Goal: Information Seeking & Learning: Find specific fact

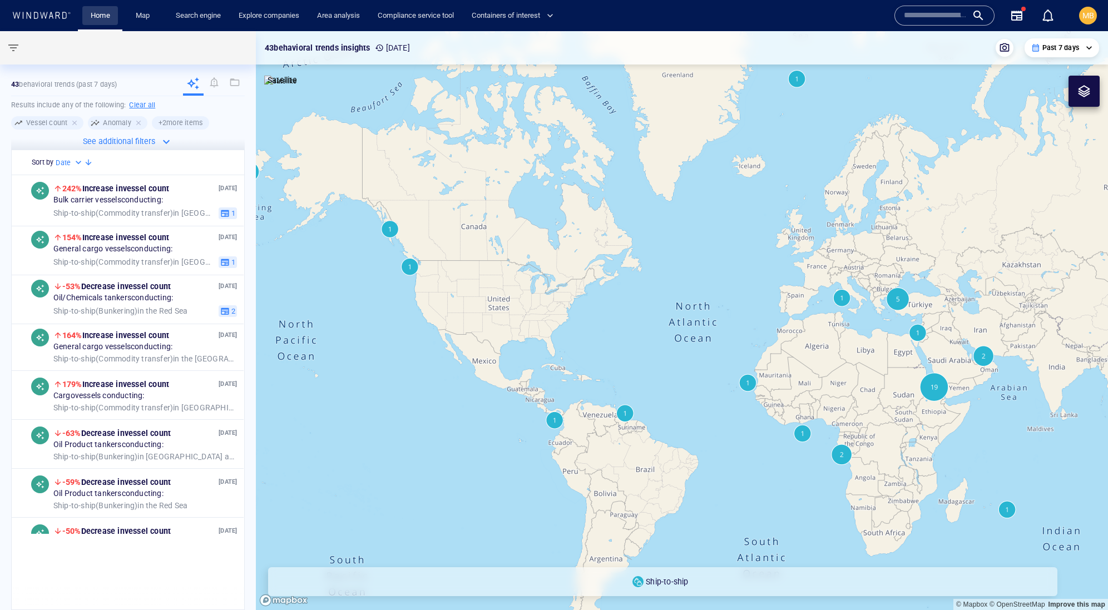
click at [98, 17] on link "Home" at bounding box center [100, 15] width 28 height 19
click at [216, 14] on link "Search engine" at bounding box center [198, 15] width 54 height 19
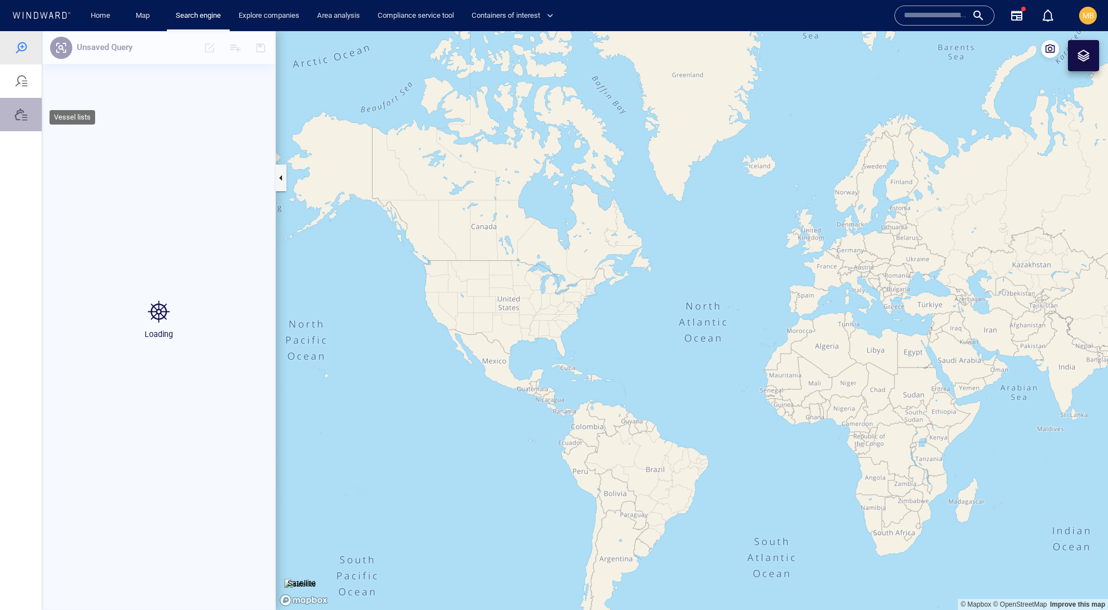
click at [23, 121] on div at bounding box center [20, 114] width 13 height 13
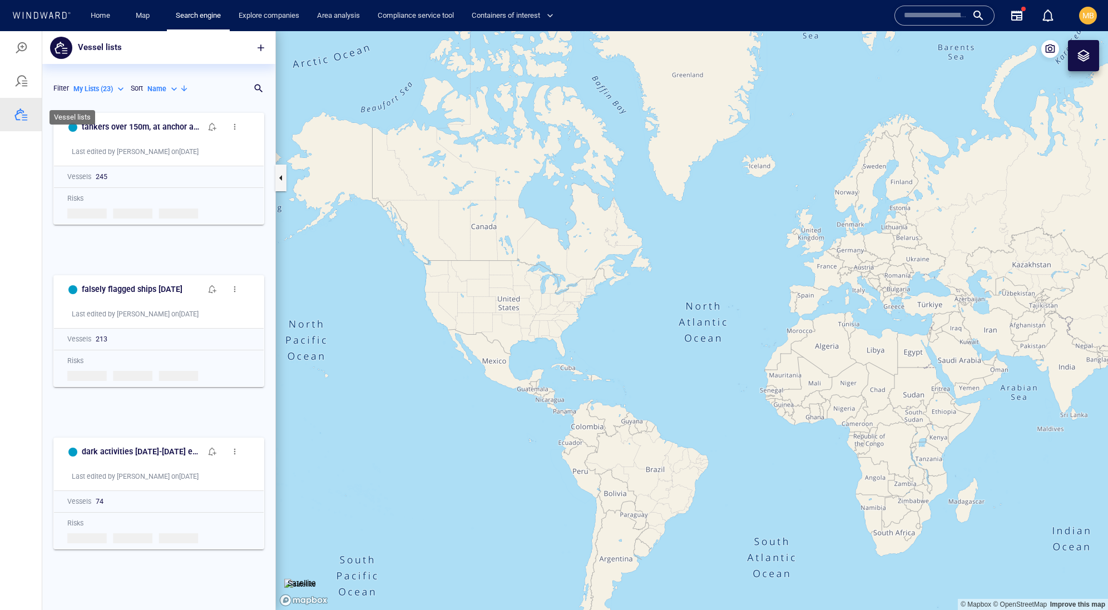
scroll to position [481, 232]
click at [151, 328] on div "falsely flagged ships [DATE] Last edited by [PERSON_NAME] on [DATE]" at bounding box center [159, 302] width 210 height 52
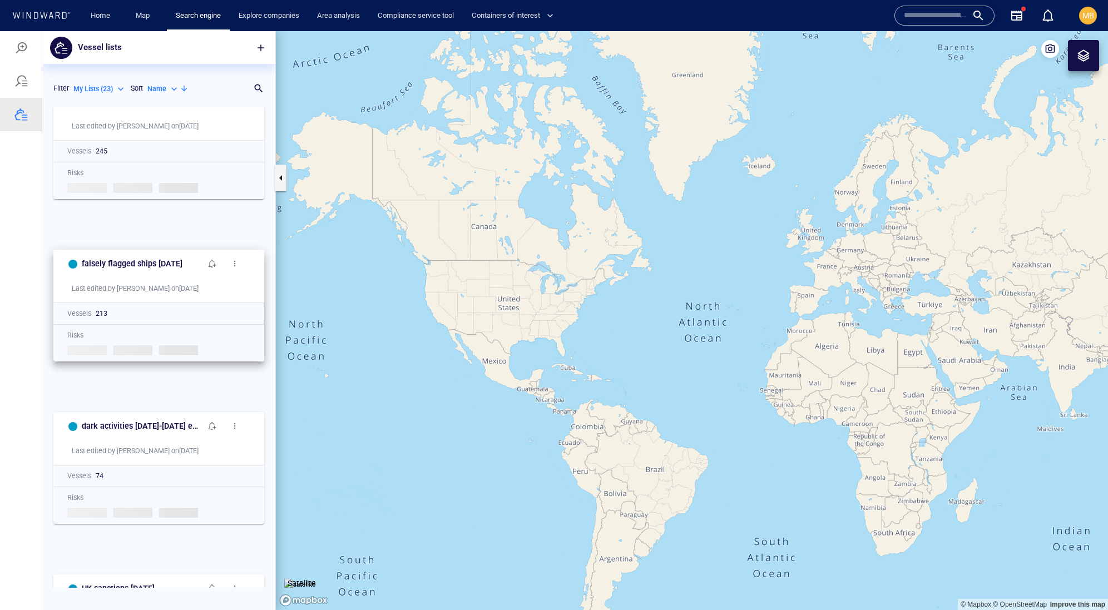
scroll to position [37, 0]
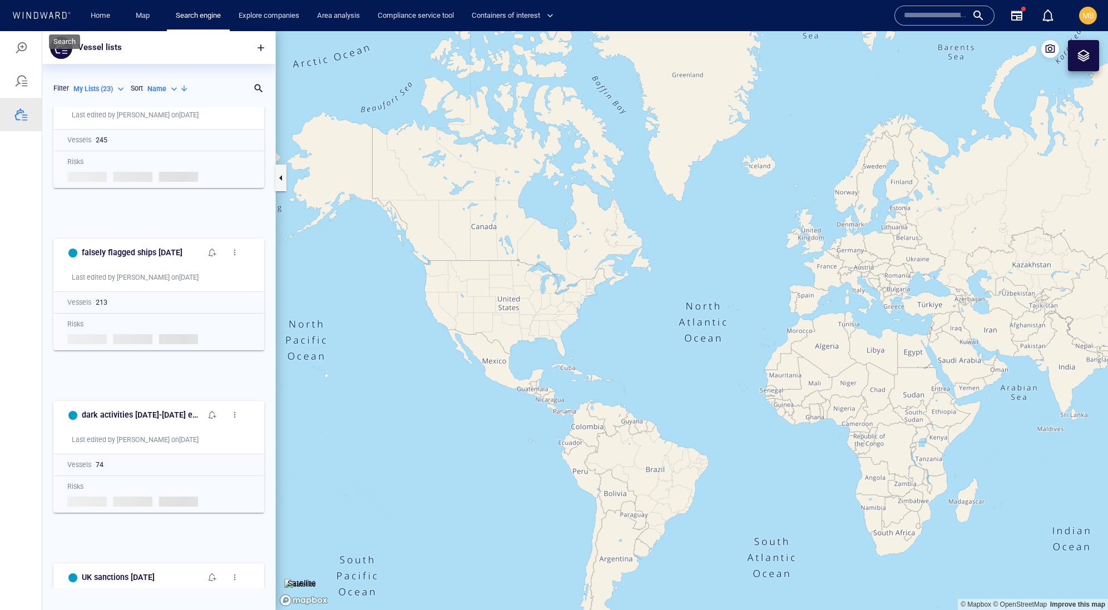
click at [23, 51] on div at bounding box center [20, 47] width 13 height 13
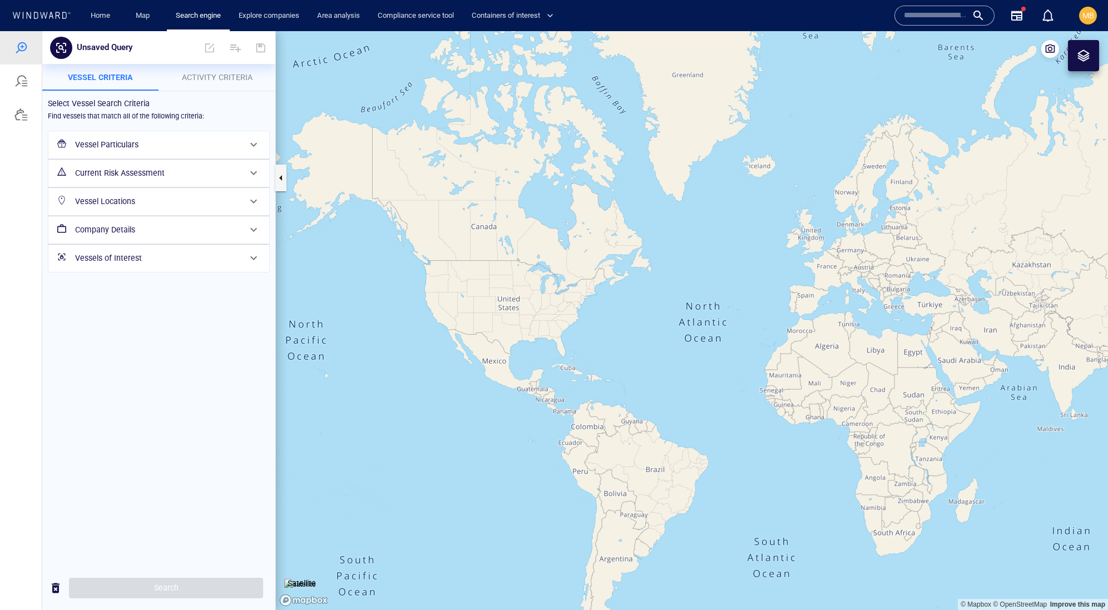
click at [203, 75] on span "Activity Criteria" at bounding box center [217, 77] width 71 height 9
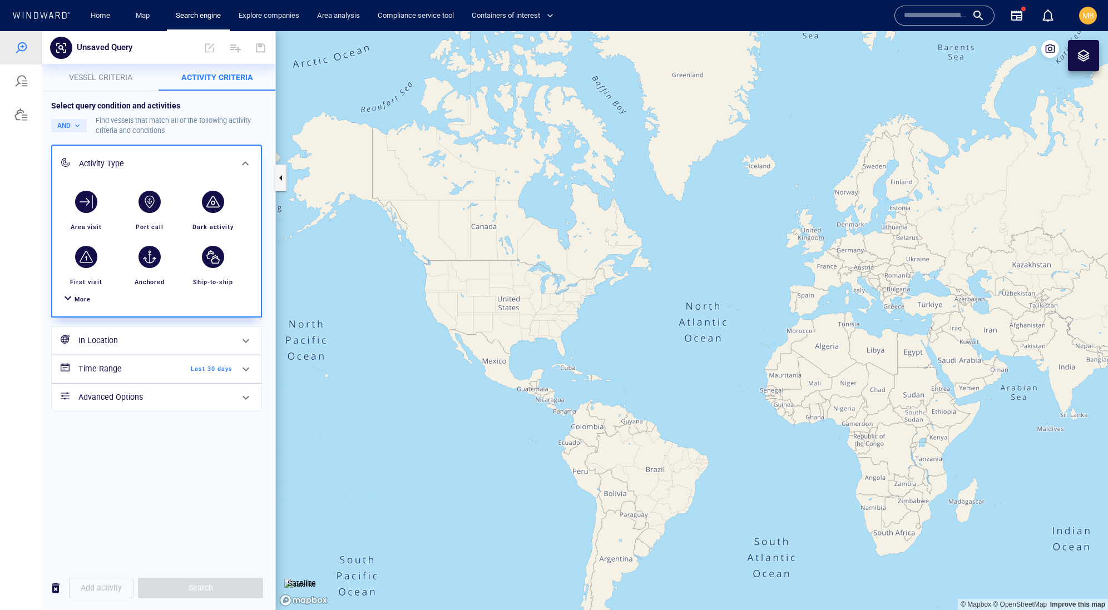
scroll to position [0, 0]
click at [138, 348] on h6 "In Location" at bounding box center [155, 341] width 154 height 14
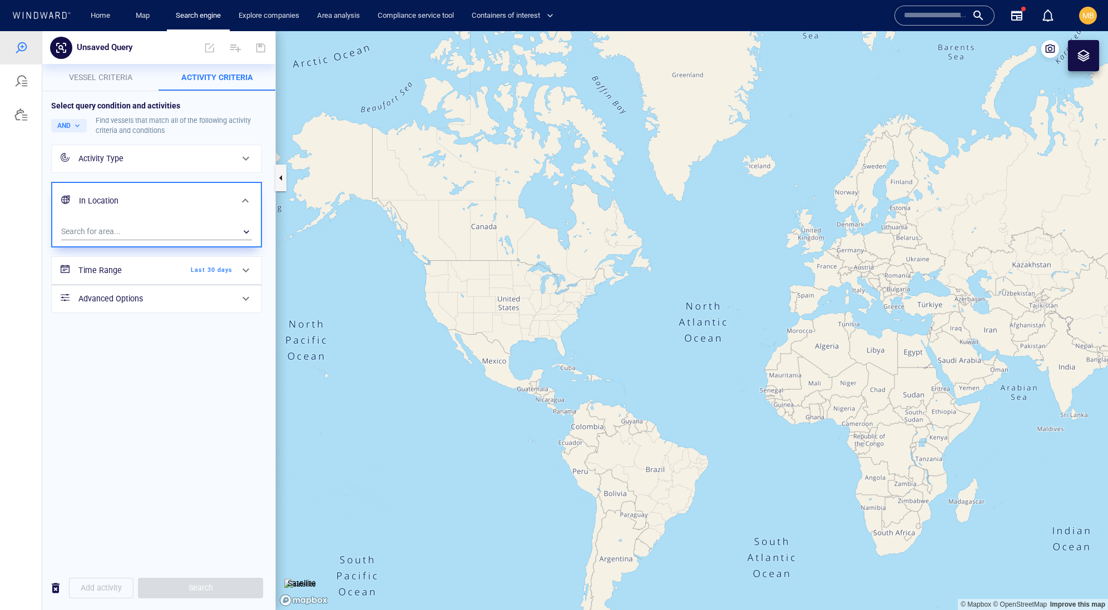
click at [165, 306] on h6 "Advanced Options" at bounding box center [155, 299] width 154 height 14
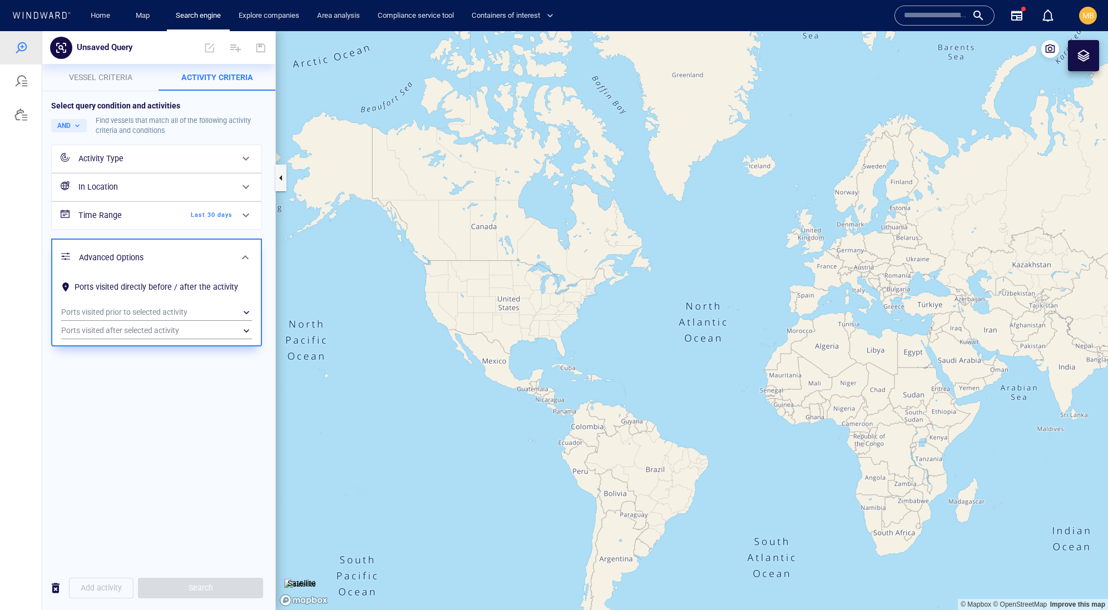
click at [210, 485] on div "Select query condition and activities AND Find vessels that match all of the fo…" at bounding box center [158, 328] width 233 height 475
click at [201, 506] on div "Select query condition and activities AND Find vessels that match all of the fo…" at bounding box center [158, 328] width 233 height 475
click at [120, 73] on span "Vessel criteria" at bounding box center [100, 77] width 63 height 9
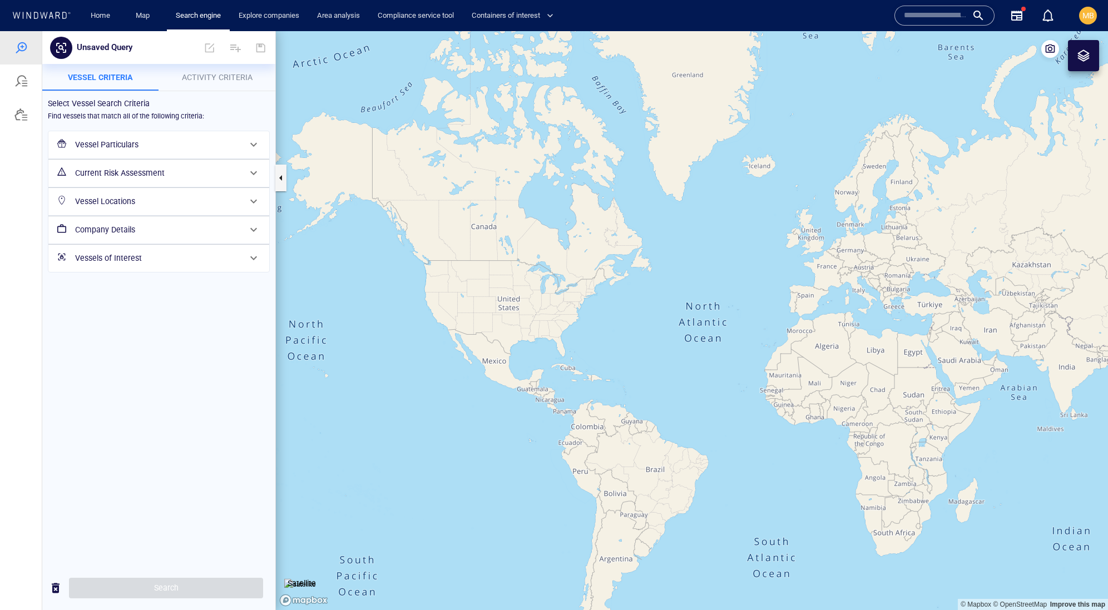
click at [127, 265] on h6 "Vessels of Interest" at bounding box center [157, 258] width 165 height 14
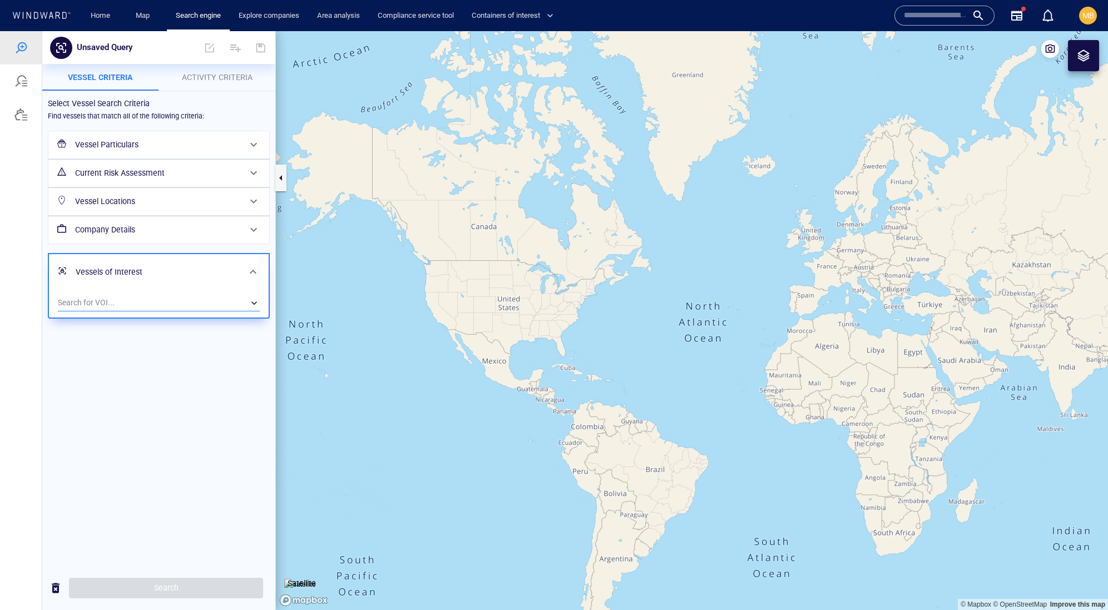
click at [143, 311] on div "​" at bounding box center [159, 303] width 202 height 17
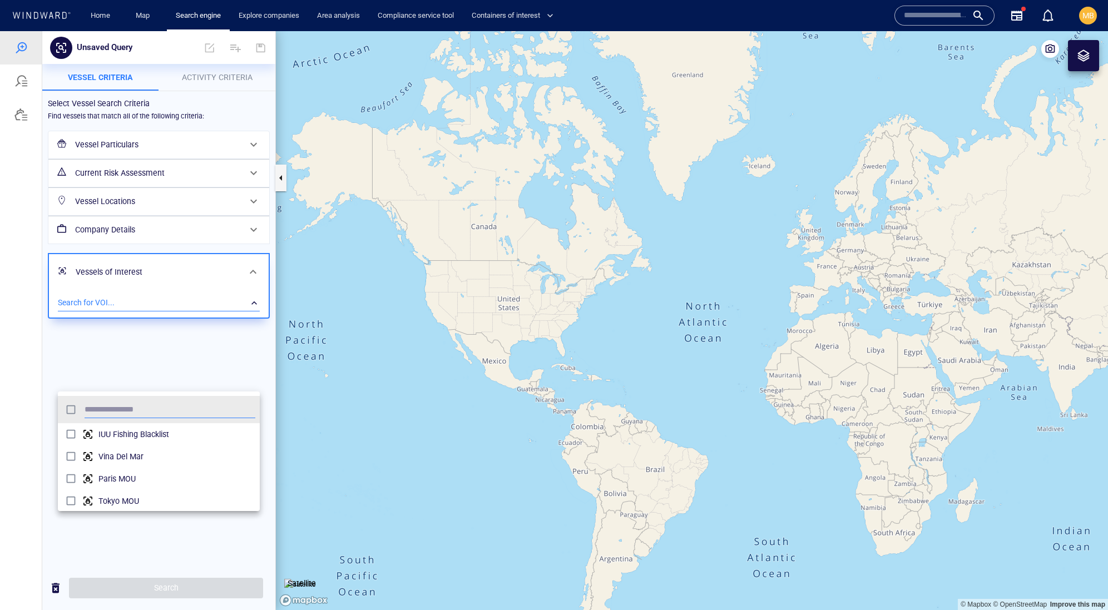
scroll to position [121, 202]
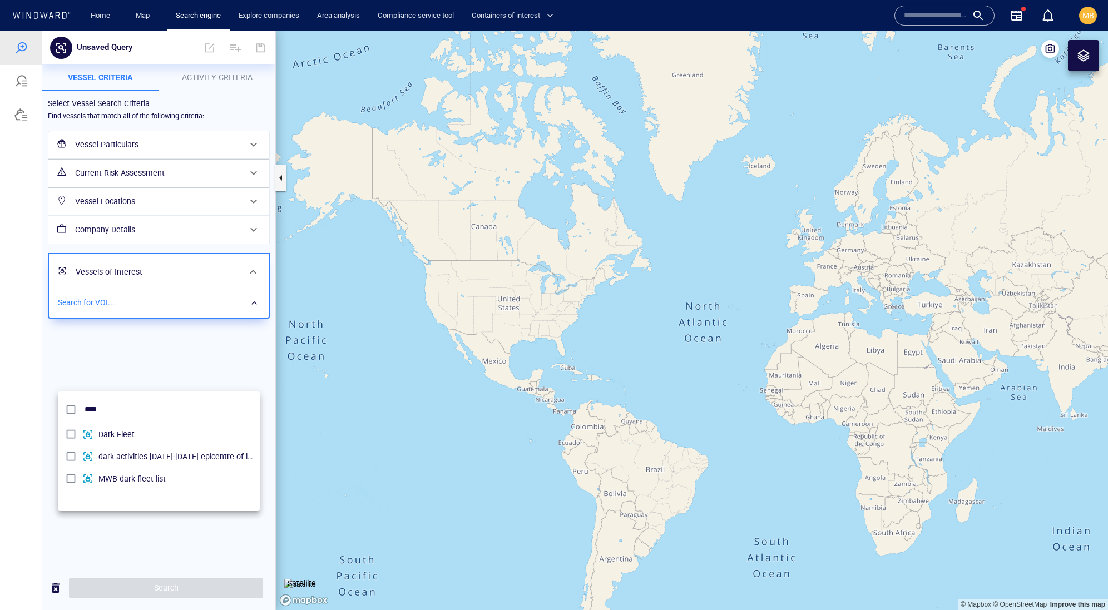
type input "****"
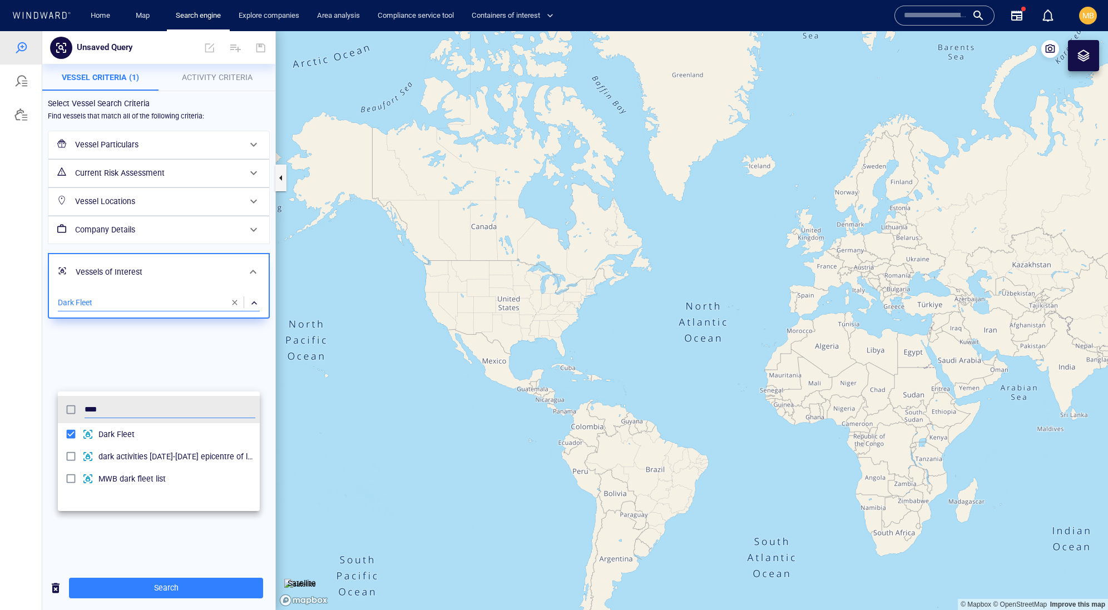
click at [187, 180] on div at bounding box center [554, 320] width 1108 height 579
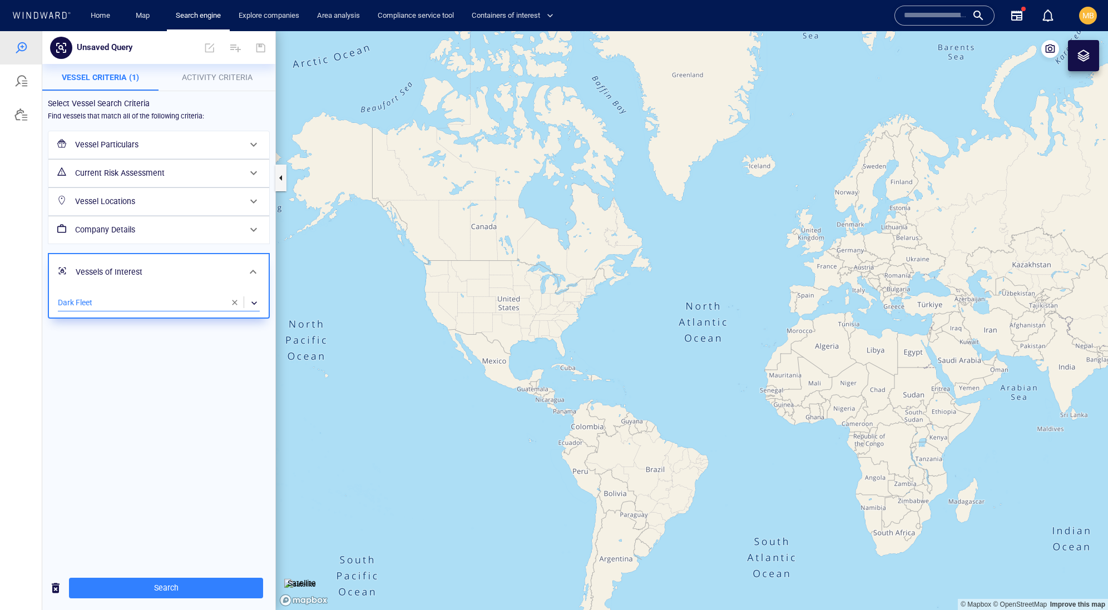
click at [147, 152] on h6 "Vessel Particulars" at bounding box center [157, 145] width 165 height 14
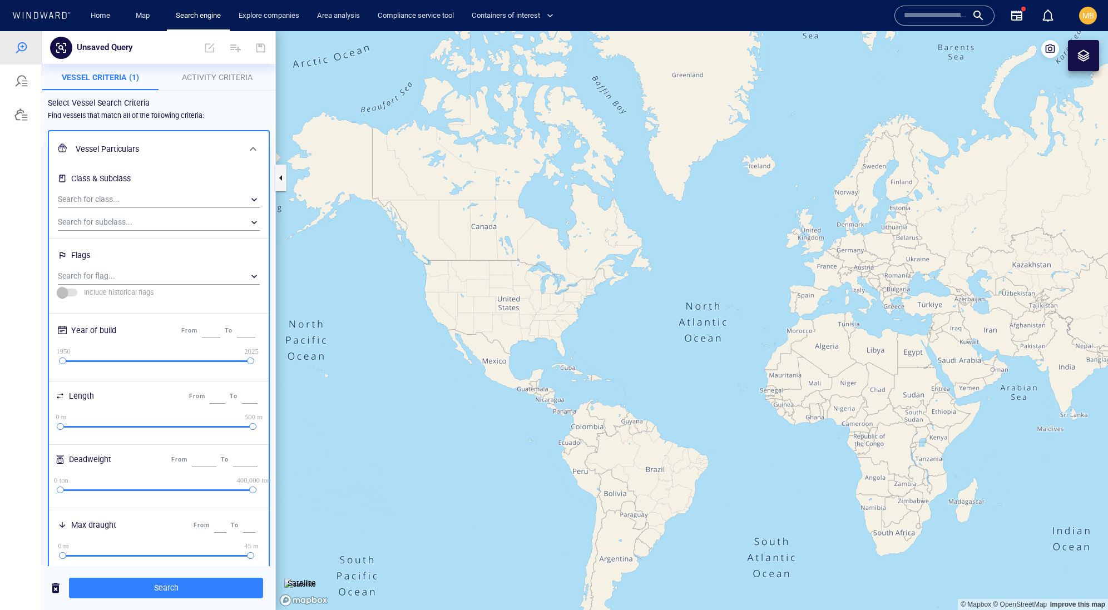
click at [132, 156] on h6 "Vessel Particulars" at bounding box center [158, 149] width 164 height 14
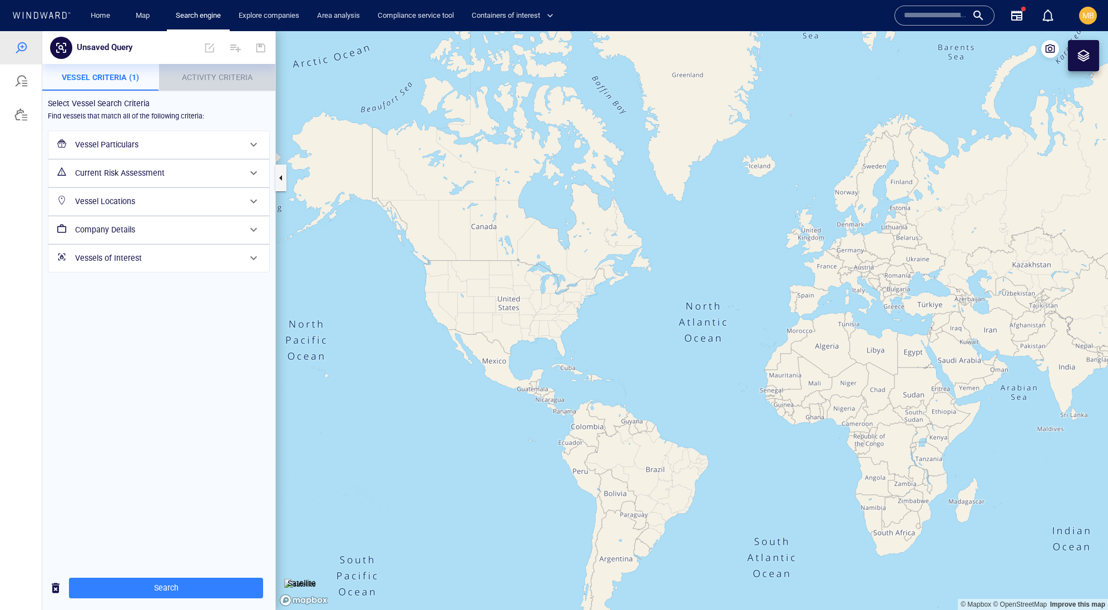
click at [216, 73] on span "Activity Criteria" at bounding box center [217, 77] width 71 height 9
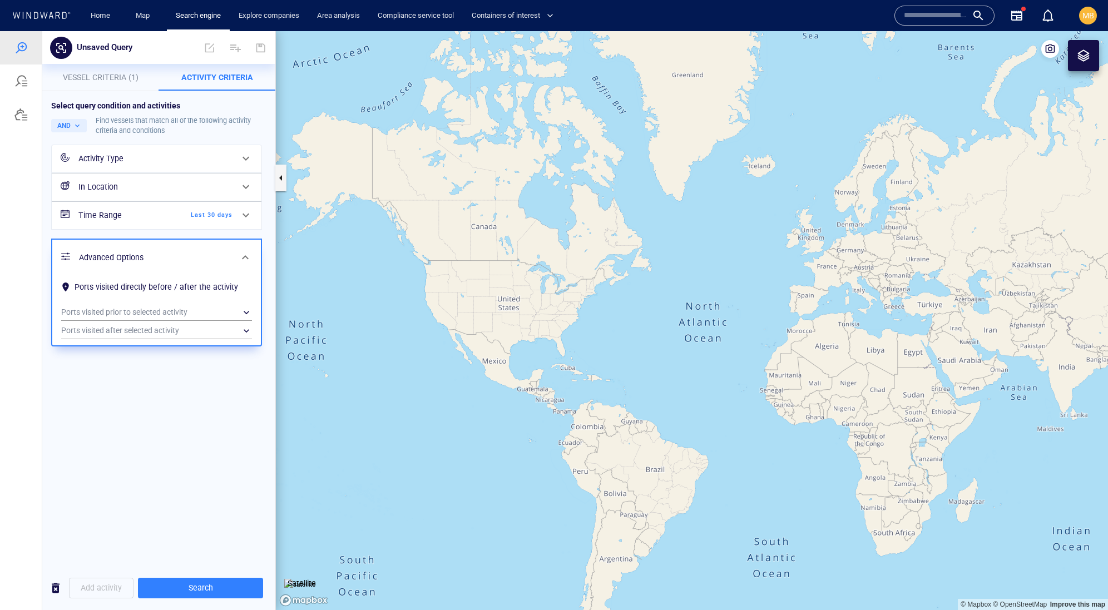
click at [100, 82] on span "Vessel Criteria (1)" at bounding box center [101, 77] width 76 height 9
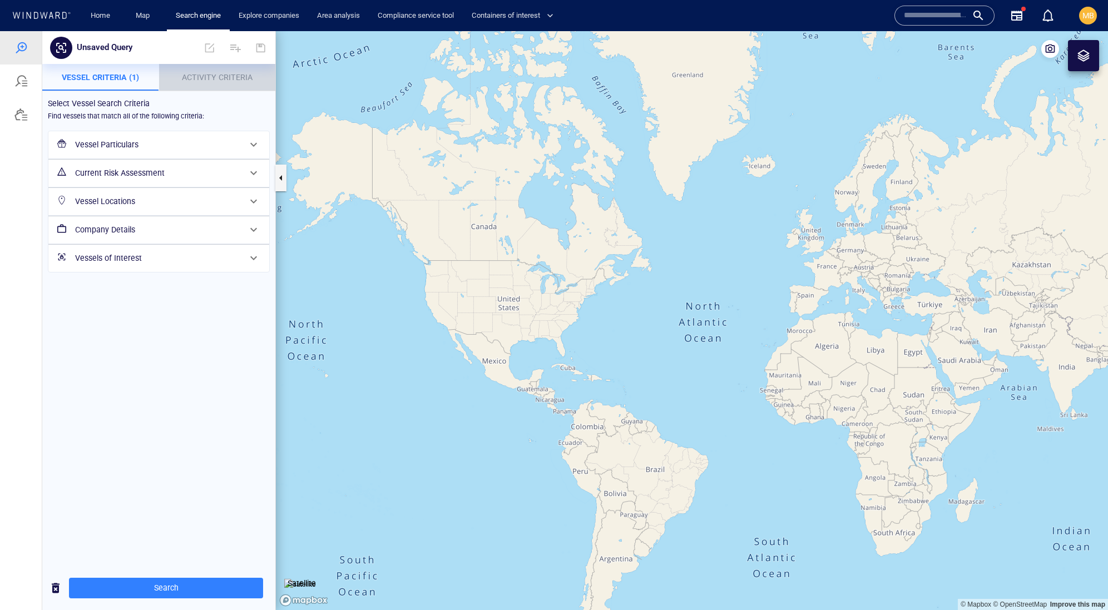
click at [202, 77] on span "Activity Criteria" at bounding box center [217, 77] width 71 height 9
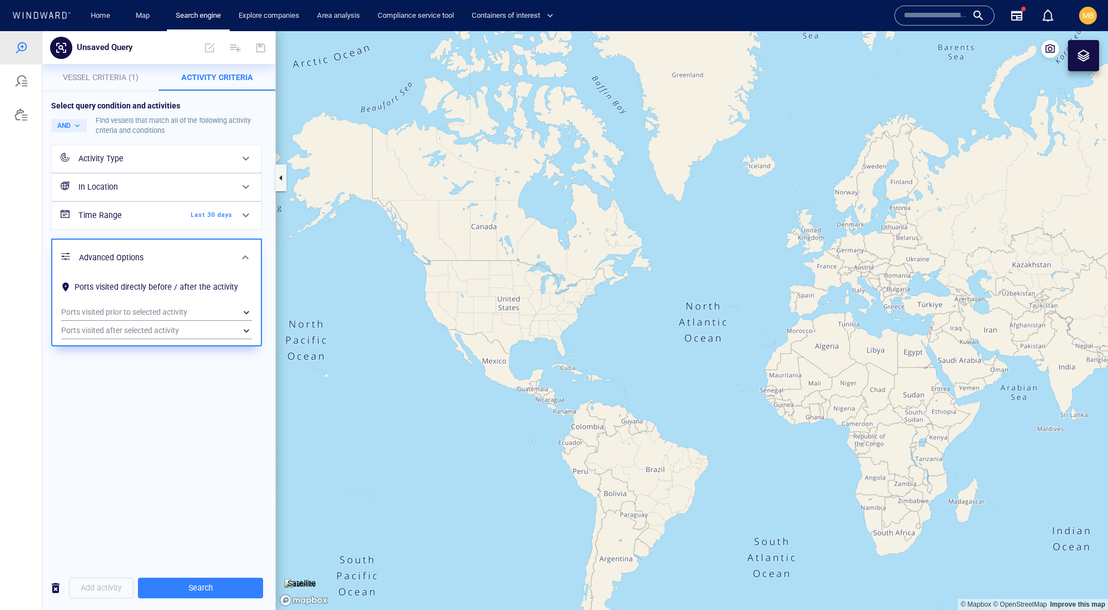
click at [107, 77] on span "Vessel Criteria (1)" at bounding box center [101, 77] width 76 height 9
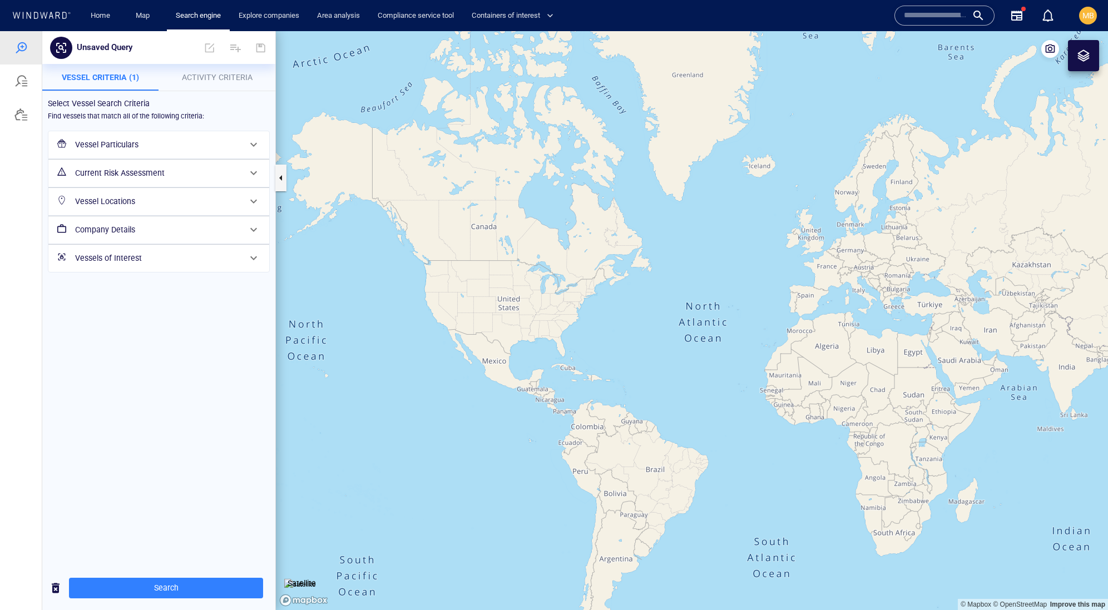
click at [130, 152] on h6 "Vessel Particulars" at bounding box center [157, 145] width 165 height 14
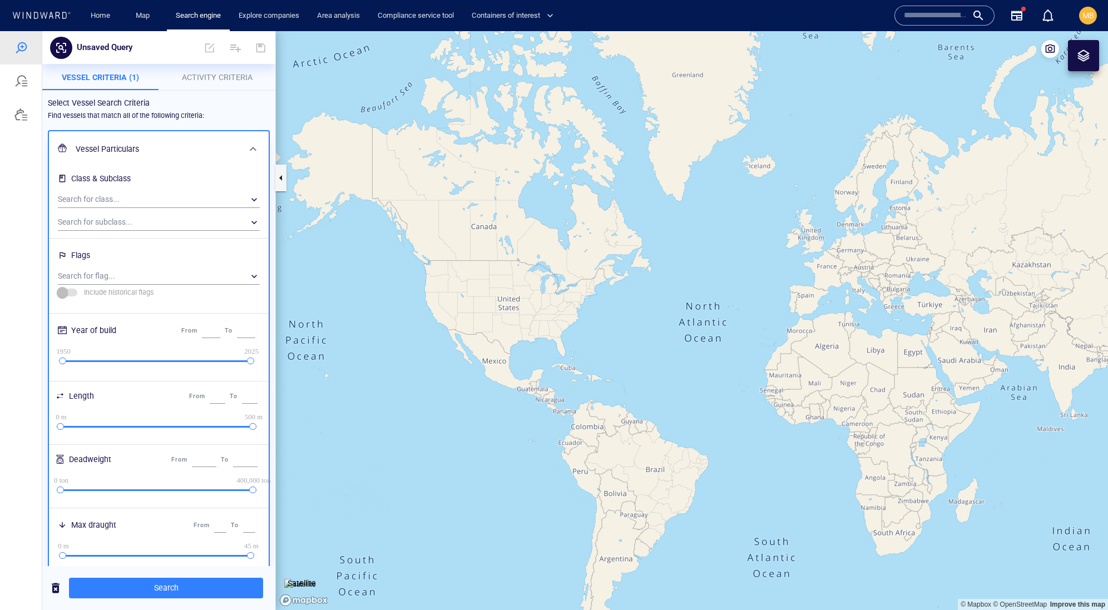
click at [192, 121] on h6 "Find vessels that match all of the following criteria:" at bounding box center [126, 115] width 156 height 11
click at [176, 583] on span "Search" at bounding box center [166, 588] width 176 height 14
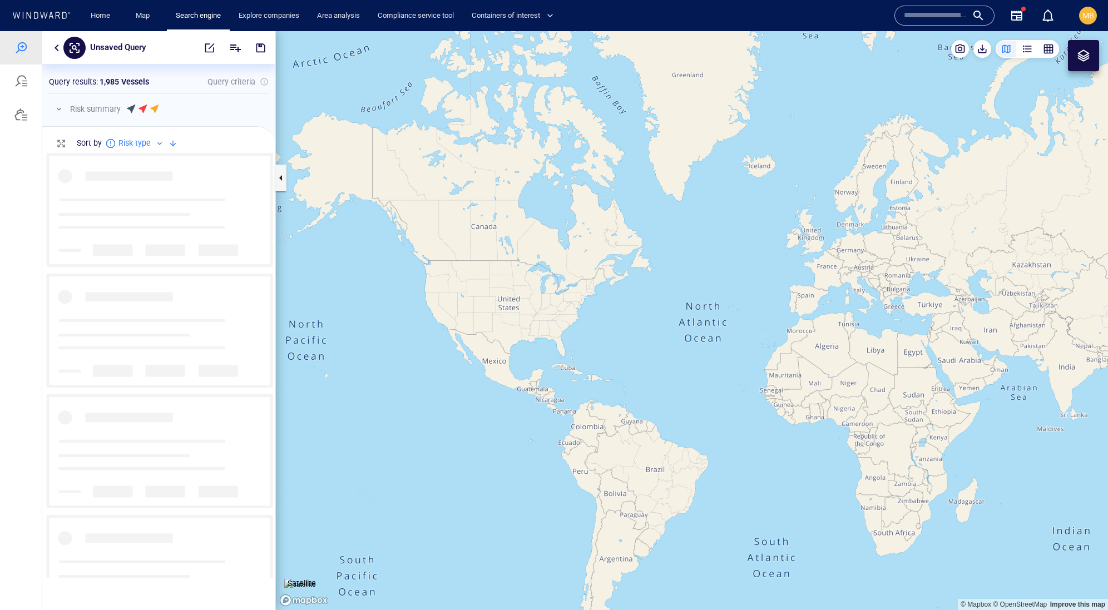
click at [265, 88] on div "Query results : 1,985 Vessels Query criteria" at bounding box center [159, 81] width 220 height 13
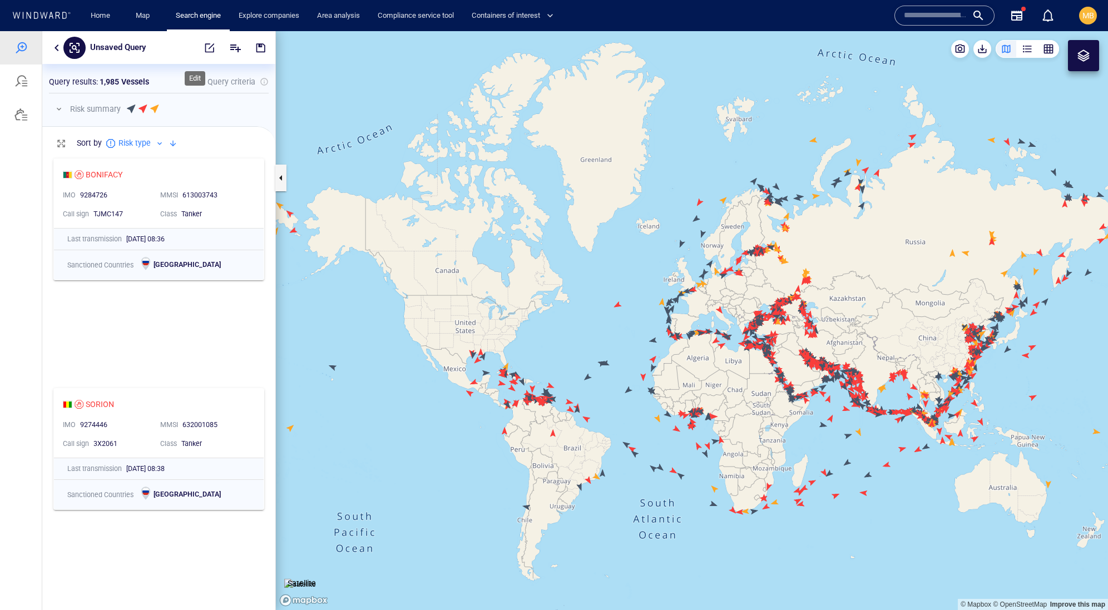
click at [204, 48] on span "button" at bounding box center [209, 47] width 11 height 11
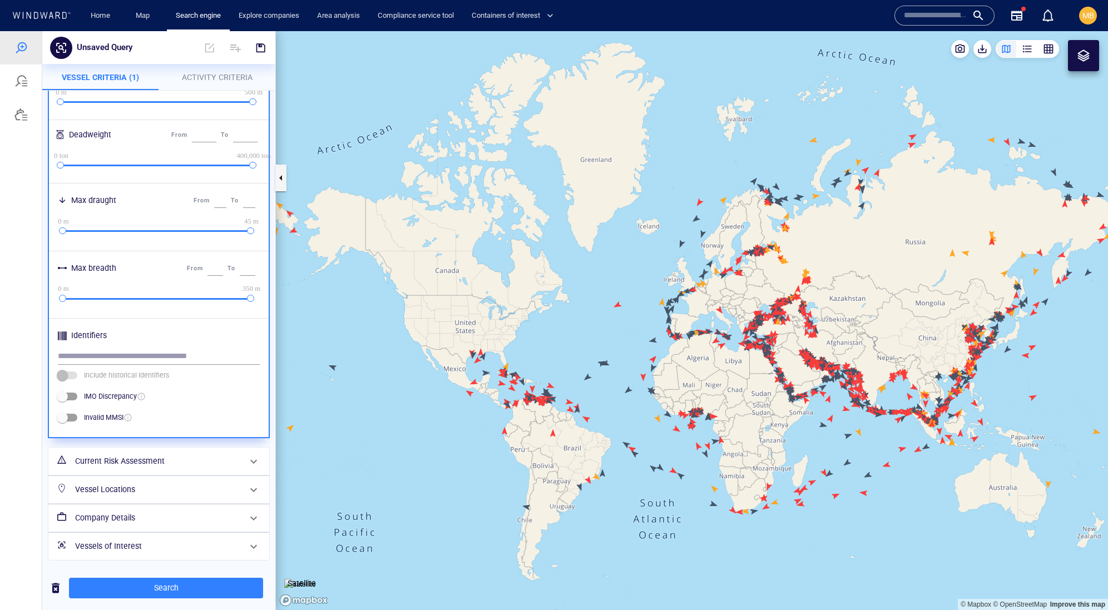
scroll to position [0, 0]
click at [148, 454] on h6 "Current Risk Assessment" at bounding box center [157, 461] width 165 height 14
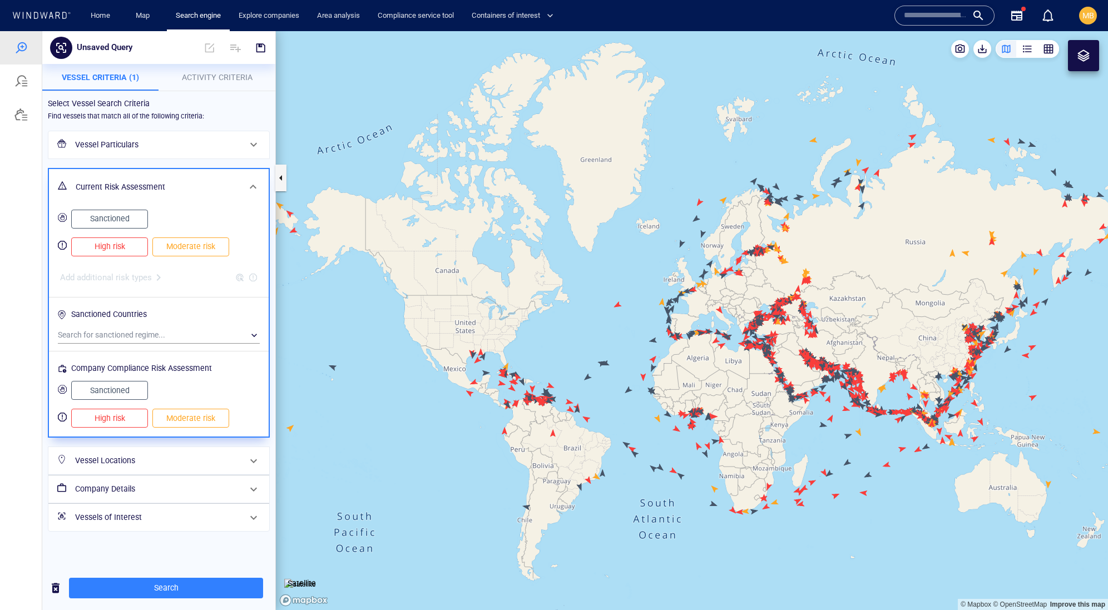
click at [122, 226] on span "Sanctioned" at bounding box center [109, 219] width 53 height 14
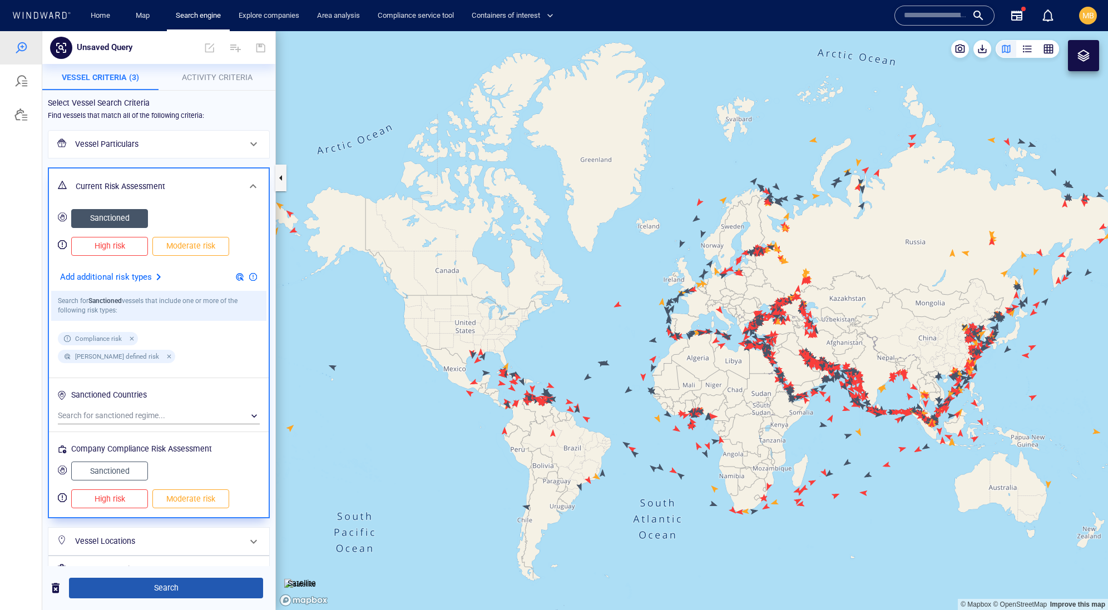
click at [161, 587] on span "Search" at bounding box center [166, 588] width 176 height 14
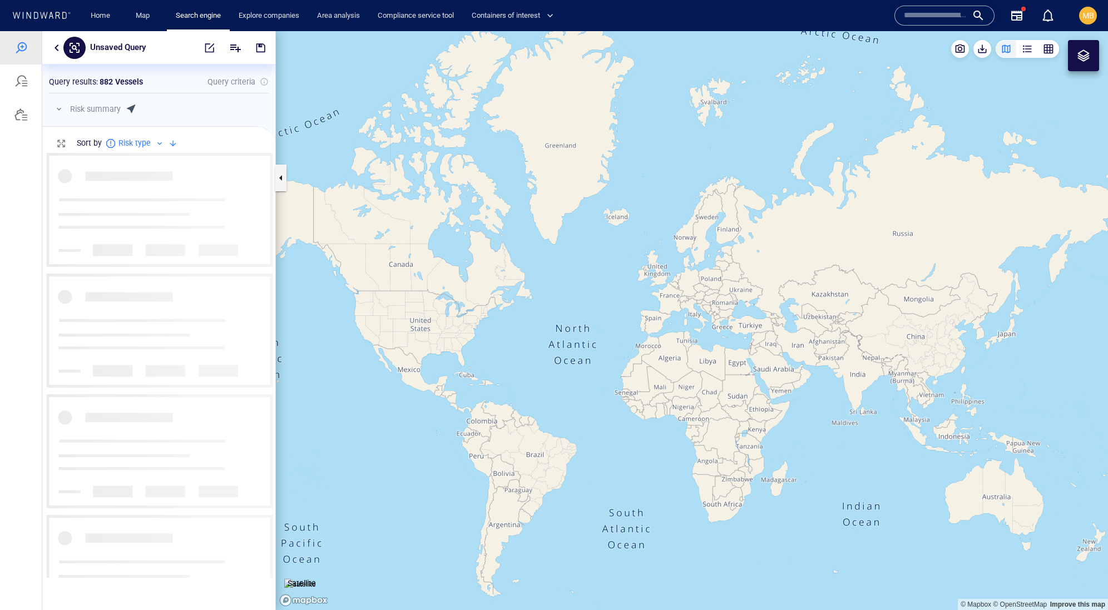
scroll to position [424, 232]
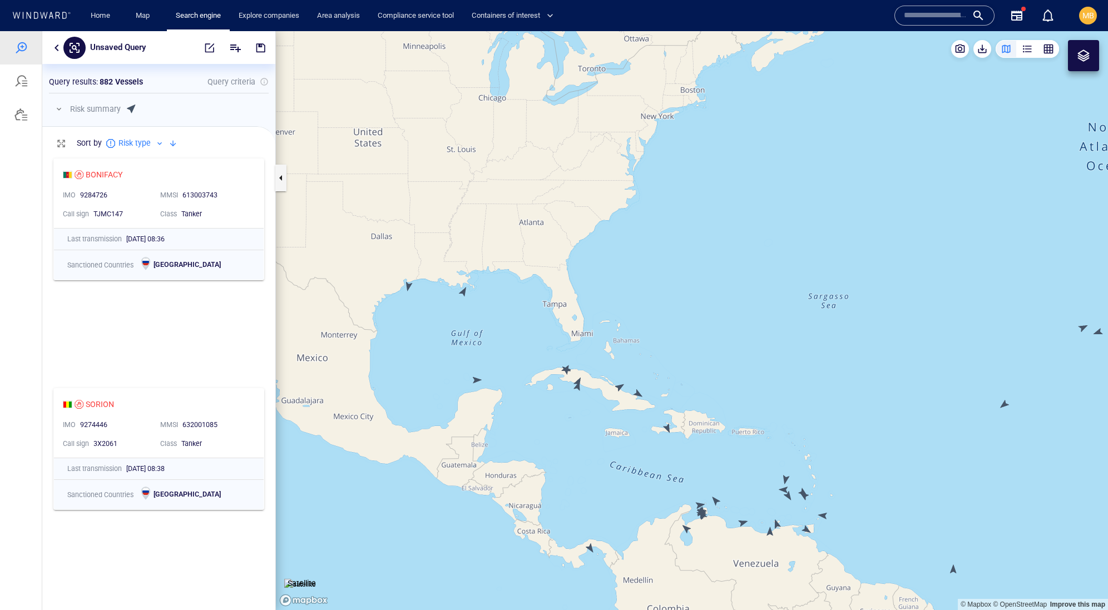
click at [464, 294] on canvas "Map" at bounding box center [692, 320] width 832 height 579
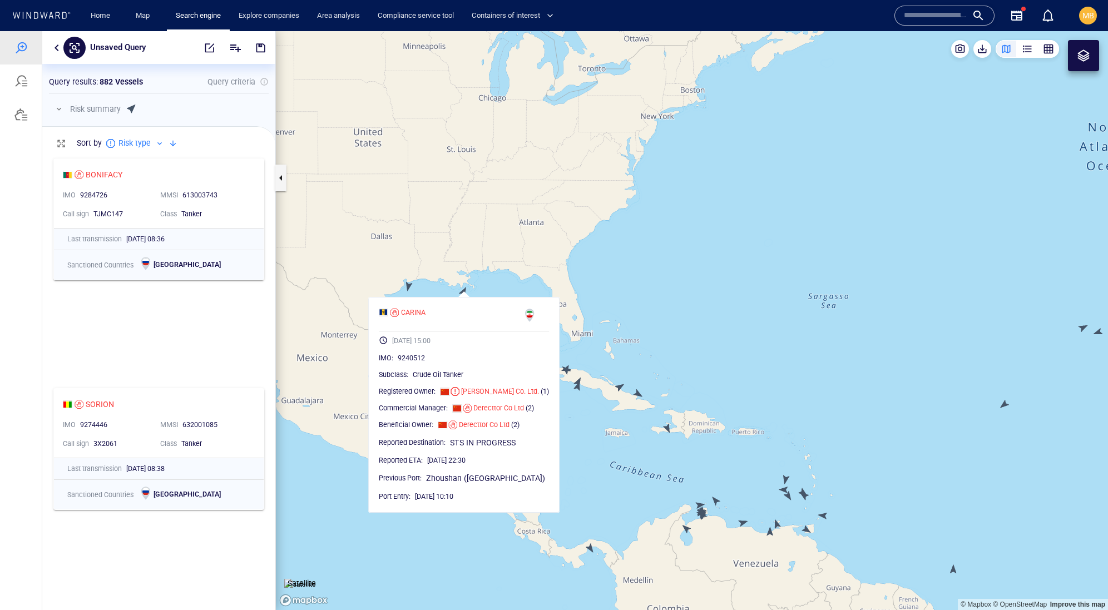
click at [464, 294] on canvas "Map" at bounding box center [692, 320] width 832 height 579
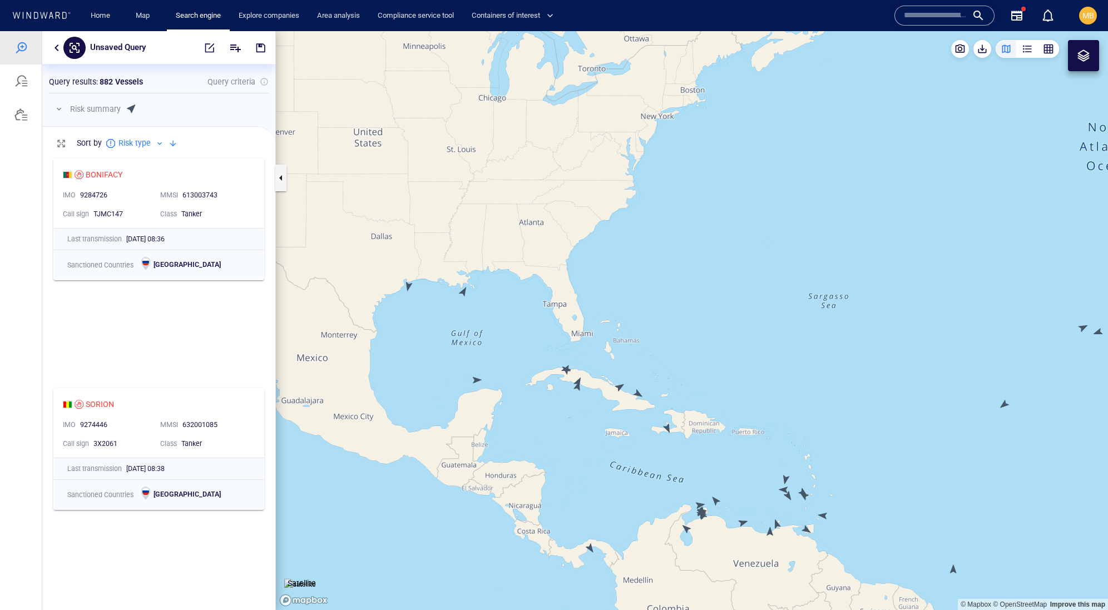
click at [409, 286] on canvas "Map" at bounding box center [692, 320] width 832 height 579
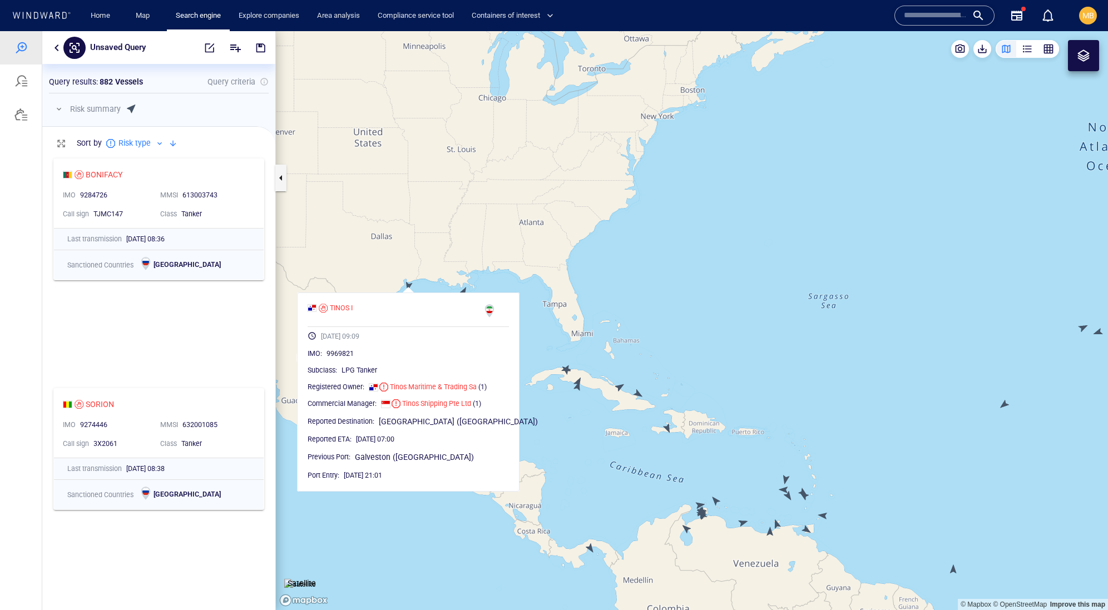
click at [409, 286] on canvas "Map" at bounding box center [692, 320] width 832 height 579
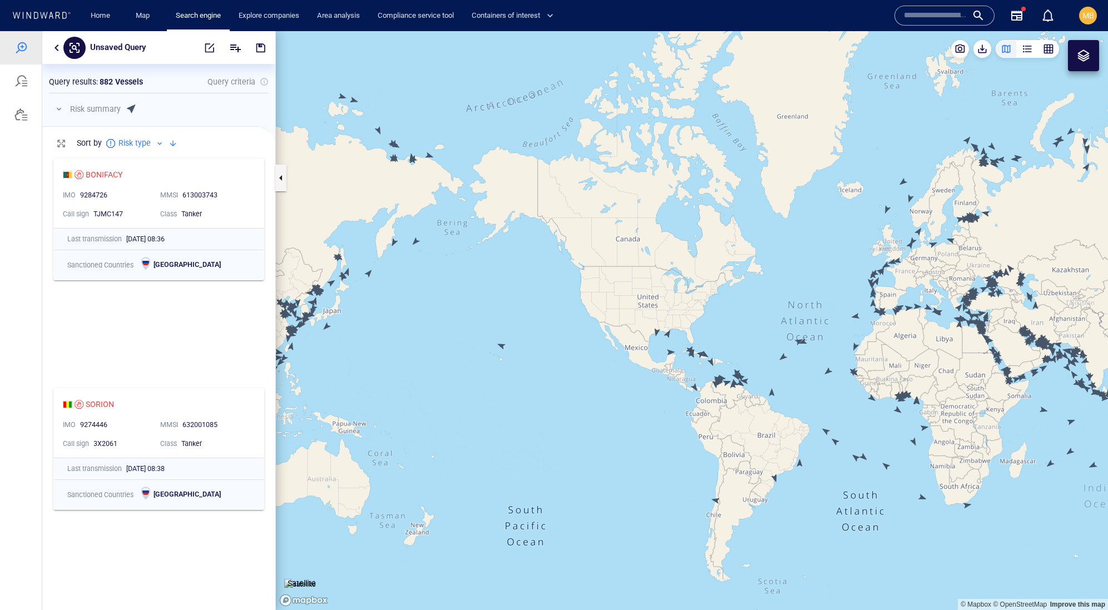
drag, startPoint x: 790, startPoint y: 346, endPoint x: 654, endPoint y: 355, distance: 136.0
click at [654, 355] on canvas "Map" at bounding box center [692, 320] width 832 height 579
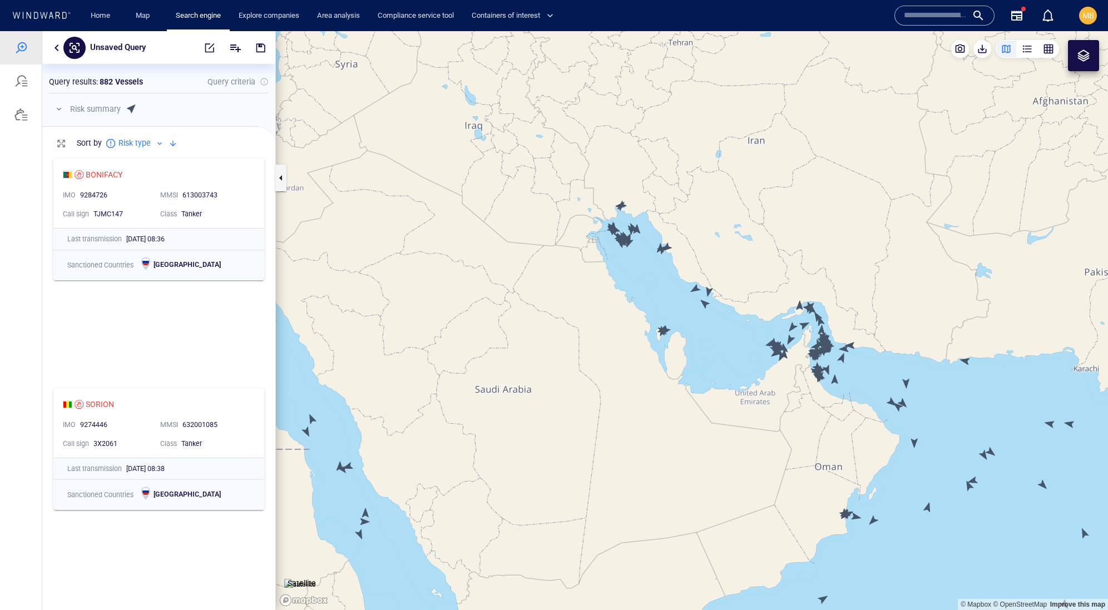
drag, startPoint x: 859, startPoint y: 368, endPoint x: 740, endPoint y: 324, distance: 127.6
click at [740, 324] on canvas "Map" at bounding box center [692, 320] width 832 height 579
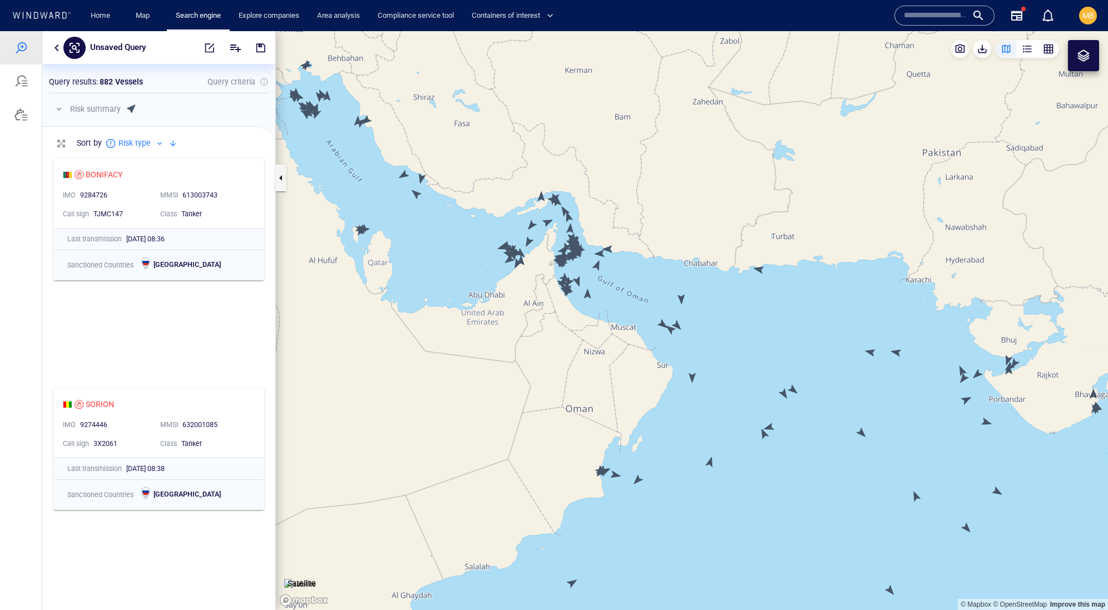
drag, startPoint x: 870, startPoint y: 378, endPoint x: 799, endPoint y: 350, distance: 76.6
click at [799, 350] on canvas "Map" at bounding box center [692, 320] width 832 height 579
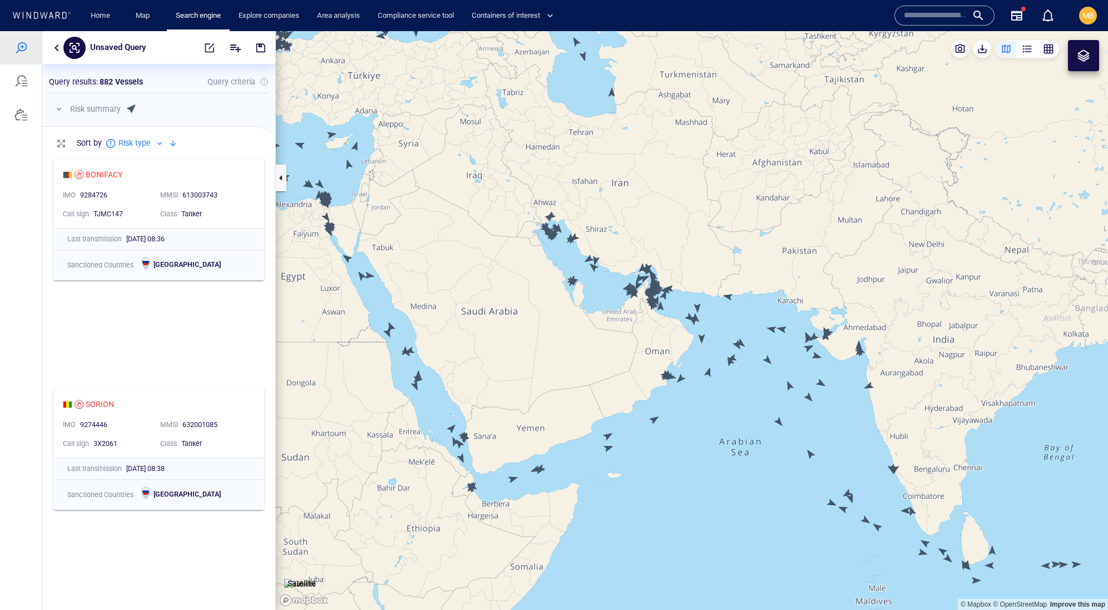
drag, startPoint x: 855, startPoint y: 377, endPoint x: 711, endPoint y: 219, distance: 213.8
click at [714, 219] on canvas "Map" at bounding box center [692, 320] width 832 height 579
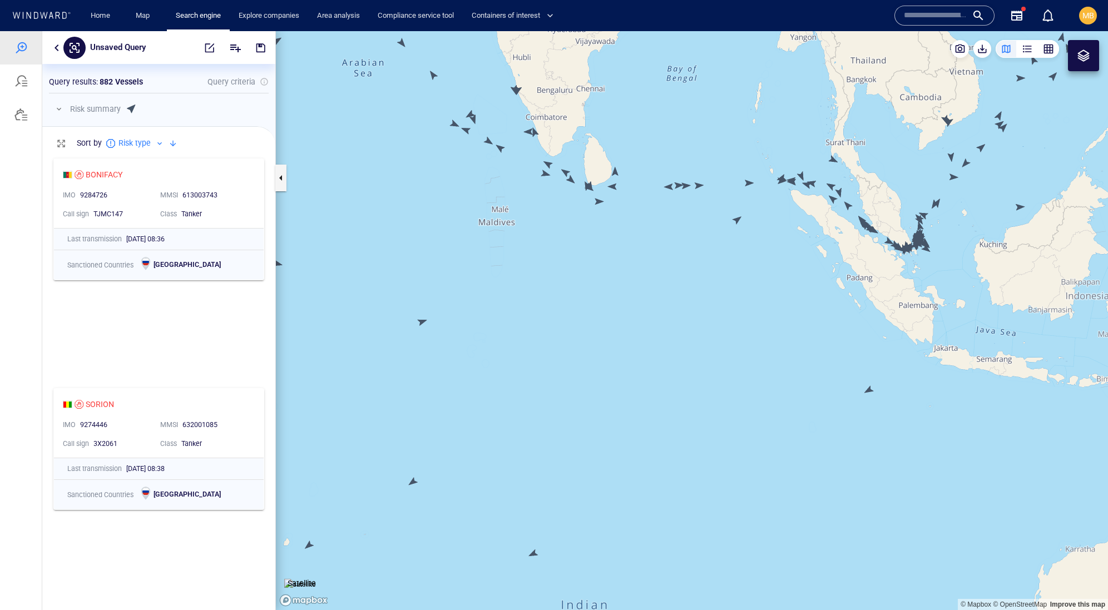
drag, startPoint x: 906, startPoint y: 261, endPoint x: 797, endPoint y: 287, distance: 112.0
click at [797, 287] on canvas "Map" at bounding box center [692, 320] width 832 height 579
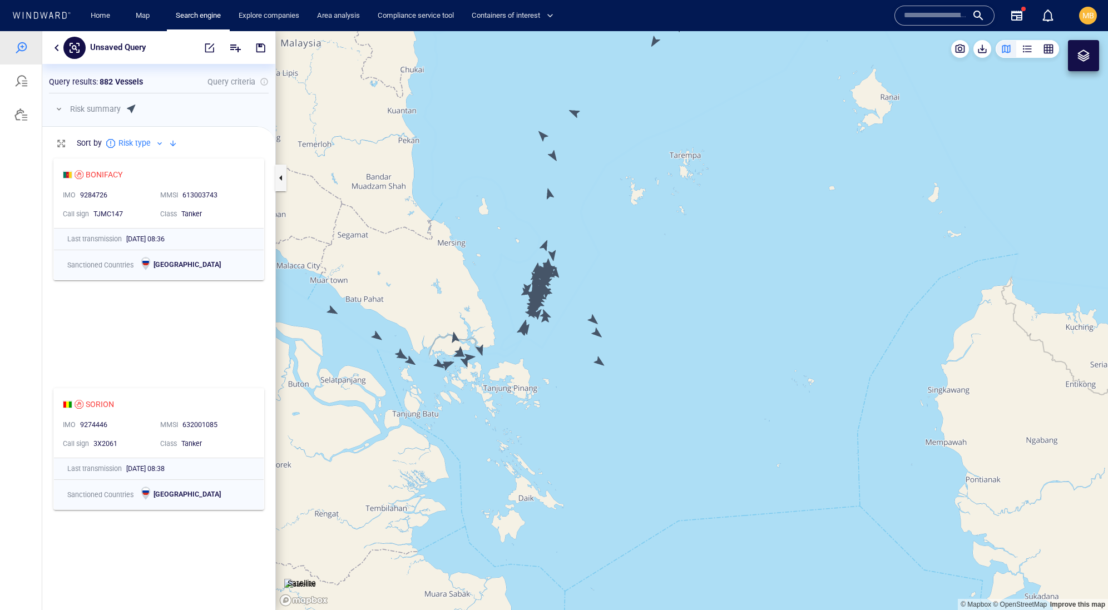
drag, startPoint x: 559, startPoint y: 388, endPoint x: 602, endPoint y: 390, distance: 42.3
click at [602, 390] on canvas "Map" at bounding box center [692, 320] width 832 height 579
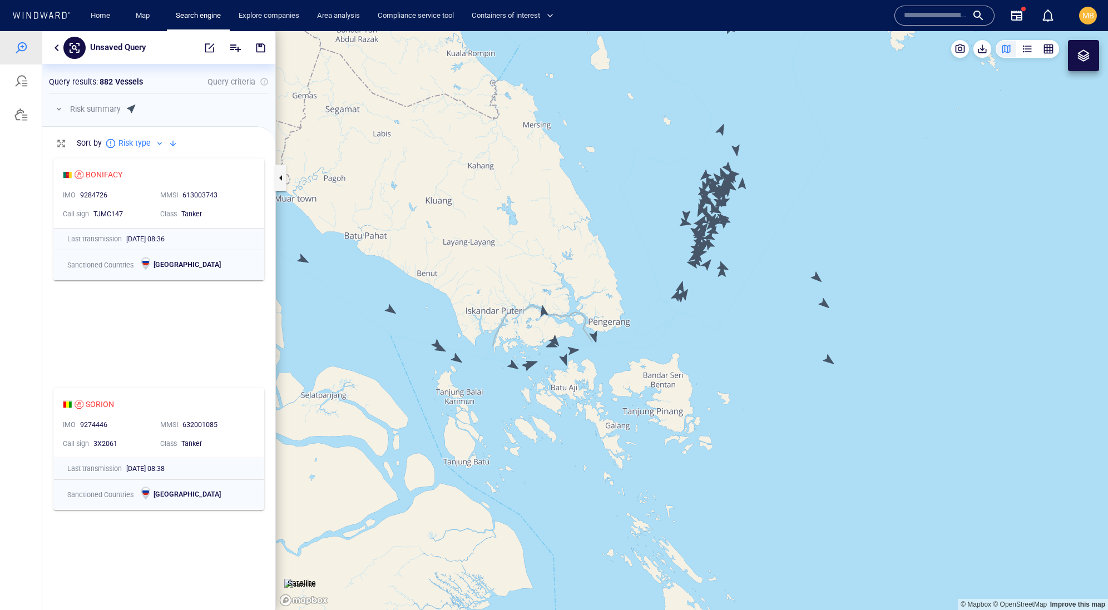
drag, startPoint x: 488, startPoint y: 351, endPoint x: 610, endPoint y: 351, distance: 121.8
click at [608, 351] on canvas "Map" at bounding box center [692, 320] width 832 height 579
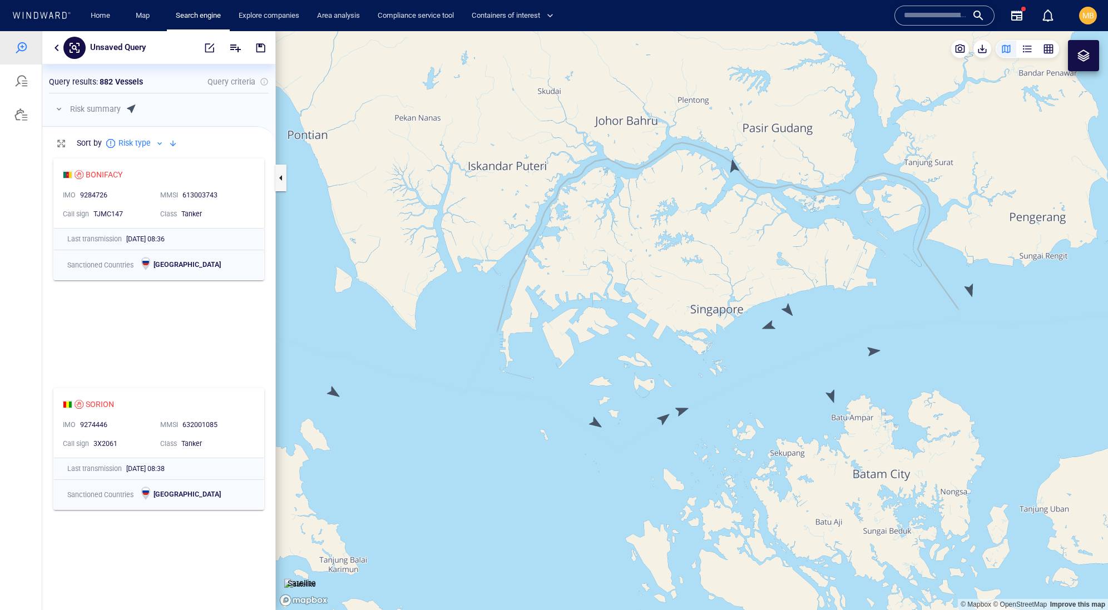
click at [734, 167] on canvas "Map" at bounding box center [692, 320] width 832 height 579
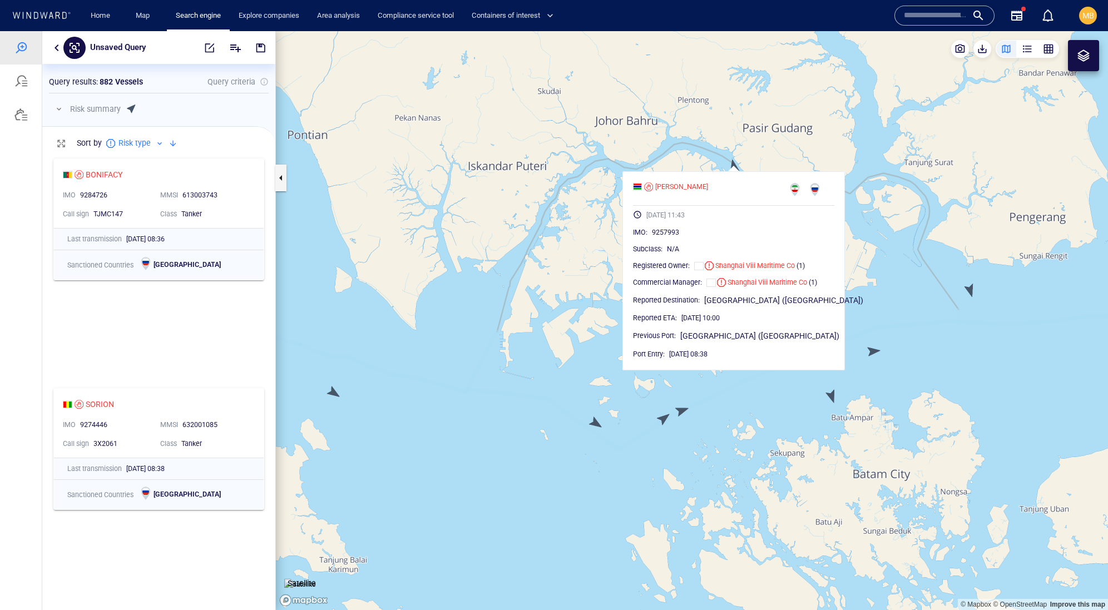
click at [734, 167] on canvas "Map" at bounding box center [692, 320] width 832 height 579
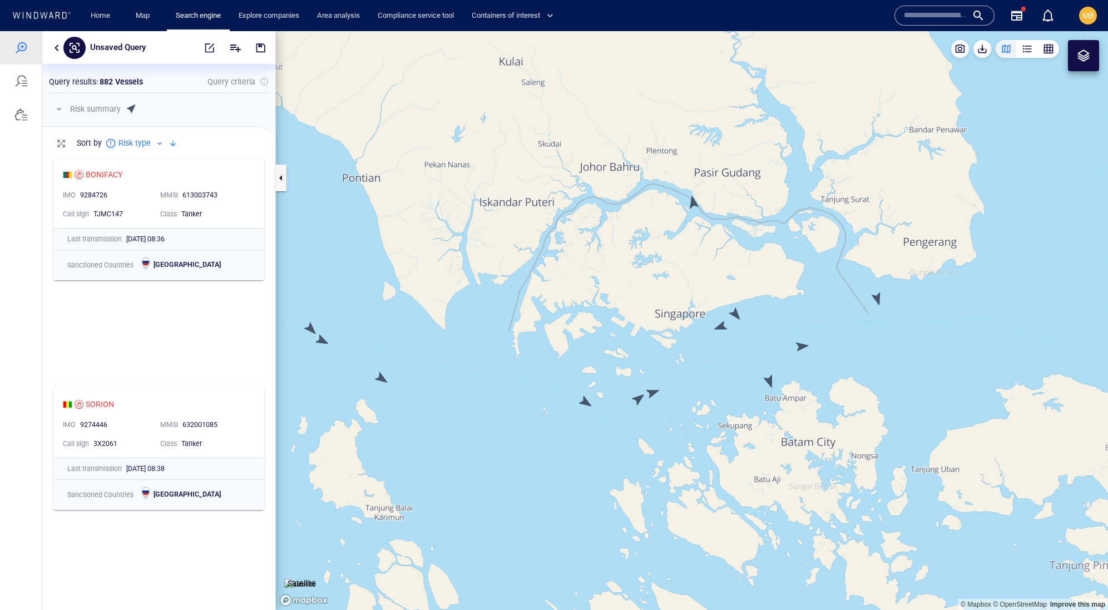
click at [583, 400] on canvas "Map" at bounding box center [692, 320] width 832 height 579
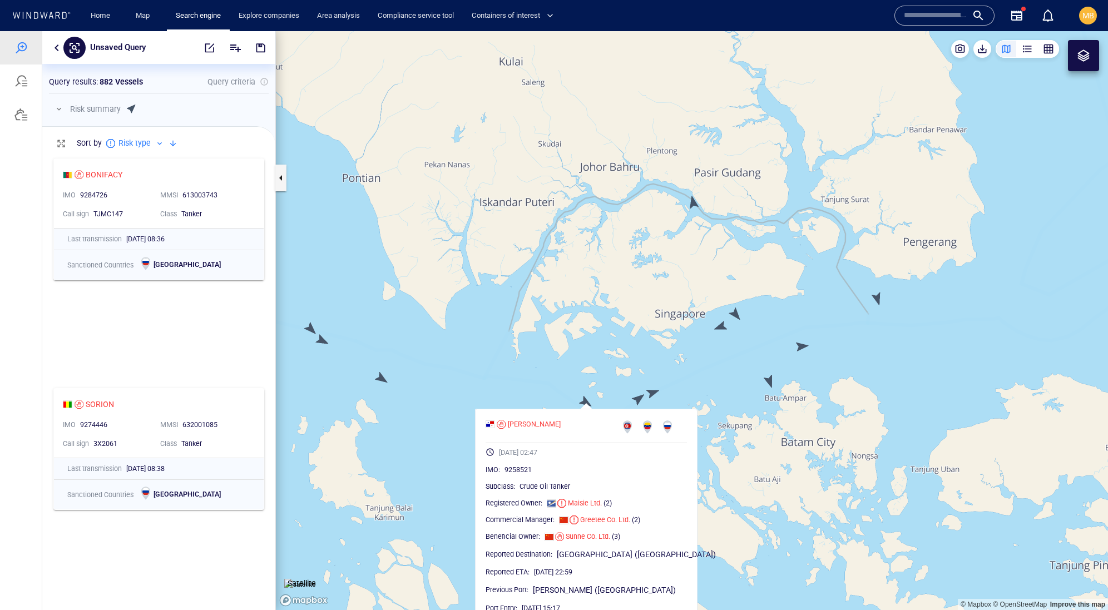
click at [633, 397] on canvas "Map" at bounding box center [692, 320] width 832 height 579
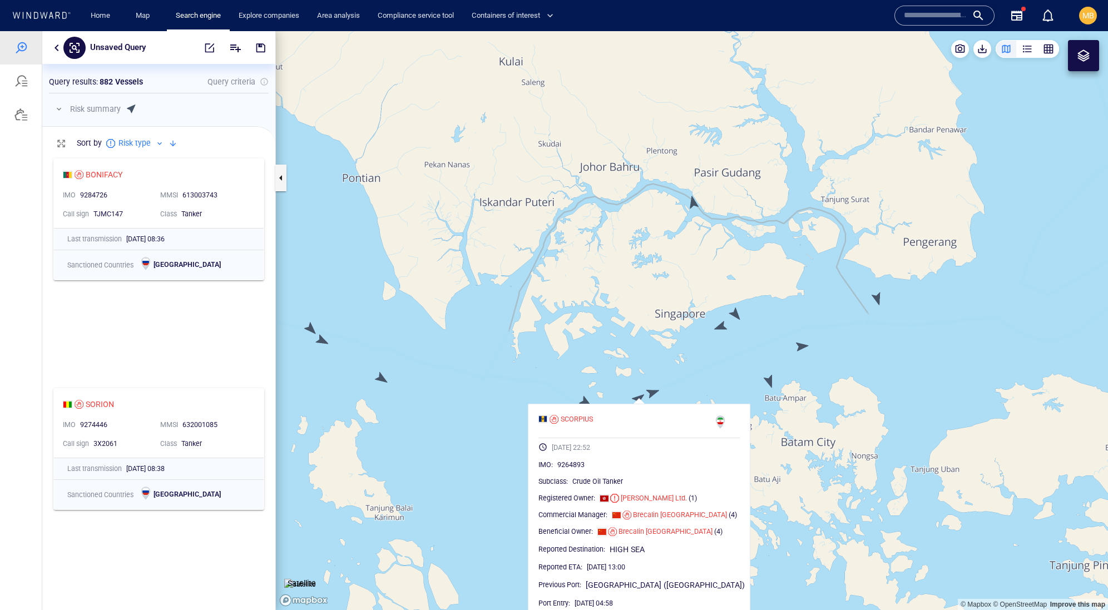
click at [652, 388] on canvas "Map" at bounding box center [692, 320] width 832 height 579
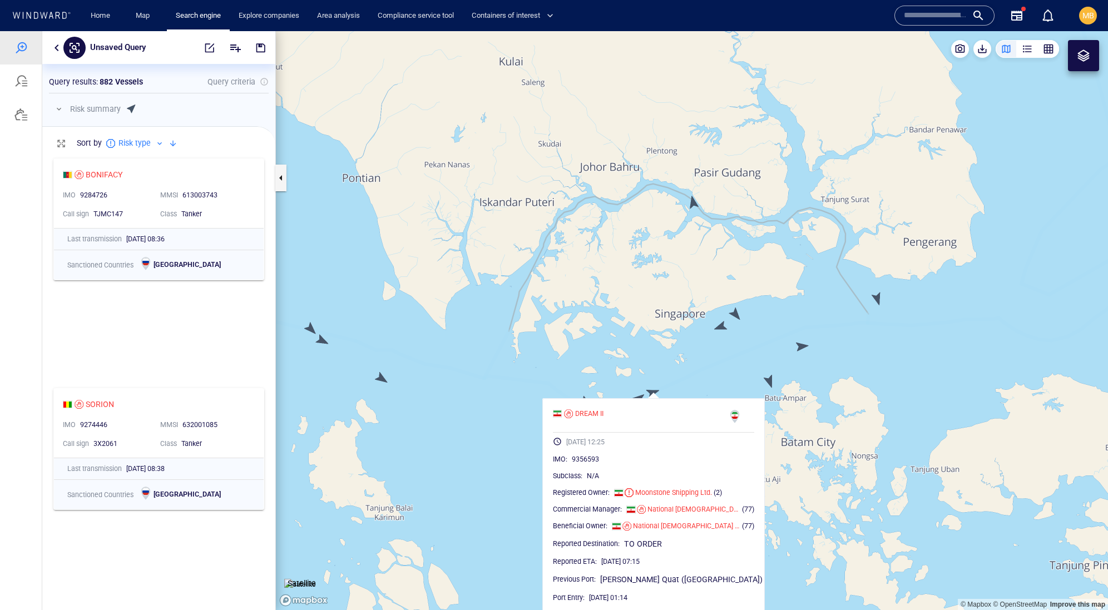
click at [721, 331] on canvas "Map" at bounding box center [692, 320] width 832 height 579
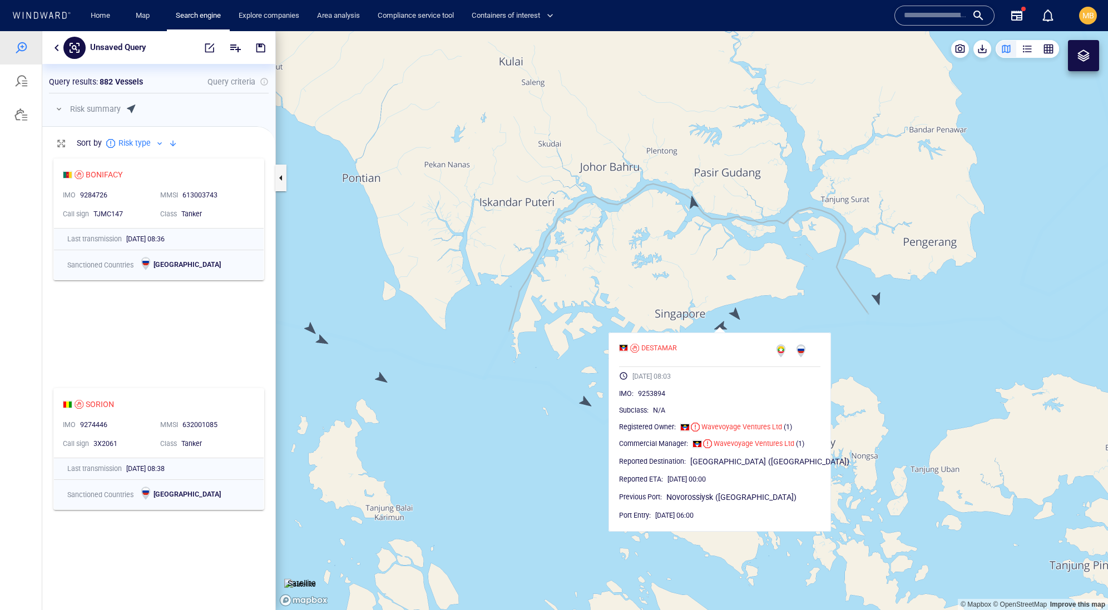
click at [736, 316] on canvas "Map" at bounding box center [692, 320] width 832 height 579
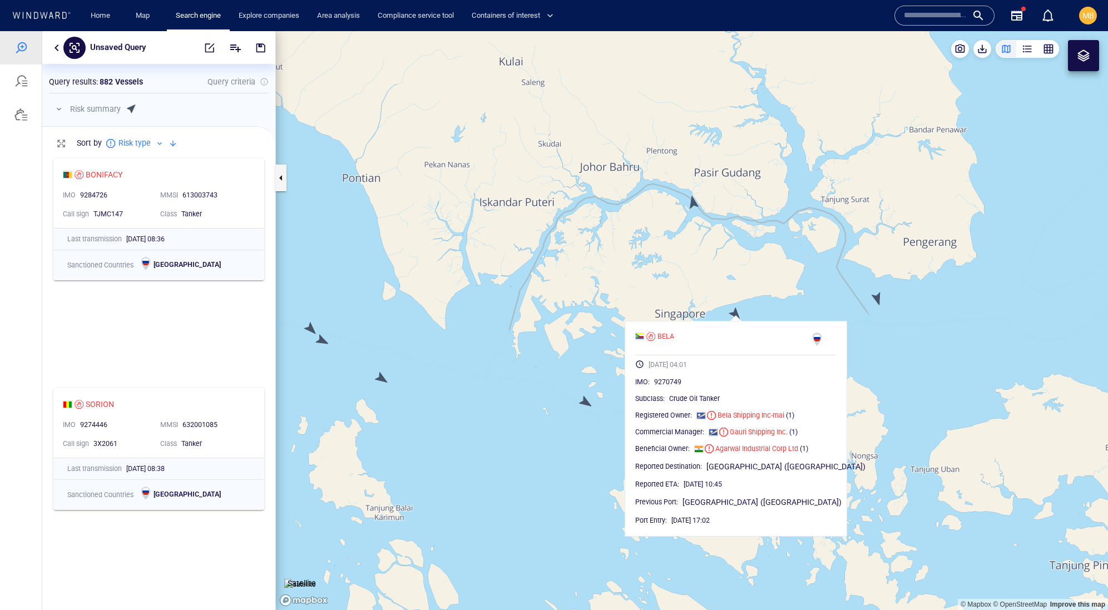
click at [755, 299] on canvas "Map" at bounding box center [692, 320] width 832 height 579
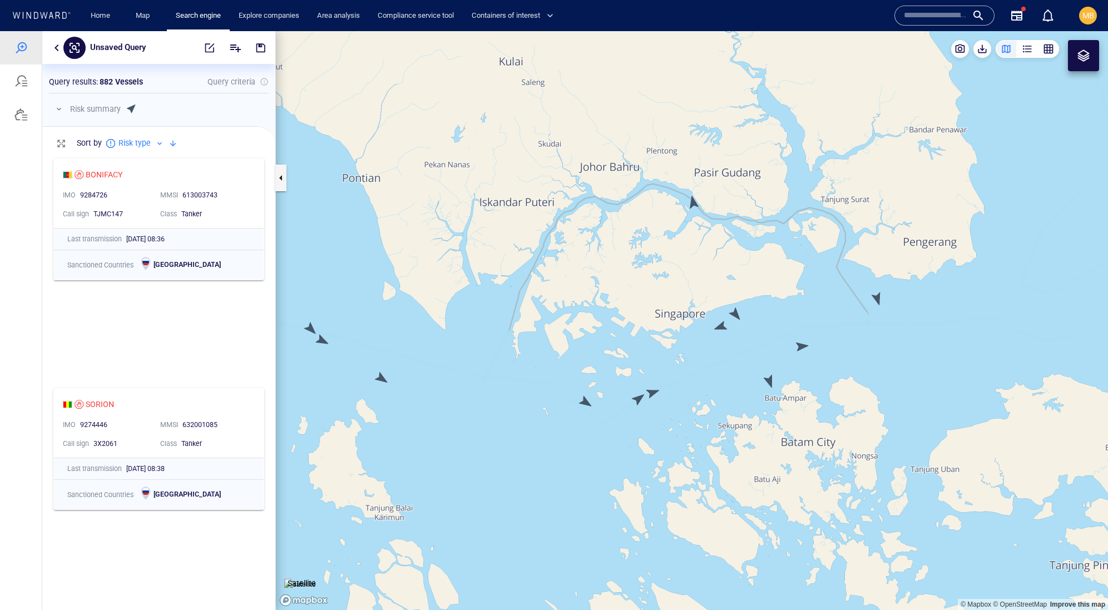
click at [797, 348] on canvas "Map" at bounding box center [692, 320] width 832 height 579
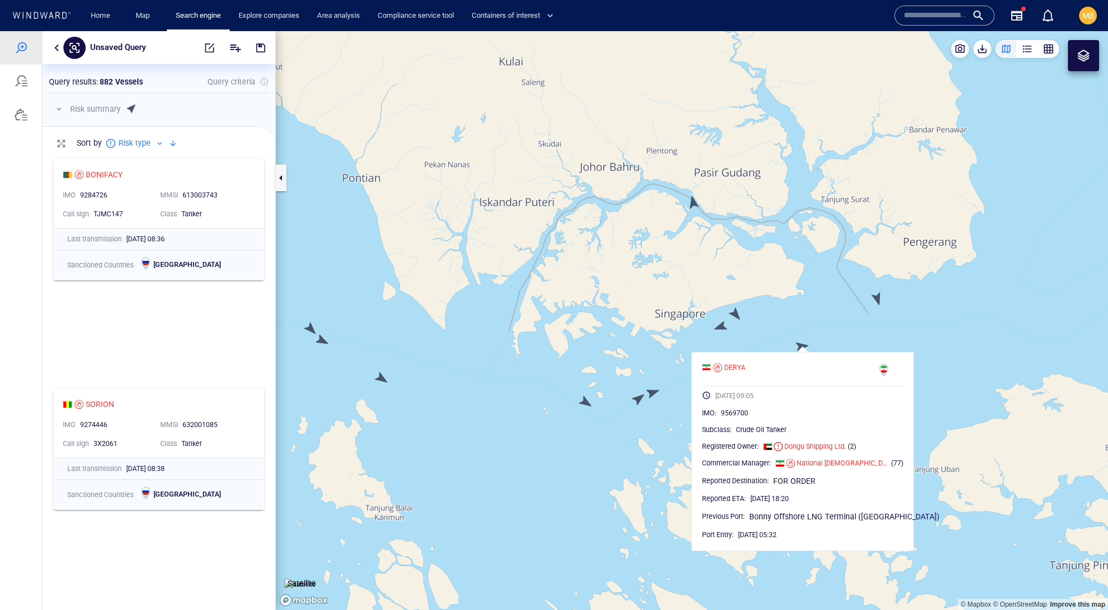
click at [750, 336] on canvas "Map" at bounding box center [692, 320] width 832 height 579
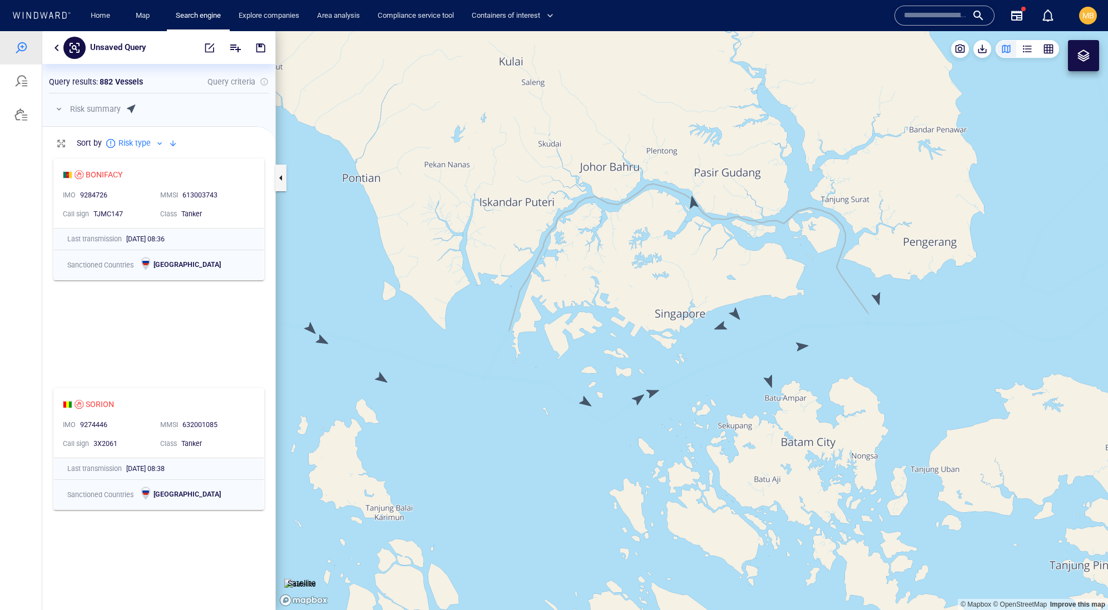
click at [768, 383] on canvas "Map" at bounding box center [692, 320] width 832 height 579
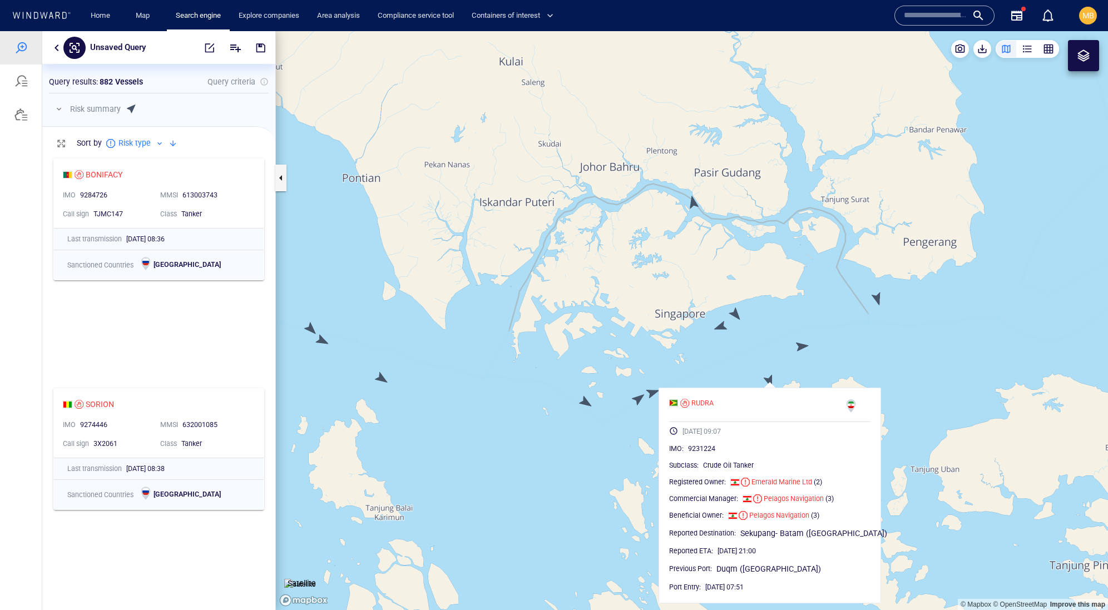
click at [752, 370] on canvas "Map" at bounding box center [692, 320] width 832 height 579
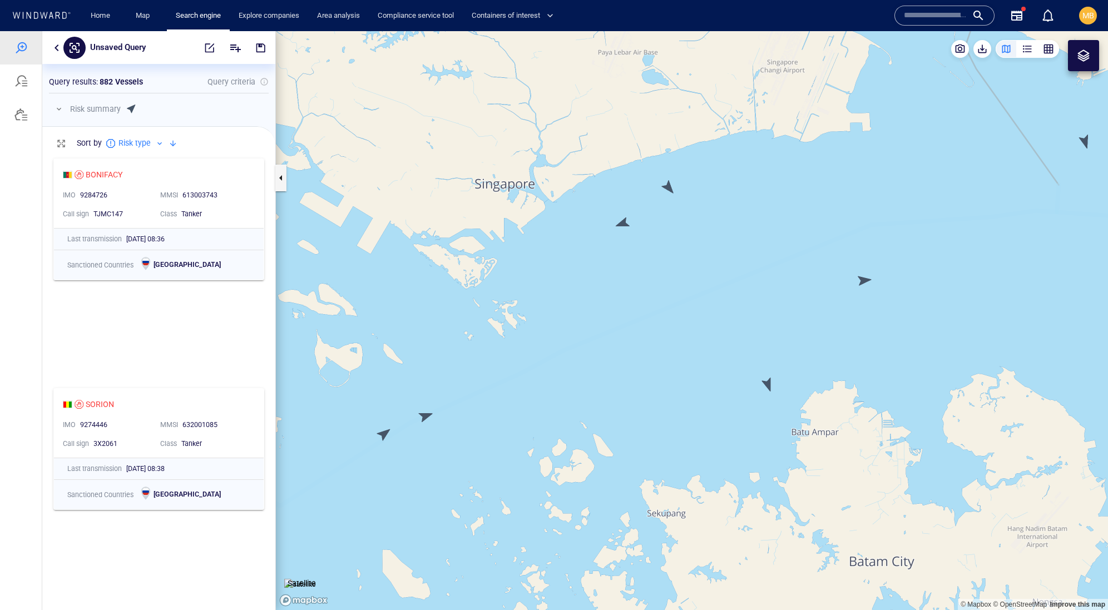
click at [768, 381] on canvas "Map" at bounding box center [692, 320] width 832 height 579
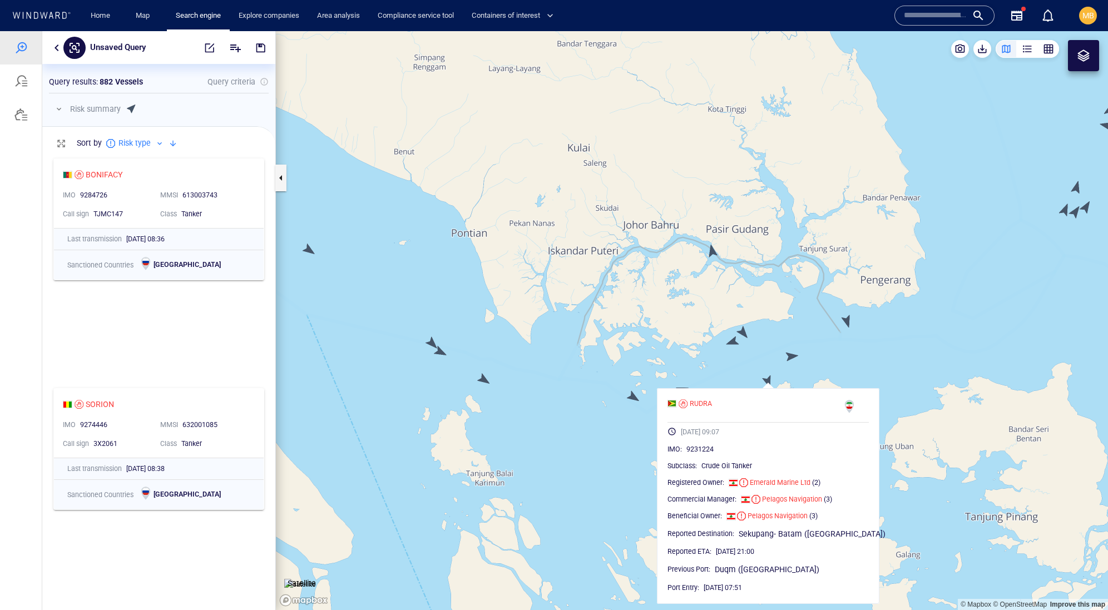
click at [848, 319] on canvas "Map" at bounding box center [692, 320] width 832 height 579
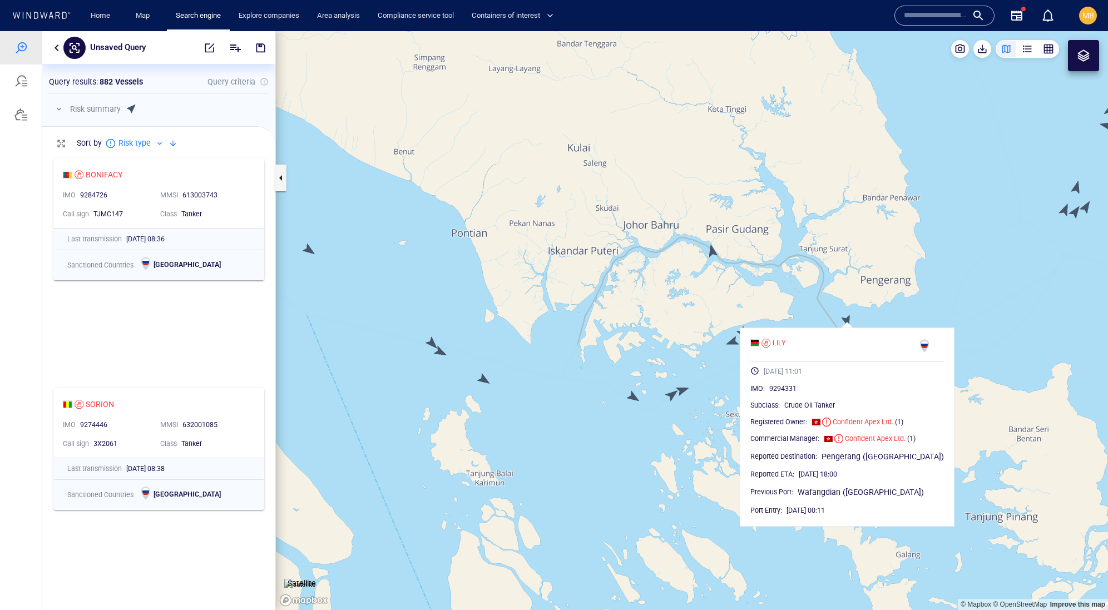
click at [886, 307] on canvas "Map" at bounding box center [692, 320] width 832 height 579
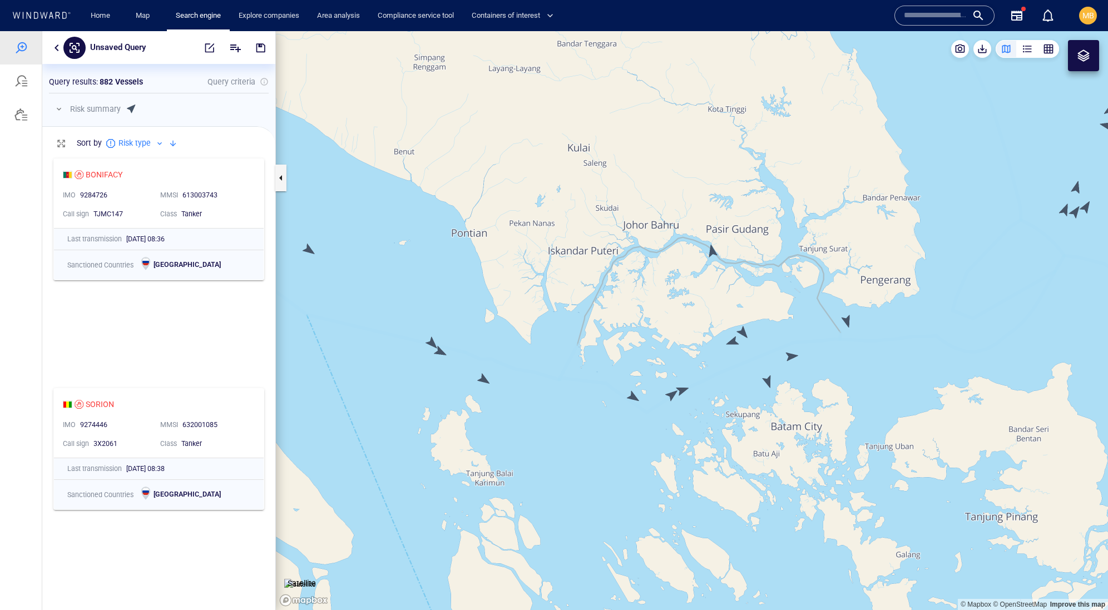
click at [848, 319] on canvas "Map" at bounding box center [692, 320] width 832 height 579
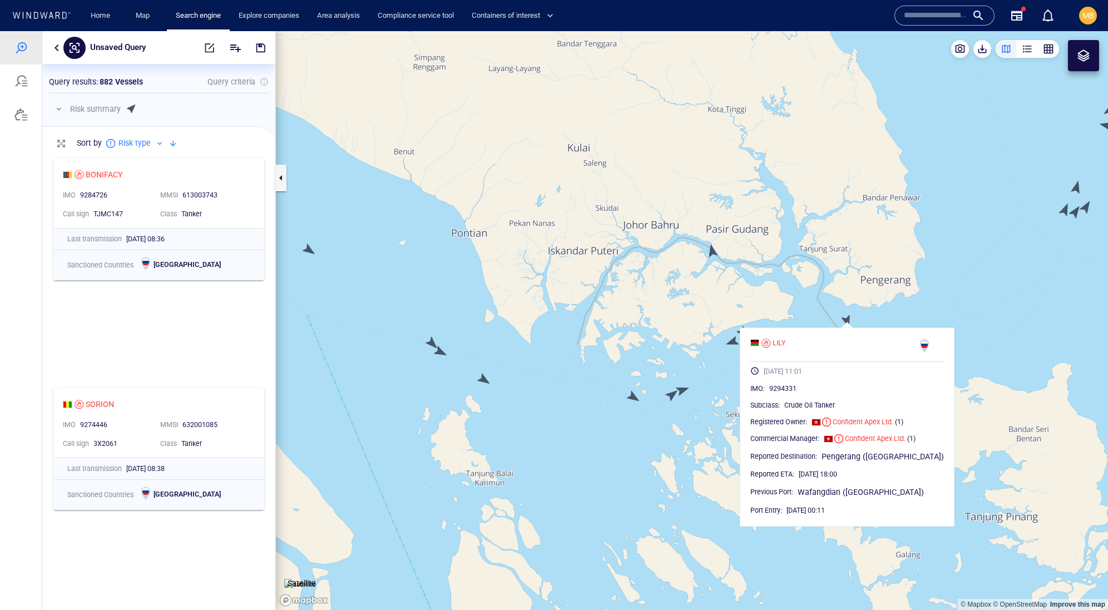
click at [848, 321] on canvas "Map" at bounding box center [692, 320] width 832 height 579
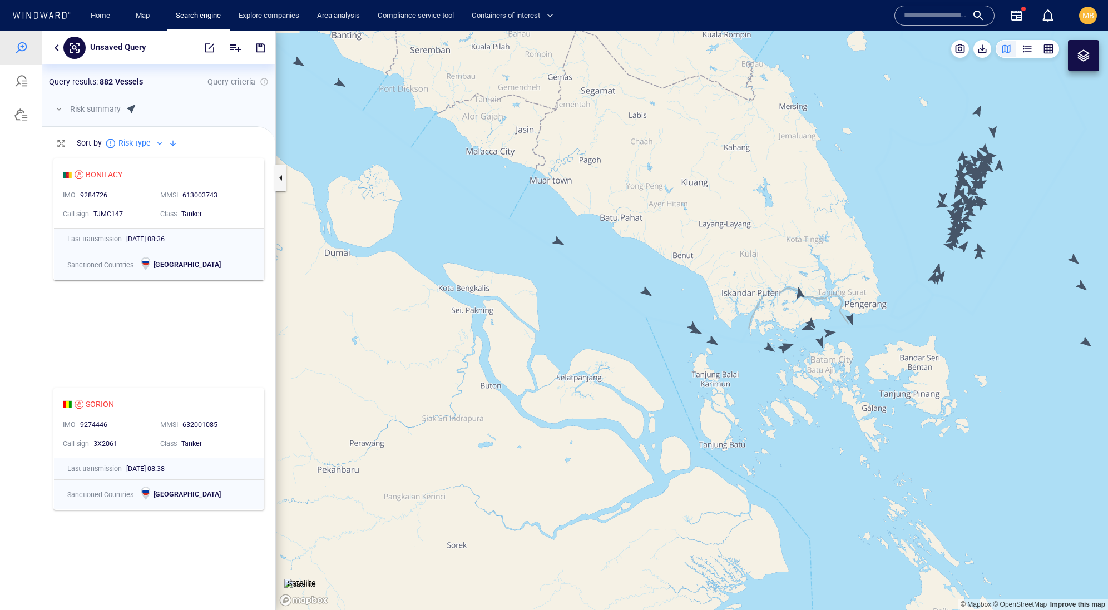
drag, startPoint x: 917, startPoint y: 306, endPoint x: 764, endPoint y: 376, distance: 168.5
click at [769, 373] on canvas "Map" at bounding box center [692, 320] width 832 height 579
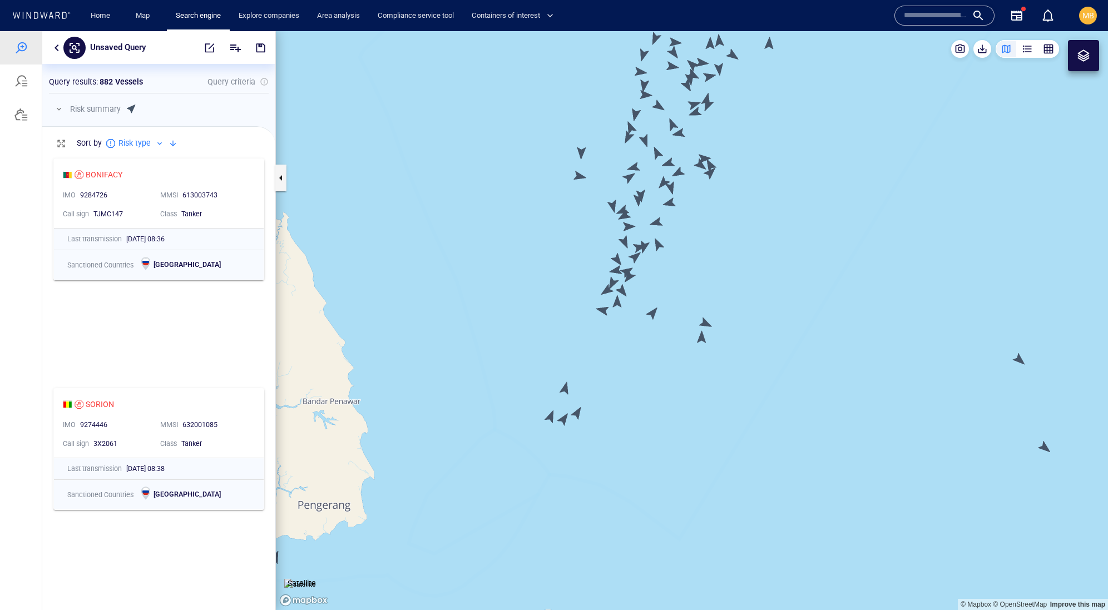
click at [579, 410] on canvas "Map" at bounding box center [692, 320] width 832 height 579
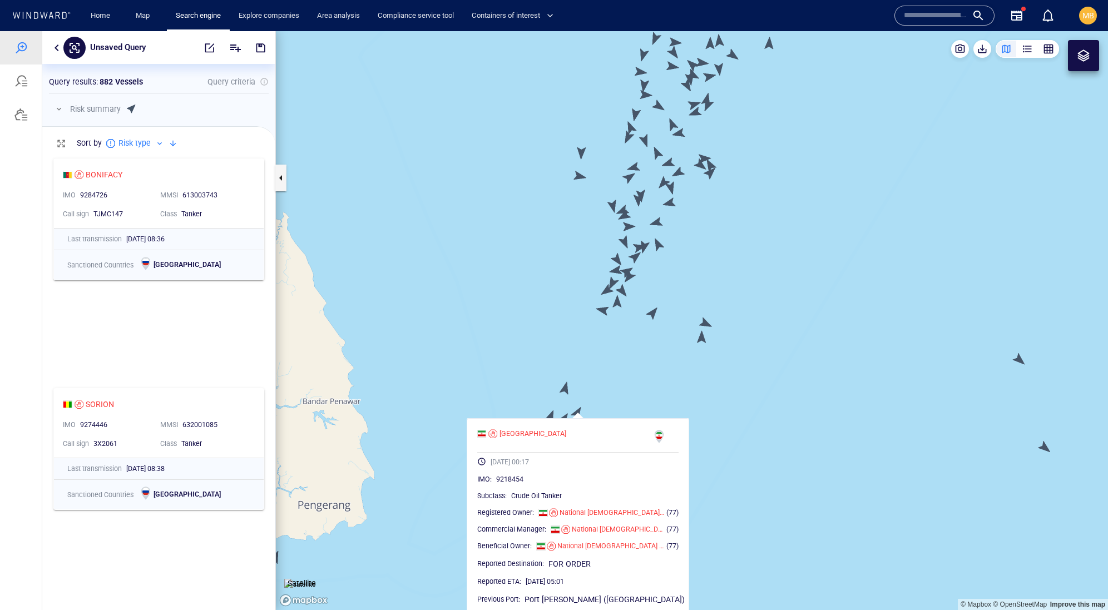
click at [546, 414] on canvas "Map" at bounding box center [692, 320] width 832 height 579
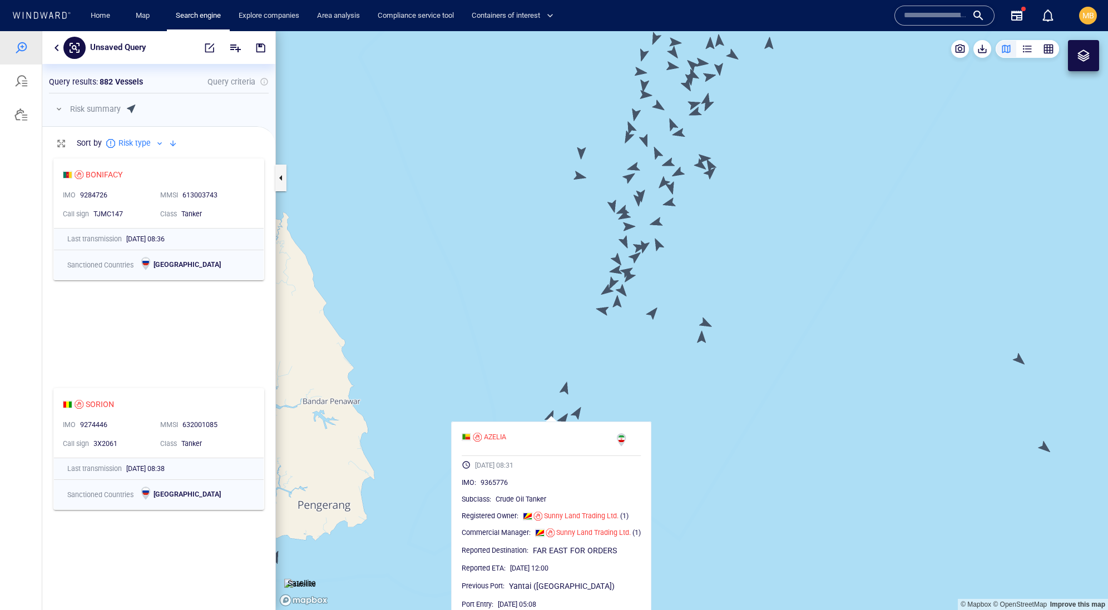
click at [566, 389] on canvas "Map" at bounding box center [692, 320] width 832 height 579
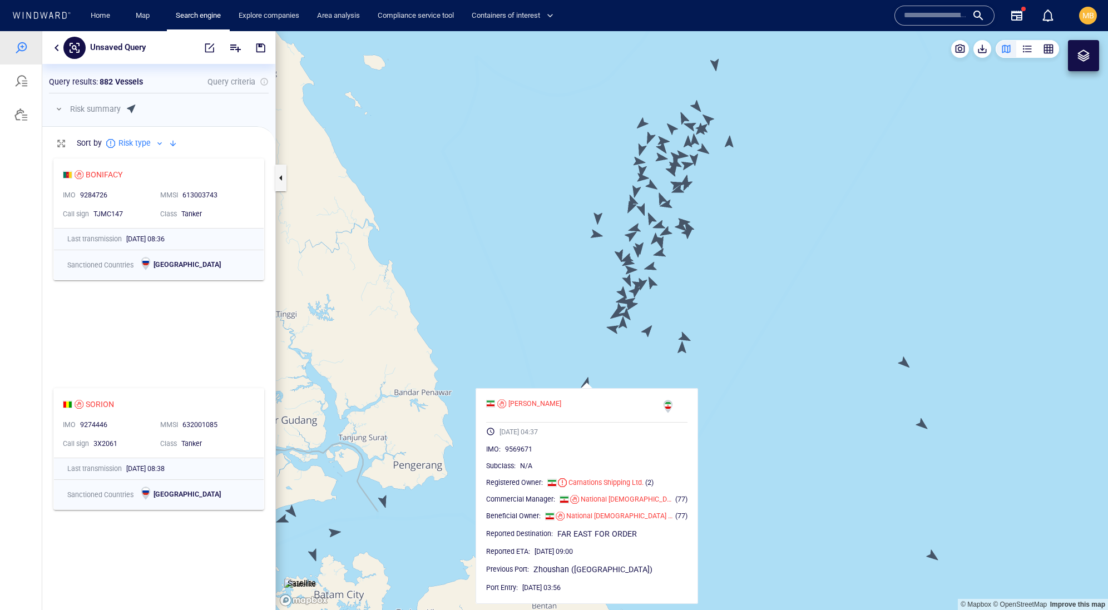
scroll to position [0, 0]
click at [598, 237] on canvas "Map" at bounding box center [692, 320] width 832 height 579
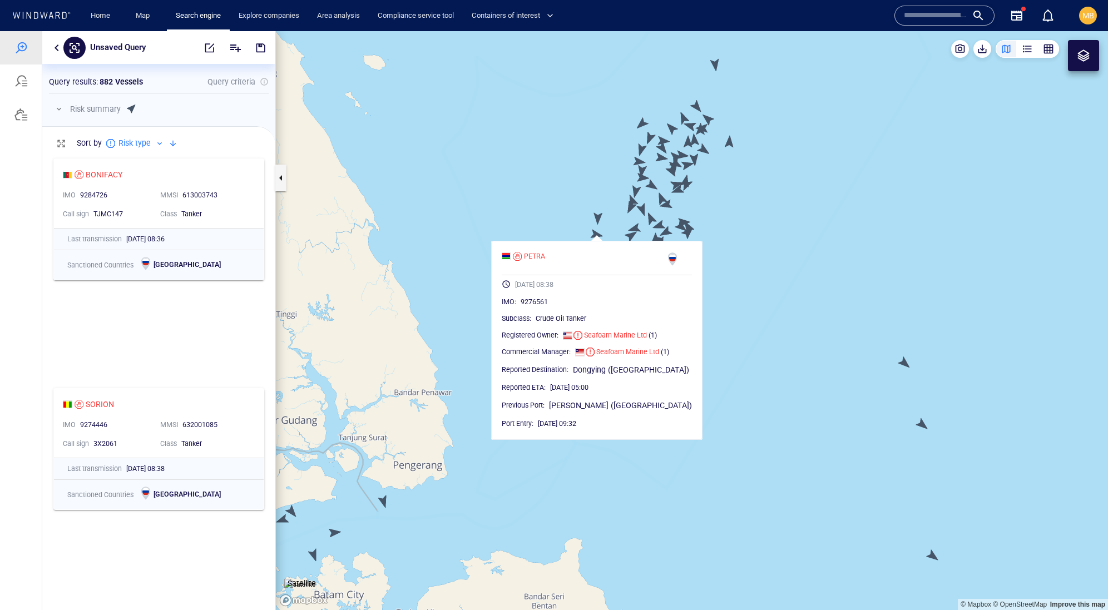
click at [596, 217] on canvas "Map" at bounding box center [692, 320] width 832 height 579
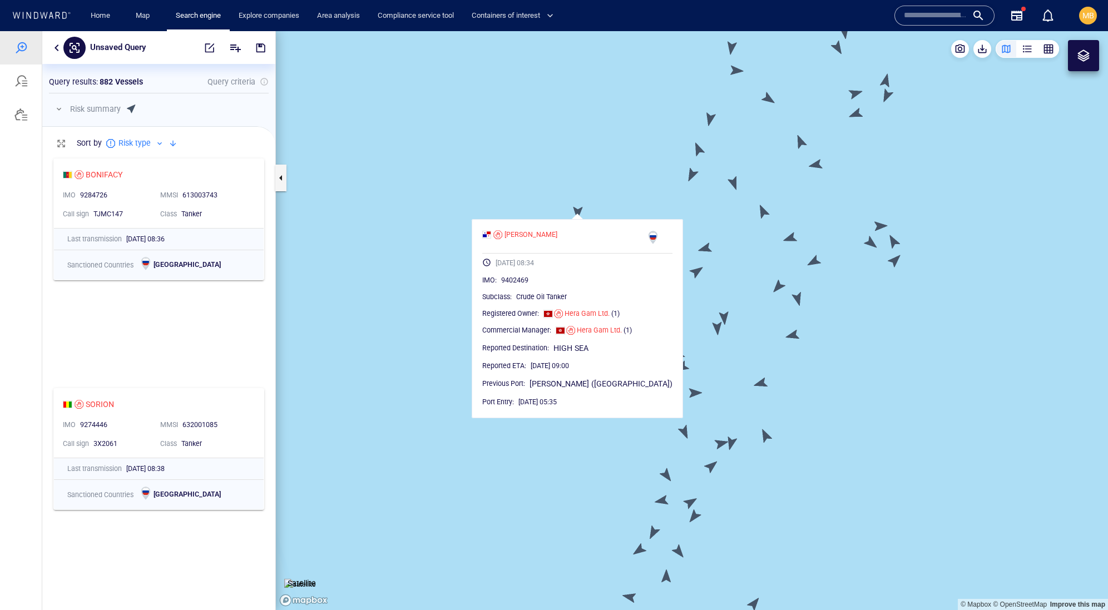
click at [692, 177] on canvas "Map" at bounding box center [692, 320] width 832 height 579
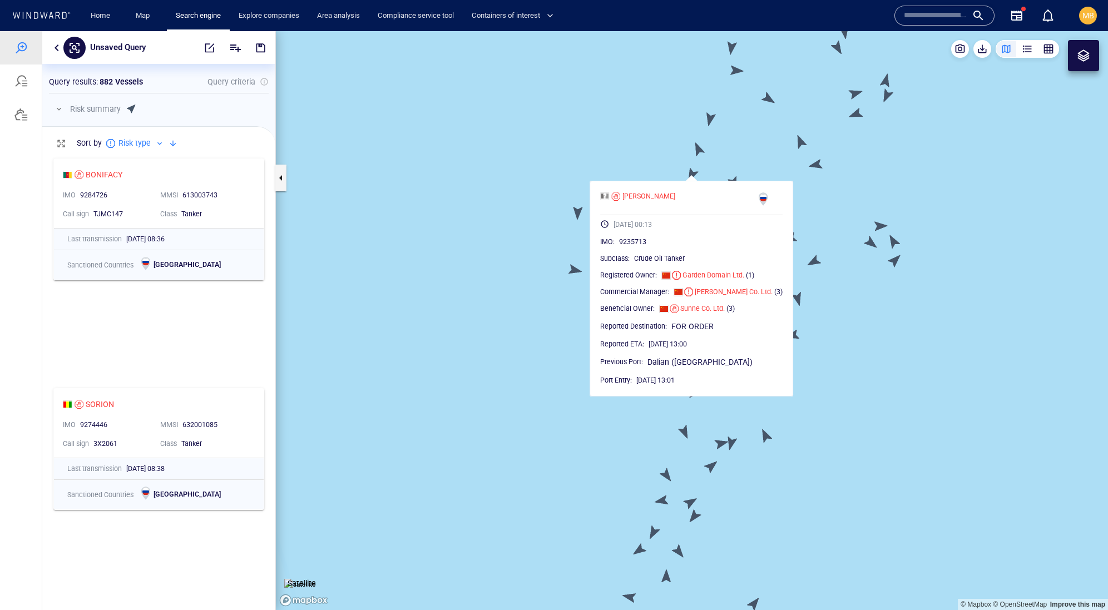
click at [700, 143] on canvas "Map" at bounding box center [692, 320] width 832 height 579
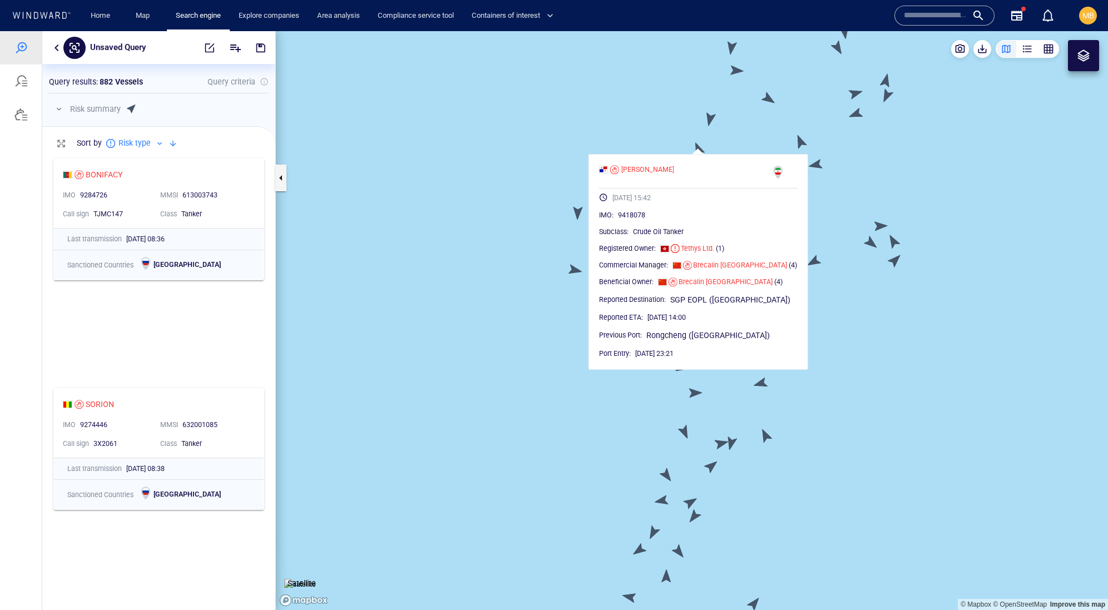
click at [710, 120] on canvas "Map" at bounding box center [692, 320] width 832 height 579
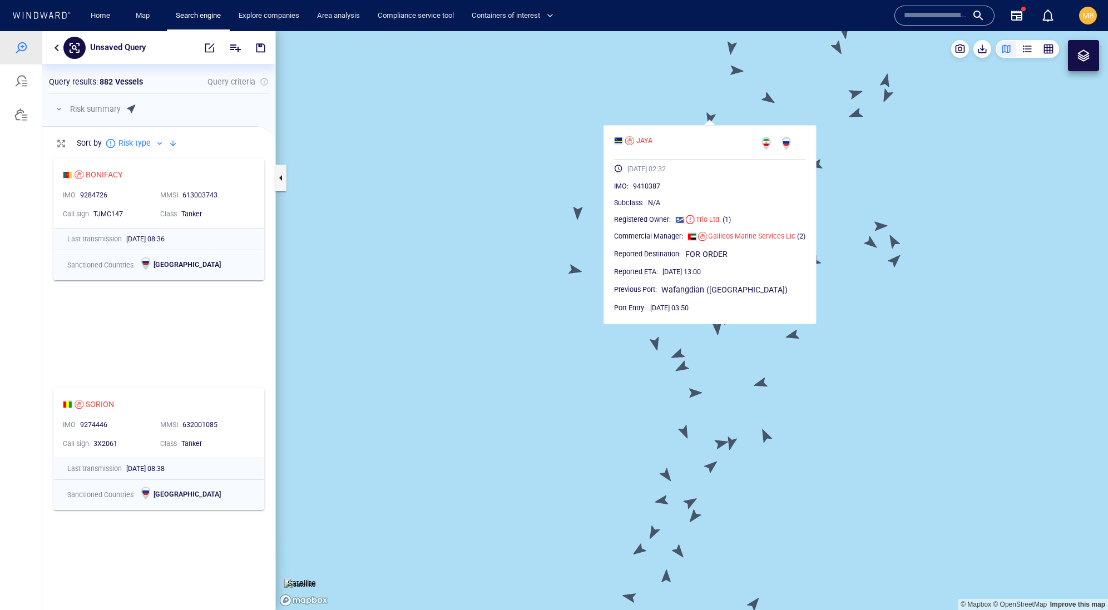
click at [855, 161] on canvas "Map" at bounding box center [692, 320] width 832 height 579
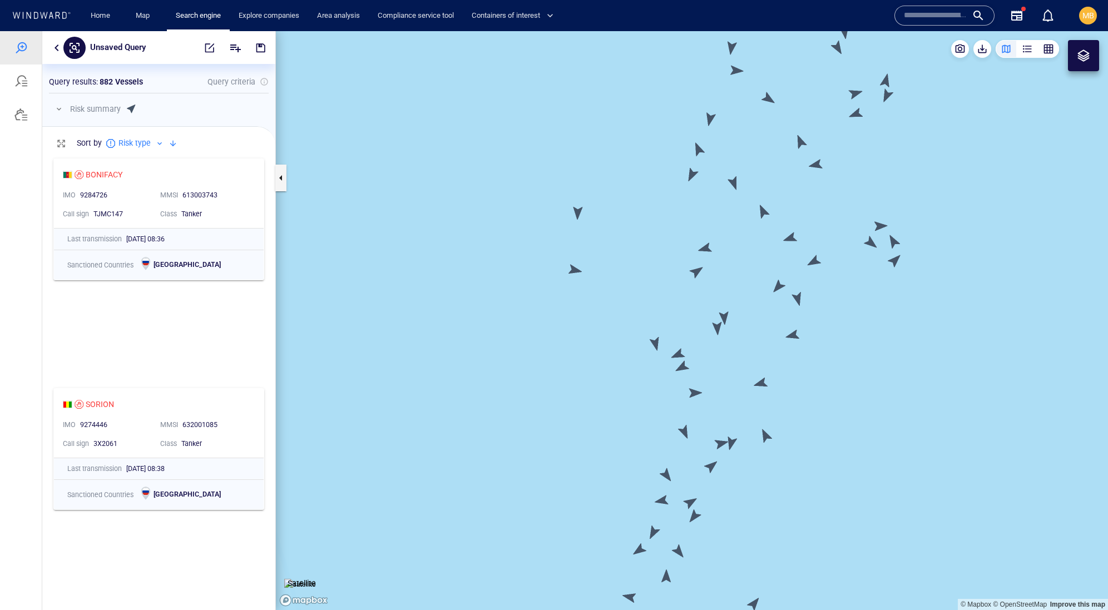
click at [801, 141] on canvas "Map" at bounding box center [692, 320] width 832 height 579
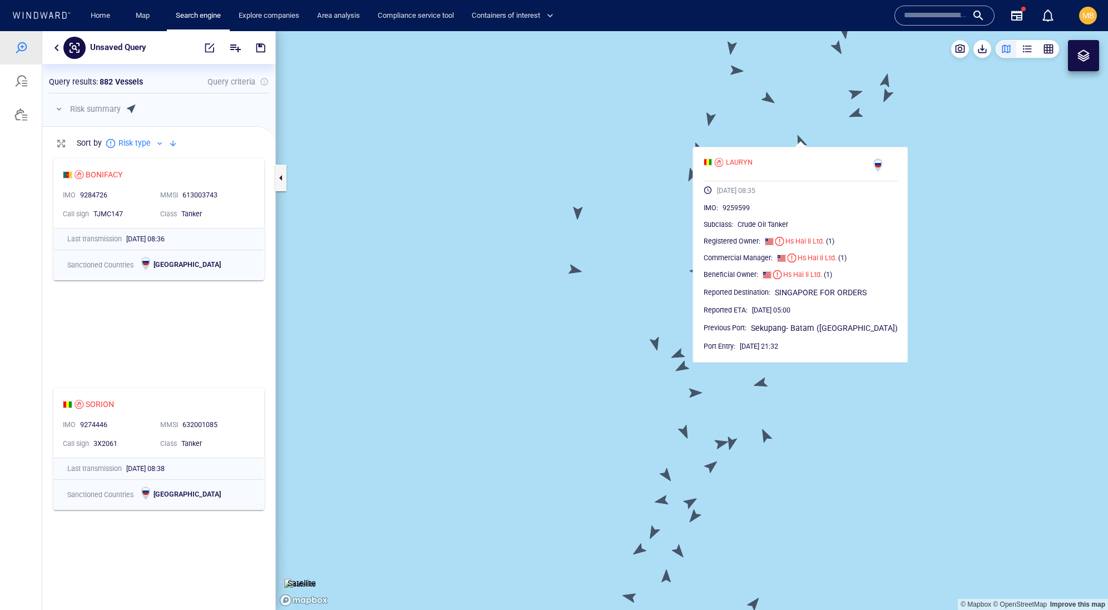
click at [875, 130] on canvas "Map" at bounding box center [692, 320] width 832 height 579
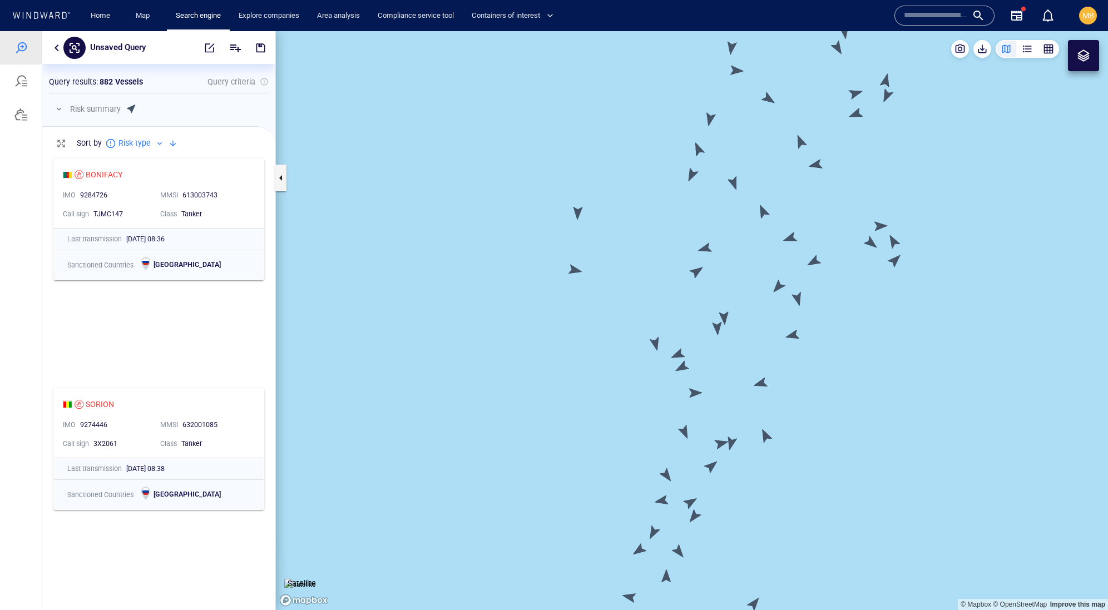
click at [819, 167] on canvas "Map" at bounding box center [692, 320] width 832 height 579
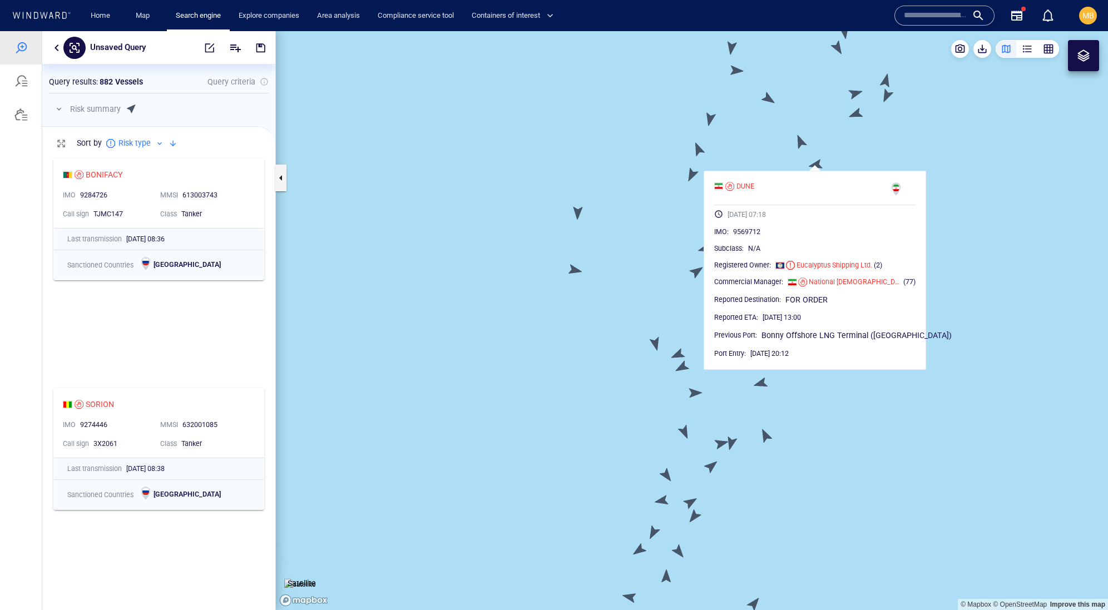
click at [879, 147] on canvas "Map" at bounding box center [692, 320] width 832 height 579
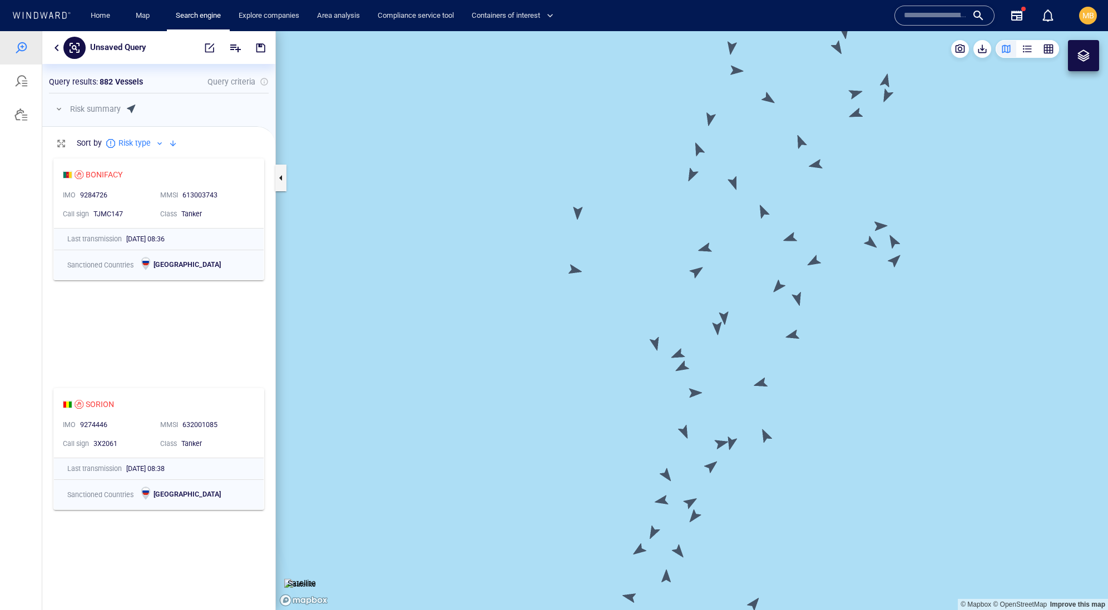
click at [856, 110] on canvas "Map" at bounding box center [692, 320] width 832 height 579
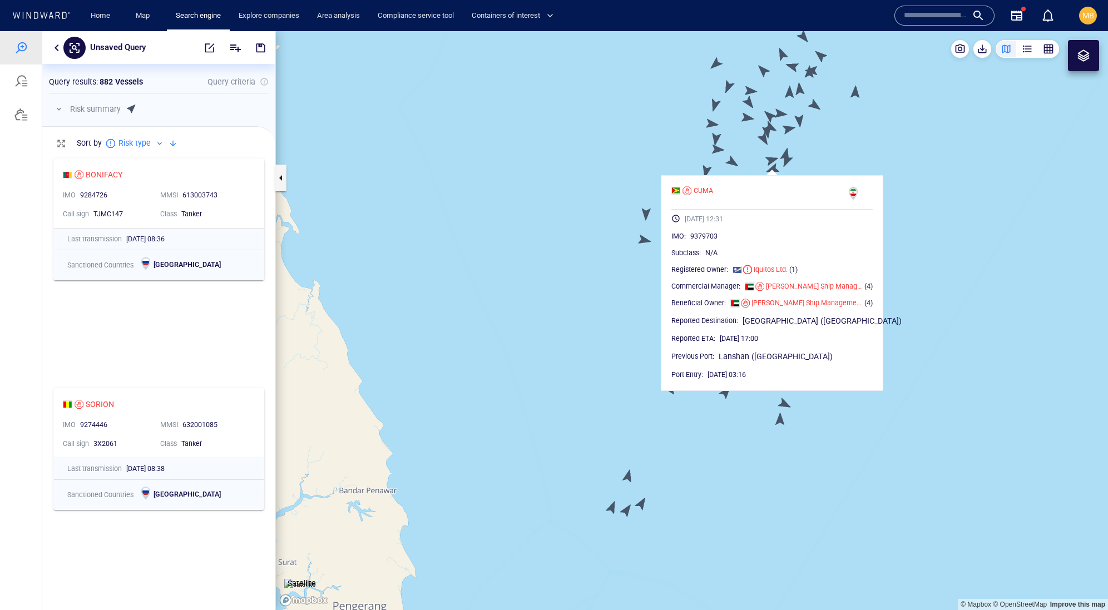
click at [788, 159] on canvas "Map" at bounding box center [692, 320] width 832 height 579
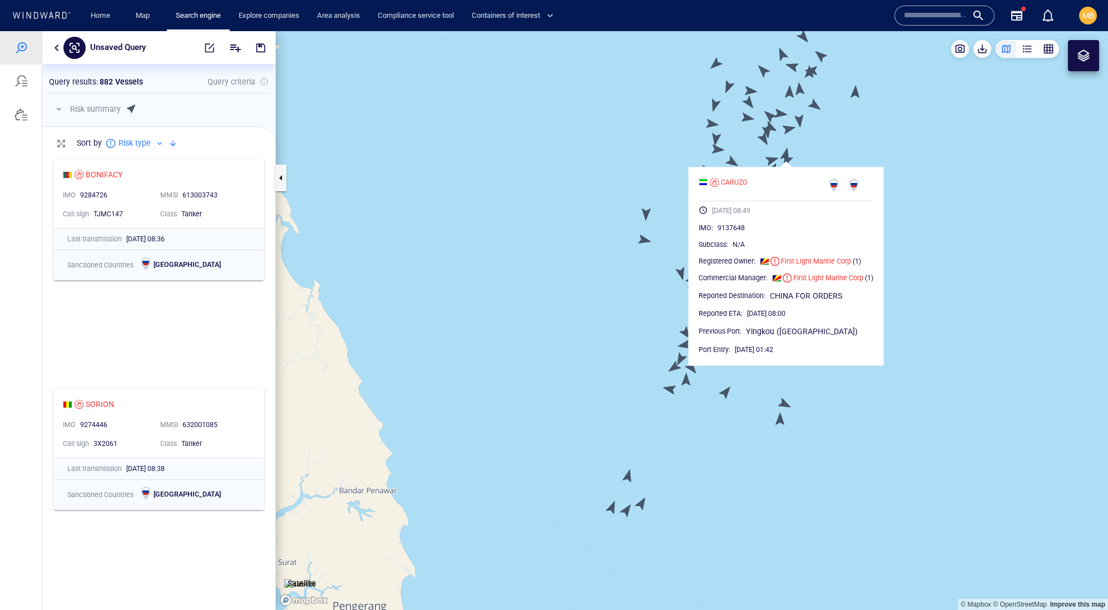
click at [761, 138] on canvas "Map" at bounding box center [692, 320] width 832 height 579
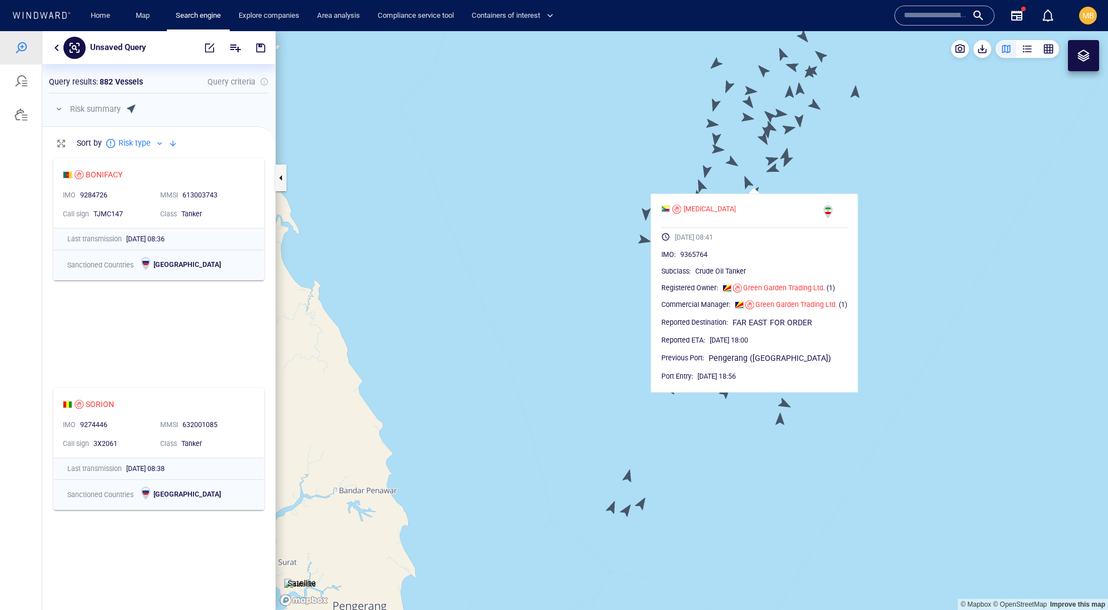
drag, startPoint x: 835, startPoint y: 126, endPoint x: 820, endPoint y: 192, distance: 68.0
click at [821, 190] on canvas "Map" at bounding box center [692, 320] width 832 height 579
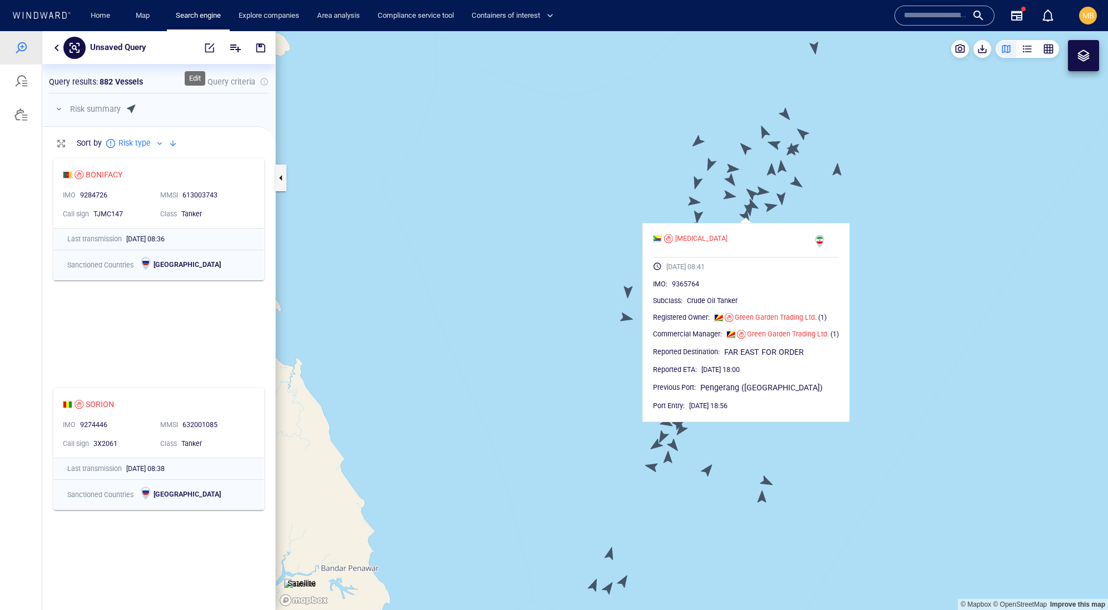
click at [204, 43] on span "button" at bounding box center [209, 47] width 11 height 11
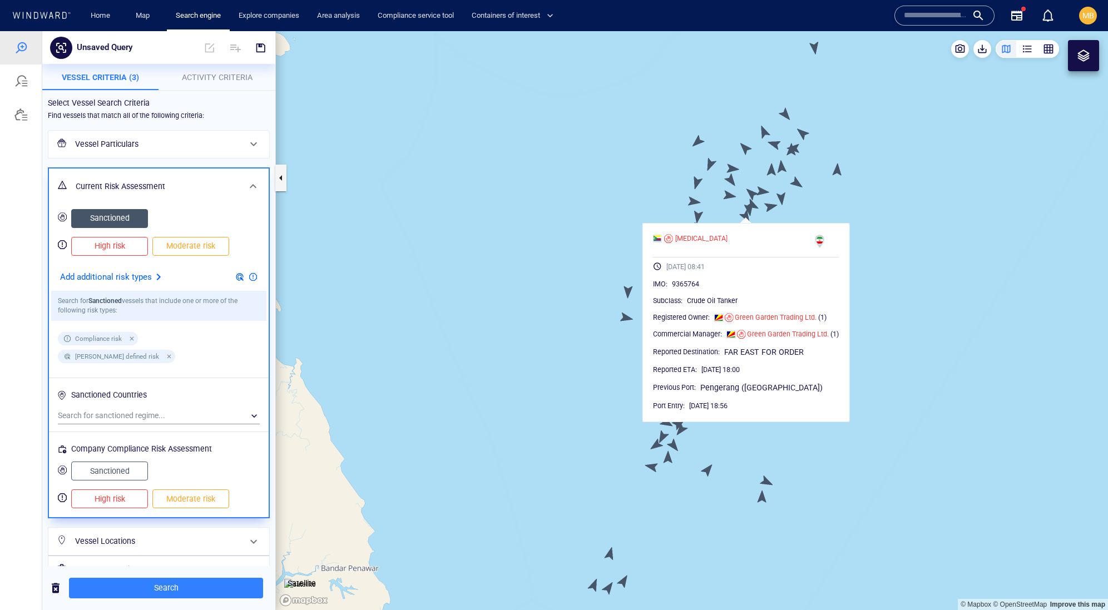
click at [129, 151] on h6 "Vessel Particulars" at bounding box center [157, 144] width 165 height 14
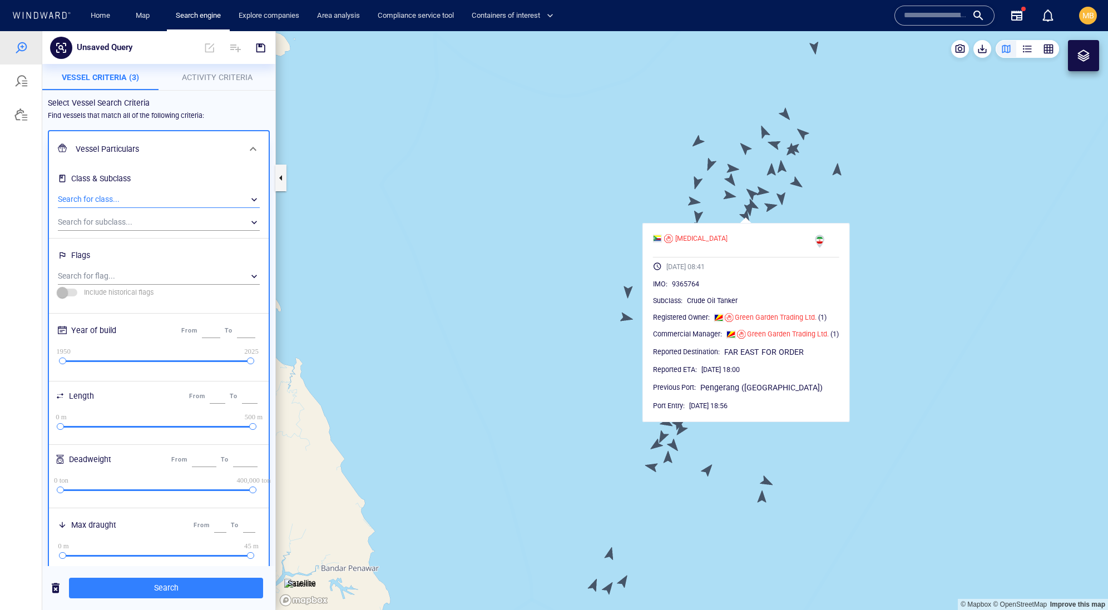
click at [138, 208] on div "​" at bounding box center [159, 199] width 202 height 17
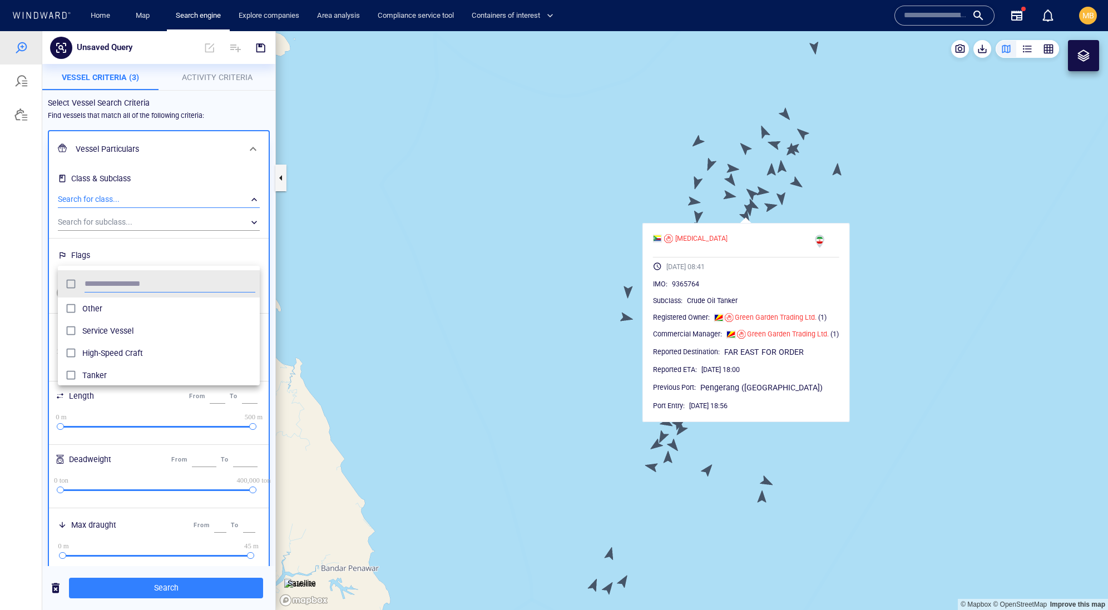
scroll to position [121, 202]
click at [174, 230] on div at bounding box center [554, 320] width 1108 height 579
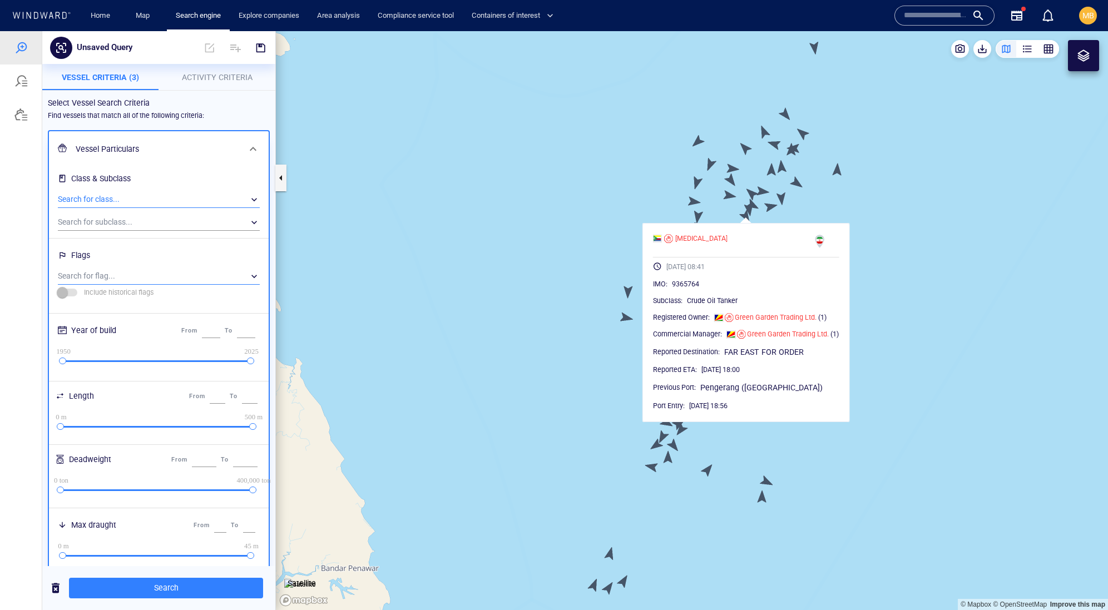
click at [139, 285] on div "​" at bounding box center [159, 276] width 202 height 17
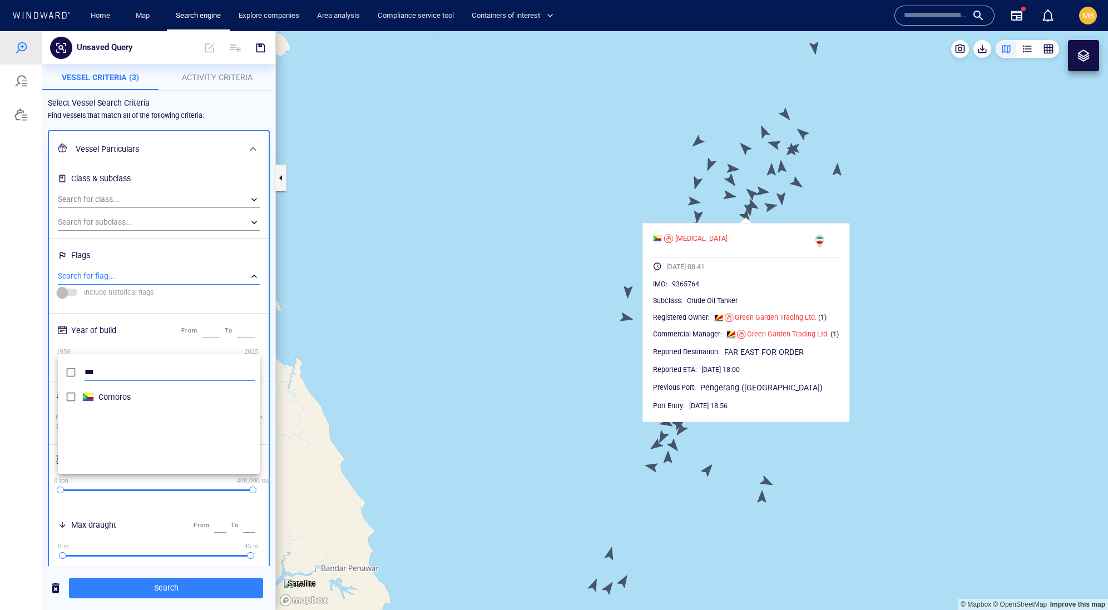
type input "***"
click at [169, 592] on div at bounding box center [554, 320] width 1108 height 579
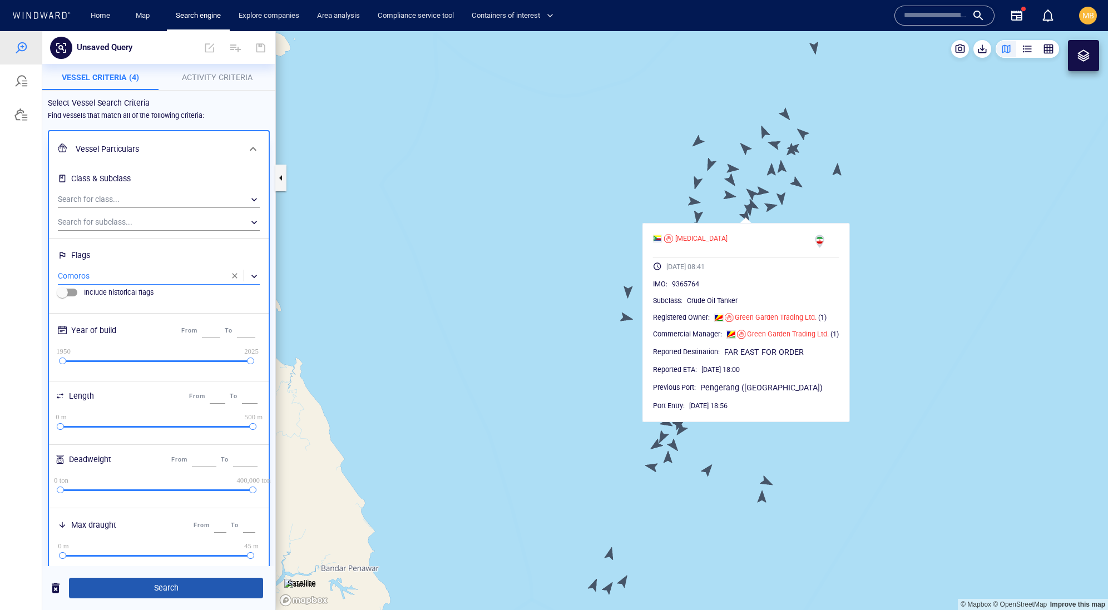
click at [174, 588] on span "Search" at bounding box center [166, 588] width 176 height 14
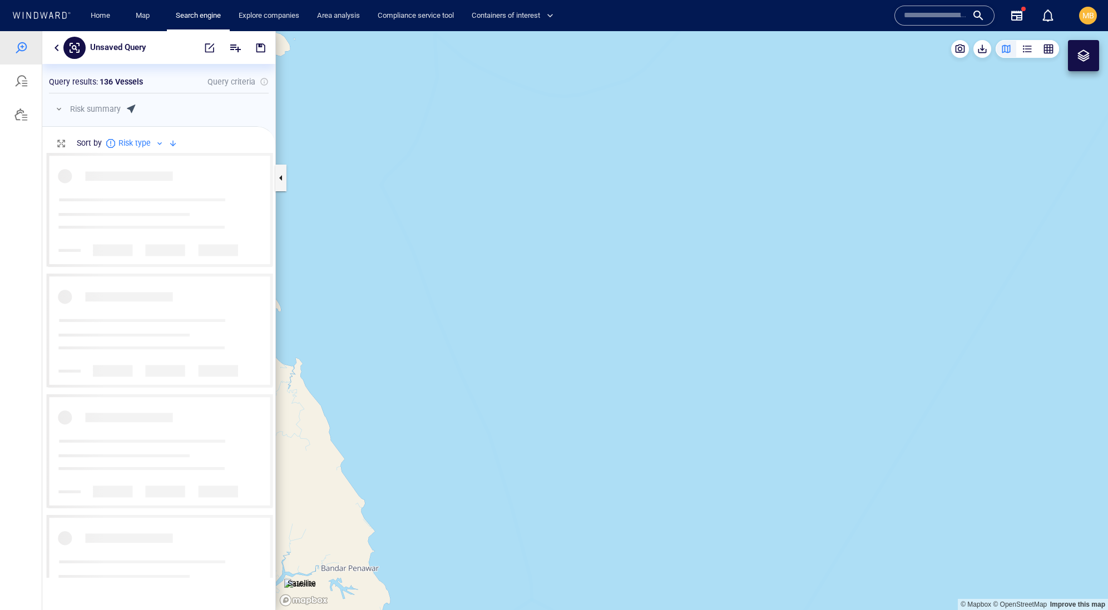
scroll to position [424, 232]
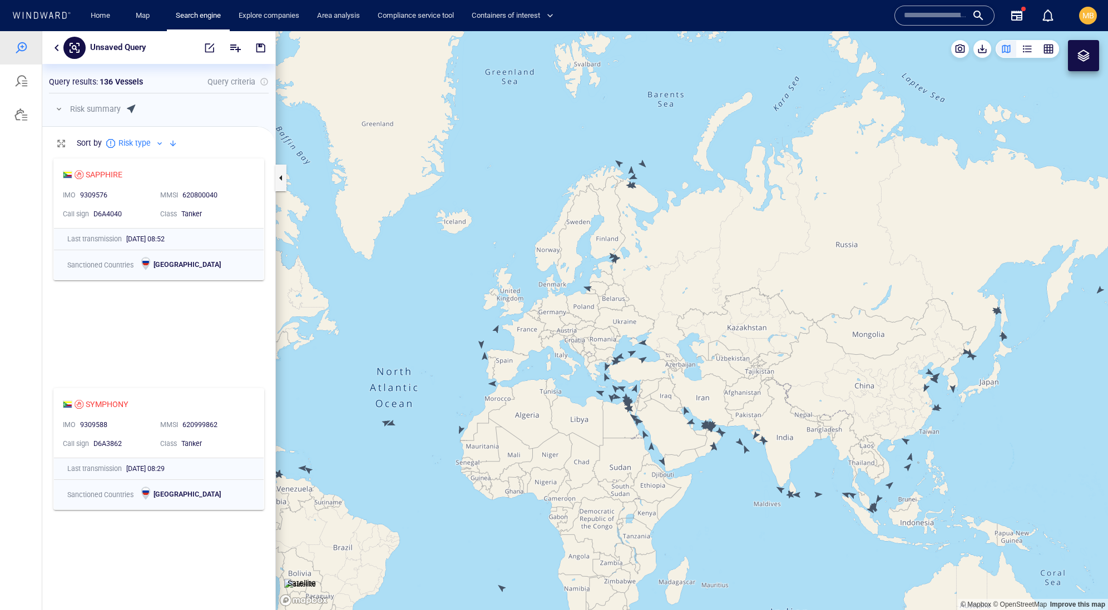
drag, startPoint x: 603, startPoint y: 255, endPoint x: 604, endPoint y: 321, distance: 66.2
click at [604, 320] on canvas "Map" at bounding box center [692, 320] width 832 height 579
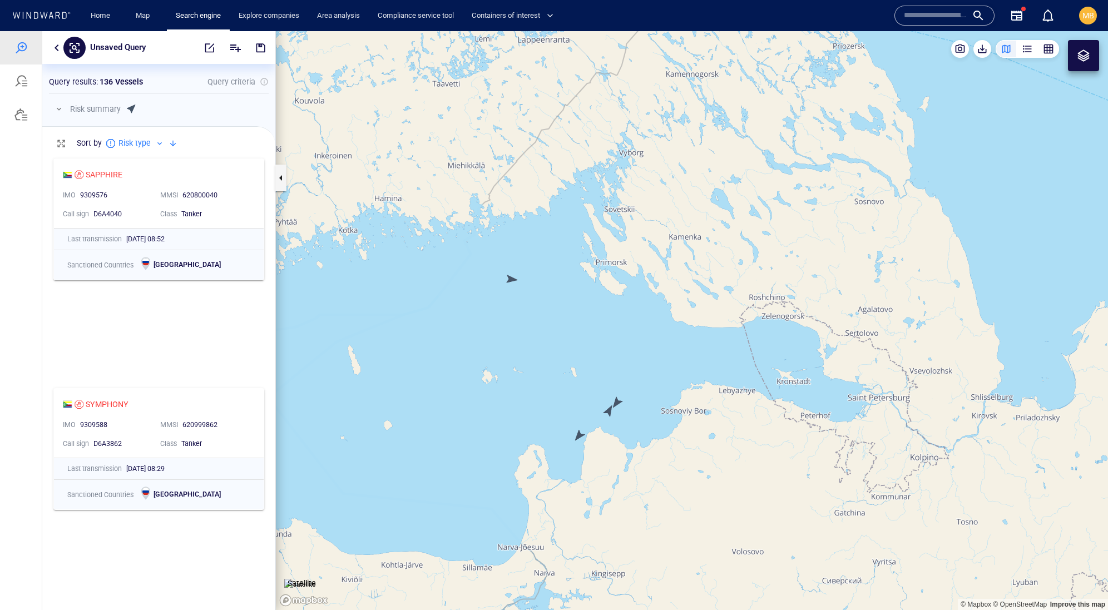
click at [509, 276] on canvas "Map" at bounding box center [692, 320] width 832 height 579
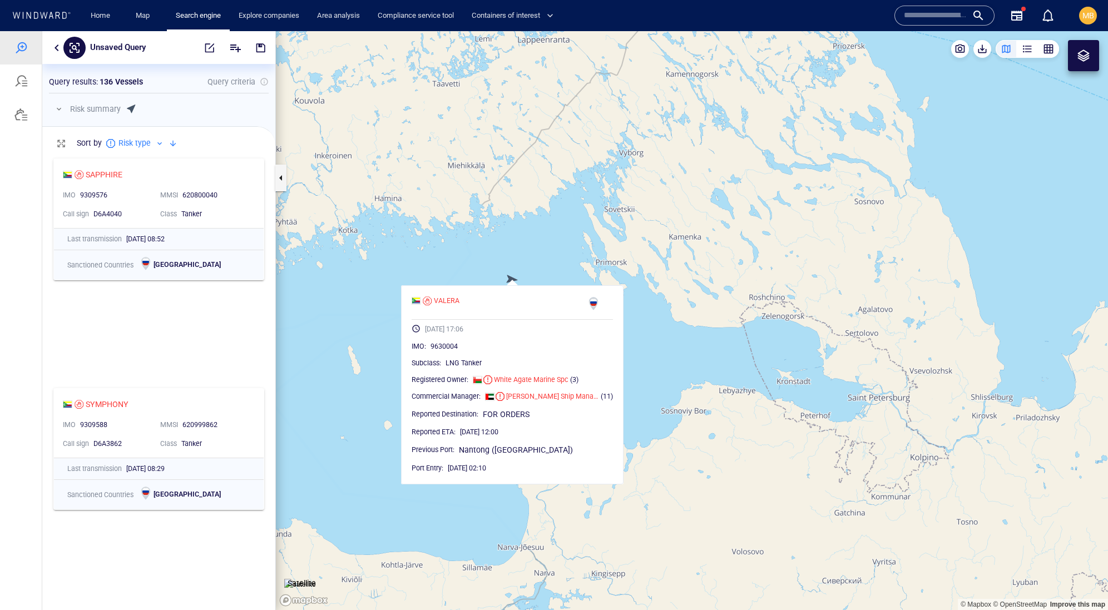
click at [537, 261] on canvas "Map" at bounding box center [692, 320] width 832 height 579
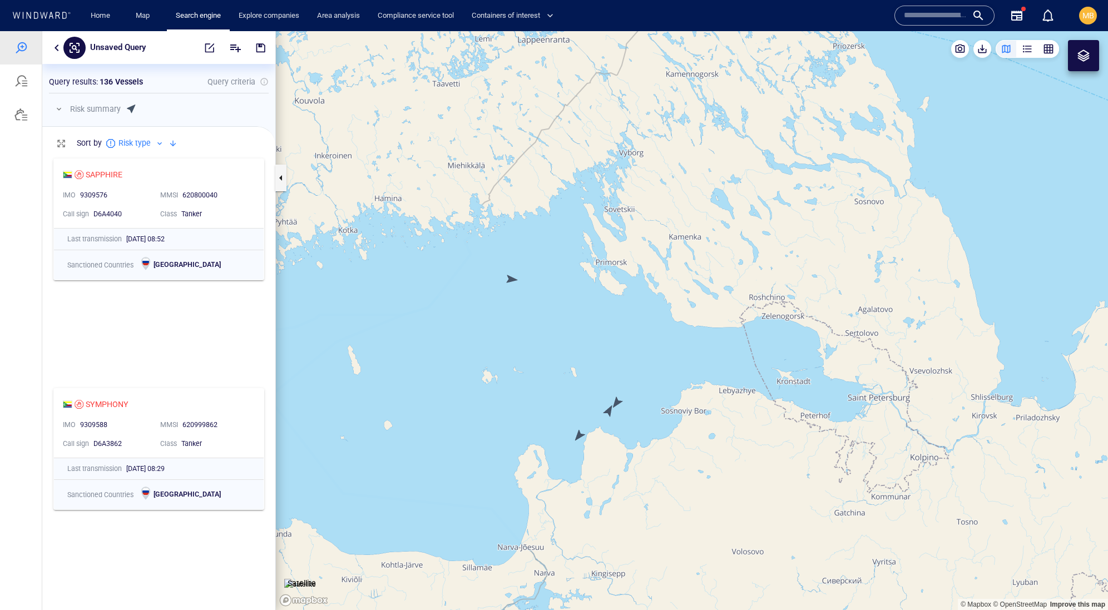
click at [578, 435] on canvas "Map" at bounding box center [692, 320] width 832 height 579
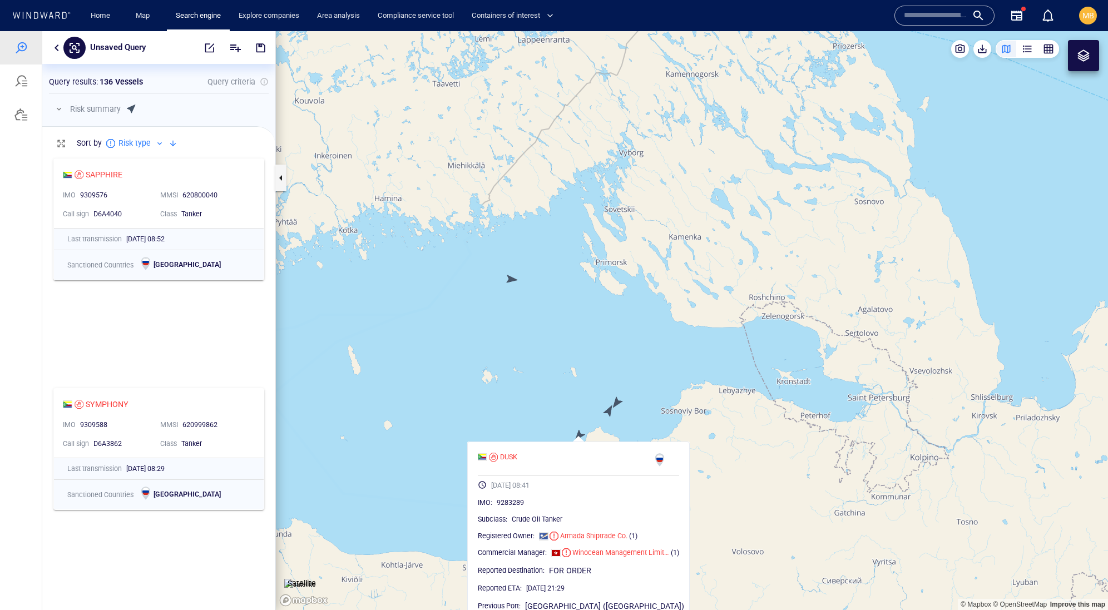
click at [610, 410] on canvas "Map" at bounding box center [692, 320] width 832 height 579
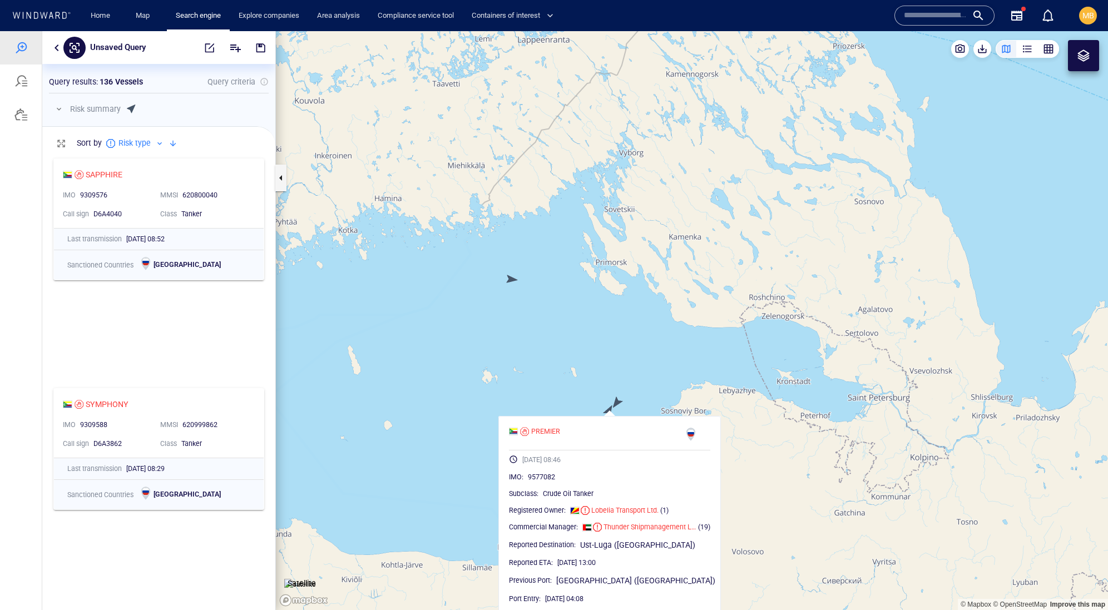
click at [615, 402] on canvas "Map" at bounding box center [692, 320] width 832 height 579
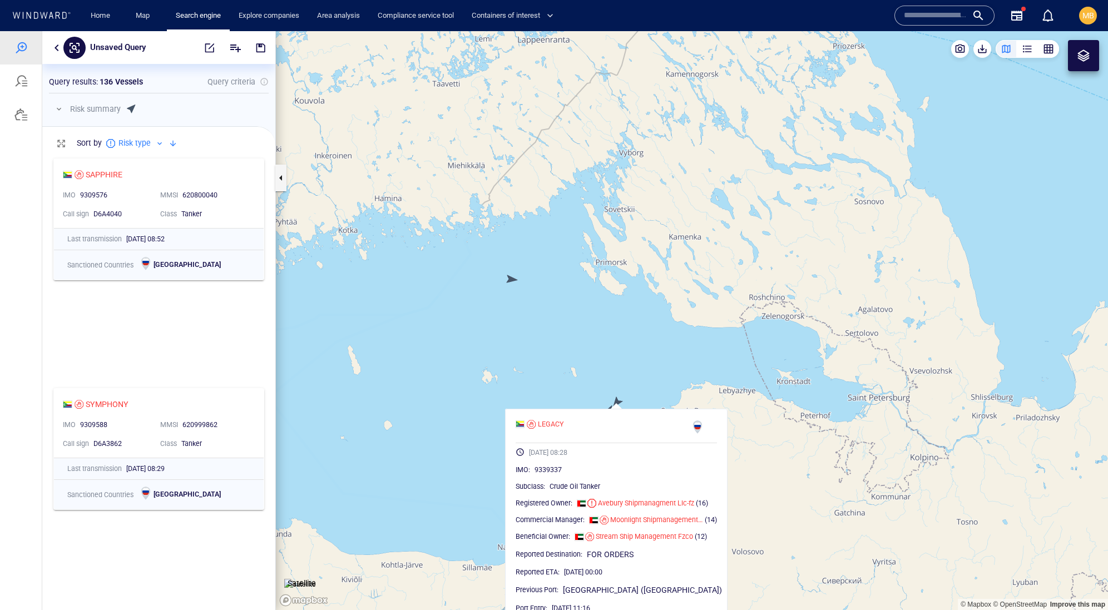
scroll to position [0, 0]
click at [498, 389] on canvas "Map" at bounding box center [692, 320] width 832 height 579
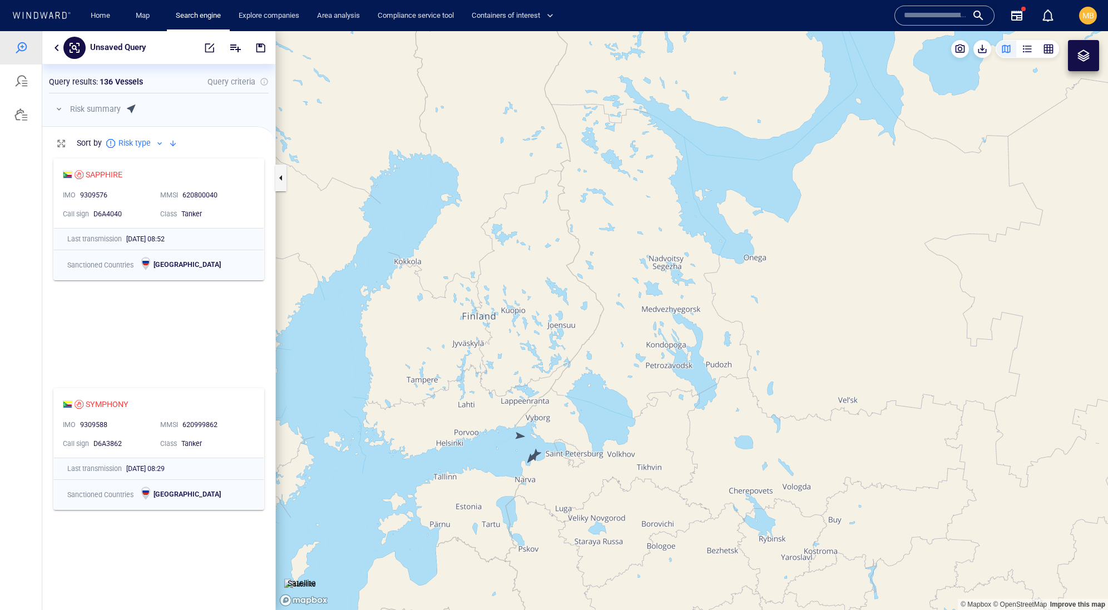
drag, startPoint x: 545, startPoint y: 499, endPoint x: 684, endPoint y: 298, distance: 244.7
click at [684, 299] on canvas "Map" at bounding box center [692, 320] width 832 height 579
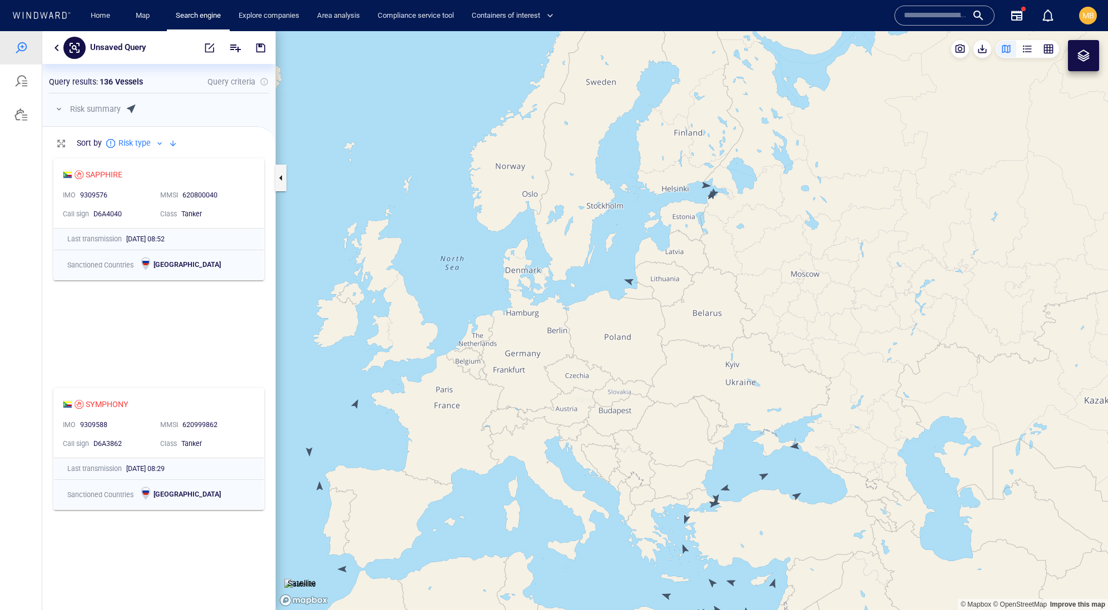
drag, startPoint x: 746, startPoint y: 366, endPoint x: 602, endPoint y: 245, distance: 188.3
click at [602, 245] on canvas "Map" at bounding box center [692, 320] width 832 height 579
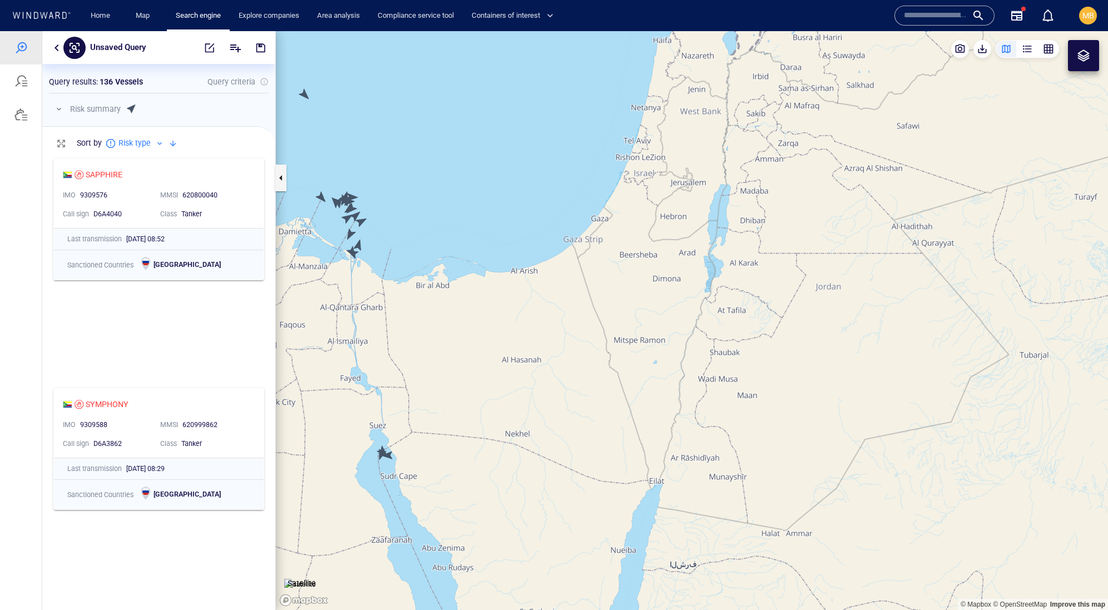
drag, startPoint x: 554, startPoint y: 332, endPoint x: 710, endPoint y: 345, distance: 156.3
click at [715, 349] on canvas "Map" at bounding box center [692, 320] width 832 height 579
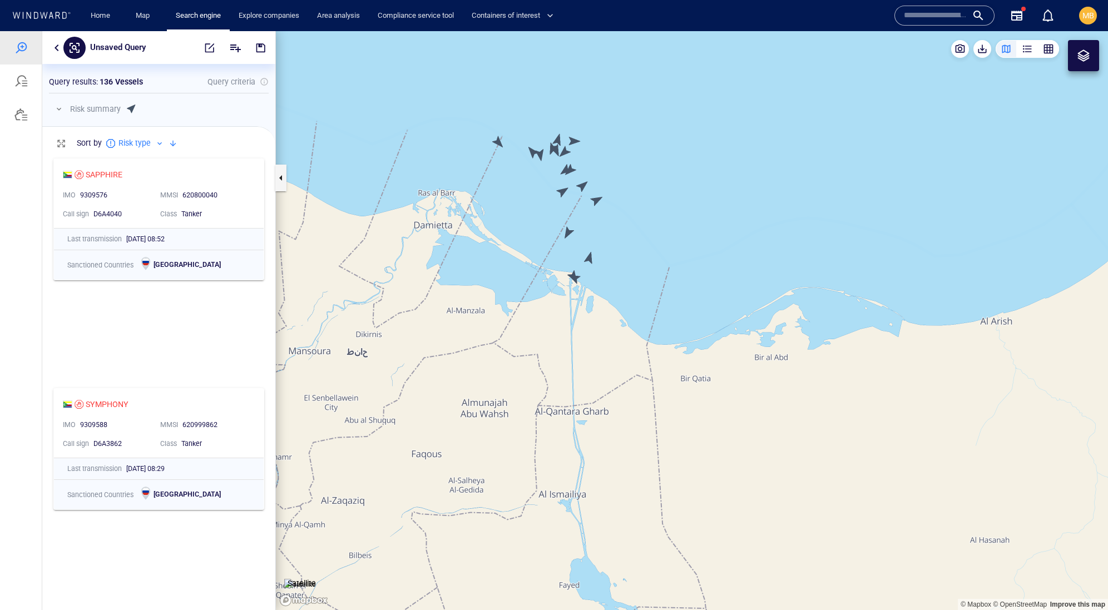
drag, startPoint x: 611, startPoint y: 221, endPoint x: 637, endPoint y: 254, distance: 41.9
click at [637, 254] on canvas "Map" at bounding box center [692, 320] width 832 height 579
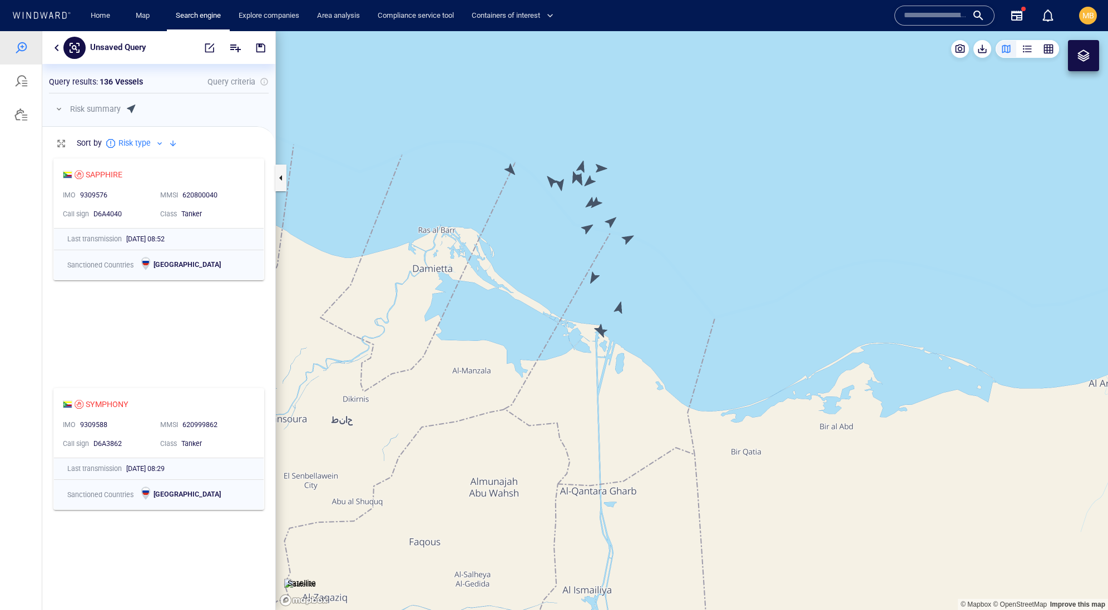
click at [626, 232] on canvas "Map" at bounding box center [692, 320] width 832 height 579
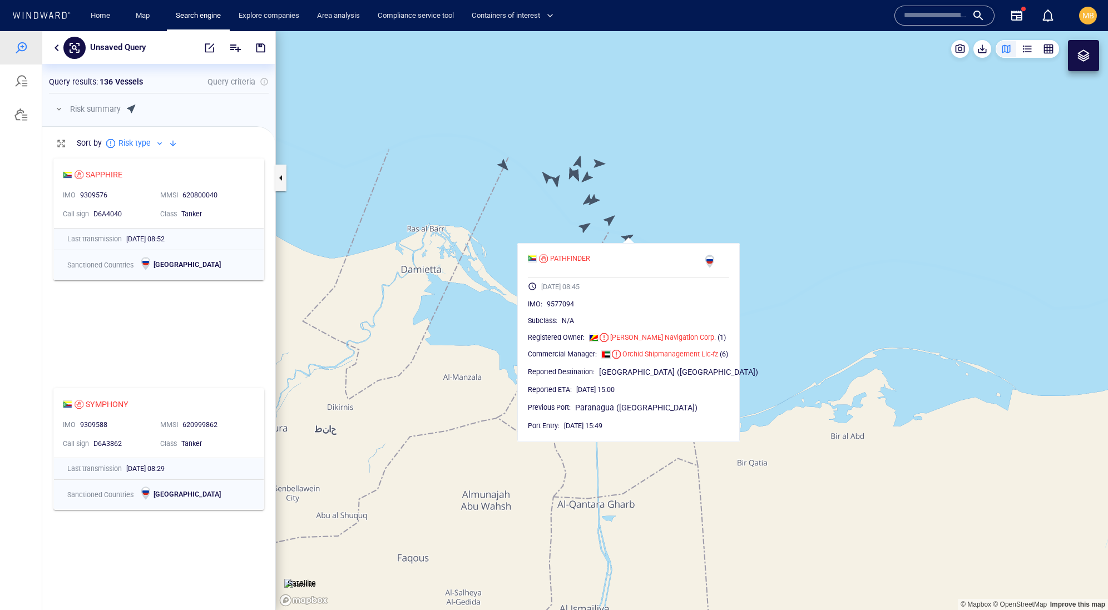
click at [582, 229] on canvas "Map" at bounding box center [692, 320] width 832 height 579
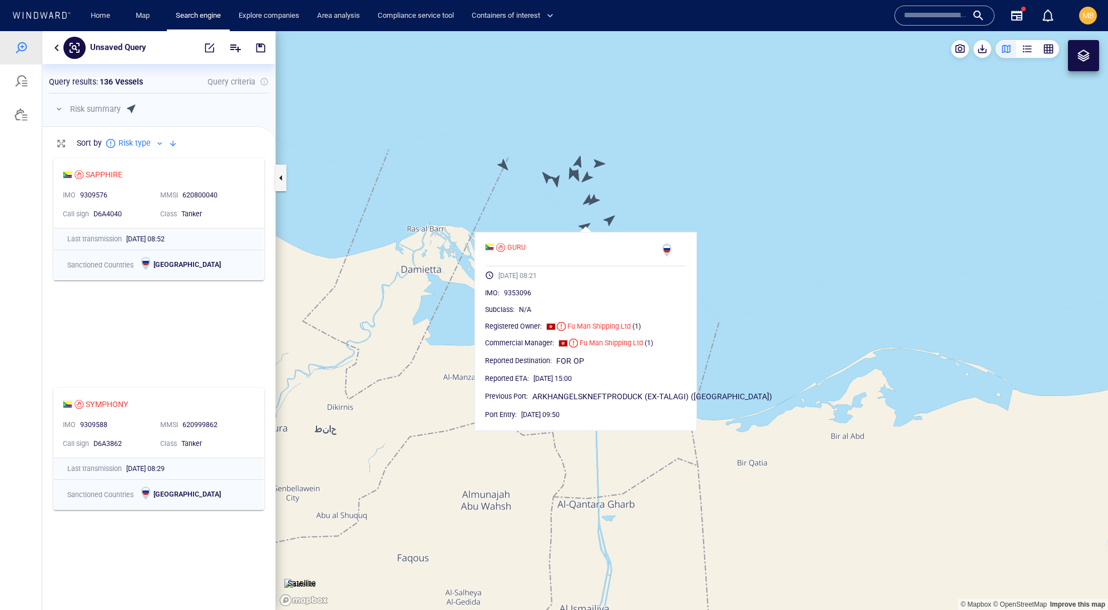
click at [610, 220] on canvas "Map" at bounding box center [692, 320] width 832 height 579
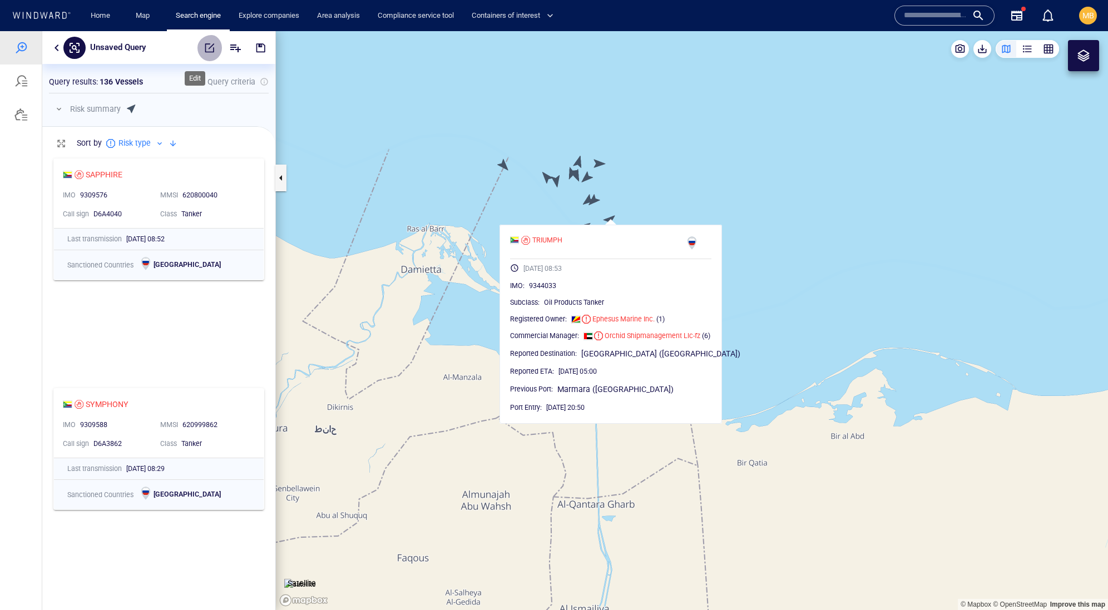
click at [204, 46] on span "button" at bounding box center [209, 47] width 11 height 11
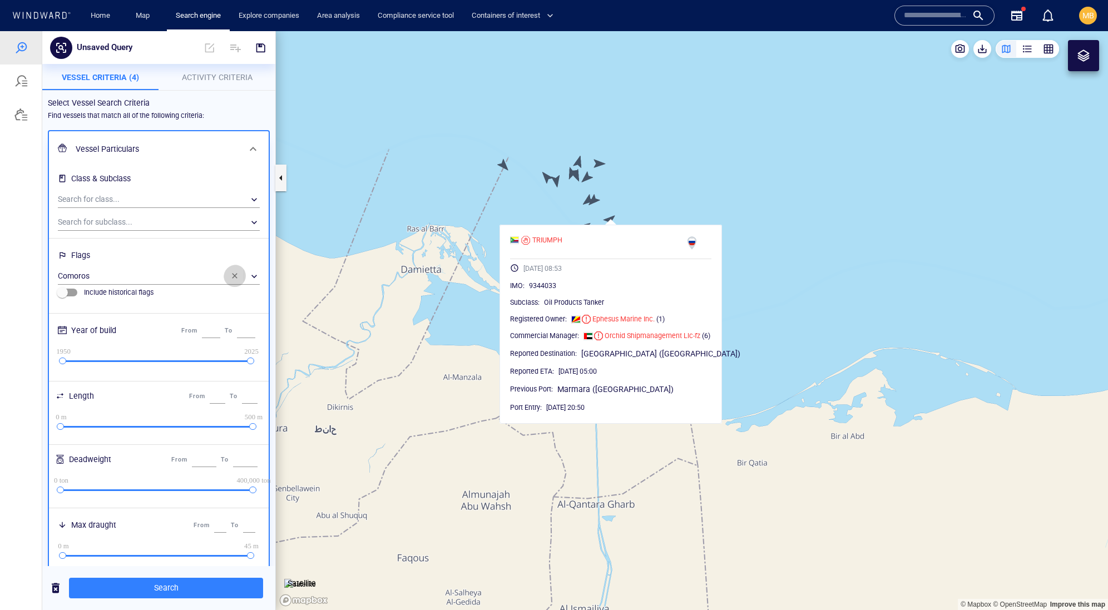
click at [232, 280] on span "button" at bounding box center [234, 275] width 9 height 9
click at [181, 592] on span "Search" at bounding box center [166, 588] width 176 height 14
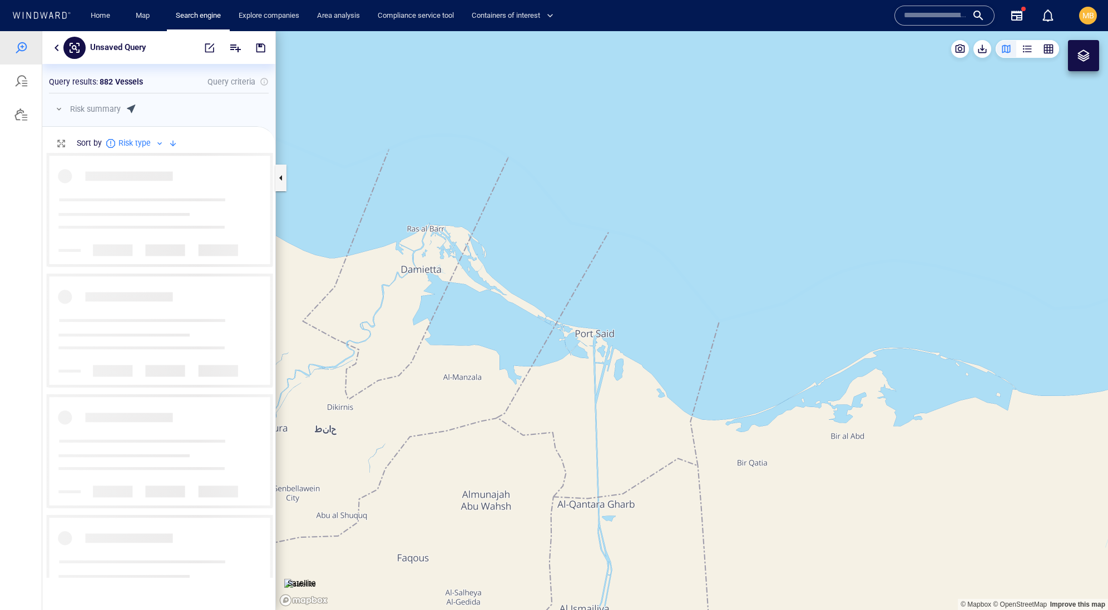
scroll to position [1, 1]
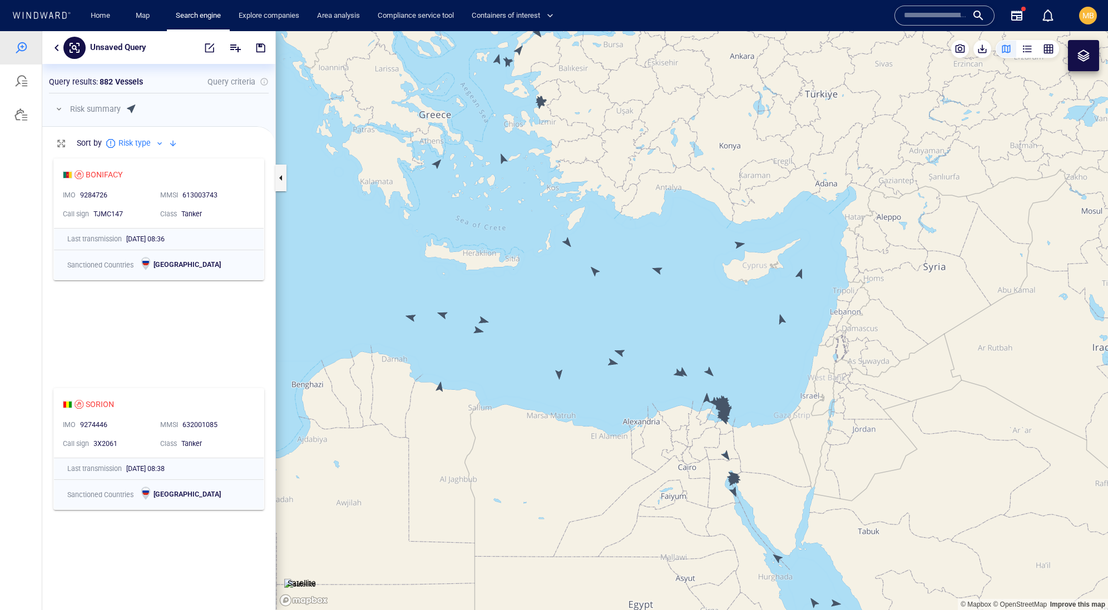
drag, startPoint x: 739, startPoint y: 427, endPoint x: 652, endPoint y: 298, distance: 155.5
click at [652, 298] on canvas "Map" at bounding box center [692, 320] width 832 height 579
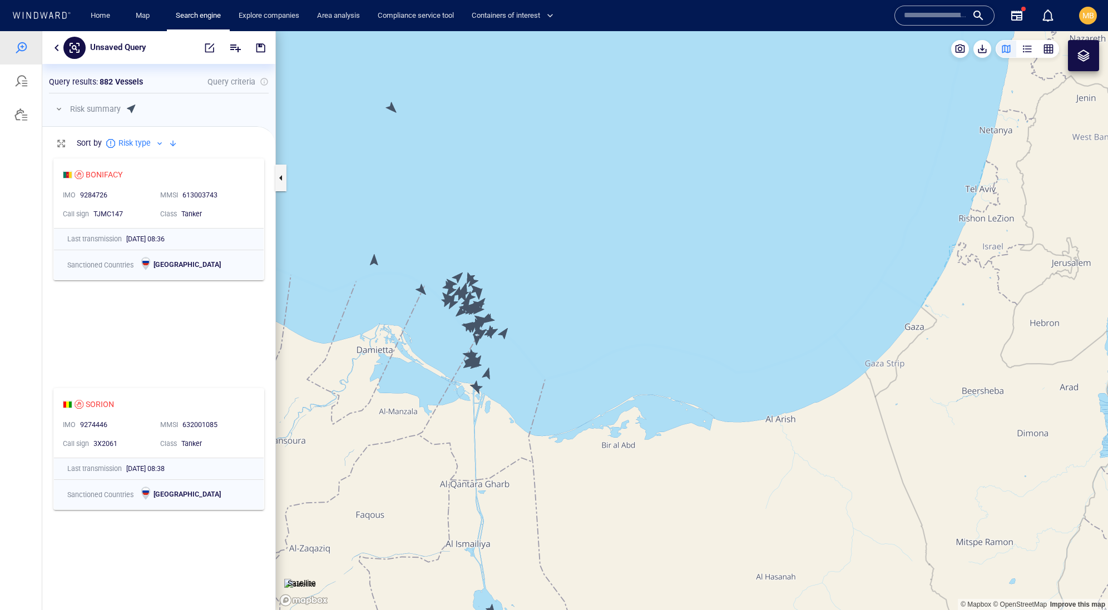
drag, startPoint x: 534, startPoint y: 357, endPoint x: 633, endPoint y: 357, distance: 99.0
click at [633, 357] on canvas "Map" at bounding box center [692, 320] width 832 height 579
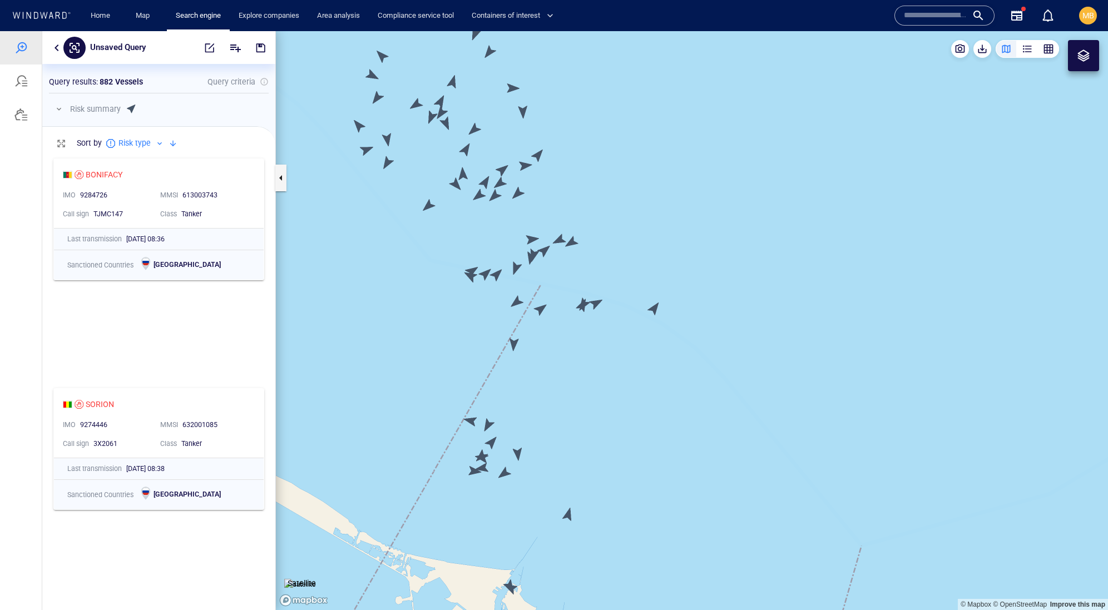
drag, startPoint x: 589, startPoint y: 363, endPoint x: 739, endPoint y: 366, distance: 149.6
click at [739, 366] on canvas "Map" at bounding box center [692, 320] width 832 height 579
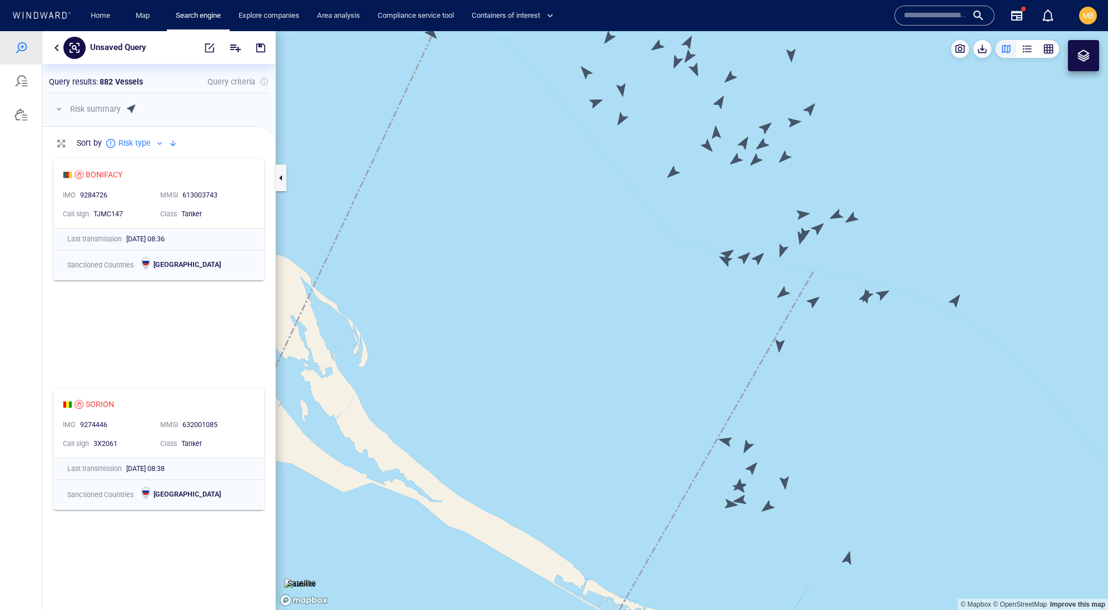
click at [725, 257] on canvas "Map" at bounding box center [692, 320] width 832 height 579
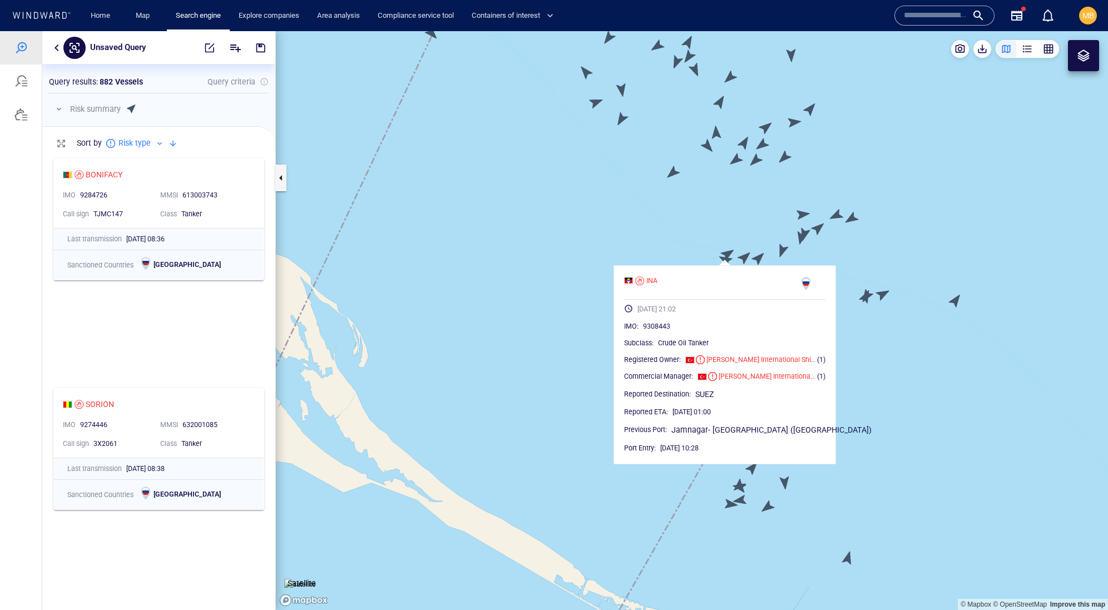
click at [727, 250] on canvas "Map" at bounding box center [692, 320] width 832 height 579
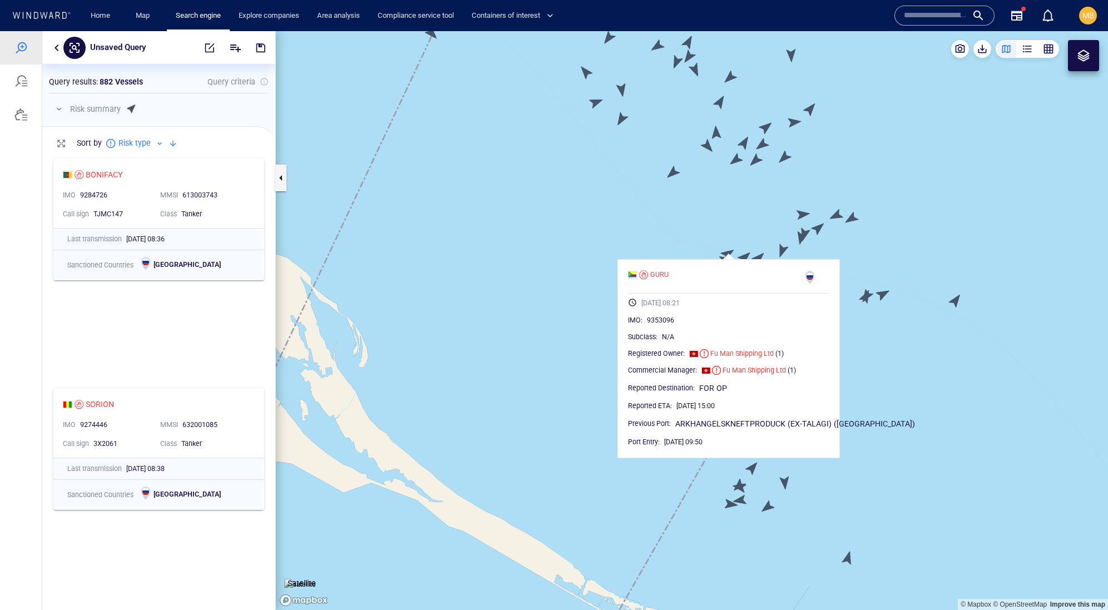
click at [747, 252] on canvas "Map" at bounding box center [692, 320] width 832 height 579
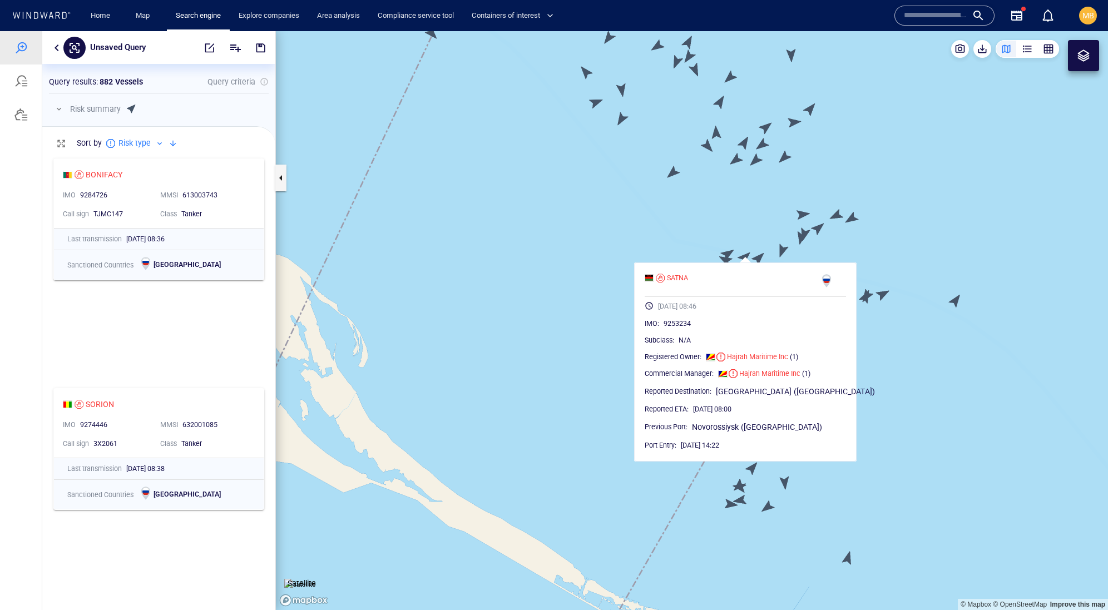
click at [760, 254] on canvas "Map" at bounding box center [692, 320] width 832 height 579
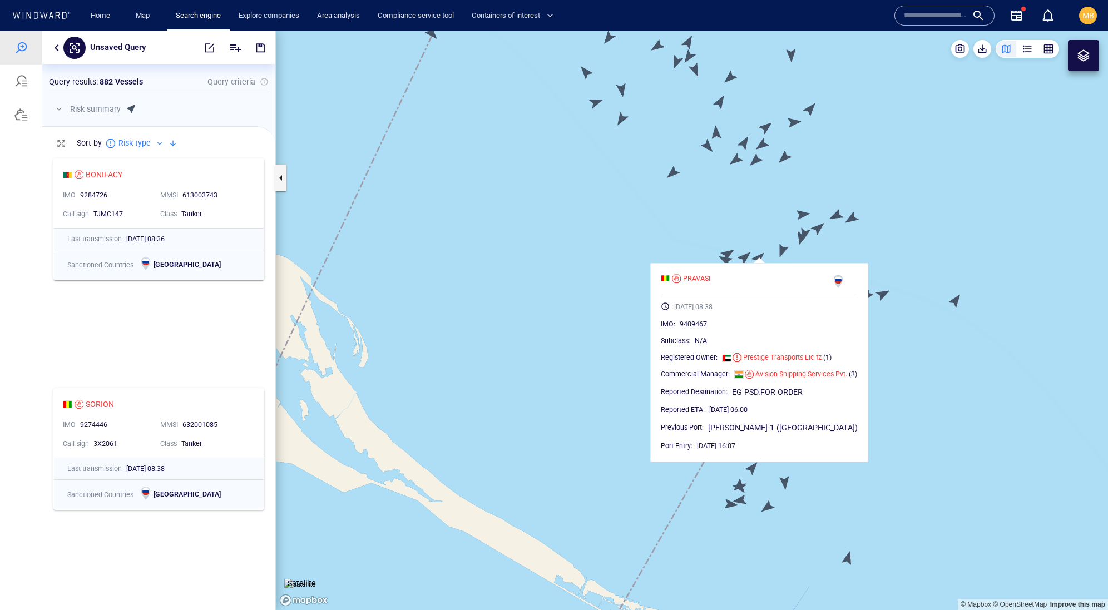
click at [784, 249] on canvas "Map" at bounding box center [692, 320] width 832 height 579
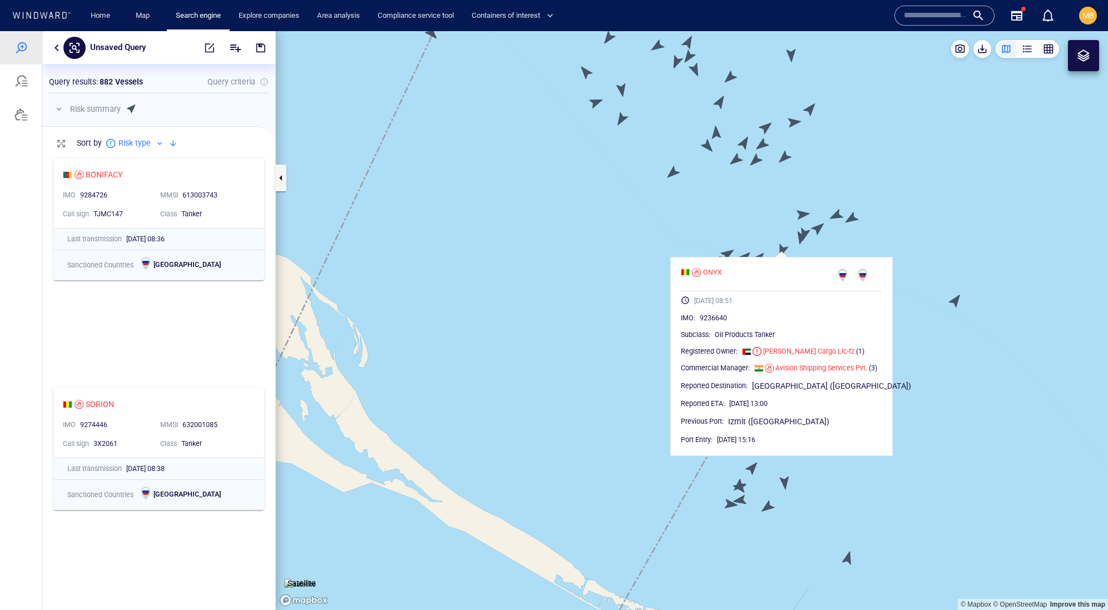
click at [800, 239] on canvas "Map" at bounding box center [692, 320] width 832 height 579
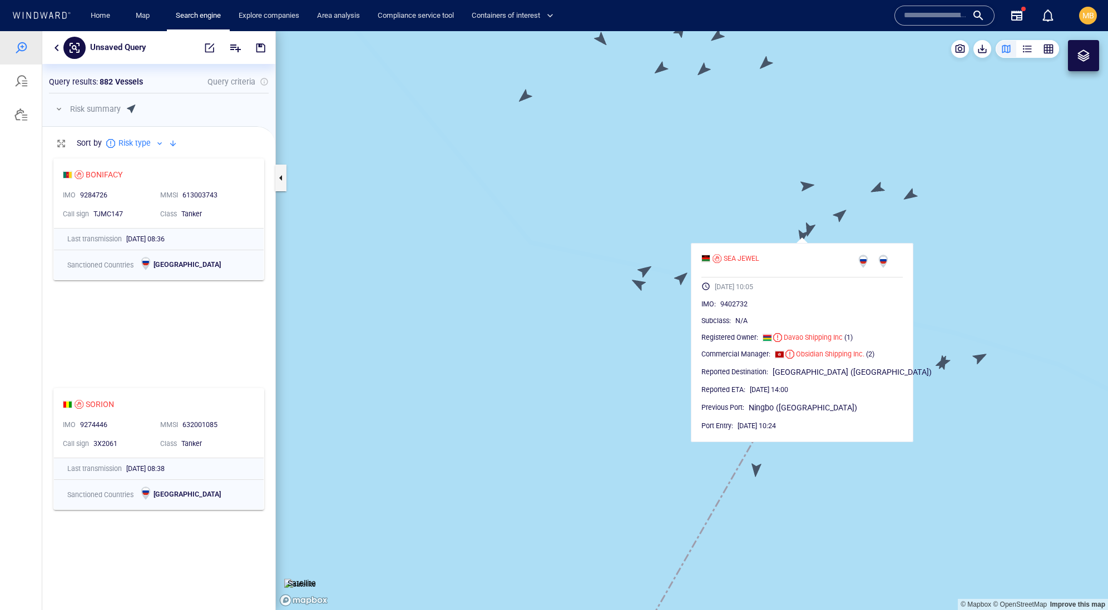
click at [811, 229] on canvas "Map" at bounding box center [692, 320] width 832 height 579
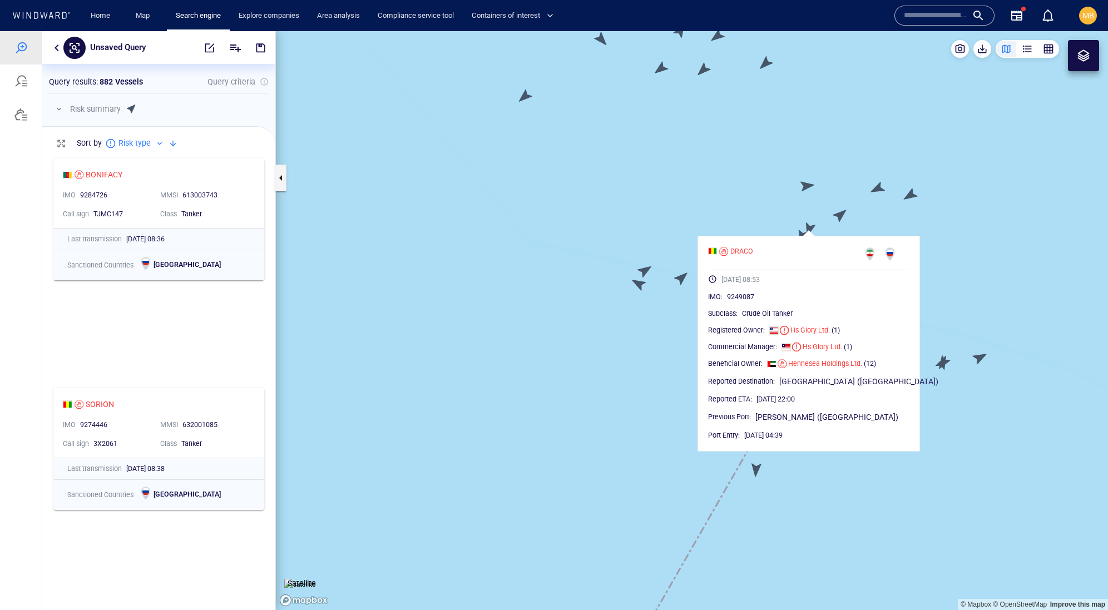
click at [839, 212] on canvas "Map" at bounding box center [692, 320] width 832 height 579
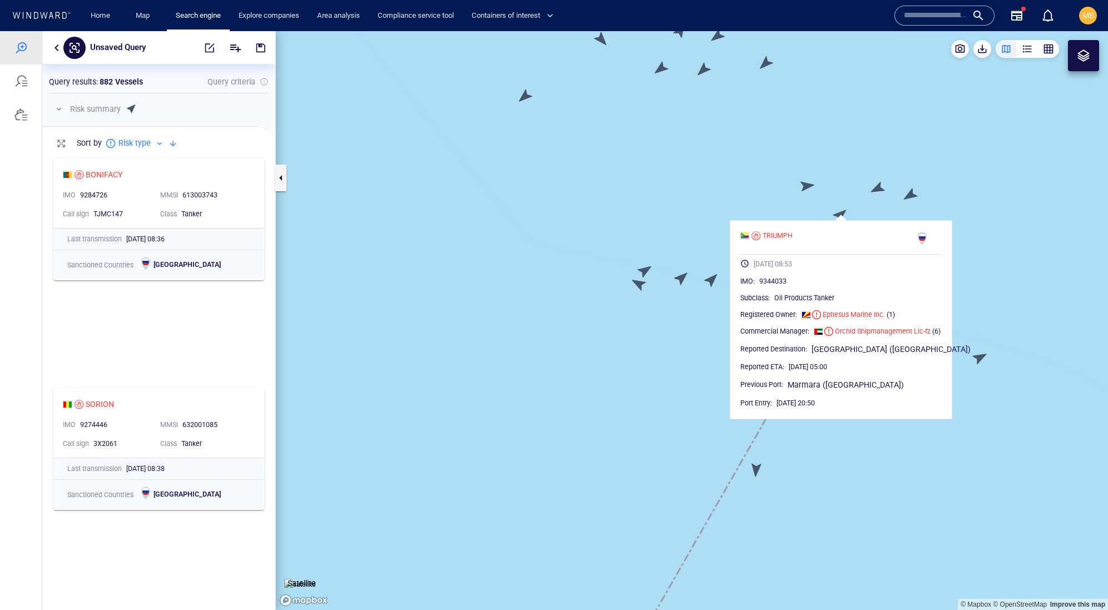
click at [874, 189] on canvas "Map" at bounding box center [692, 320] width 832 height 579
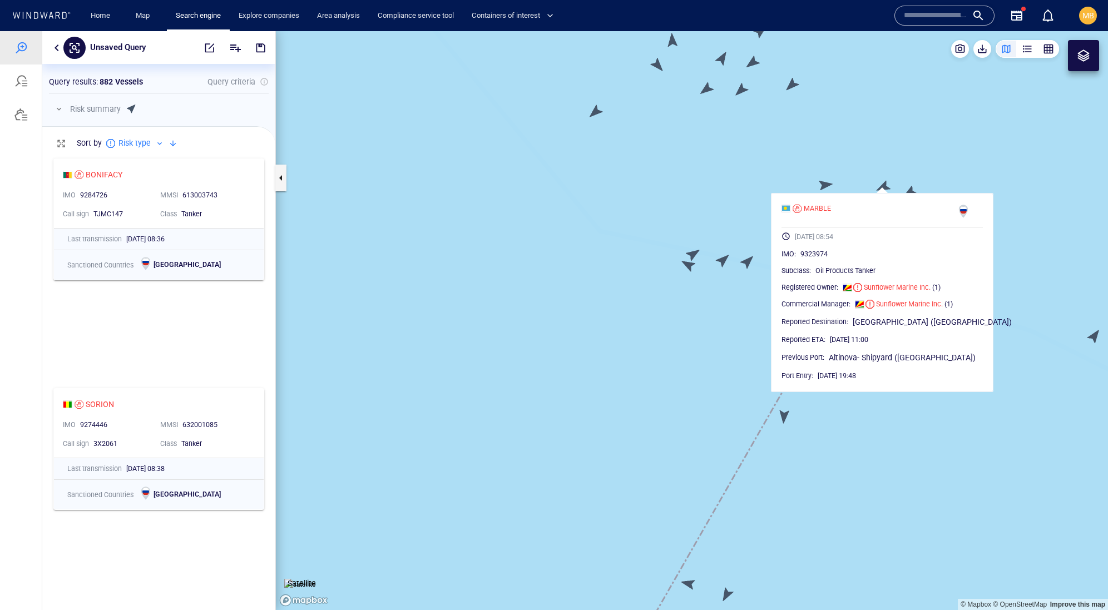
click at [911, 190] on canvas "Map" at bounding box center [692, 320] width 832 height 579
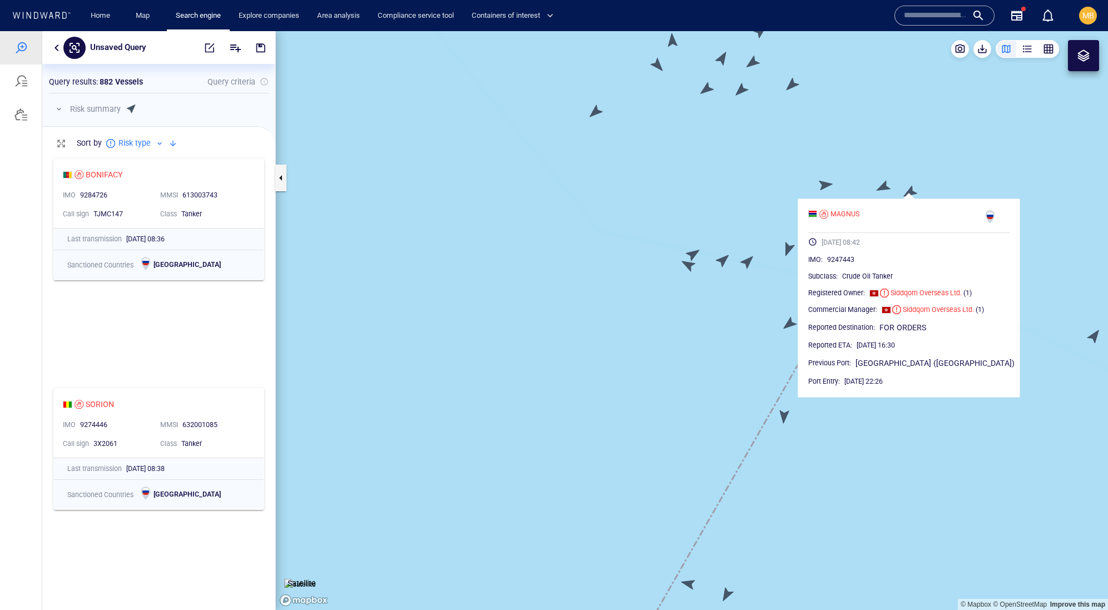
click at [826, 184] on canvas "Map" at bounding box center [692, 320] width 832 height 579
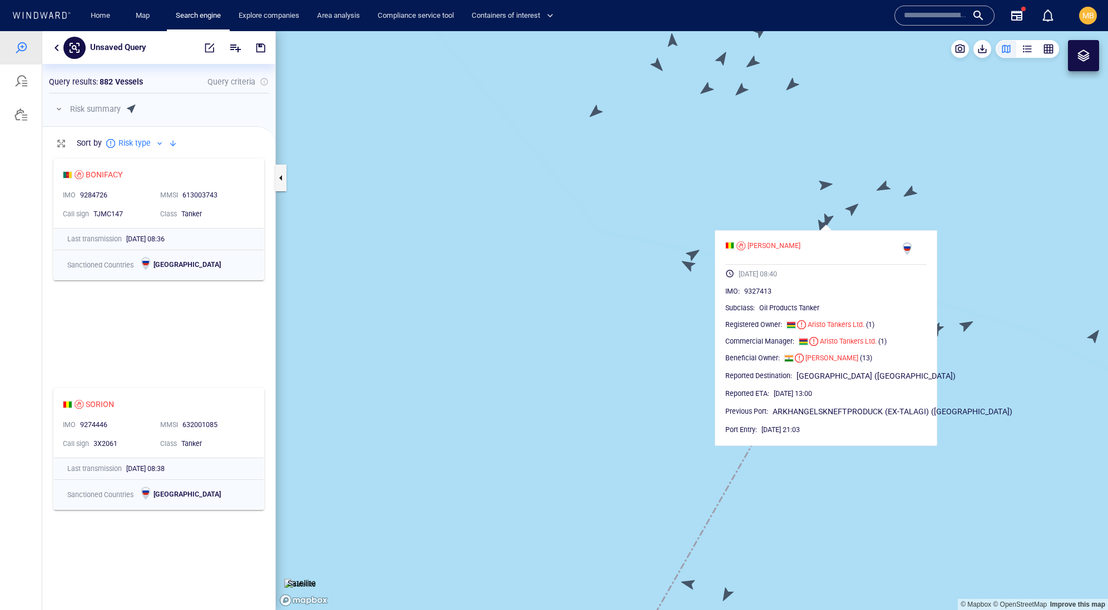
drag, startPoint x: 732, startPoint y: 183, endPoint x: 732, endPoint y: 270, distance: 87.3
click at [732, 270] on canvas "Map" at bounding box center [692, 320] width 832 height 579
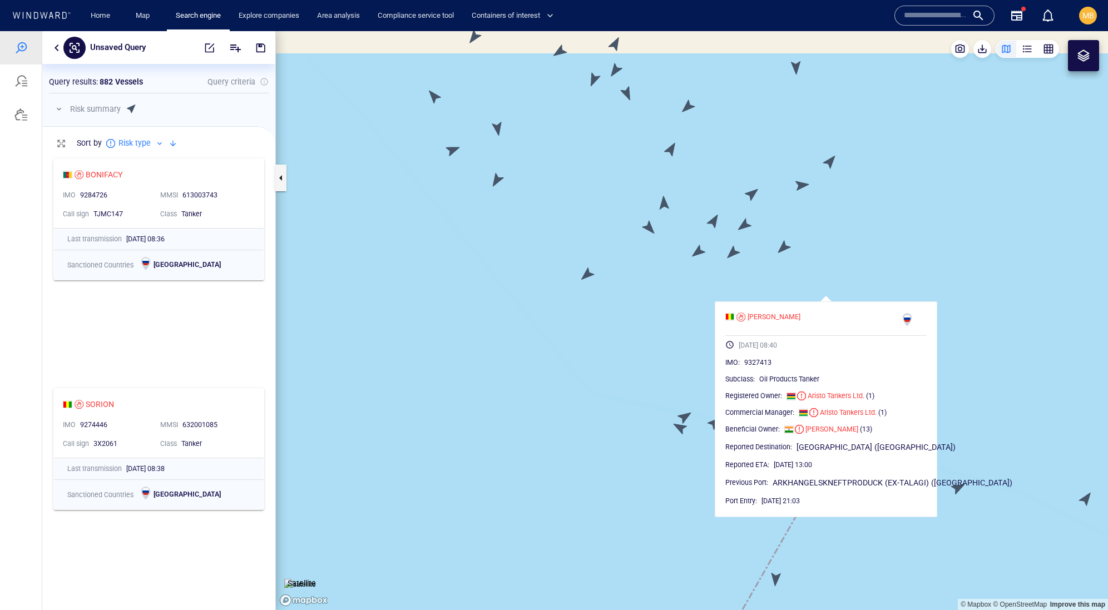
drag, startPoint x: 732, startPoint y: 265, endPoint x: 712, endPoint y: 356, distance: 93.5
click at [712, 355] on canvas "Map" at bounding box center [692, 320] width 832 height 579
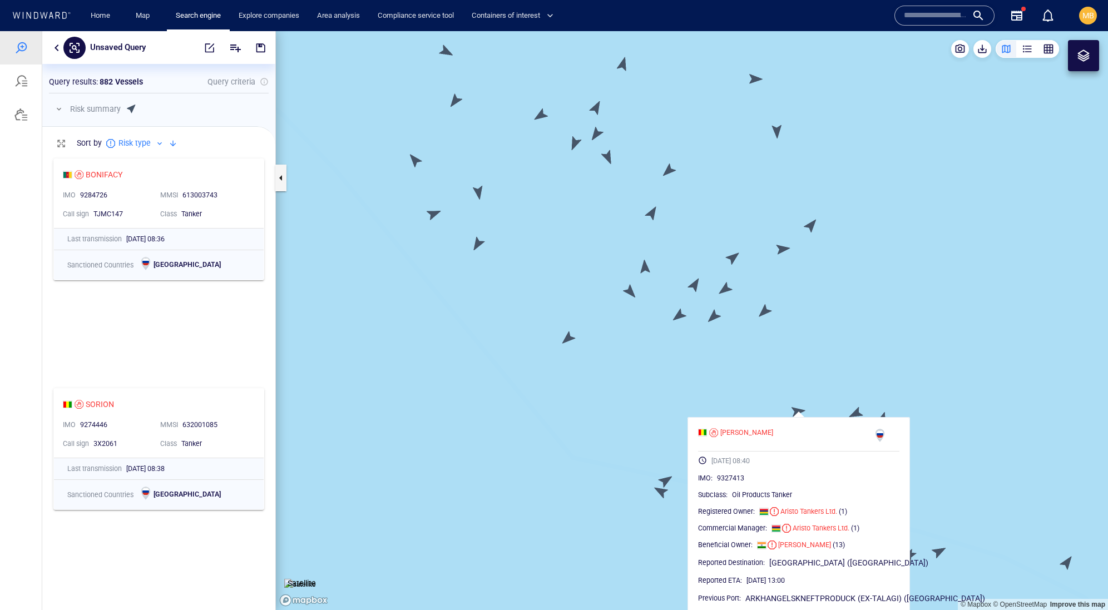
click at [764, 310] on canvas "Map" at bounding box center [692, 320] width 832 height 579
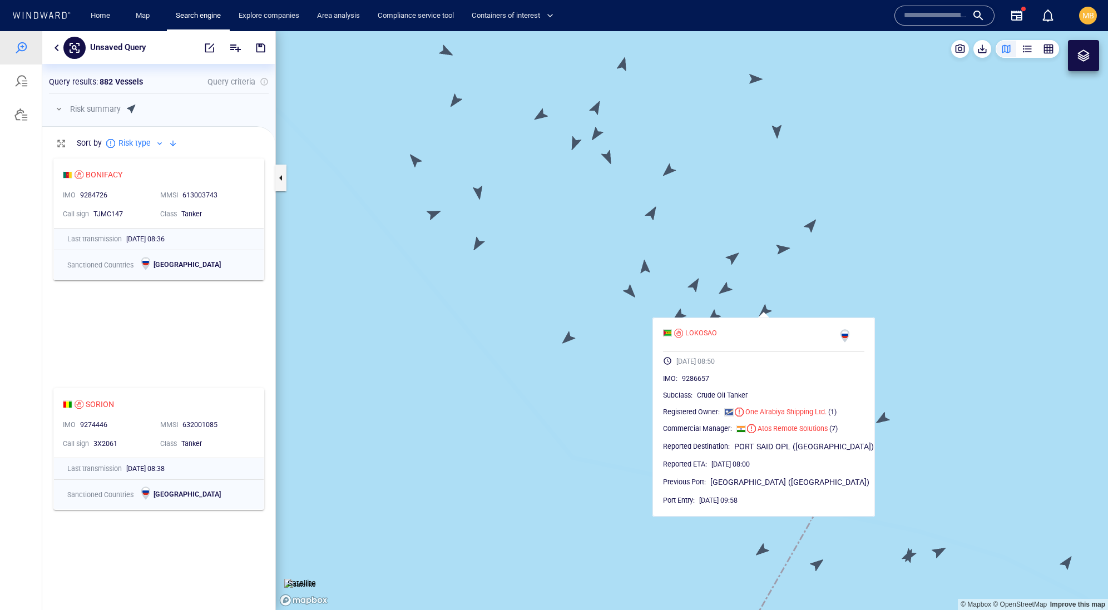
click at [715, 314] on canvas "Map" at bounding box center [692, 320] width 832 height 579
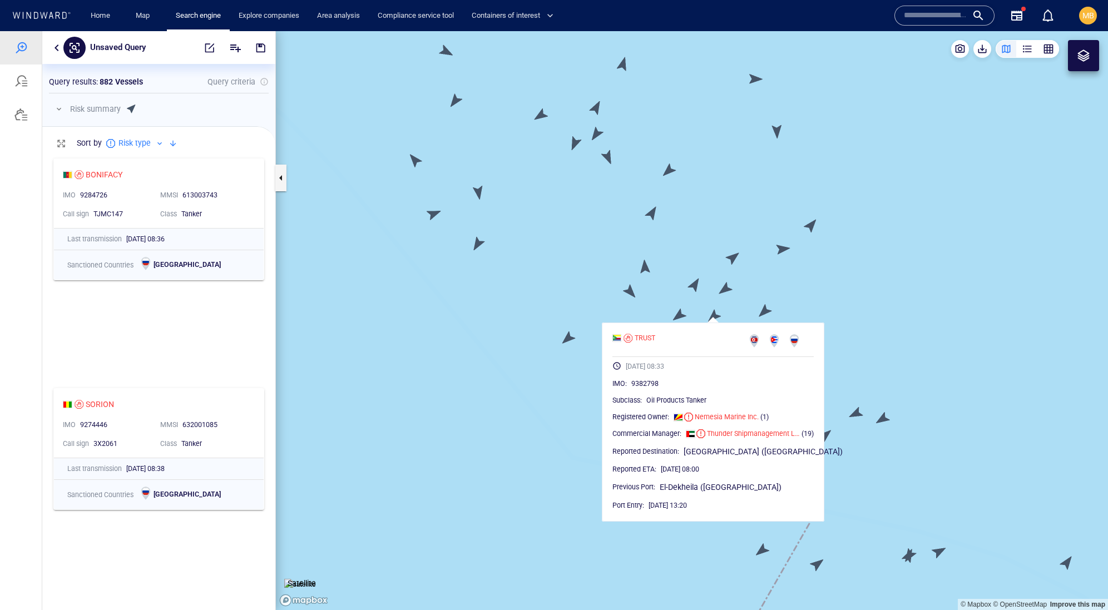
click at [677, 319] on canvas "Map" at bounding box center [692, 320] width 832 height 579
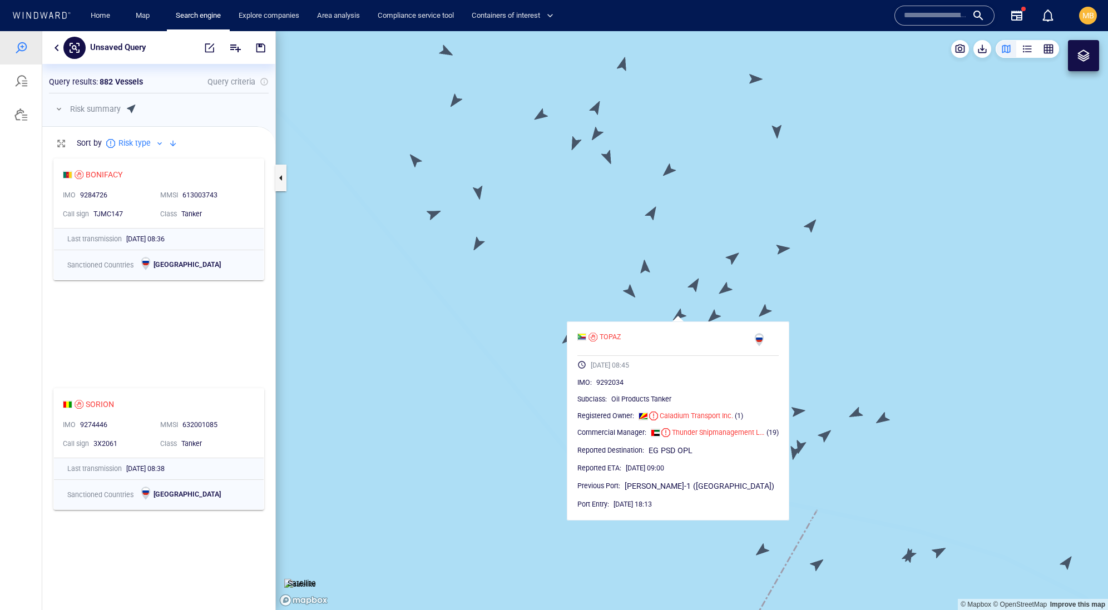
click at [610, 303] on canvas "Map" at bounding box center [692, 320] width 832 height 579
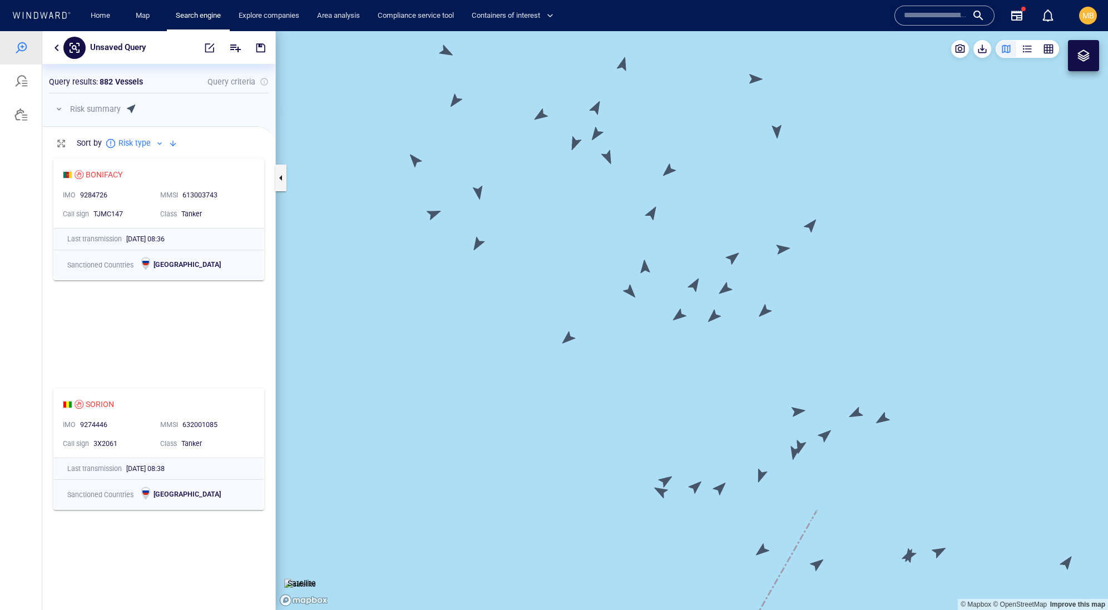
click at [572, 337] on canvas "Map" at bounding box center [692, 320] width 832 height 579
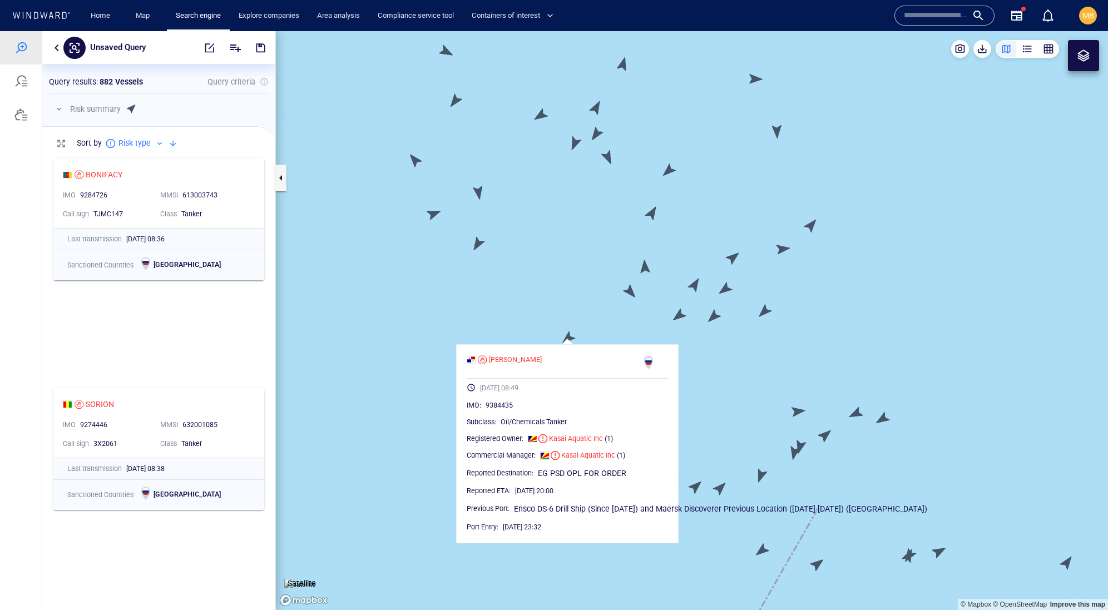
click at [632, 289] on canvas "Map" at bounding box center [692, 320] width 832 height 579
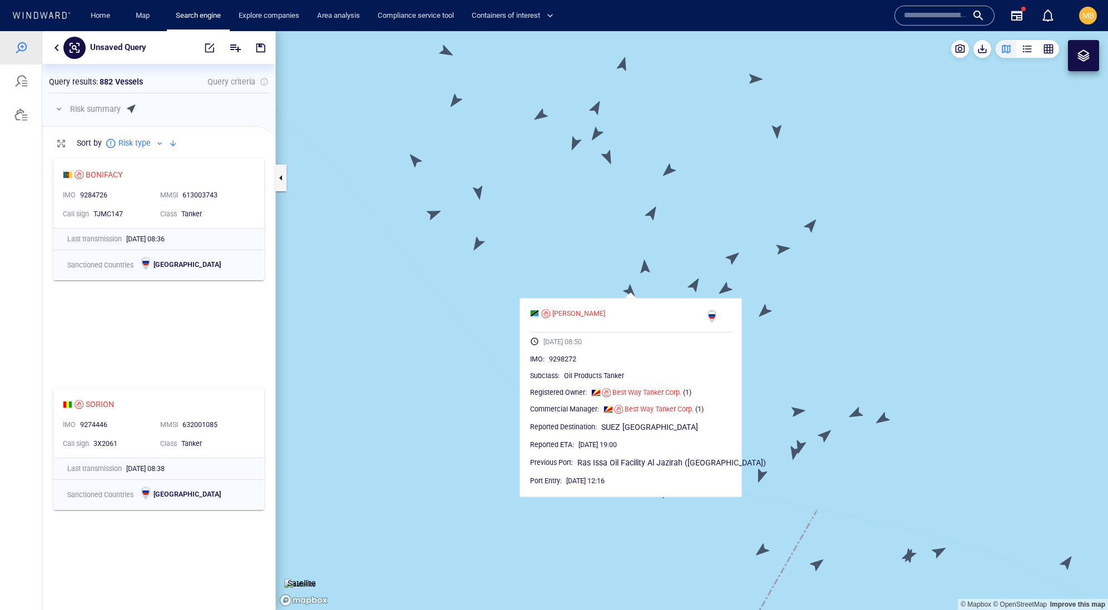
click at [642, 269] on canvas "Map" at bounding box center [692, 320] width 832 height 579
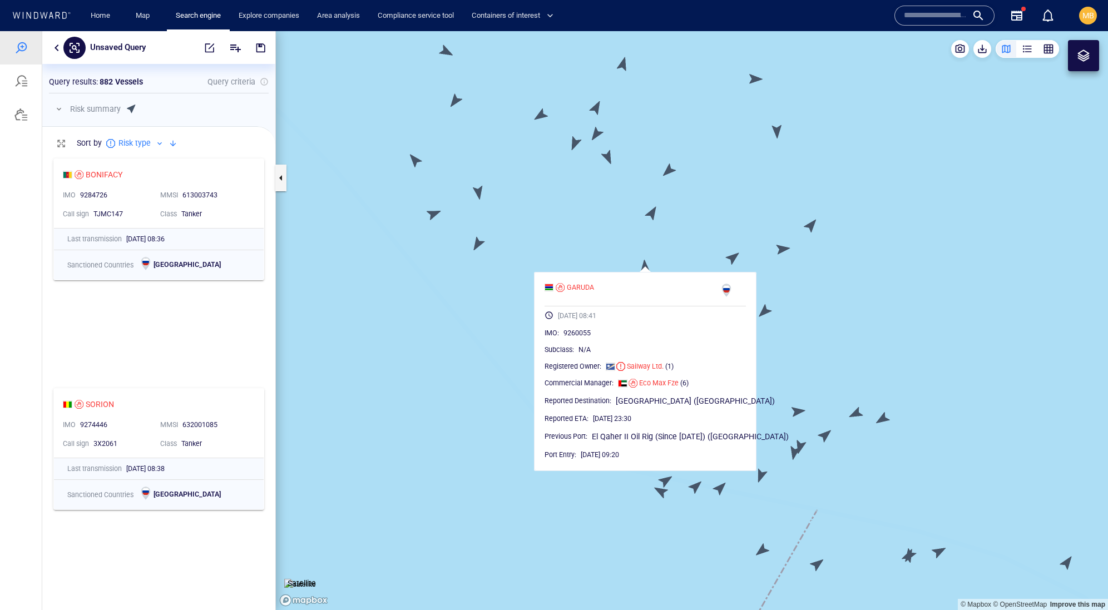
click at [731, 259] on canvas "Map" at bounding box center [692, 320] width 832 height 579
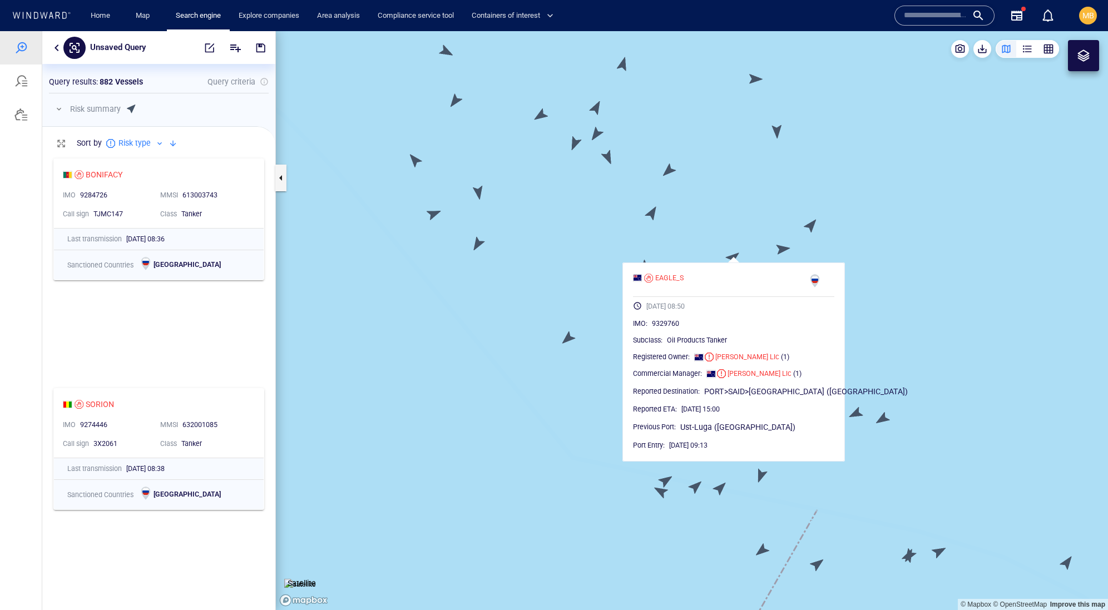
click at [784, 244] on canvas "Map" at bounding box center [692, 320] width 832 height 579
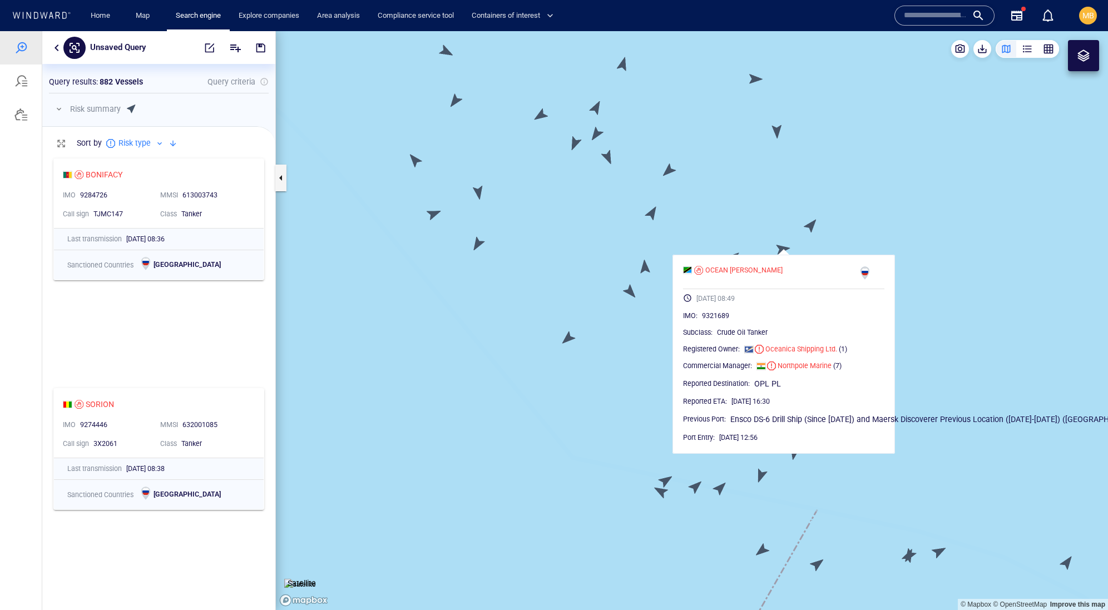
click at [812, 227] on canvas "Map" at bounding box center [692, 320] width 832 height 579
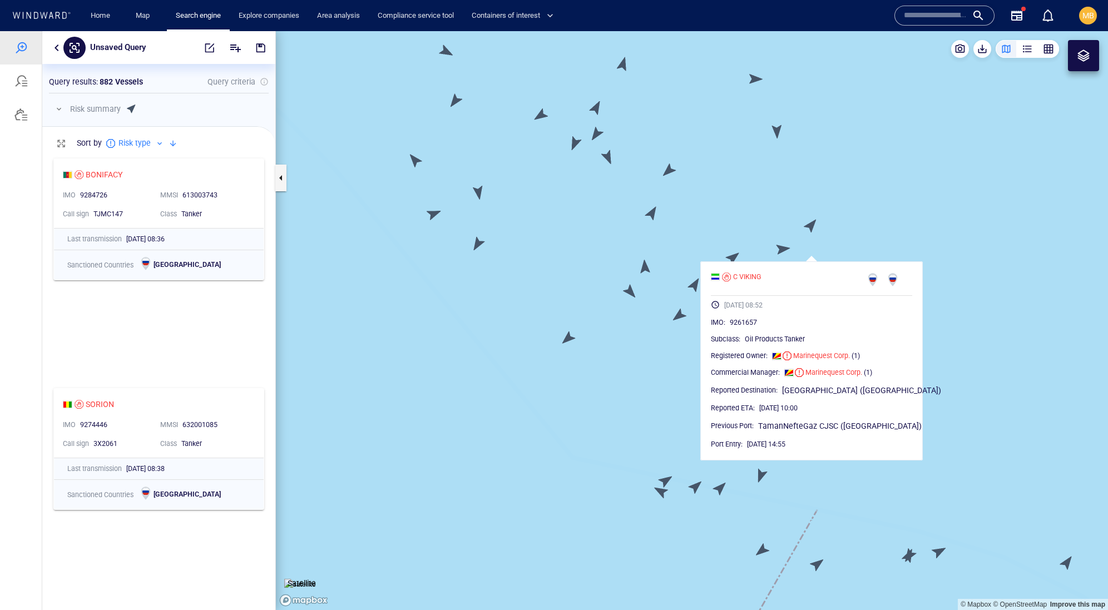
drag, startPoint x: 694, startPoint y: 214, endPoint x: 694, endPoint y: 290, distance: 75.6
click at [694, 290] on canvas "Map" at bounding box center [692, 320] width 832 height 579
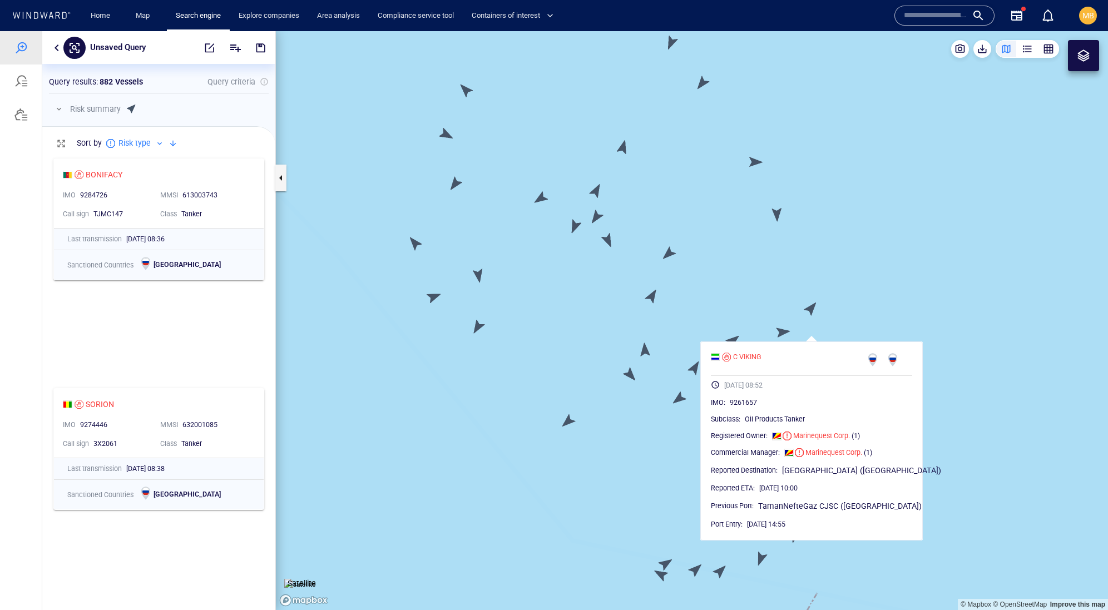
click at [780, 238] on canvas "Map" at bounding box center [692, 320] width 832 height 579
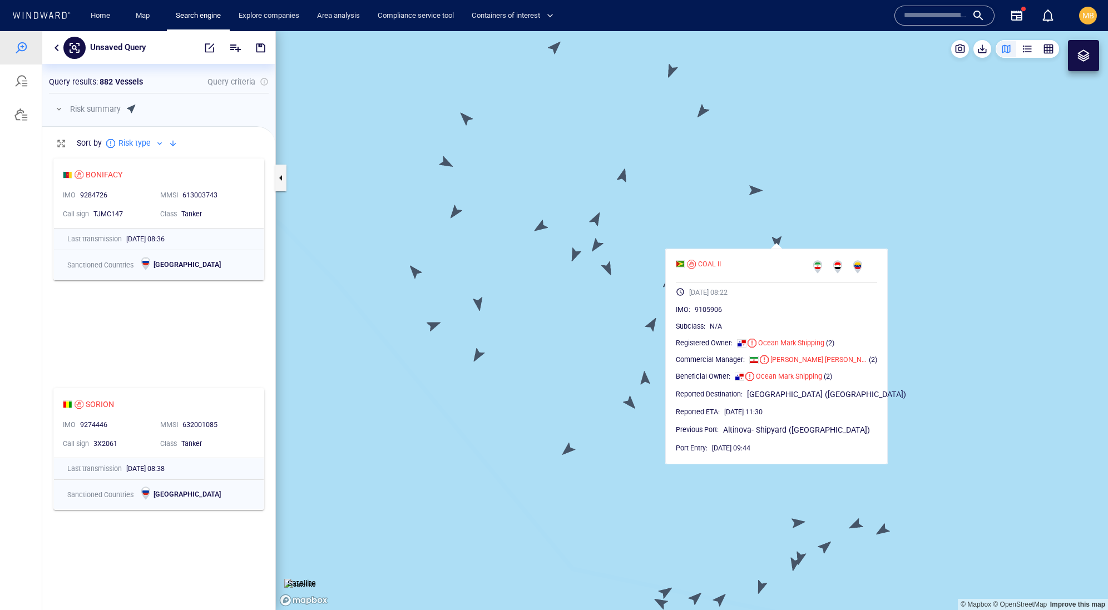
click at [653, 325] on canvas "Map" at bounding box center [692, 320] width 832 height 579
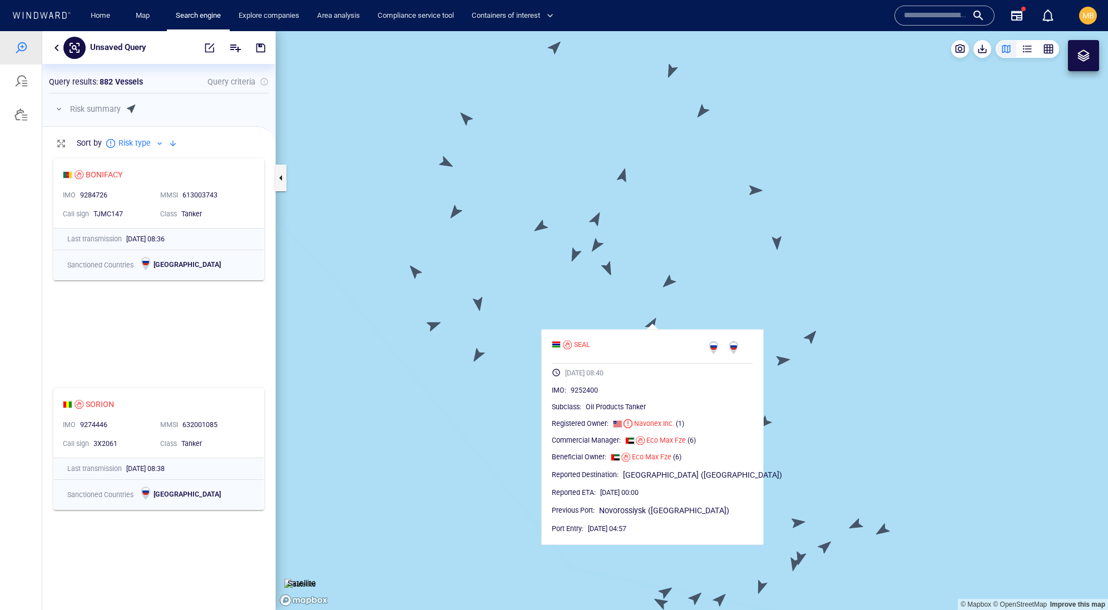
click at [477, 355] on canvas "Map" at bounding box center [692, 320] width 832 height 579
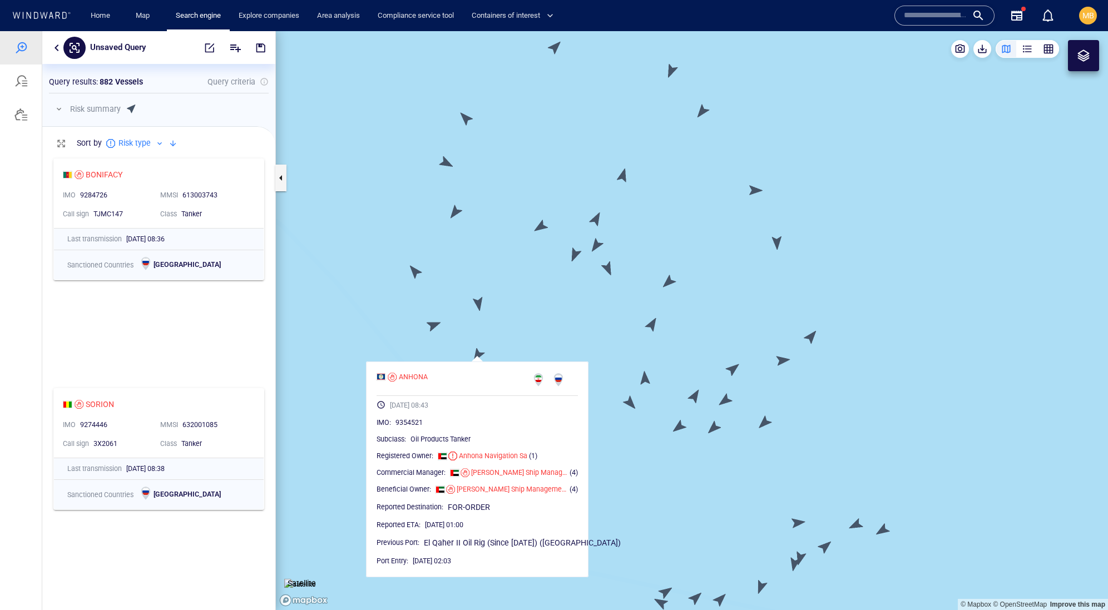
click at [433, 330] on canvas "Map" at bounding box center [692, 320] width 832 height 579
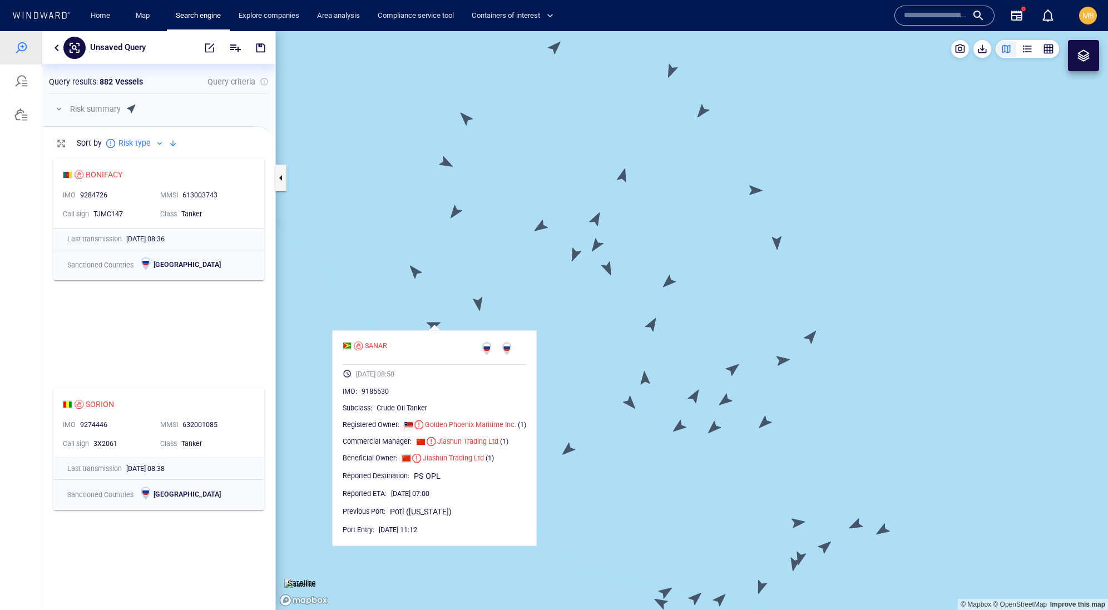
click at [416, 270] on canvas "Map" at bounding box center [692, 320] width 832 height 579
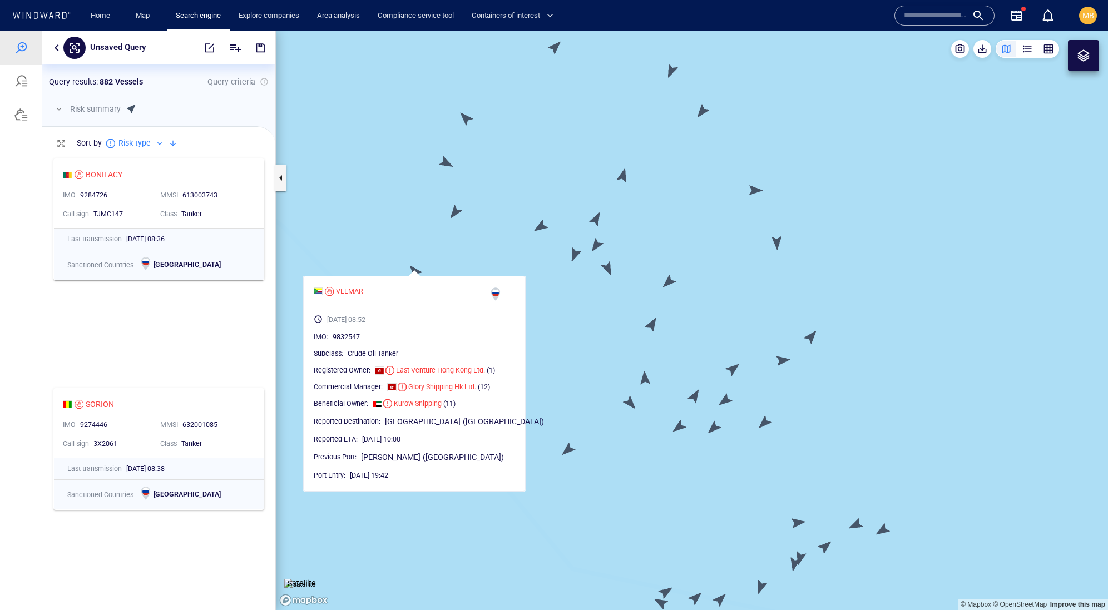
click at [543, 225] on canvas "Map" at bounding box center [692, 320] width 832 height 579
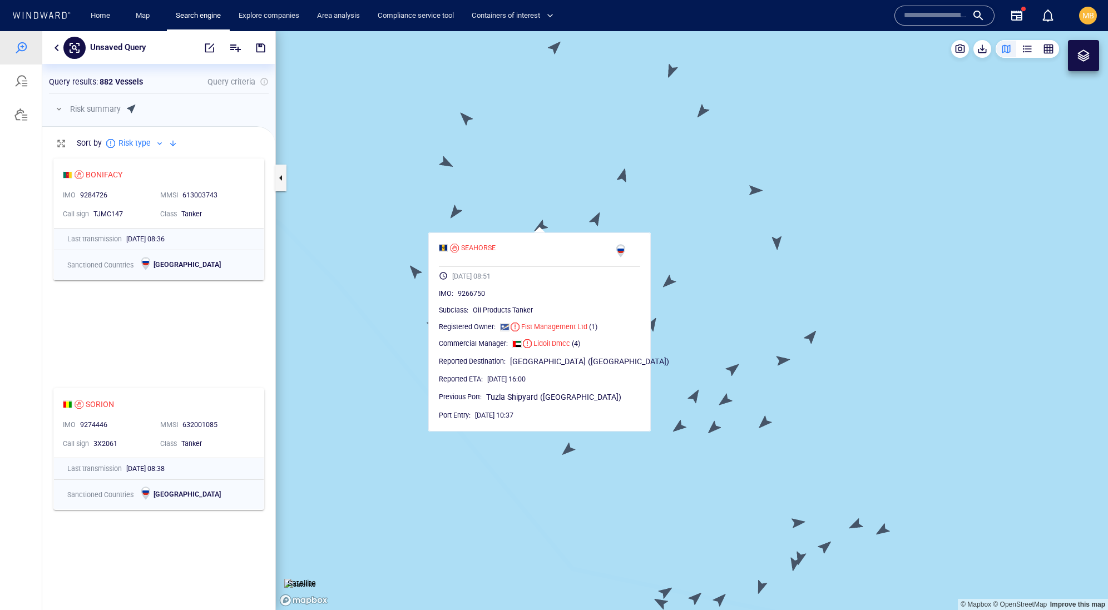
click at [594, 219] on canvas "Map" at bounding box center [692, 320] width 832 height 579
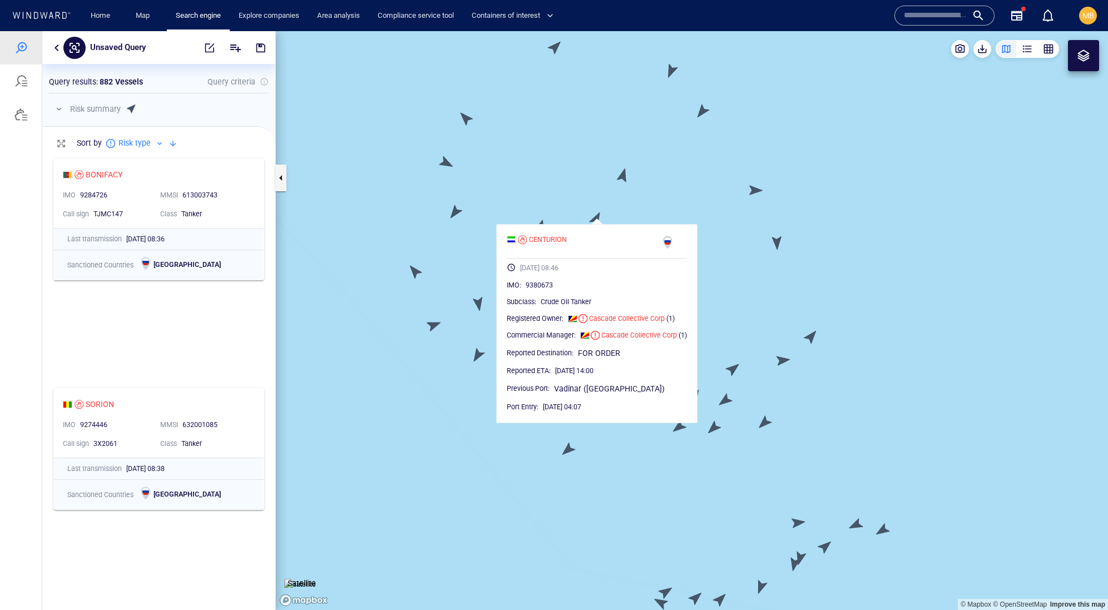
click at [453, 212] on canvas "Map" at bounding box center [692, 320] width 832 height 579
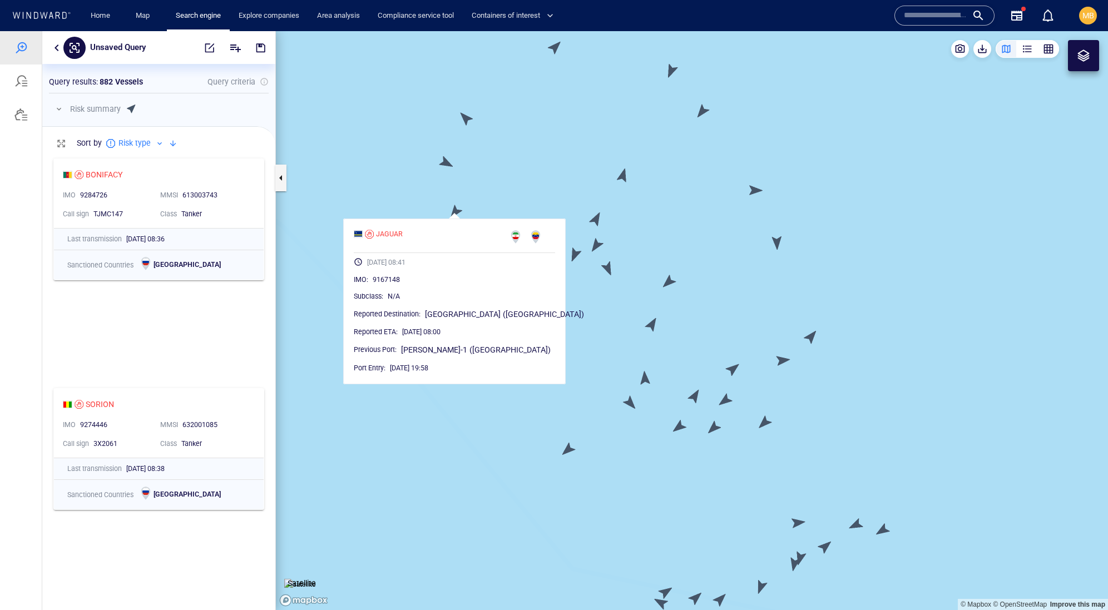
click at [445, 169] on canvas "Map" at bounding box center [692, 320] width 832 height 579
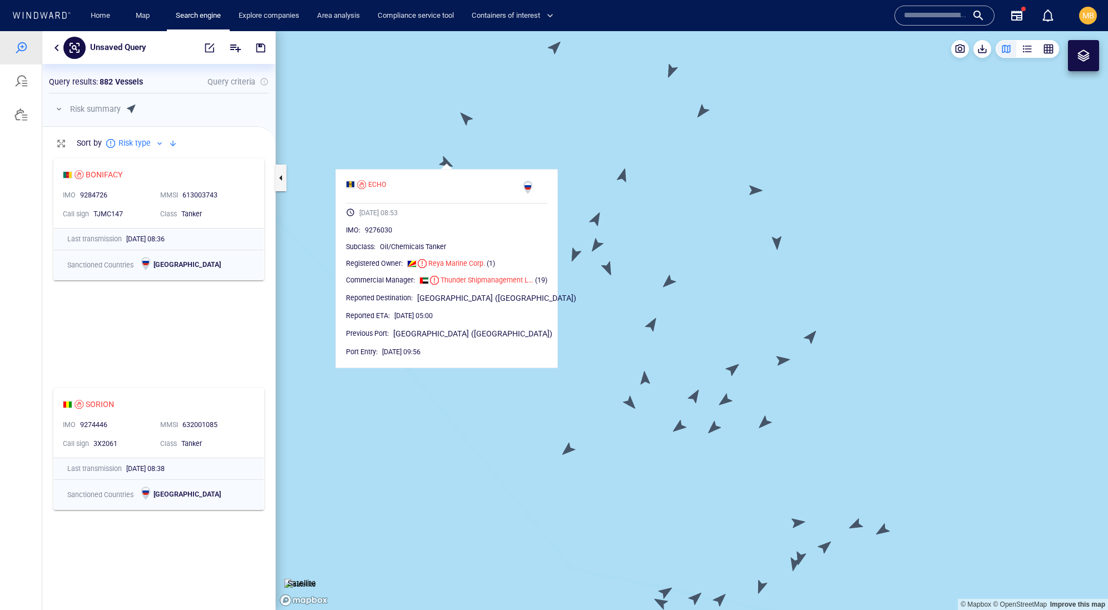
click at [465, 121] on canvas "Map" at bounding box center [692, 320] width 832 height 579
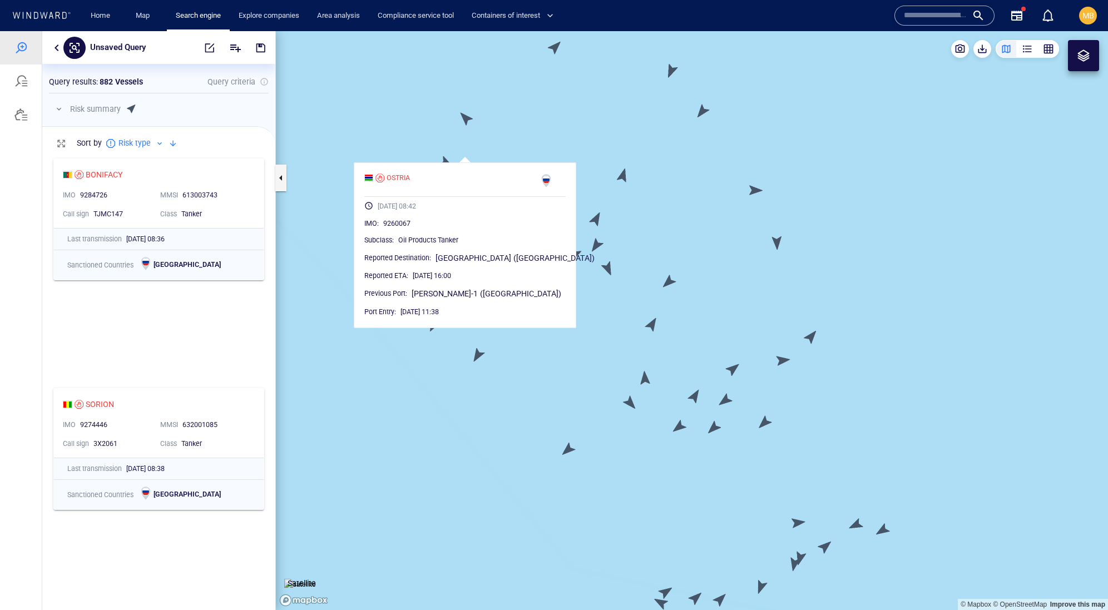
drag, startPoint x: 586, startPoint y: 126, endPoint x: 586, endPoint y: 207, distance: 81.2
click at [586, 206] on canvas "Map" at bounding box center [692, 320] width 832 height 579
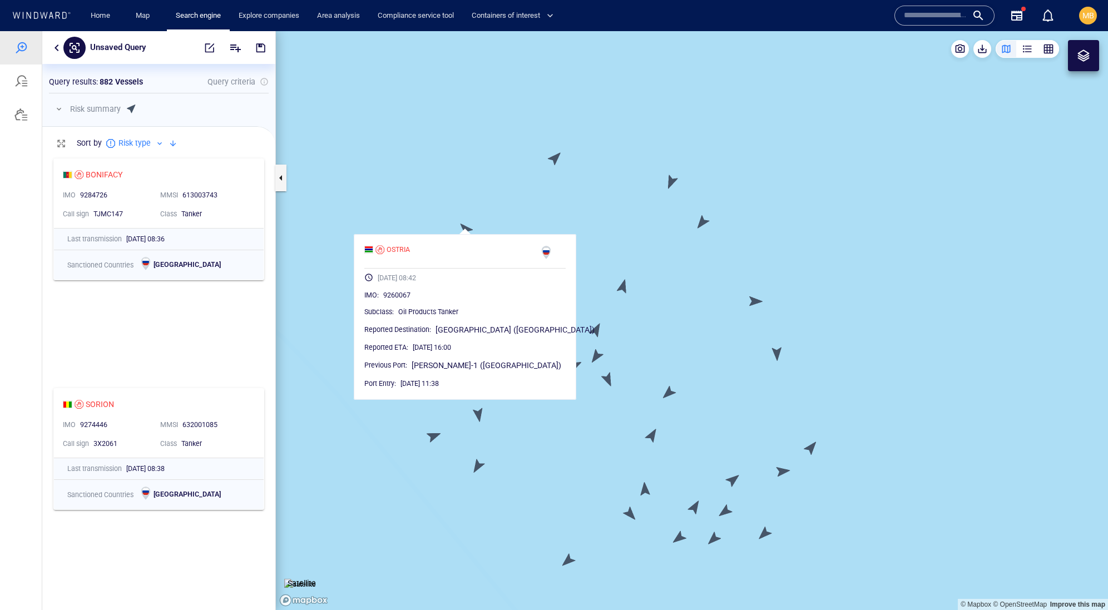
click at [557, 158] on canvas "Map" at bounding box center [692, 320] width 832 height 579
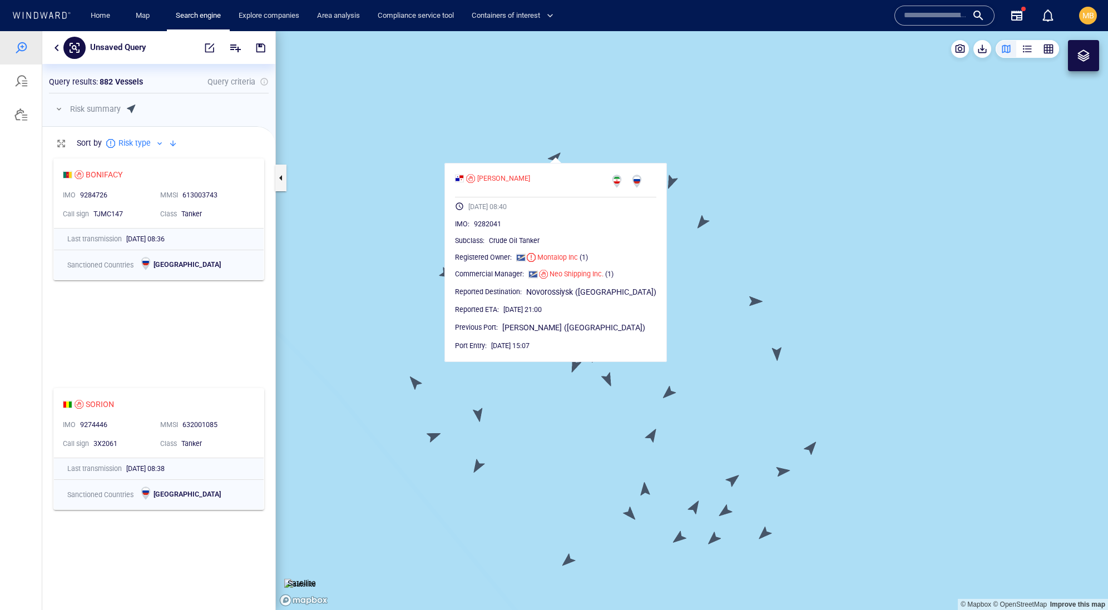
click at [672, 178] on canvas "Map" at bounding box center [692, 320] width 832 height 579
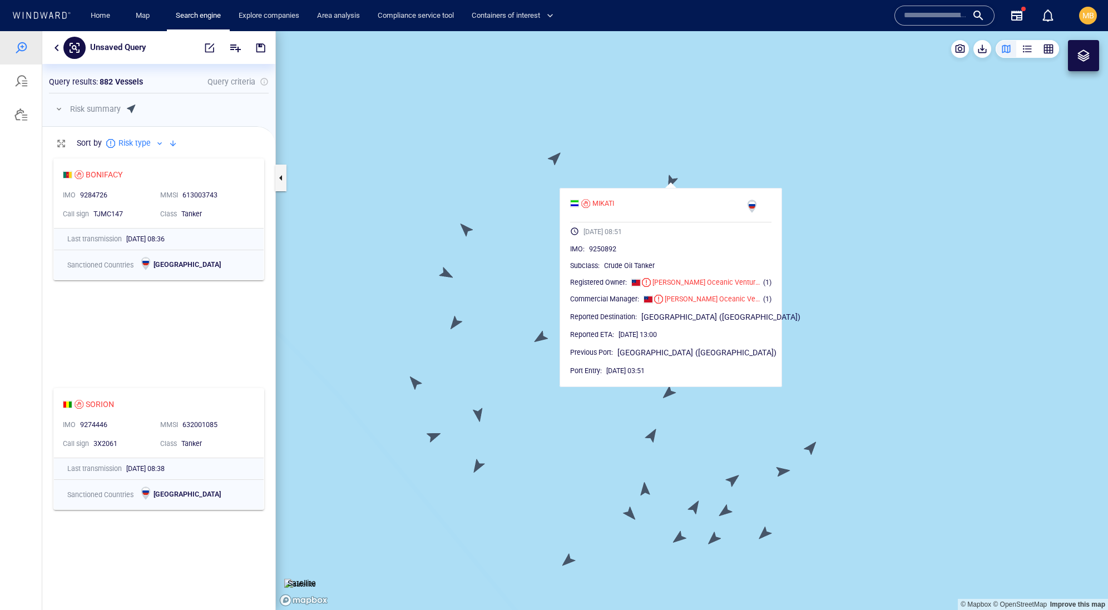
click at [693, 126] on canvas "Map" at bounding box center [692, 320] width 832 height 579
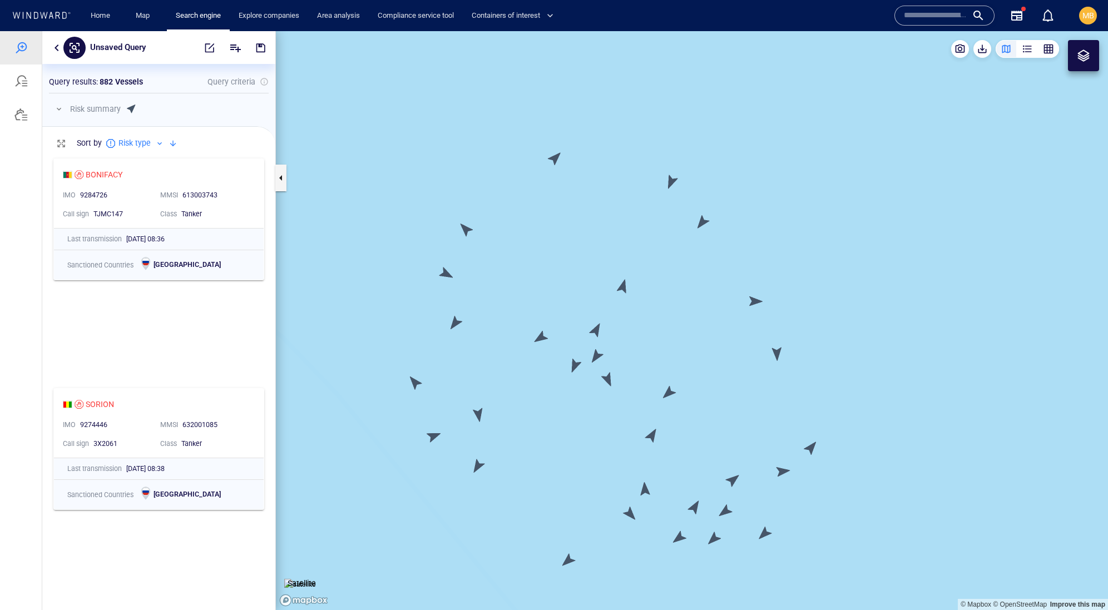
click at [704, 219] on canvas "Map" at bounding box center [692, 320] width 832 height 579
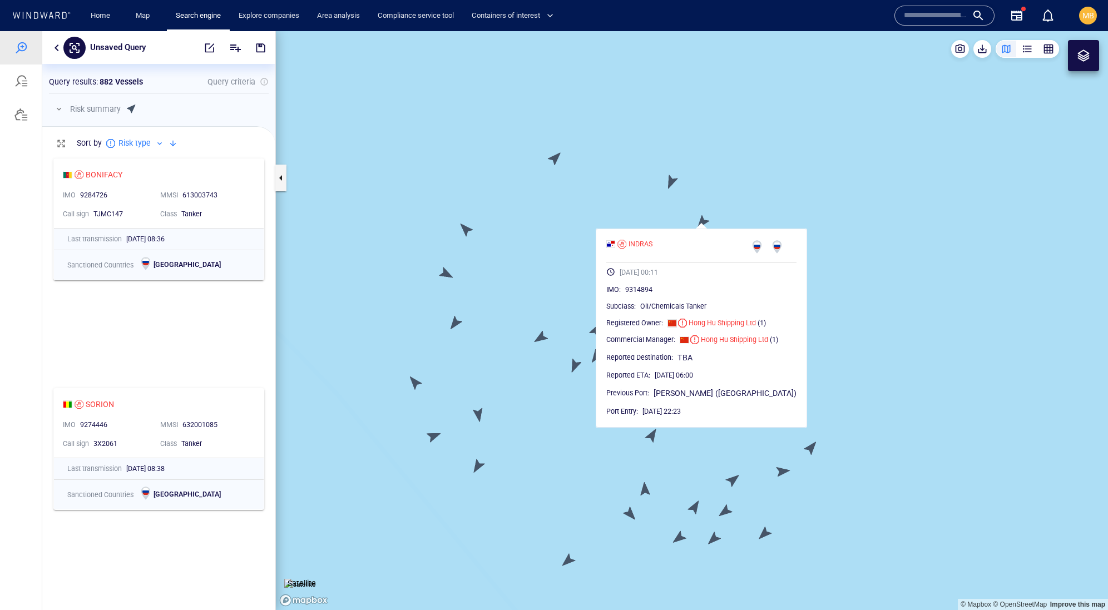
click at [746, 180] on canvas "Map" at bounding box center [692, 320] width 832 height 579
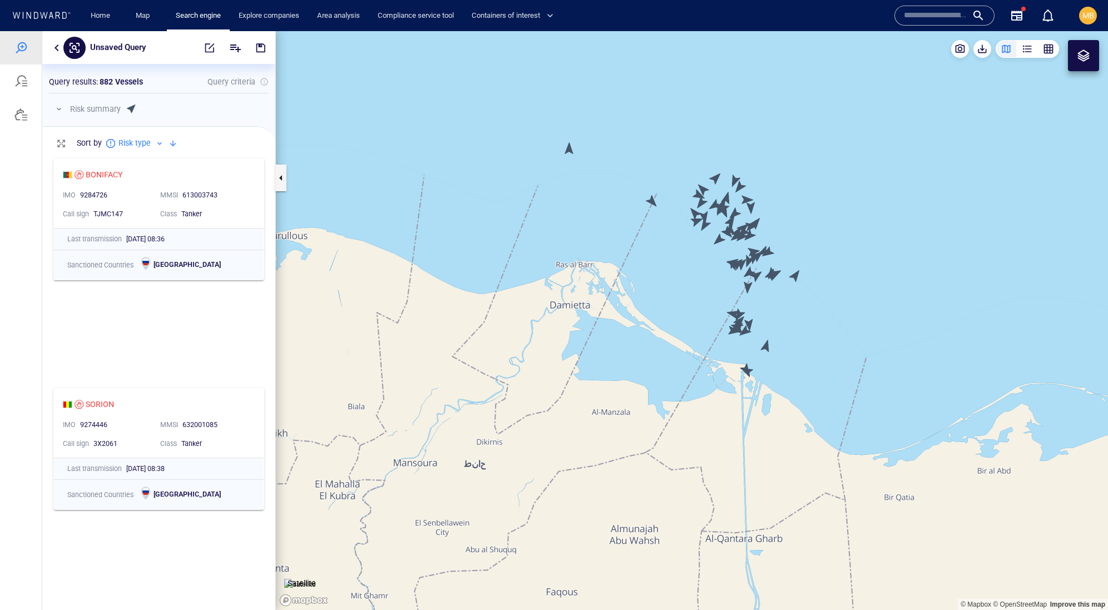
click at [570, 151] on canvas "Map" at bounding box center [692, 320] width 832 height 579
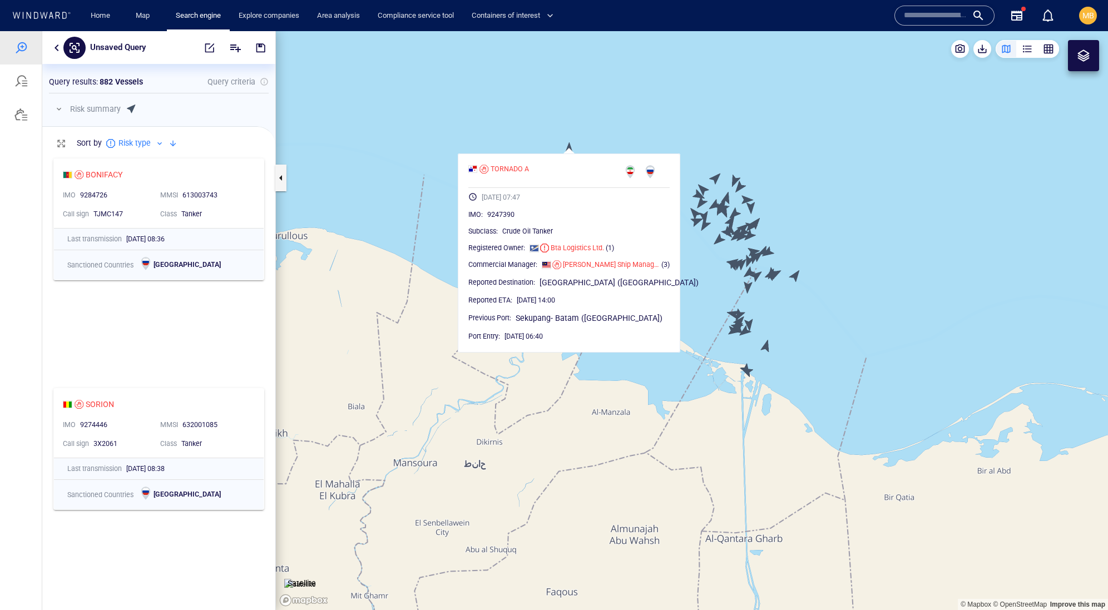
click at [615, 131] on canvas "Map" at bounding box center [692, 320] width 832 height 579
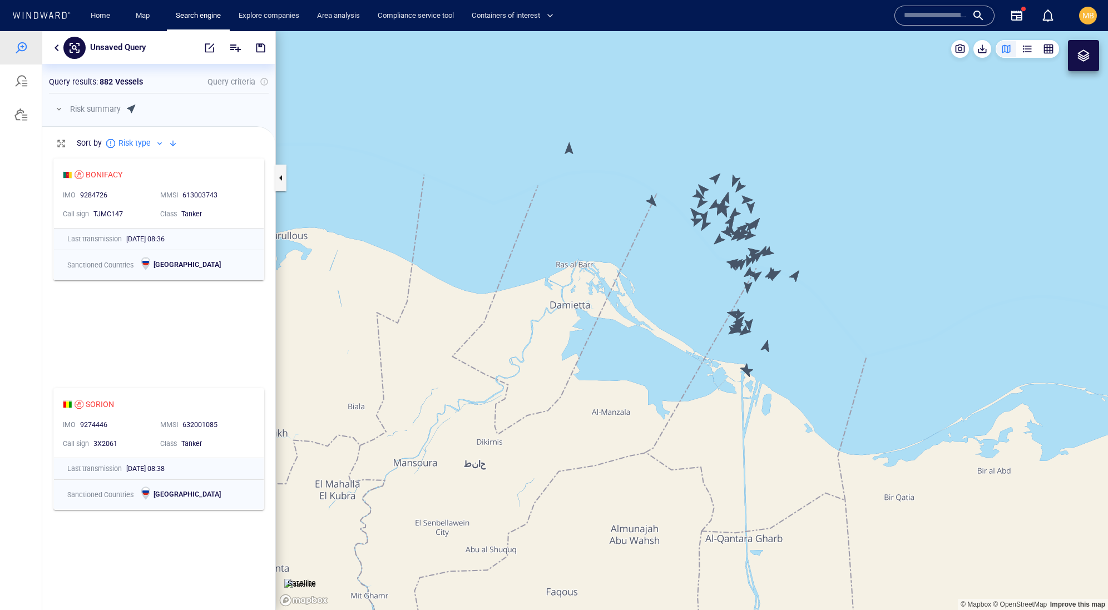
click at [652, 200] on canvas "Map" at bounding box center [692, 320] width 832 height 579
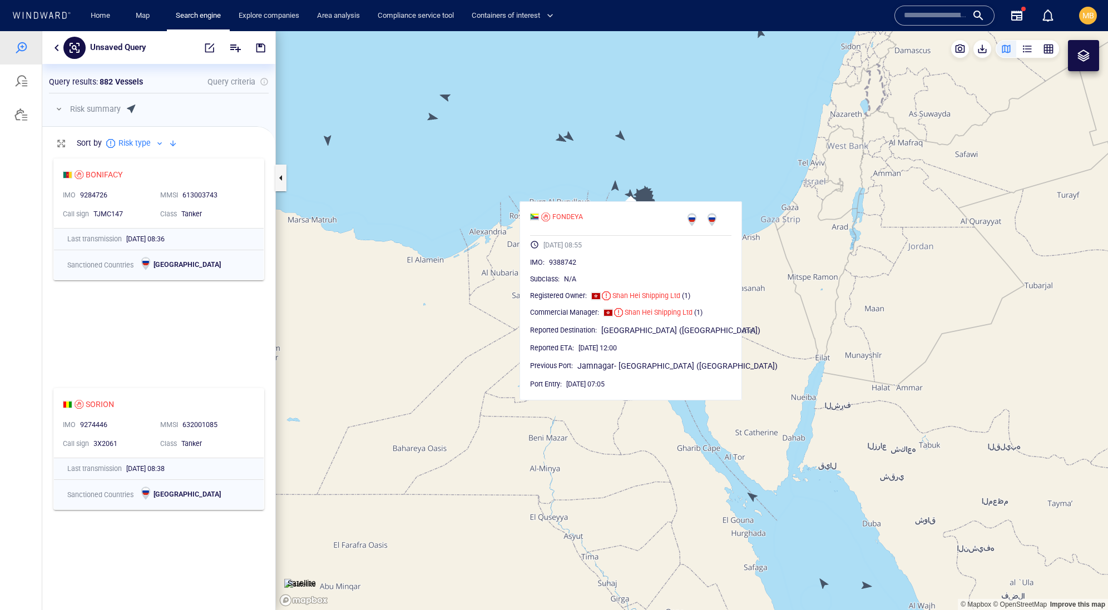
click at [556, 171] on canvas "Map" at bounding box center [692, 320] width 832 height 579
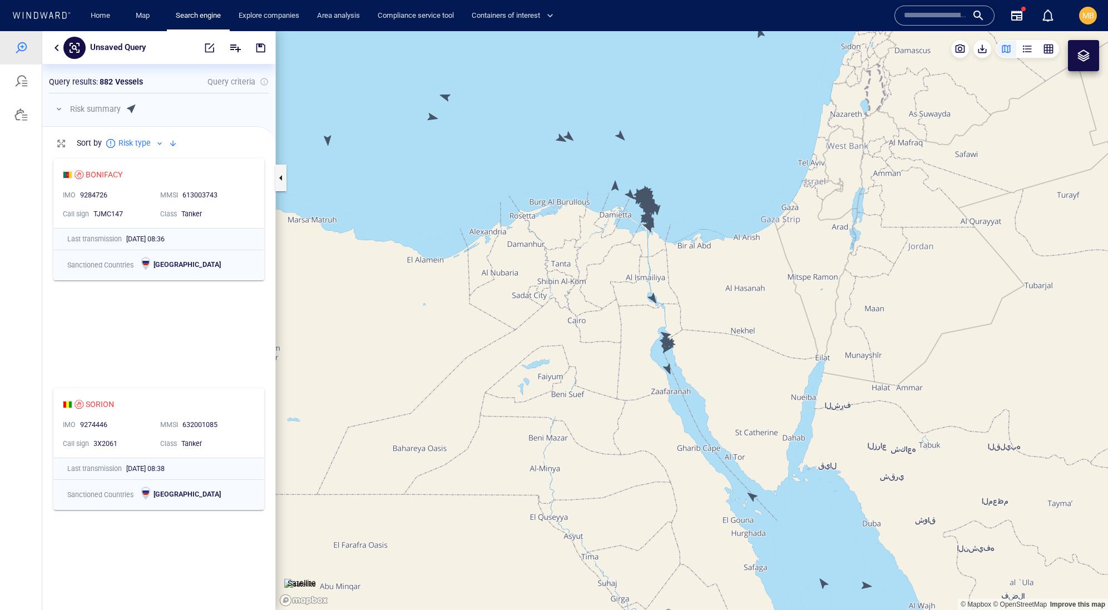
drag, startPoint x: 556, startPoint y: 171, endPoint x: 559, endPoint y: 259, distance: 87.4
click at [559, 259] on canvas "Map" at bounding box center [692, 320] width 832 height 579
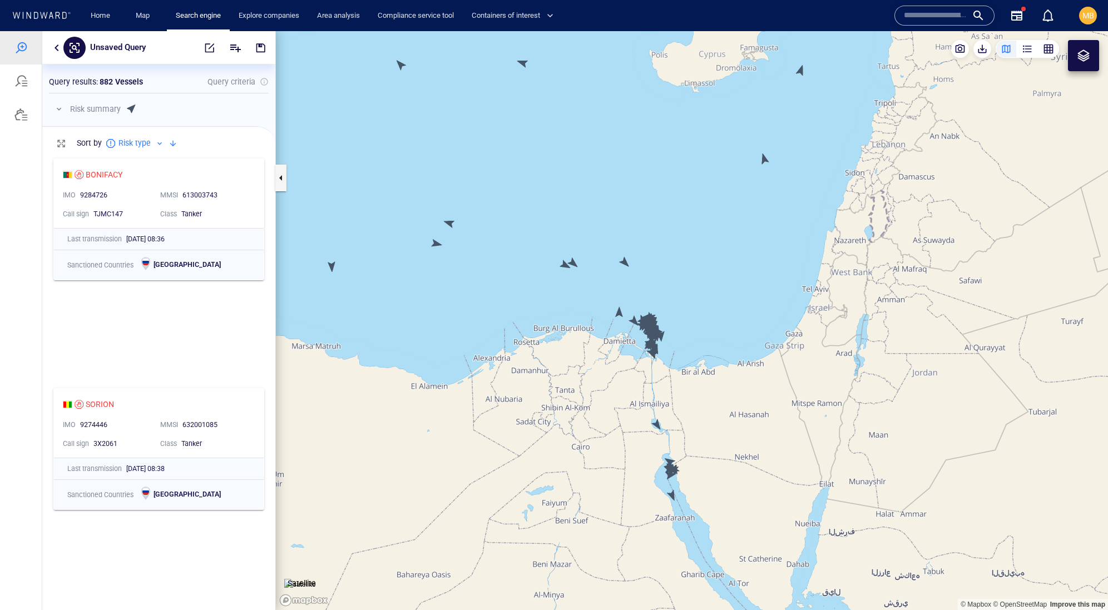
drag, startPoint x: 610, startPoint y: 181, endPoint x: 610, endPoint y: 232, distance: 50.6
click at [610, 232] on canvas "Map" at bounding box center [692, 320] width 832 height 579
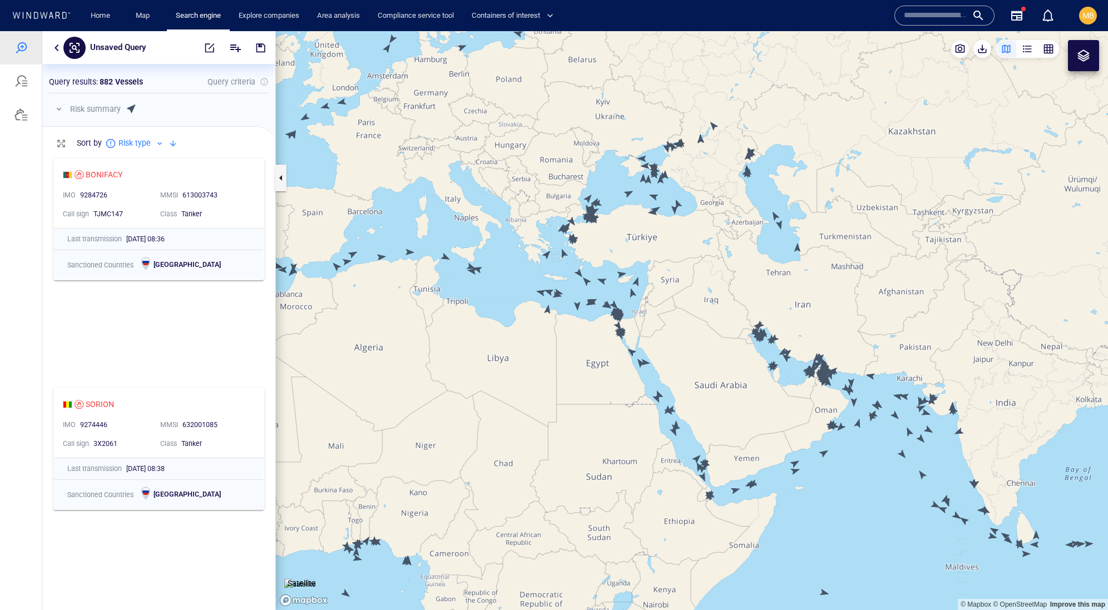
drag, startPoint x: 682, startPoint y: 300, endPoint x: 664, endPoint y: 290, distance: 20.4
click at [664, 290] on canvas "Map" at bounding box center [692, 320] width 832 height 579
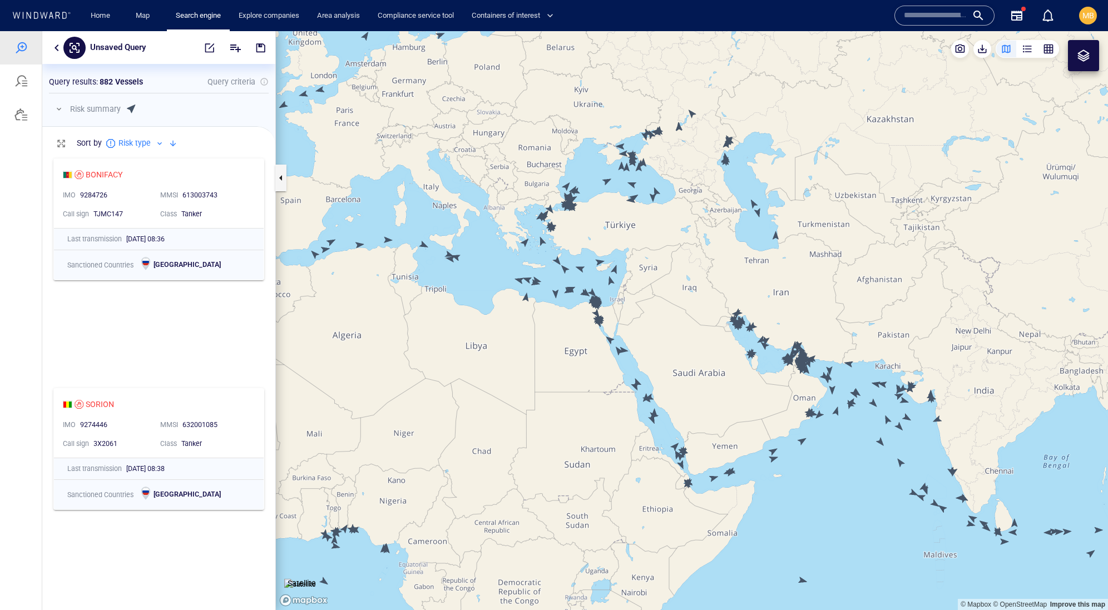
scroll to position [0, 0]
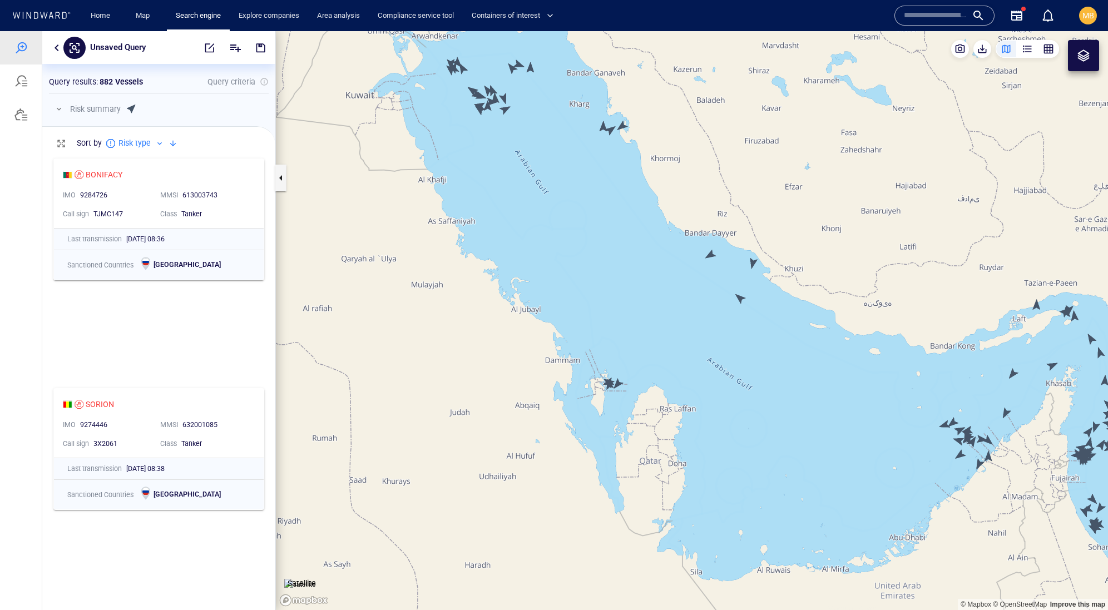
drag, startPoint x: 620, startPoint y: 449, endPoint x: 645, endPoint y: 372, distance: 81.4
click at [645, 373] on canvas "Map" at bounding box center [692, 320] width 832 height 579
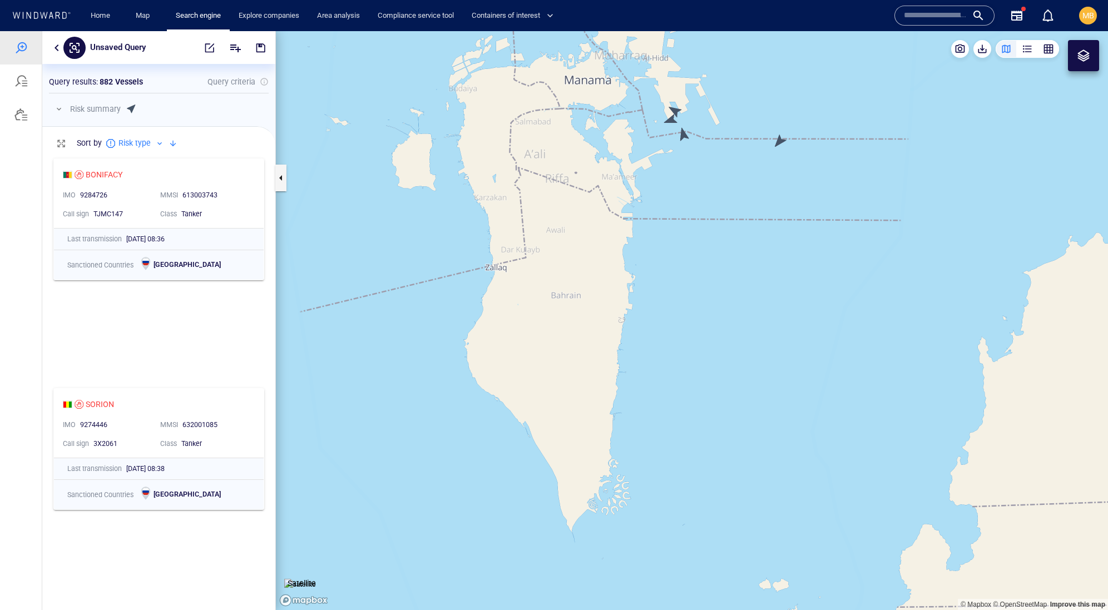
drag, startPoint x: 729, startPoint y: 254, endPoint x: 720, endPoint y: 345, distance: 91.1
click at [720, 345] on canvas "Map" at bounding box center [692, 320] width 832 height 579
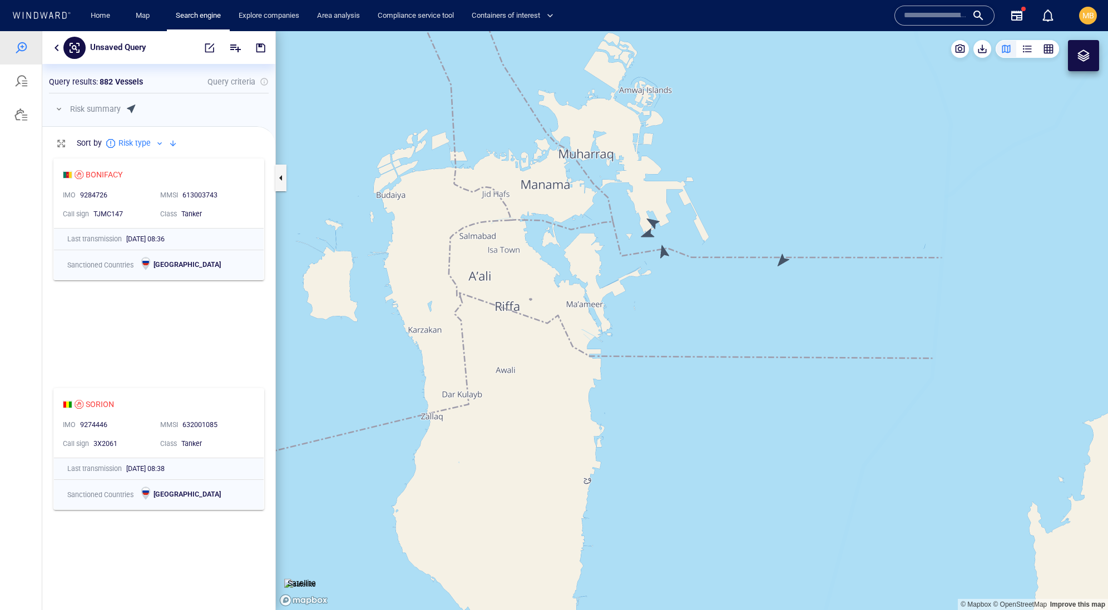
drag, startPoint x: 666, startPoint y: 278, endPoint x: 666, endPoint y: 328, distance: 50.1
click at [666, 328] on canvas "Map" at bounding box center [692, 320] width 832 height 579
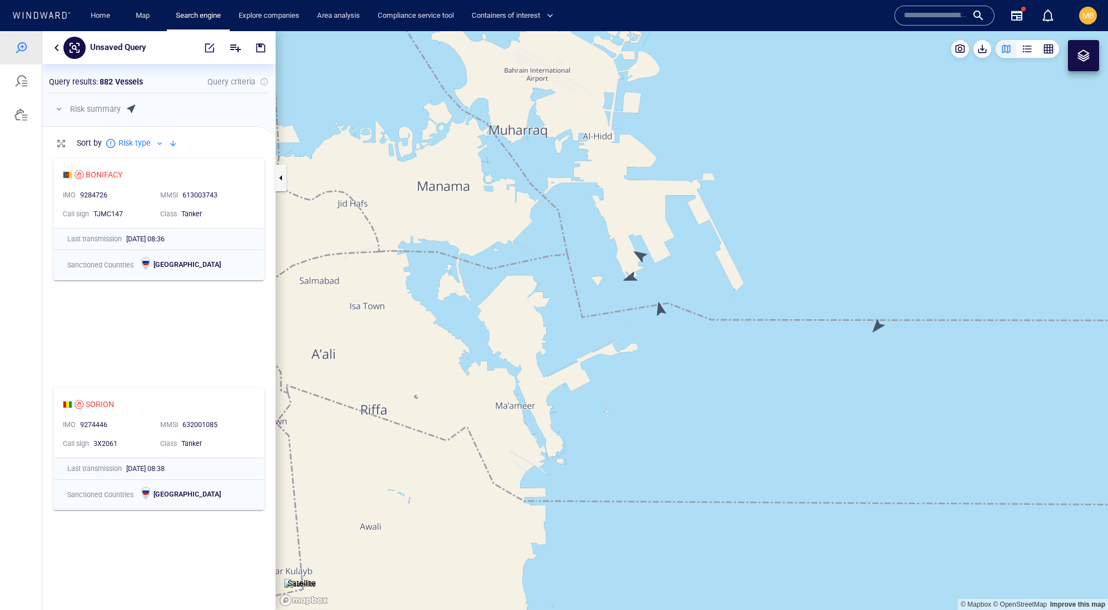
click at [632, 279] on canvas "Map" at bounding box center [692, 320] width 832 height 579
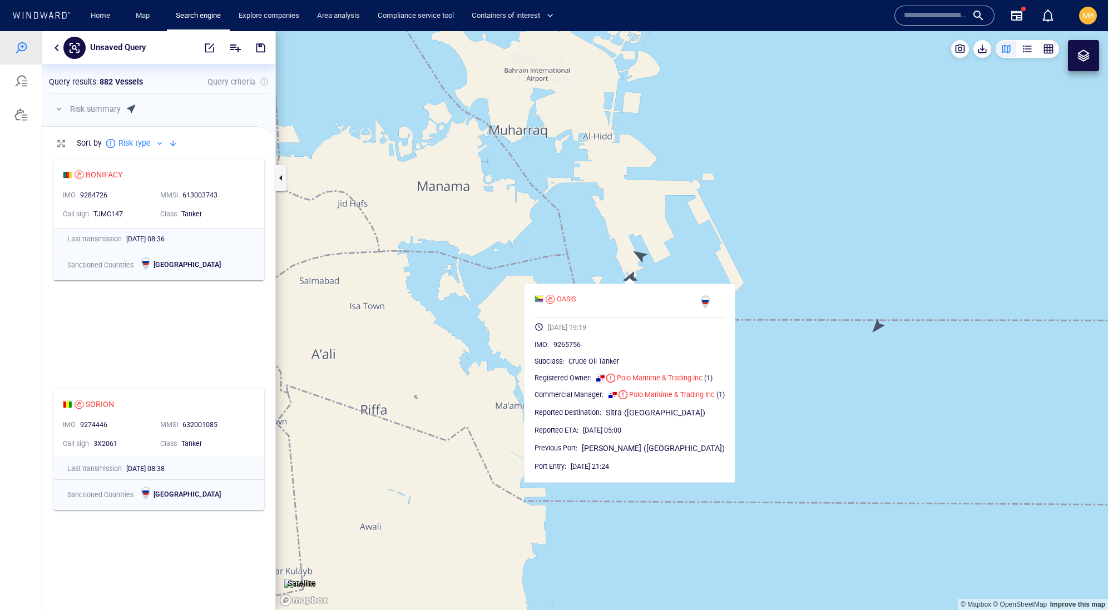
click at [641, 256] on canvas "Map" at bounding box center [692, 320] width 832 height 579
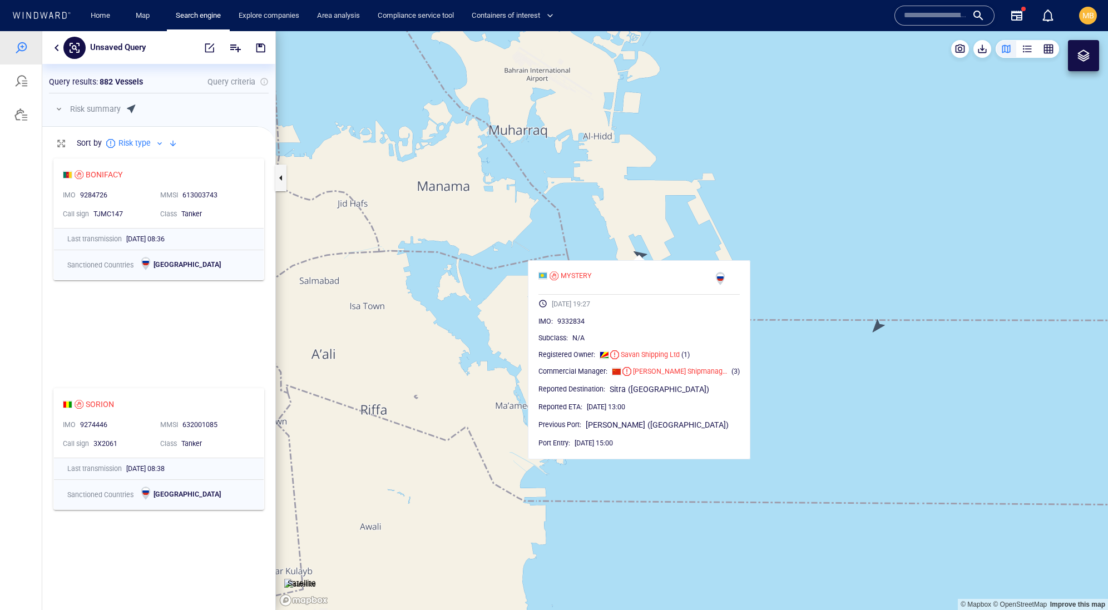
click at [774, 269] on canvas "Map" at bounding box center [692, 320] width 832 height 579
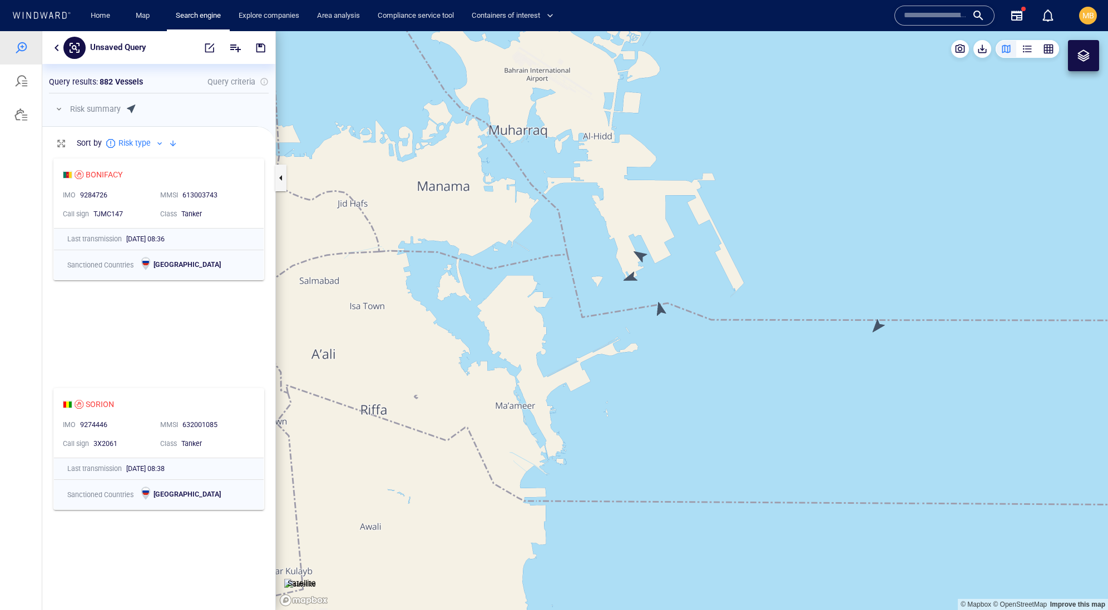
click at [663, 307] on canvas "Map" at bounding box center [692, 320] width 832 height 579
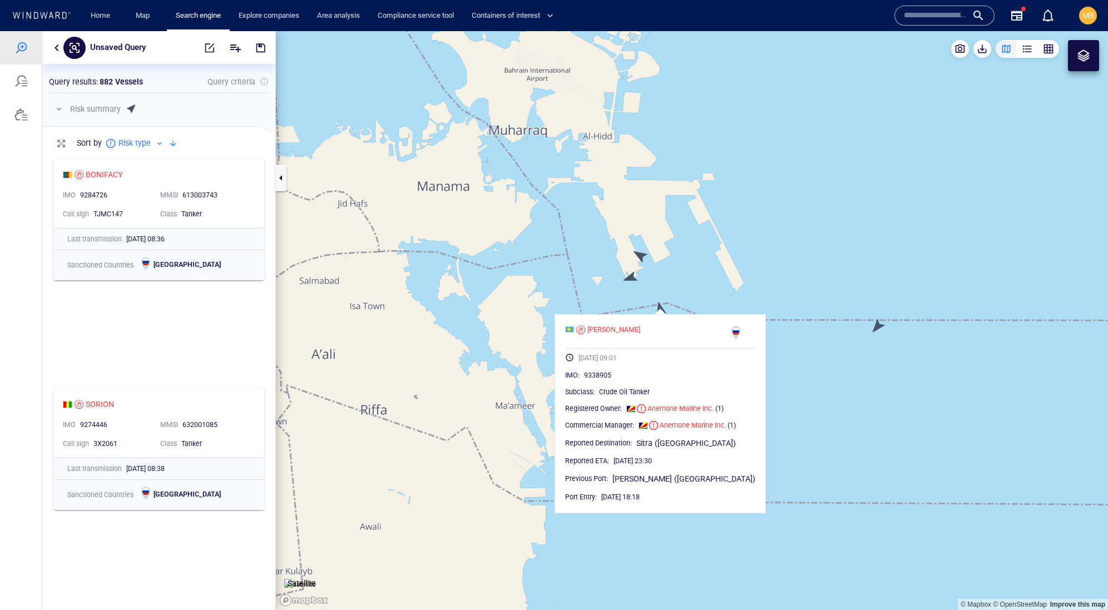
click at [875, 325] on canvas "Map" at bounding box center [692, 320] width 832 height 579
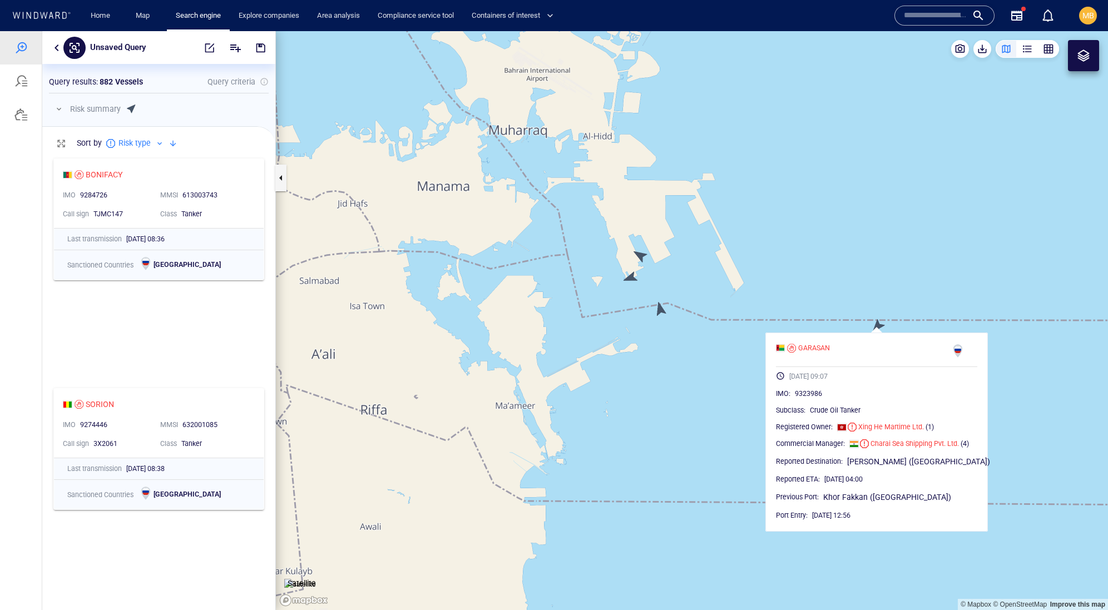
click at [725, 390] on canvas "Map" at bounding box center [692, 320] width 832 height 579
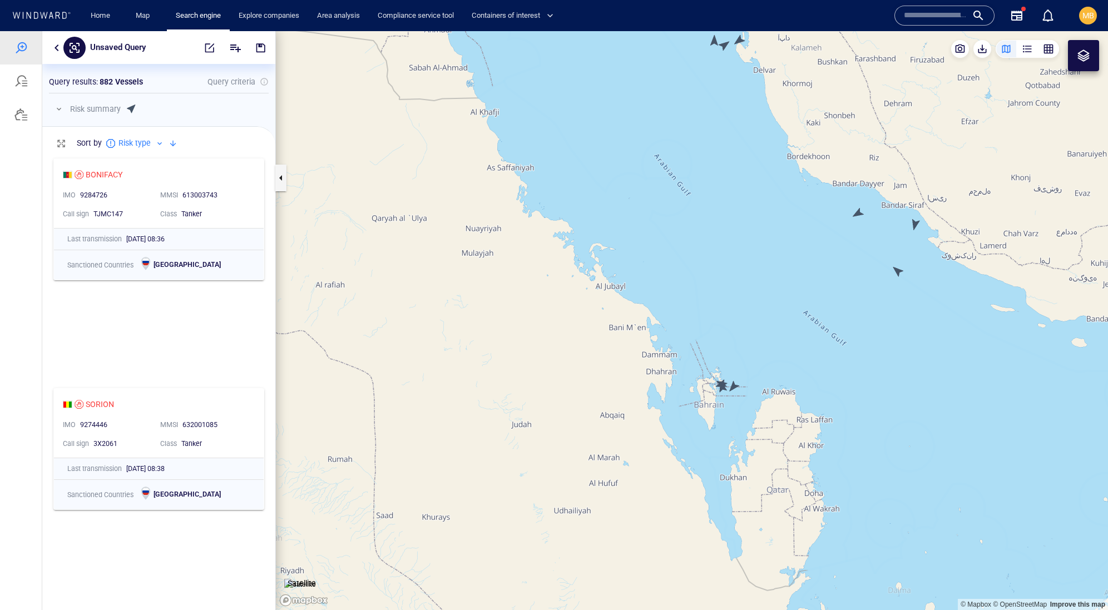
drag, startPoint x: 894, startPoint y: 323, endPoint x: 772, endPoint y: 393, distance: 140.5
click at [773, 390] on canvas "Map" at bounding box center [692, 320] width 832 height 579
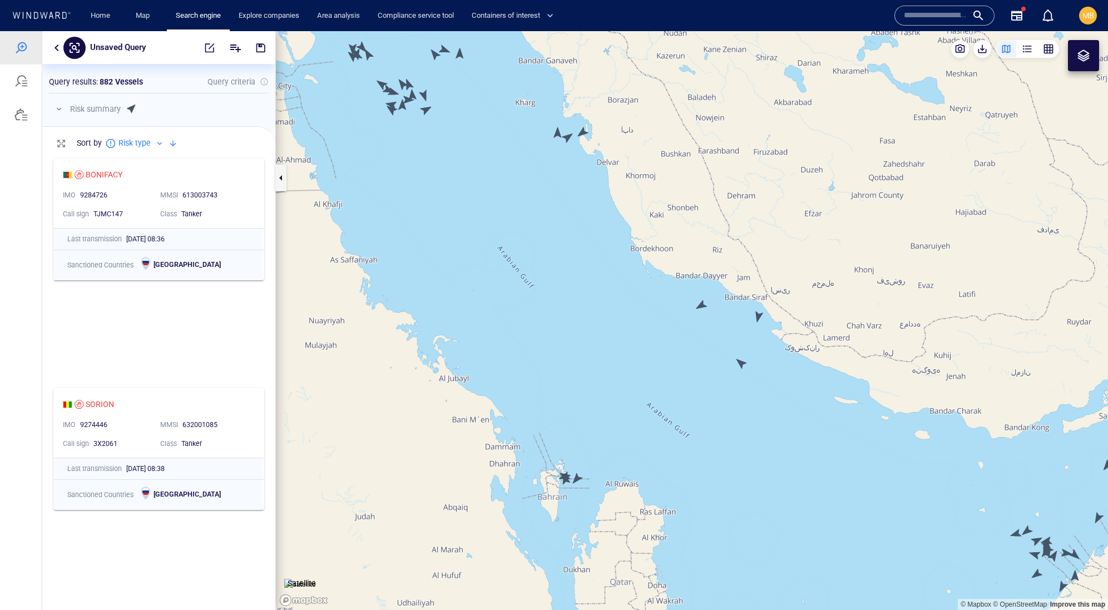
click at [702, 305] on canvas "Map" at bounding box center [692, 320] width 832 height 579
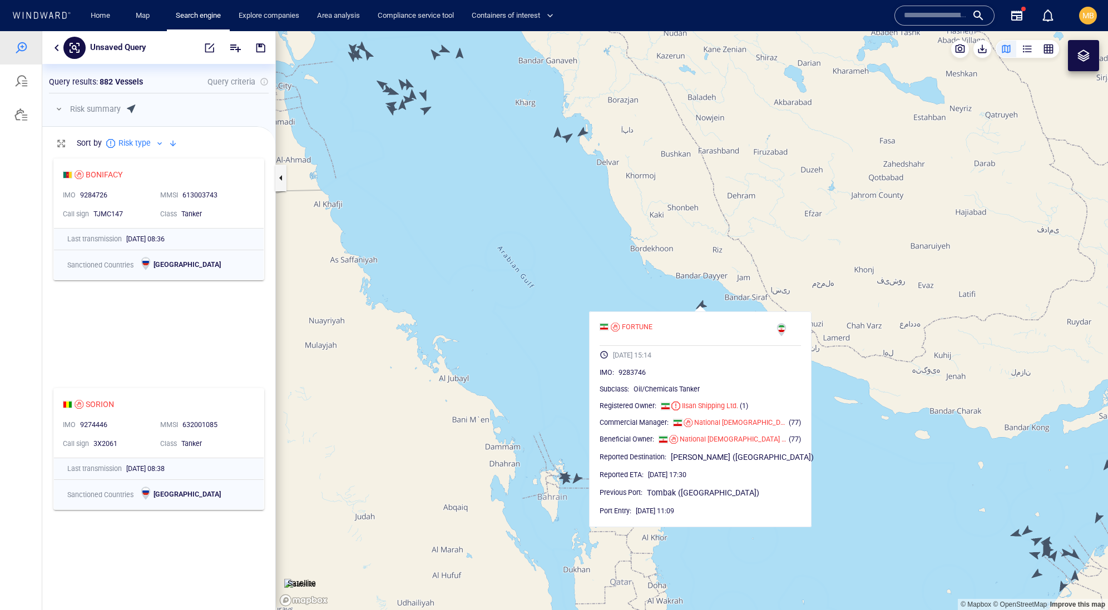
click at [702, 305] on canvas "Map" at bounding box center [692, 320] width 832 height 579
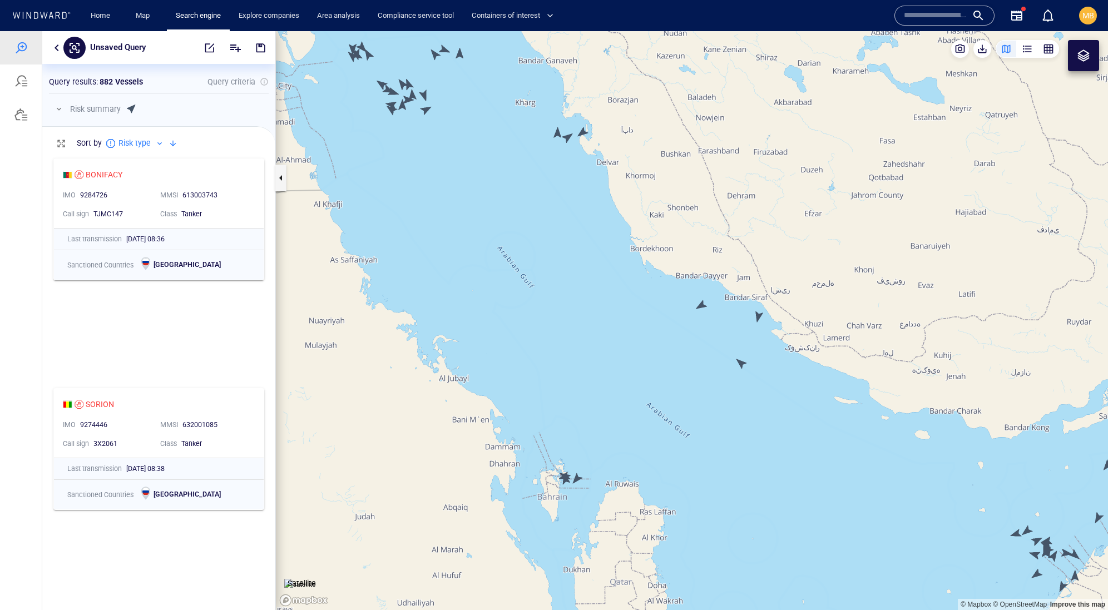
drag, startPoint x: 581, startPoint y: 315, endPoint x: 610, endPoint y: 399, distance: 89.5
click at [610, 399] on canvas "Map" at bounding box center [692, 320] width 832 height 579
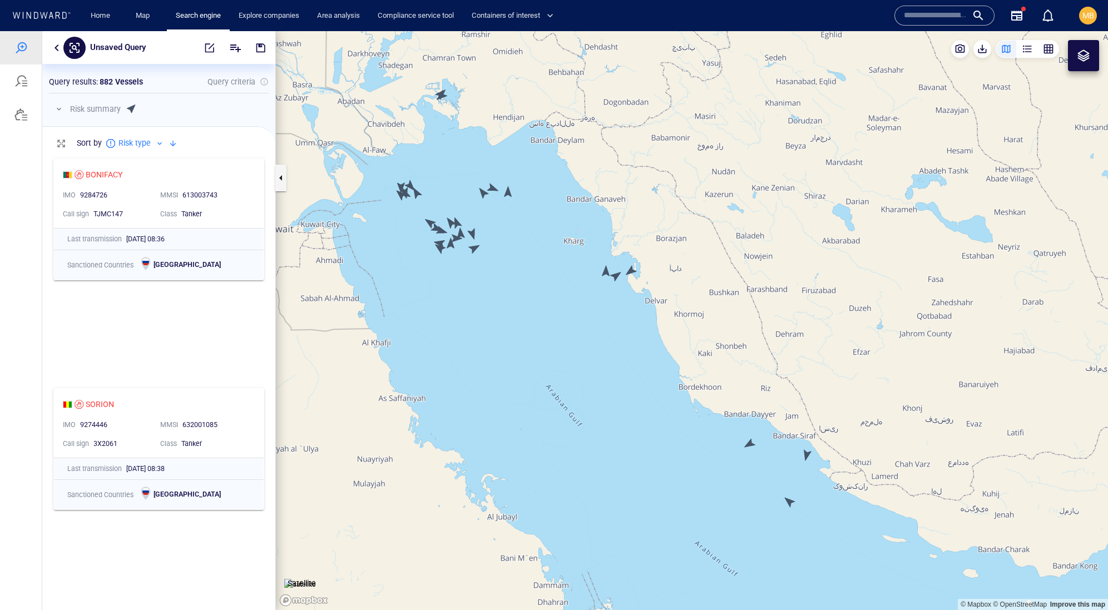
drag, startPoint x: 628, startPoint y: 314, endPoint x: 628, endPoint y: 380, distance: 66.2
click at [628, 380] on canvas "Map" at bounding box center [692, 320] width 832 height 579
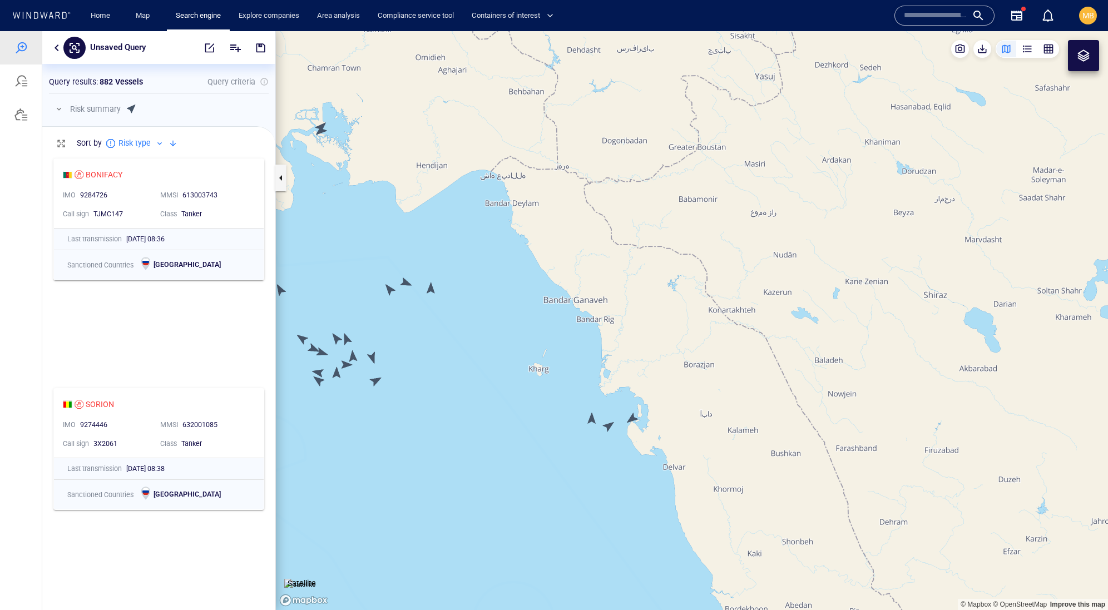
click at [635, 416] on canvas "Map" at bounding box center [692, 320] width 832 height 579
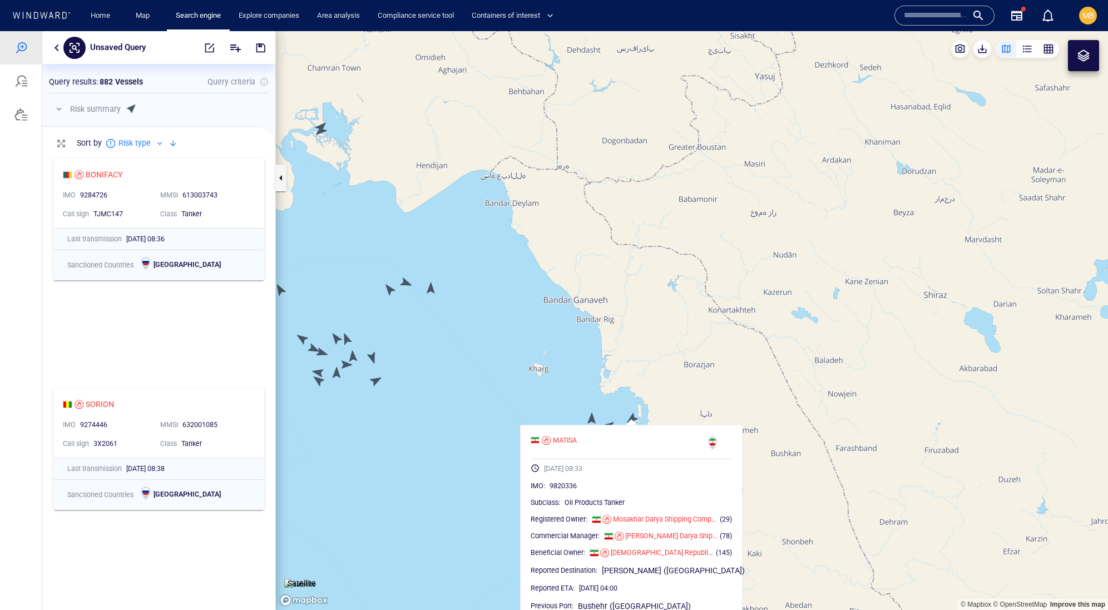
click at [617, 394] on canvas "Map" at bounding box center [692, 320] width 832 height 579
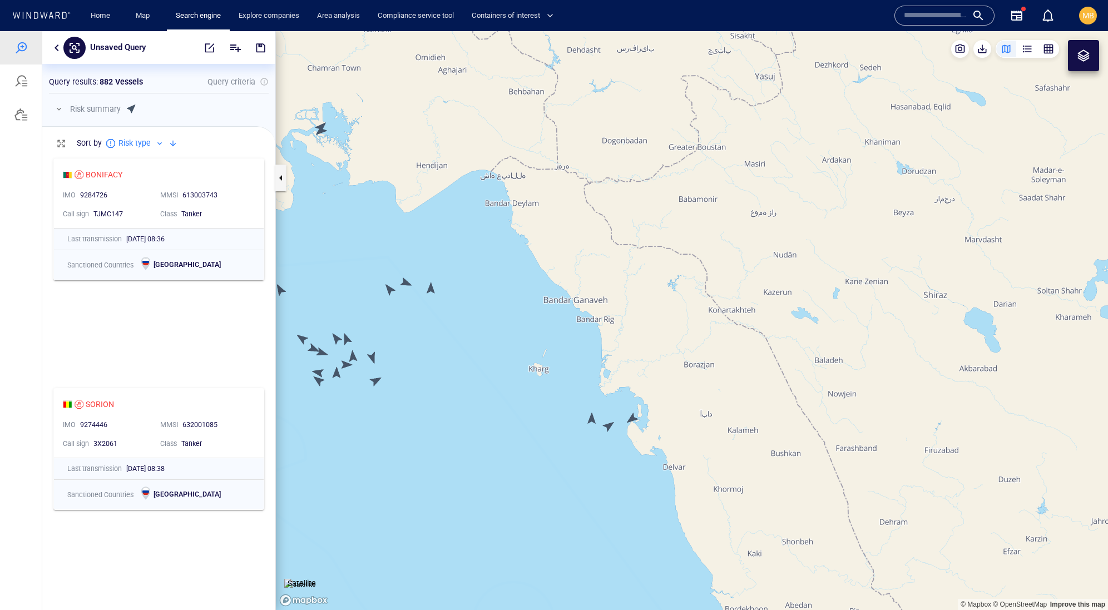
click at [610, 424] on canvas "Map" at bounding box center [692, 320] width 832 height 579
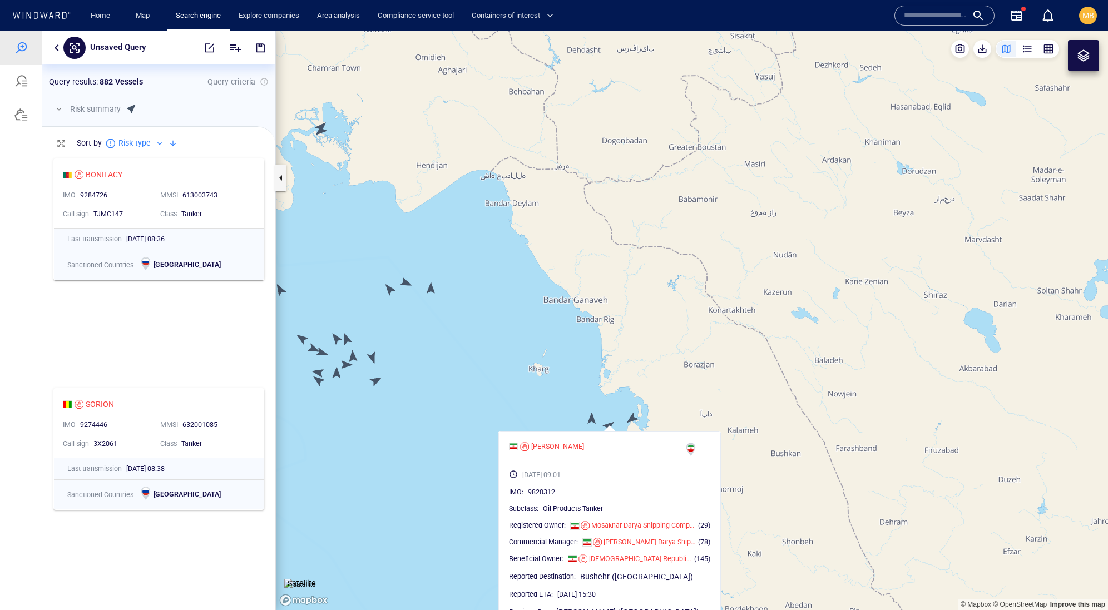
click at [592, 417] on canvas "Map" at bounding box center [692, 320] width 832 height 579
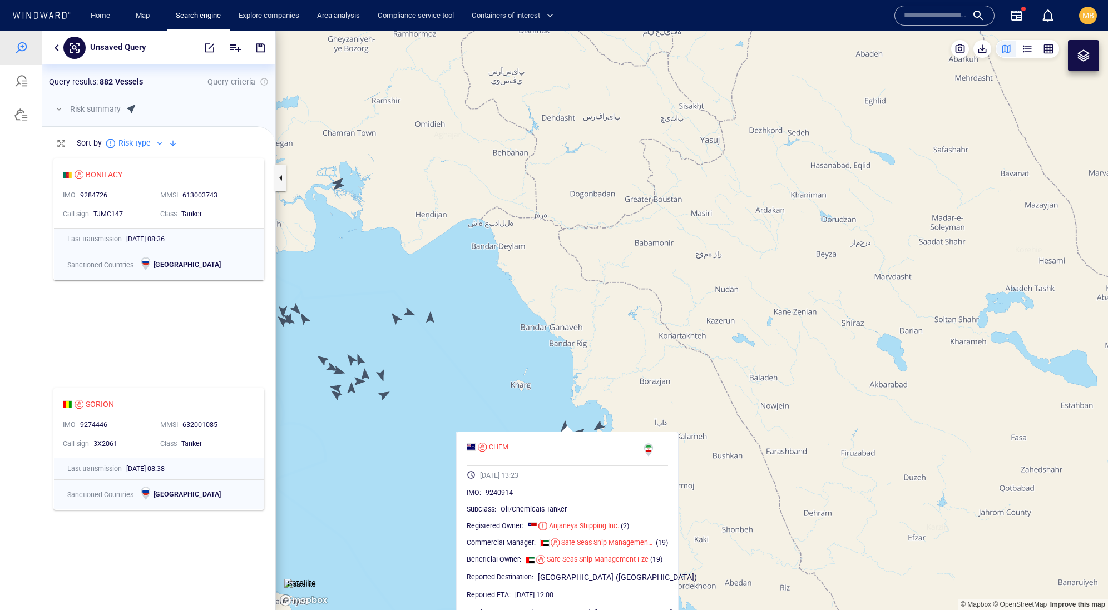
drag, startPoint x: 412, startPoint y: 435, endPoint x: 552, endPoint y: 449, distance: 141.4
click at [552, 449] on canvas "Map" at bounding box center [692, 320] width 832 height 579
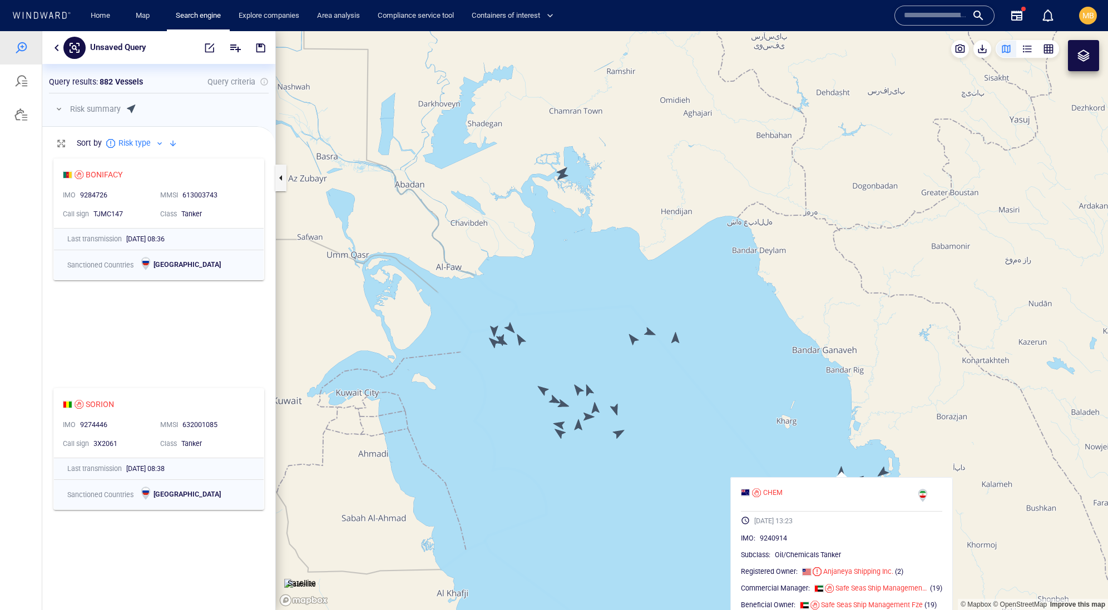
click at [681, 338] on canvas "Map" at bounding box center [692, 320] width 832 height 579
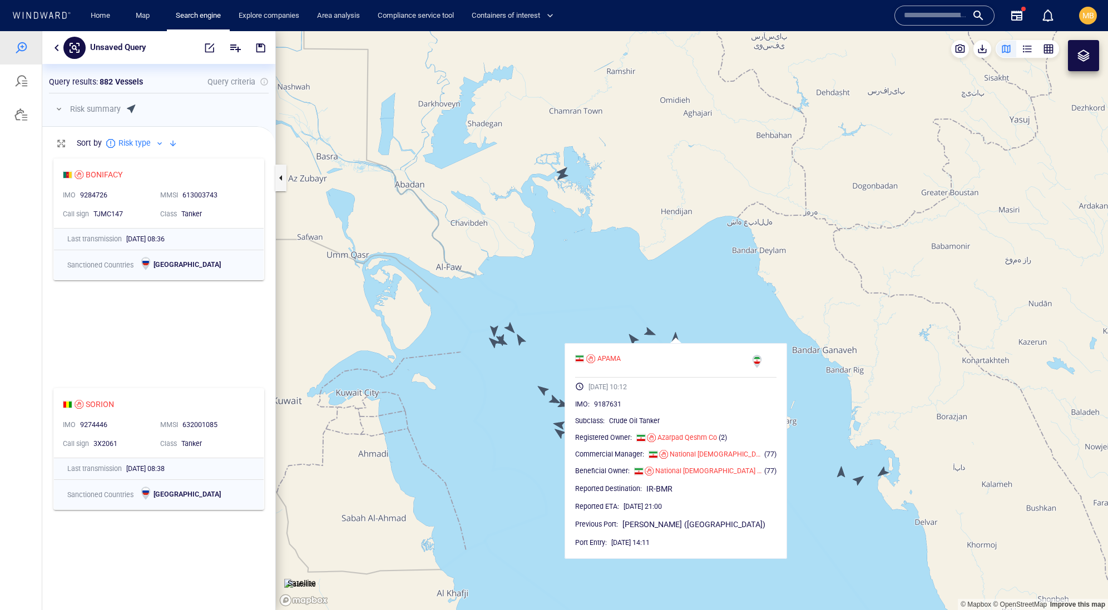
click at [572, 244] on canvas "Map" at bounding box center [692, 320] width 832 height 579
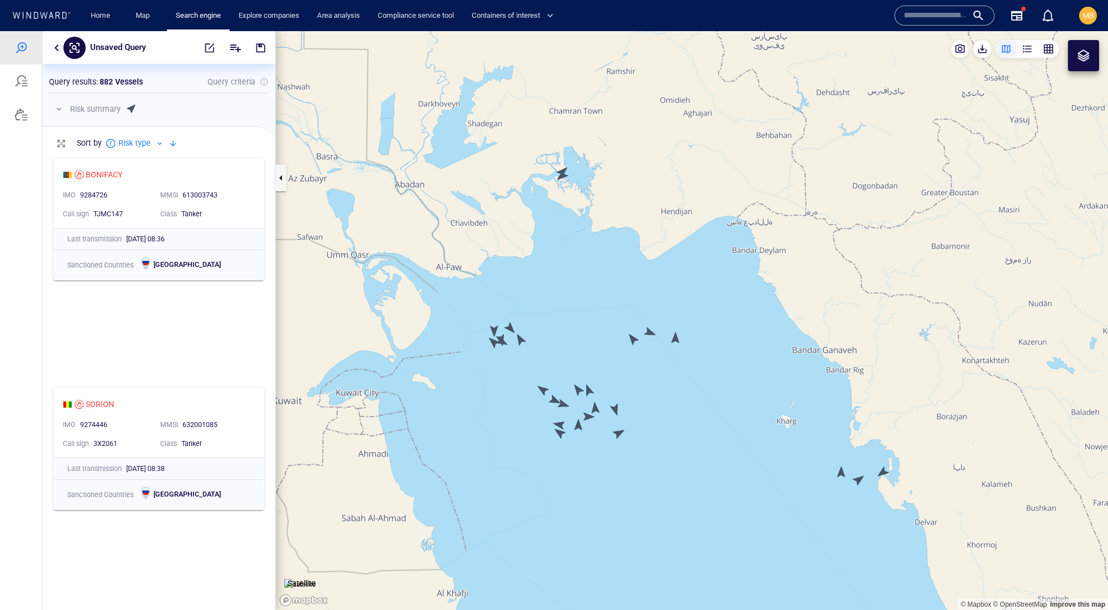
click at [561, 174] on canvas "Map" at bounding box center [692, 320] width 832 height 579
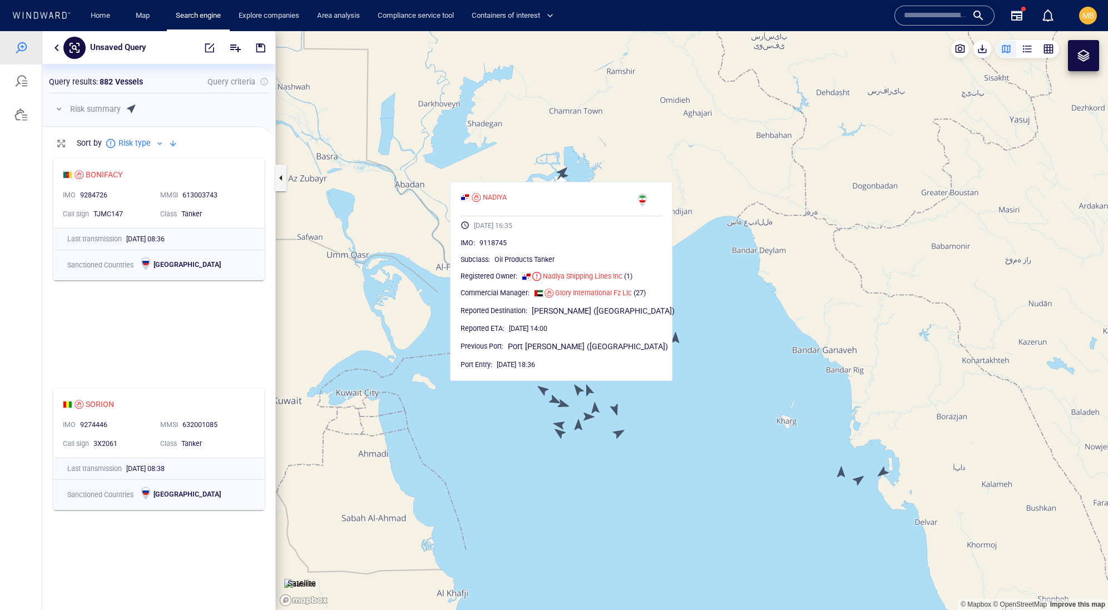
click at [562, 169] on canvas "Map" at bounding box center [692, 320] width 832 height 579
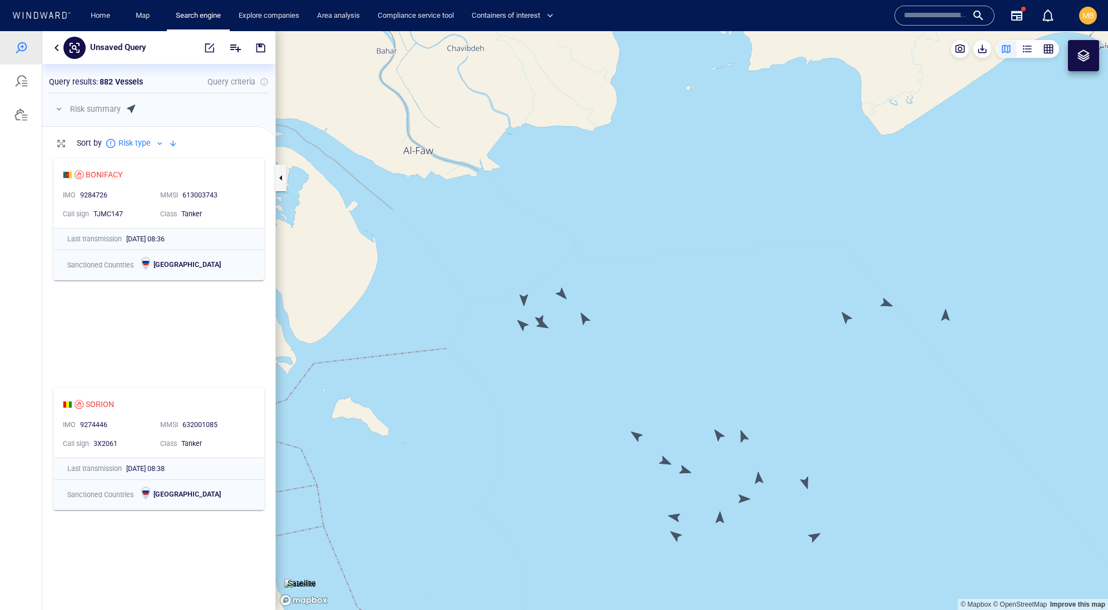
click at [523, 324] on canvas "Map" at bounding box center [692, 320] width 832 height 579
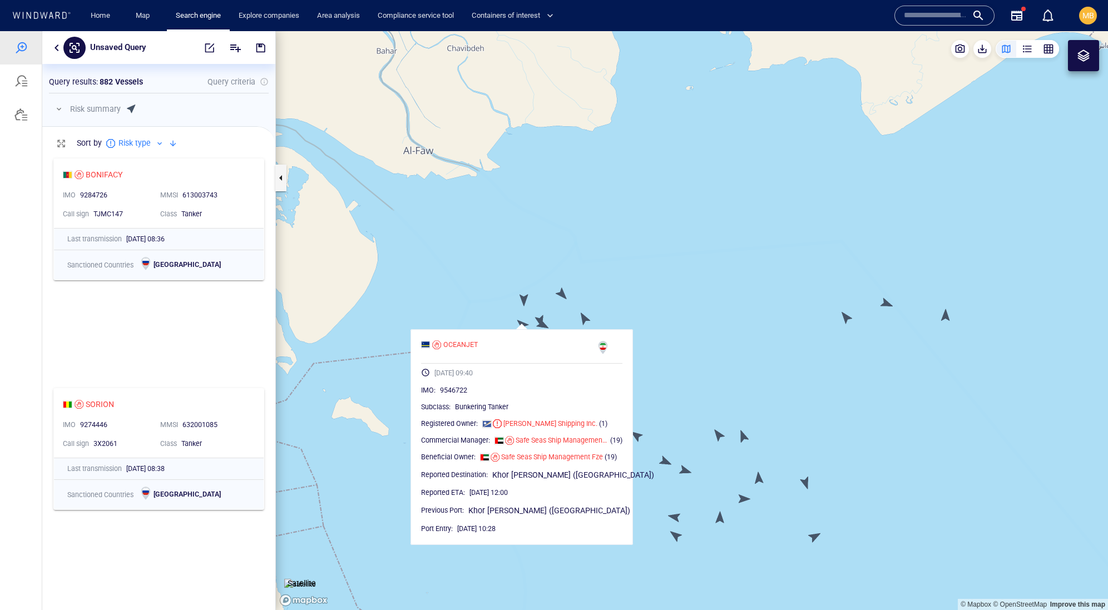
click at [526, 298] on canvas "Map" at bounding box center [692, 320] width 832 height 579
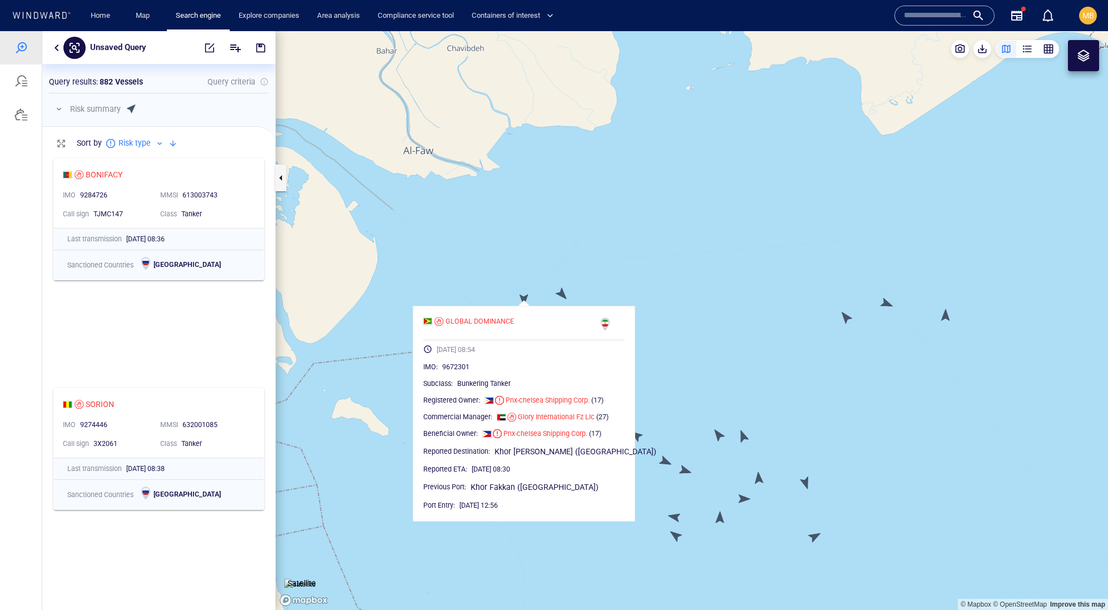
click at [564, 293] on canvas "Map" at bounding box center [692, 320] width 832 height 579
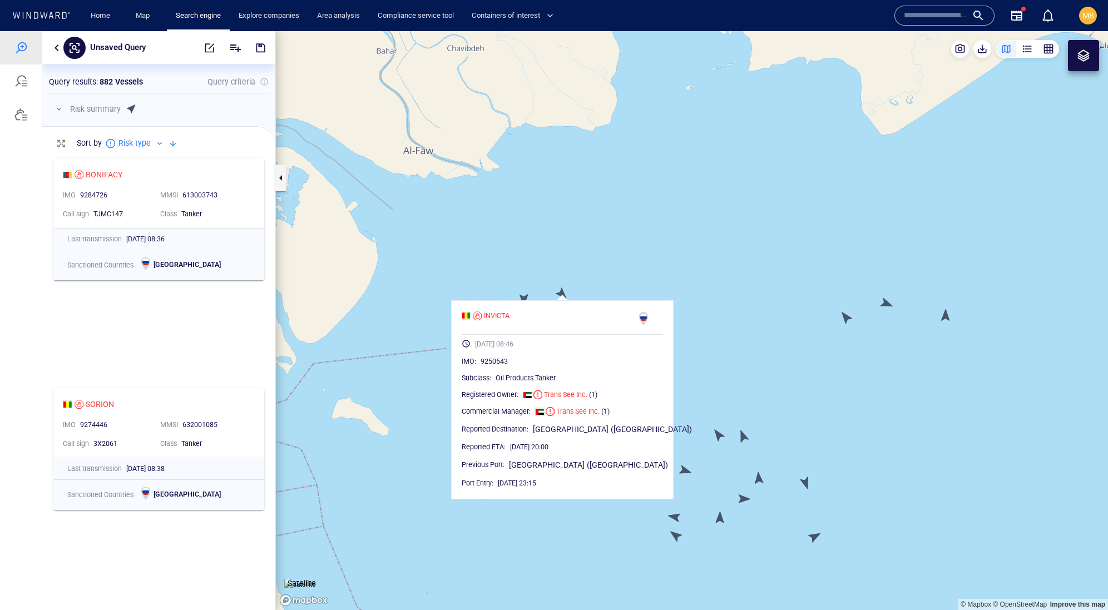
click at [719, 434] on canvas "Map" at bounding box center [692, 320] width 832 height 579
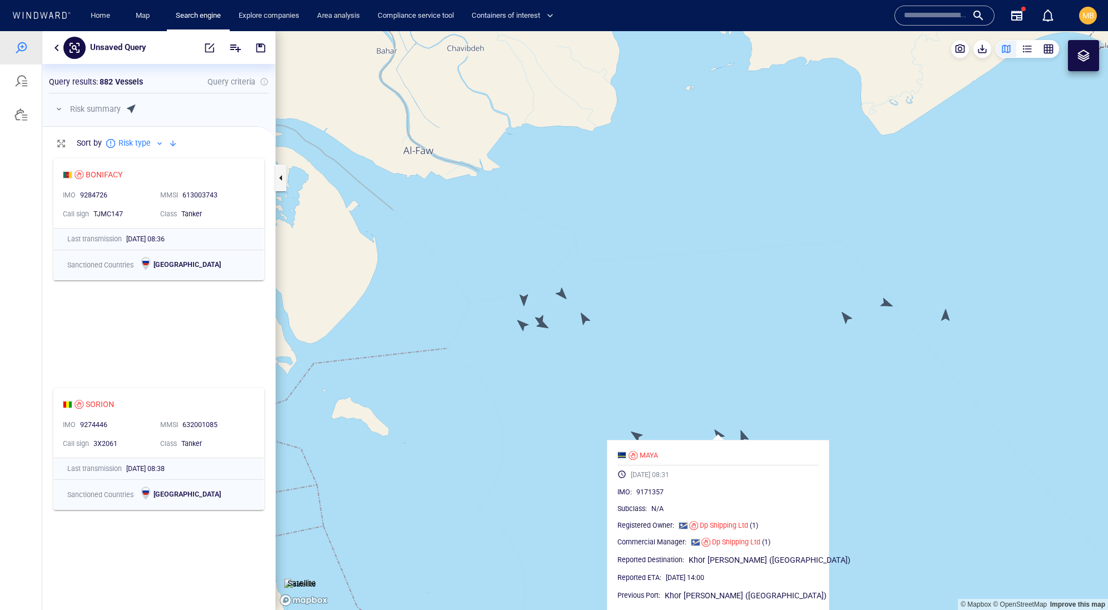
click at [744, 434] on canvas "Map" at bounding box center [692, 320] width 832 height 579
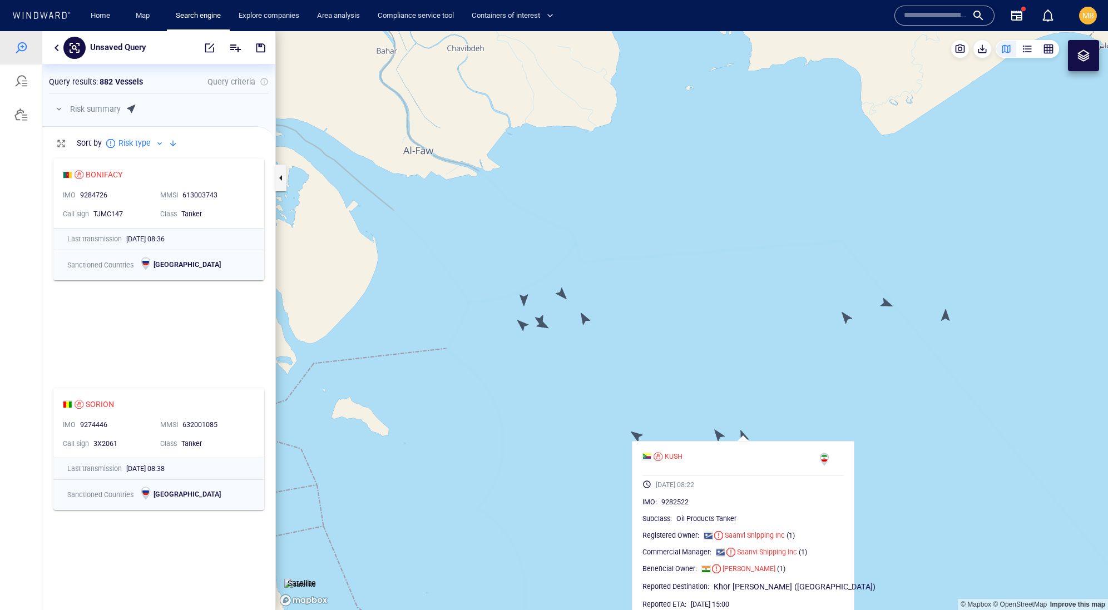
click at [634, 437] on canvas "Map" at bounding box center [692, 320] width 832 height 579
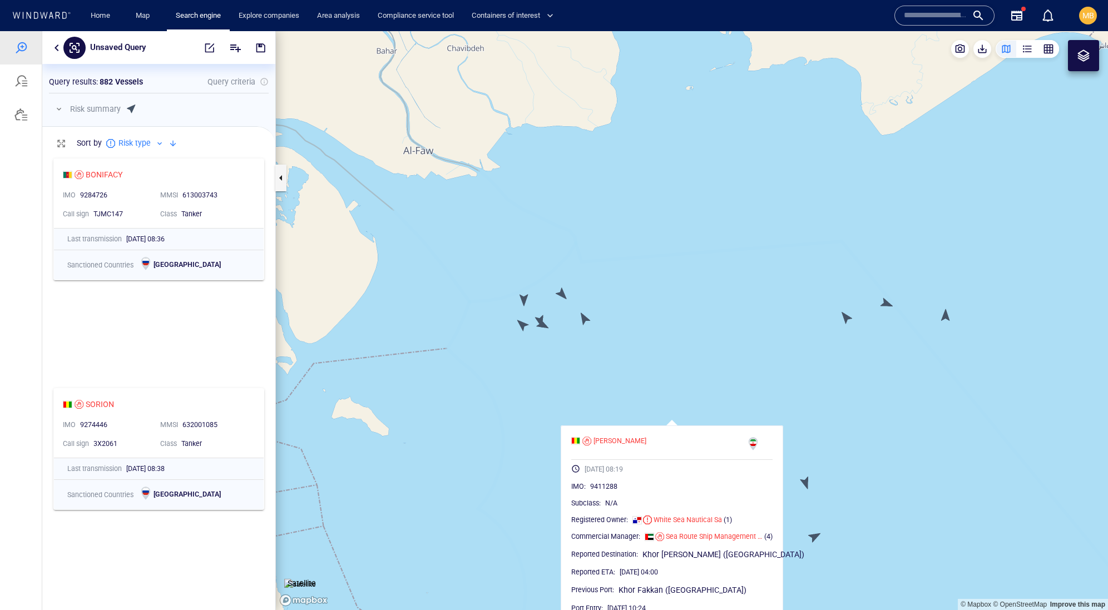
click at [817, 357] on canvas "Map" at bounding box center [692, 320] width 832 height 579
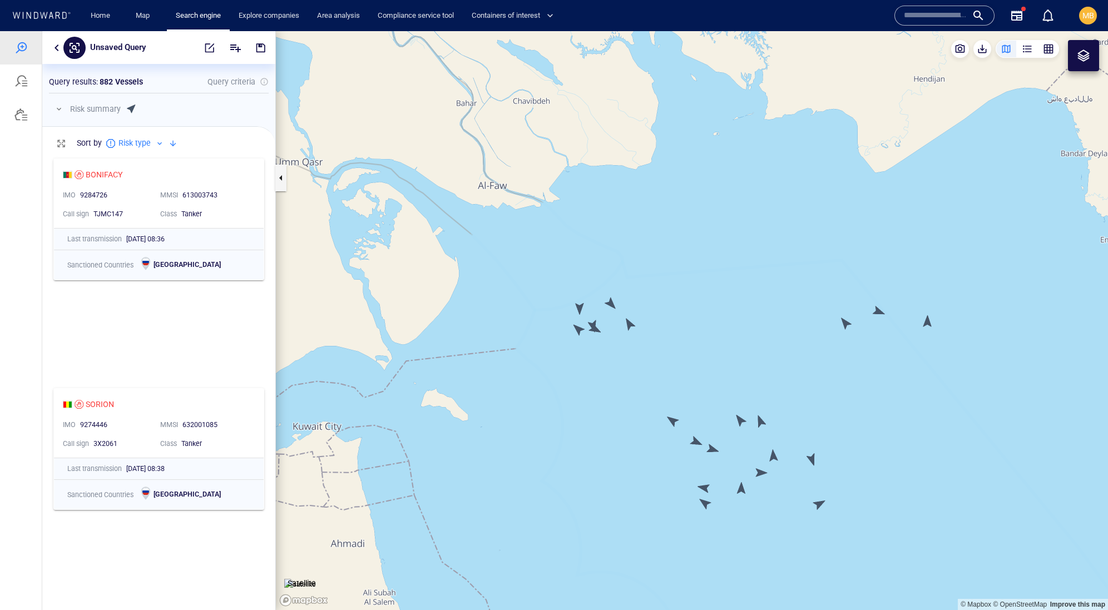
click at [713, 450] on canvas "Map" at bounding box center [692, 320] width 832 height 579
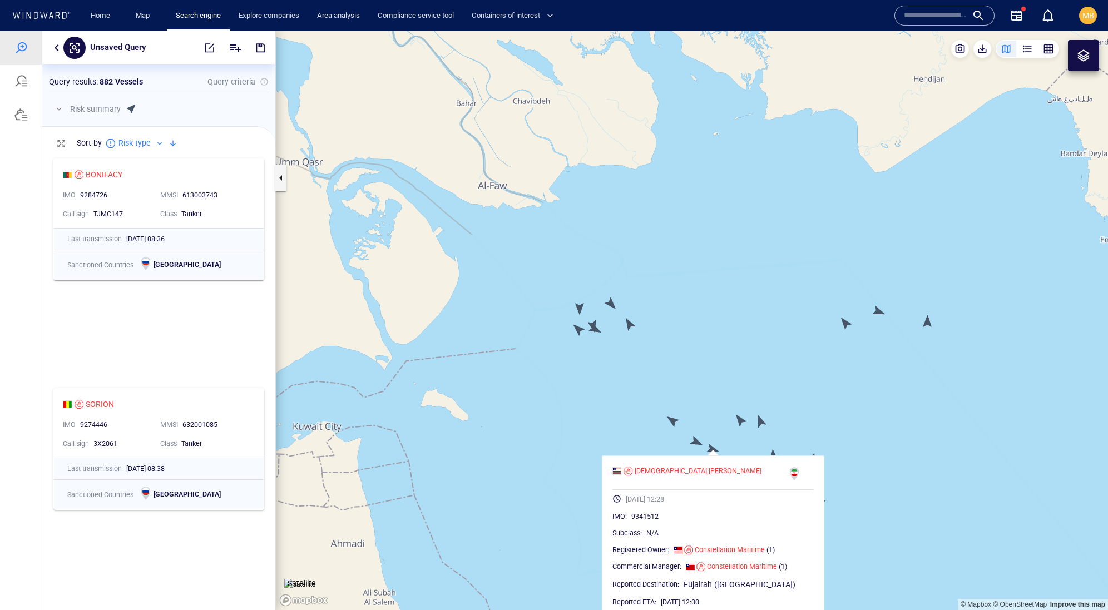
click at [797, 413] on canvas "Map" at bounding box center [692, 320] width 832 height 579
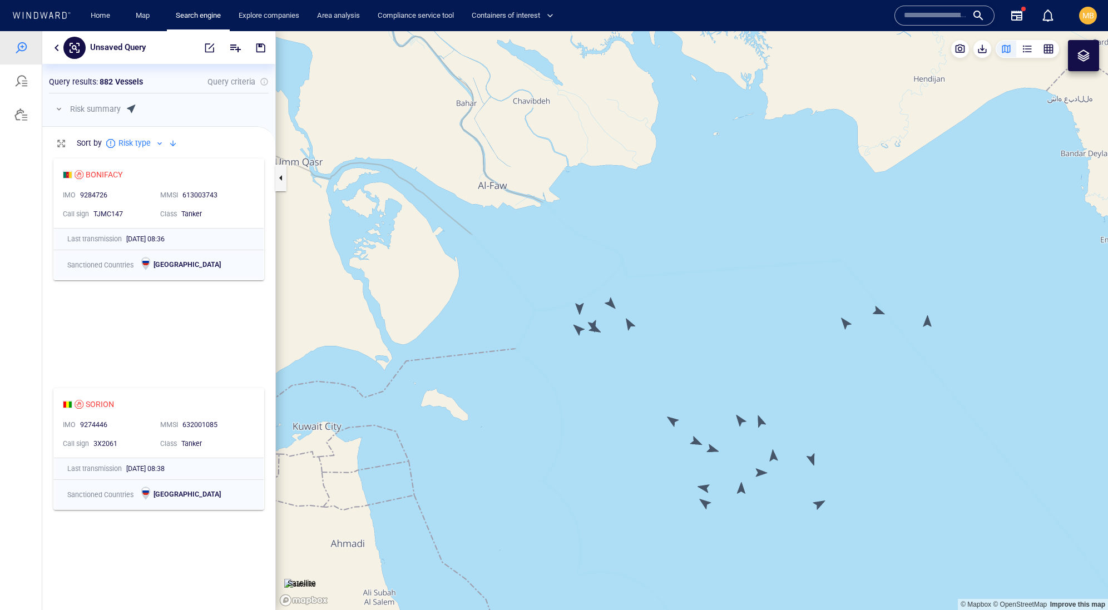
click at [775, 455] on canvas "Map" at bounding box center [692, 320] width 832 height 579
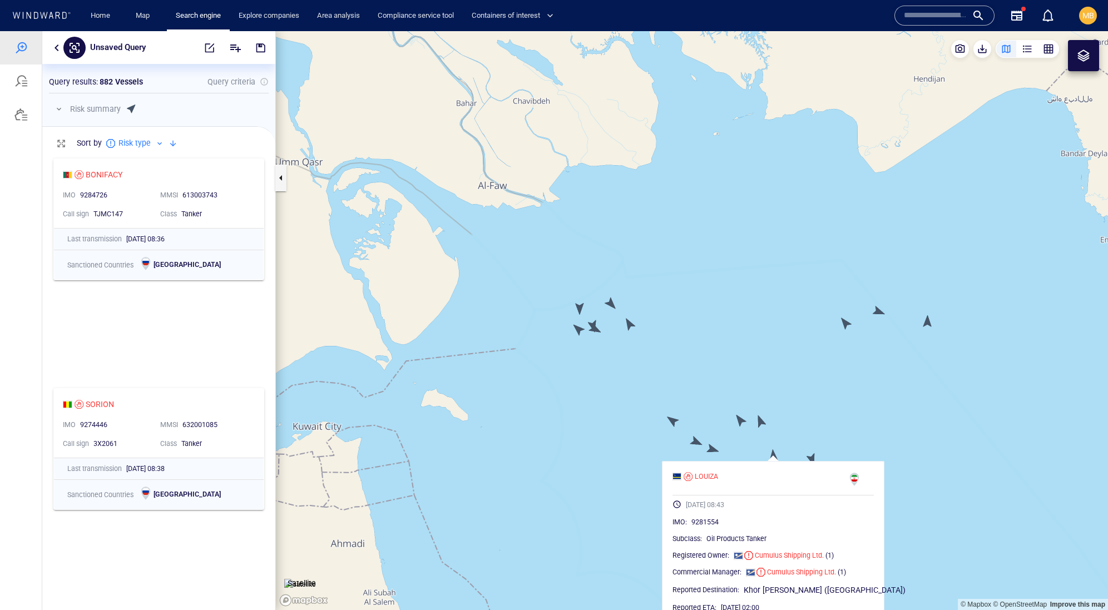
click at [837, 388] on canvas "Map" at bounding box center [692, 320] width 832 height 579
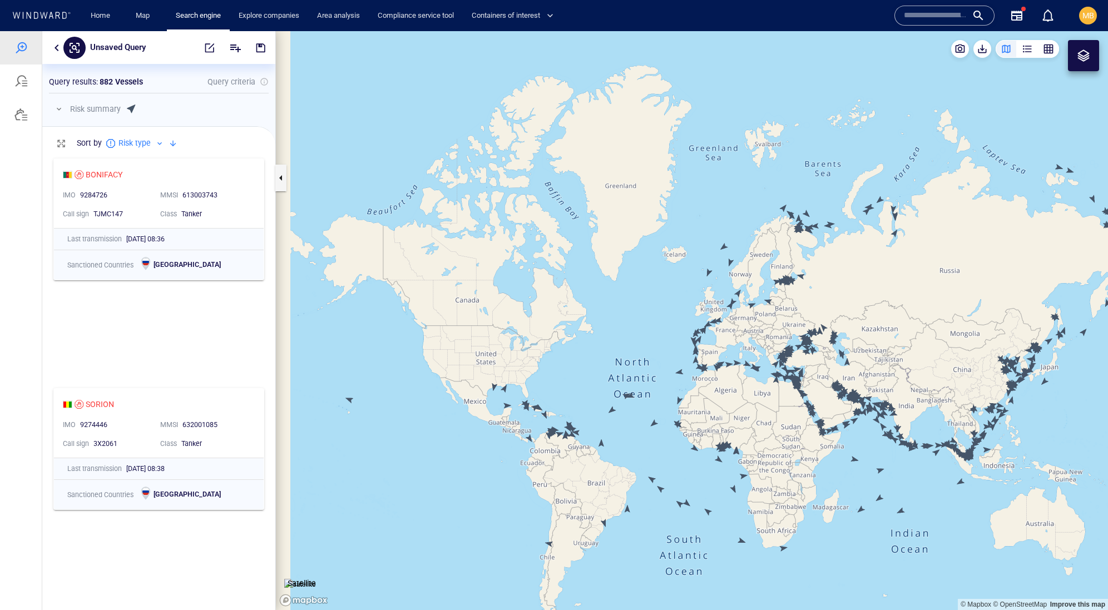
drag, startPoint x: 894, startPoint y: 359, endPoint x: 694, endPoint y: 439, distance: 215.6
click at [695, 437] on canvas "Map" at bounding box center [692, 320] width 832 height 579
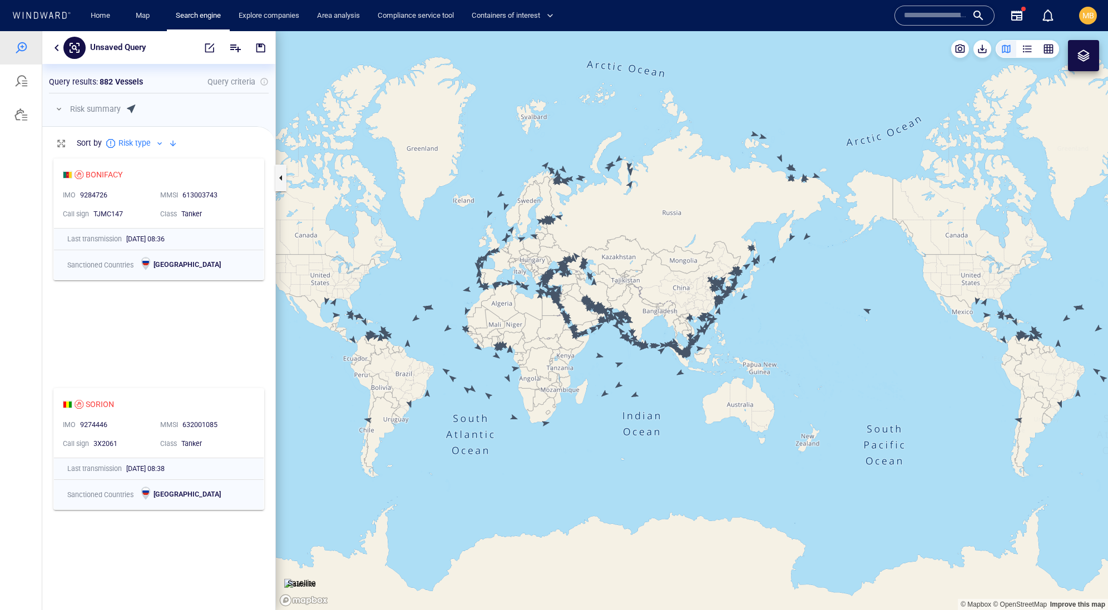
drag, startPoint x: 730, startPoint y: 380, endPoint x: 741, endPoint y: 462, distance: 82.0
click at [741, 462] on canvas "Map" at bounding box center [692, 320] width 832 height 579
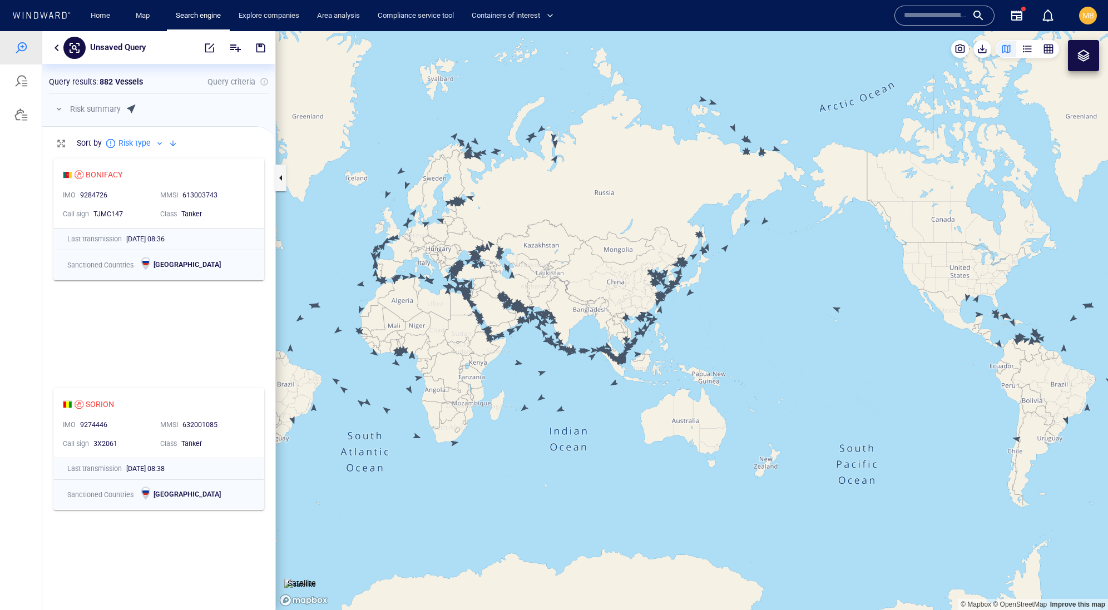
drag, startPoint x: 752, startPoint y: 255, endPoint x: 754, endPoint y: 346, distance: 91.2
click at [754, 346] on canvas "Map" at bounding box center [692, 320] width 832 height 579
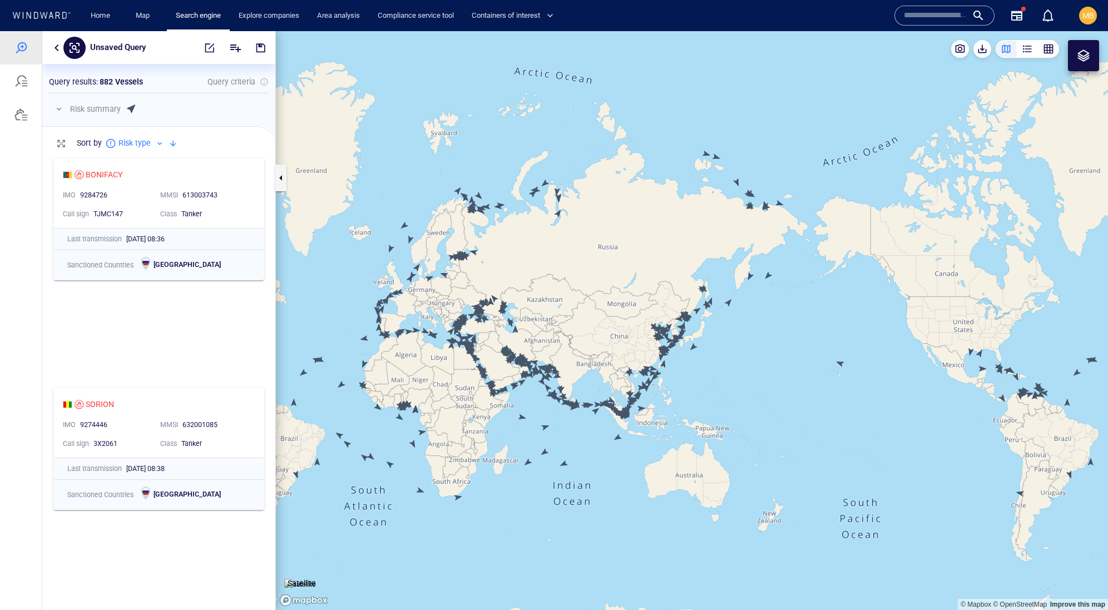
drag, startPoint x: 739, startPoint y: 293, endPoint x: 739, endPoint y: 404, distance: 111.2
click at [739, 404] on canvas "Map" at bounding box center [692, 320] width 832 height 579
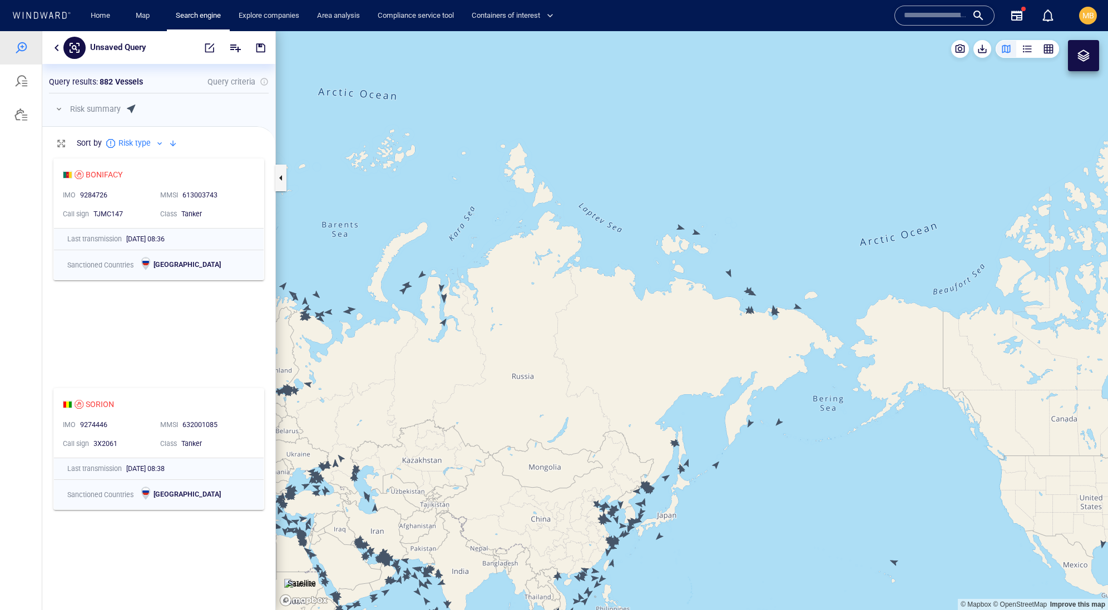
click at [679, 225] on canvas "Map" at bounding box center [692, 320] width 832 height 579
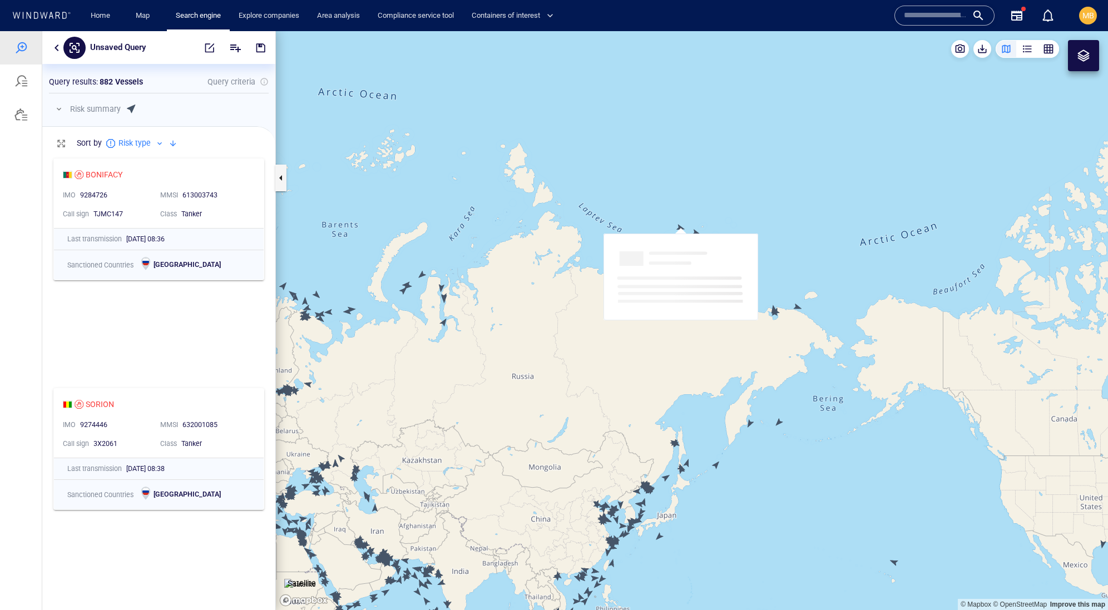
click at [679, 225] on canvas "Map" at bounding box center [692, 320] width 832 height 579
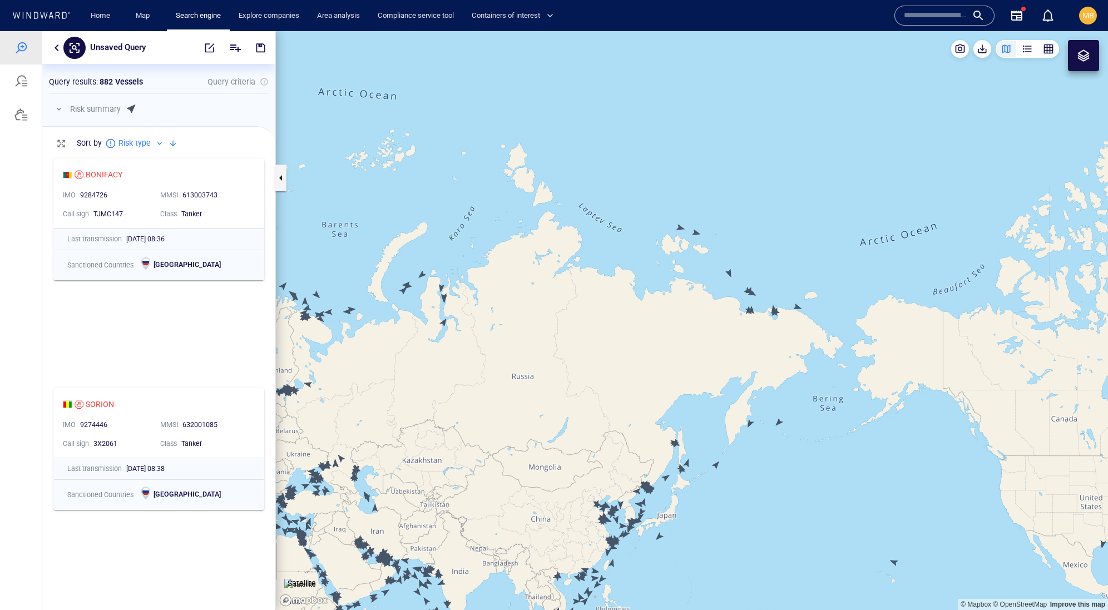
click at [680, 225] on canvas "Map" at bounding box center [692, 320] width 832 height 579
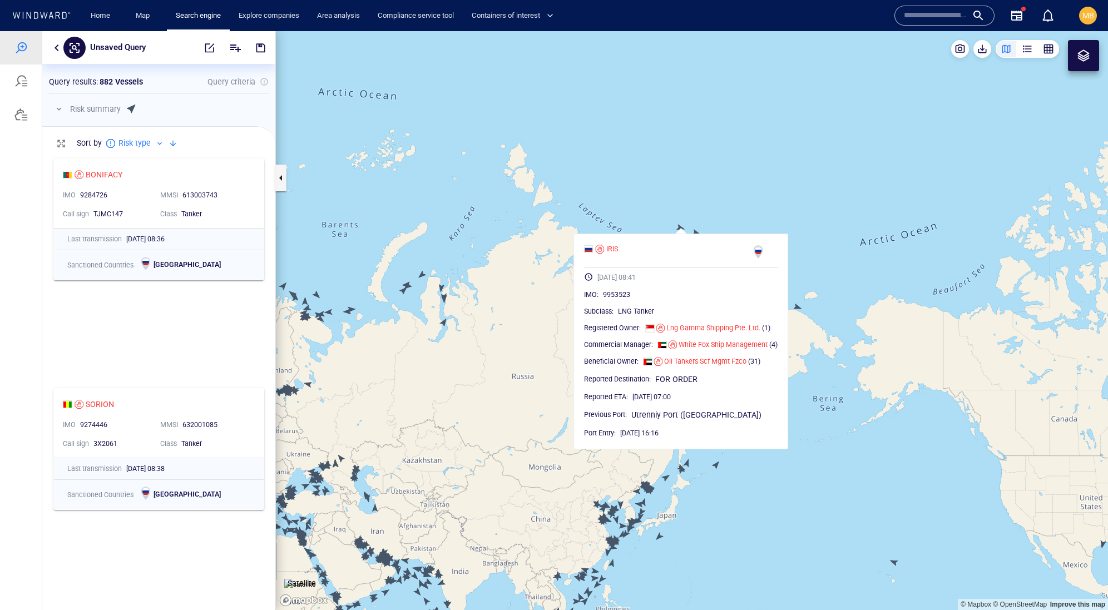
click at [809, 212] on canvas "Map" at bounding box center [692, 320] width 832 height 579
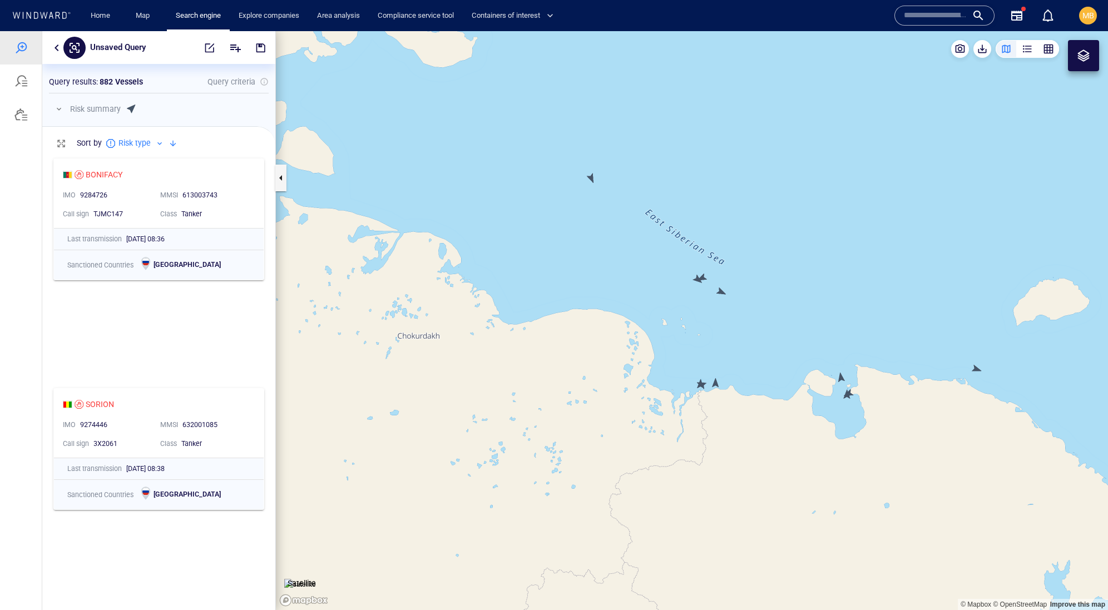
click at [721, 290] on canvas "Map" at bounding box center [692, 320] width 832 height 579
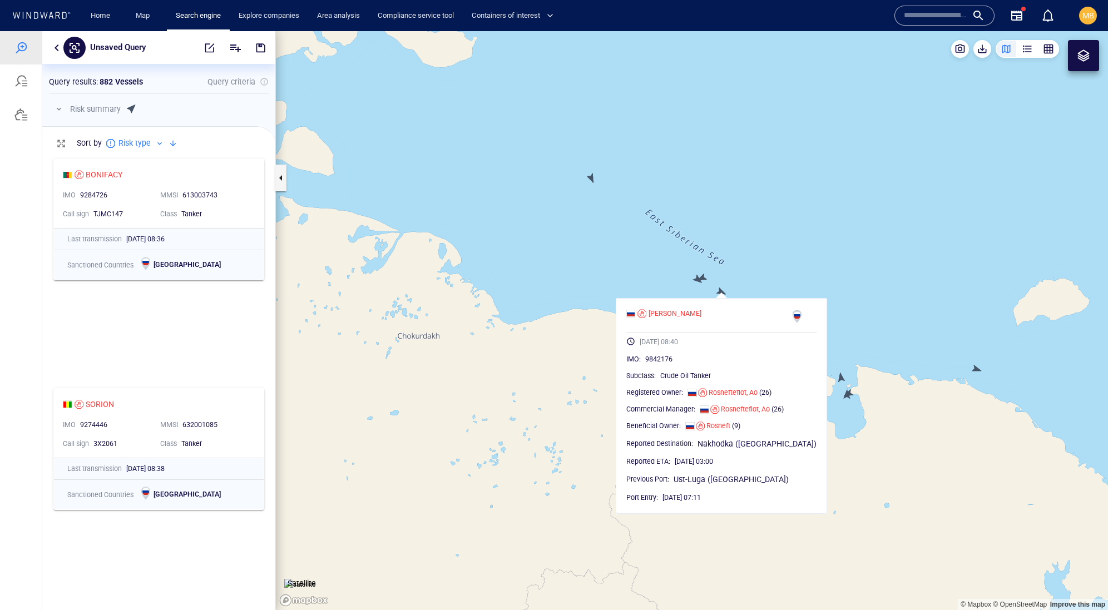
click at [697, 279] on canvas "Map" at bounding box center [692, 320] width 832 height 579
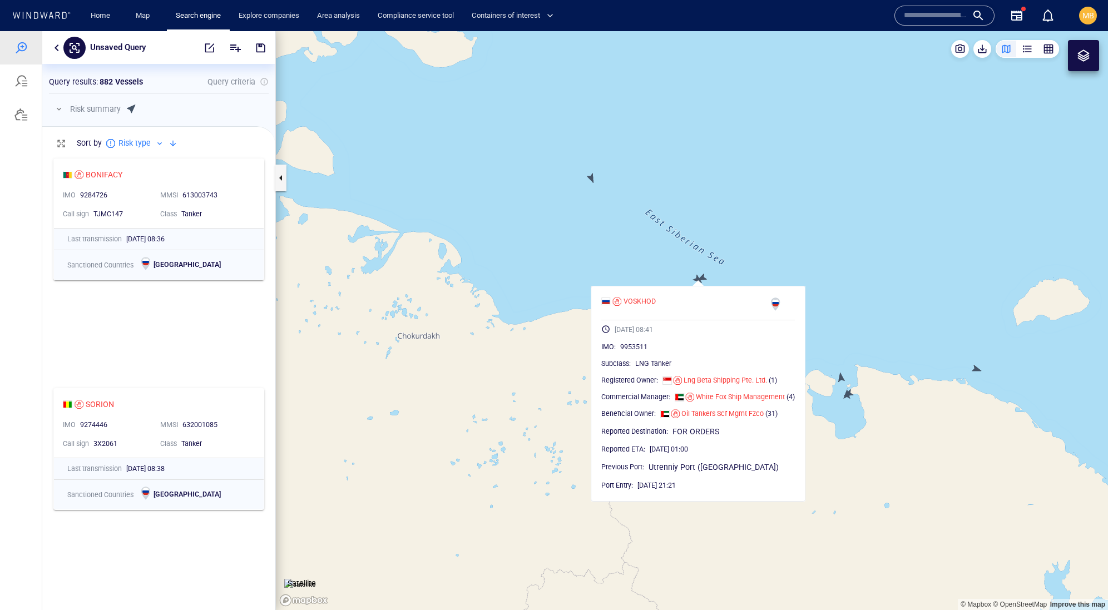
click at [705, 276] on canvas "Map" at bounding box center [692, 320] width 832 height 579
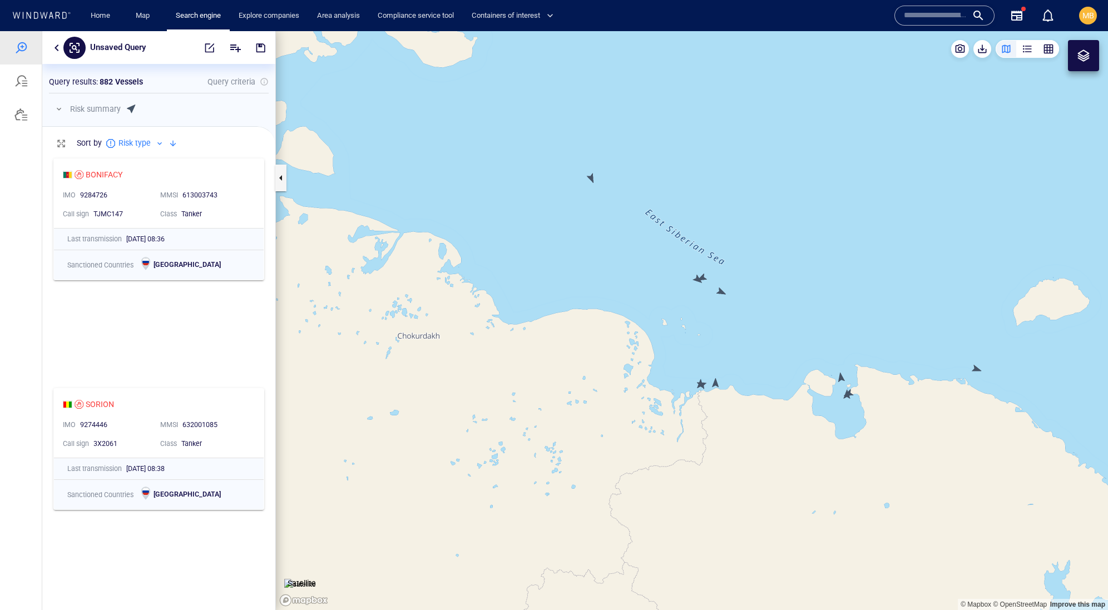
click at [978, 368] on canvas "Map" at bounding box center [692, 320] width 832 height 579
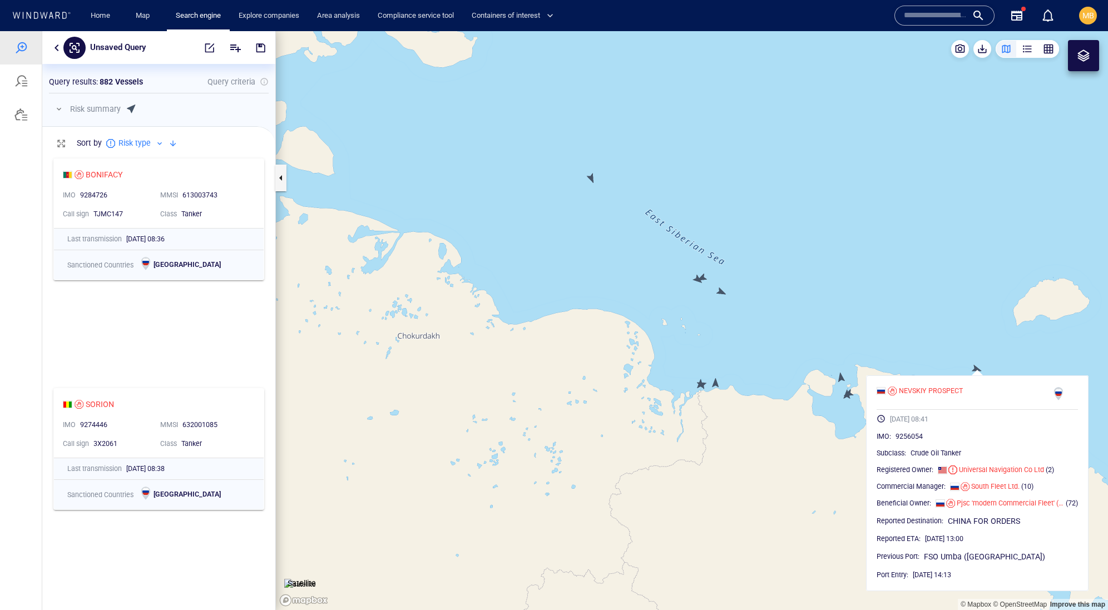
drag, startPoint x: 901, startPoint y: 336, endPoint x: 872, endPoint y: 306, distance: 42.1
click at [872, 306] on canvas "Map" at bounding box center [692, 320] width 832 height 579
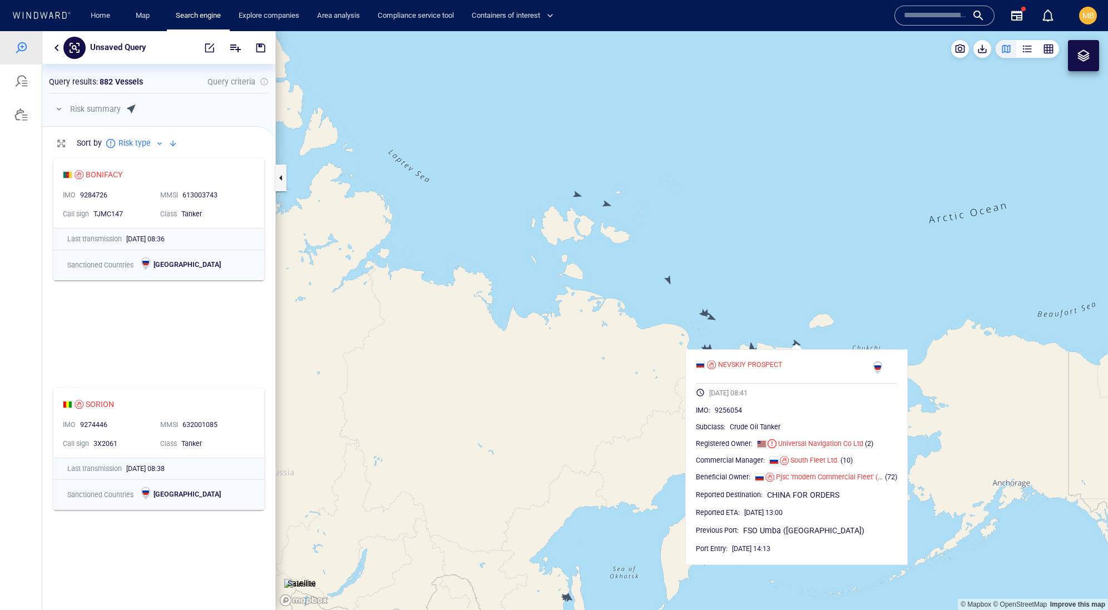
click at [825, 296] on canvas "Map" at bounding box center [692, 320] width 832 height 579
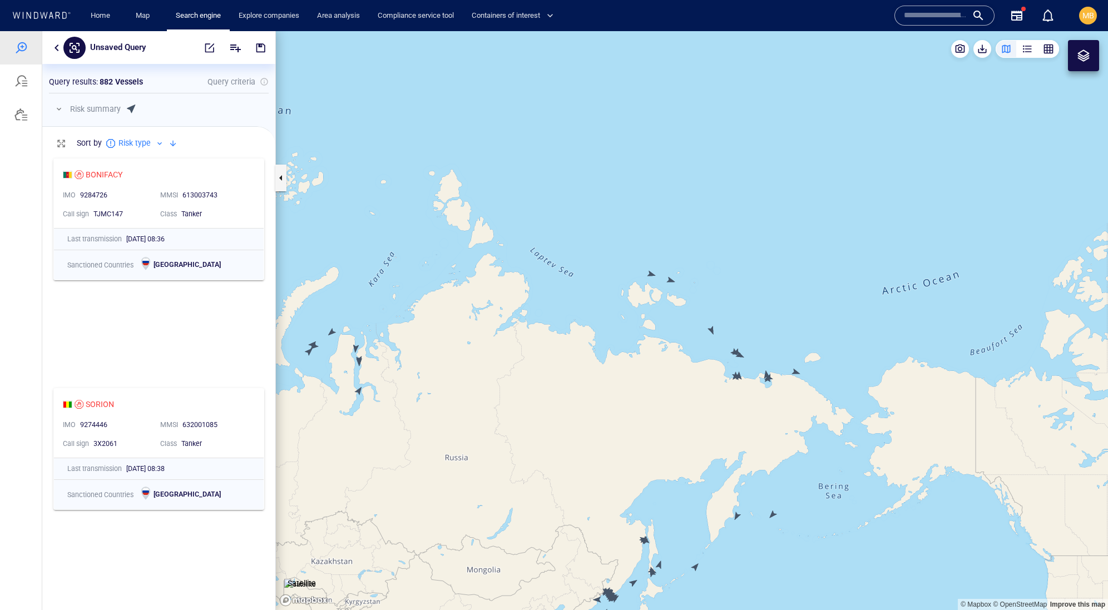
drag, startPoint x: 795, startPoint y: 440, endPoint x: 835, endPoint y: 339, distance: 109.2
click at [824, 343] on canvas "Map" at bounding box center [692, 320] width 832 height 579
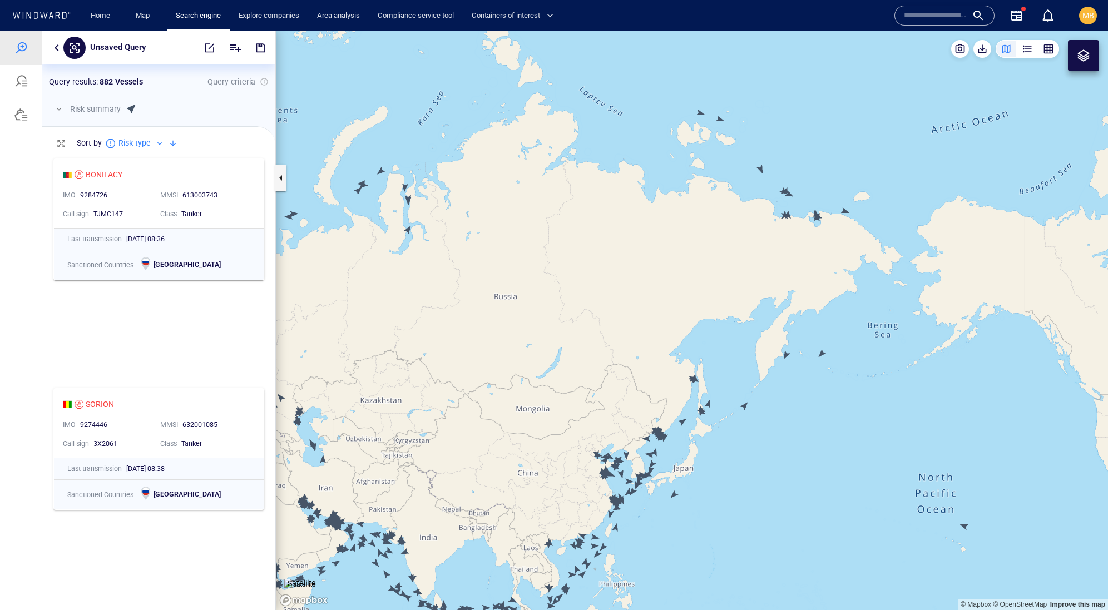
drag, startPoint x: 732, startPoint y: 450, endPoint x: 739, endPoint y: 443, distance: 9.4
click at [739, 443] on canvas "Map" at bounding box center [692, 320] width 832 height 579
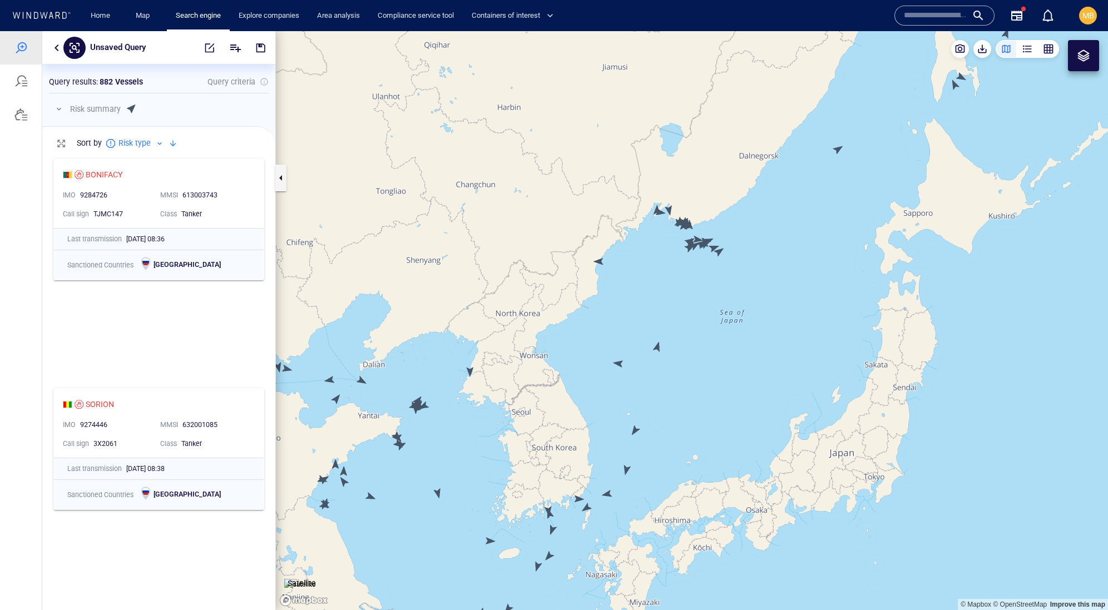
drag, startPoint x: 695, startPoint y: 358, endPoint x: 695, endPoint y: 418, distance: 60.1
click at [695, 418] on canvas "Map" at bounding box center [692, 320] width 832 height 579
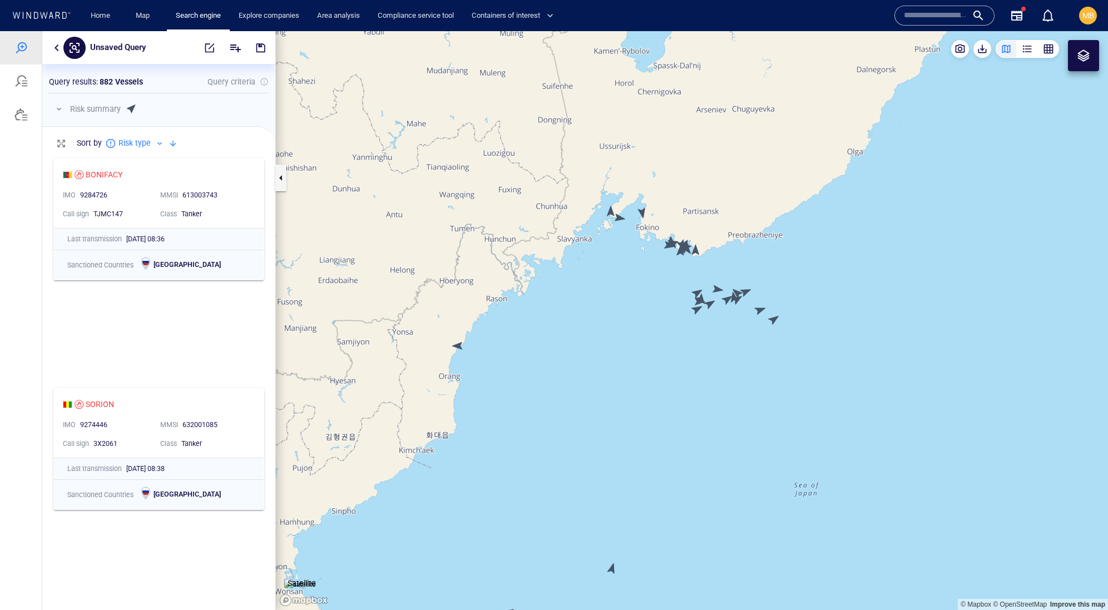
drag, startPoint x: 683, startPoint y: 337, endPoint x: 683, endPoint y: 415, distance: 77.9
click at [683, 415] on canvas "Map" at bounding box center [692, 320] width 832 height 579
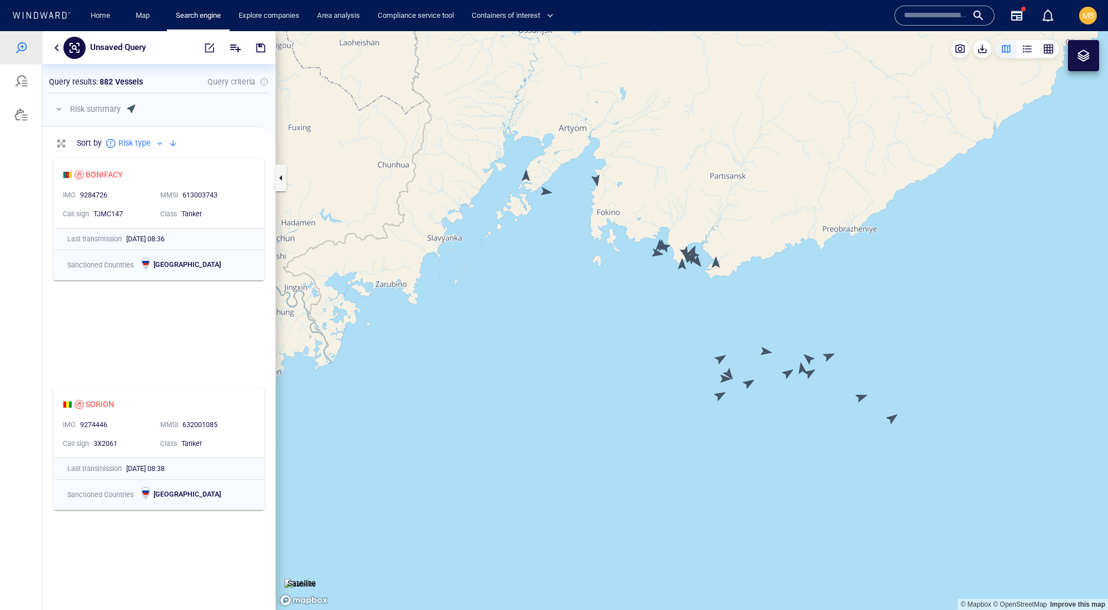
click at [721, 357] on canvas "Map" at bounding box center [692, 320] width 832 height 579
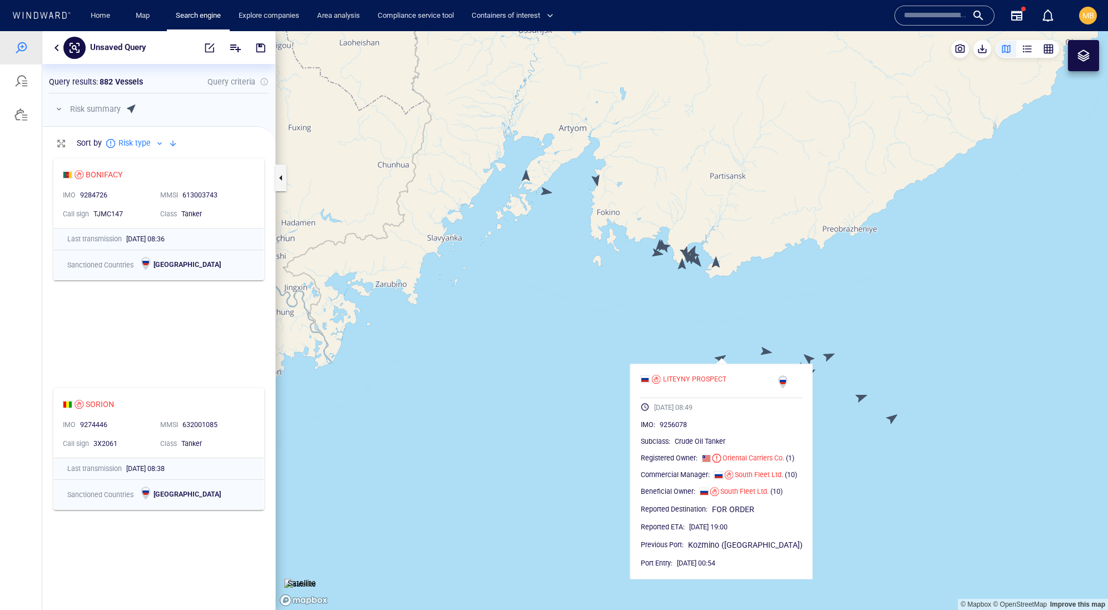
click at [767, 347] on canvas "Map" at bounding box center [692, 320] width 832 height 579
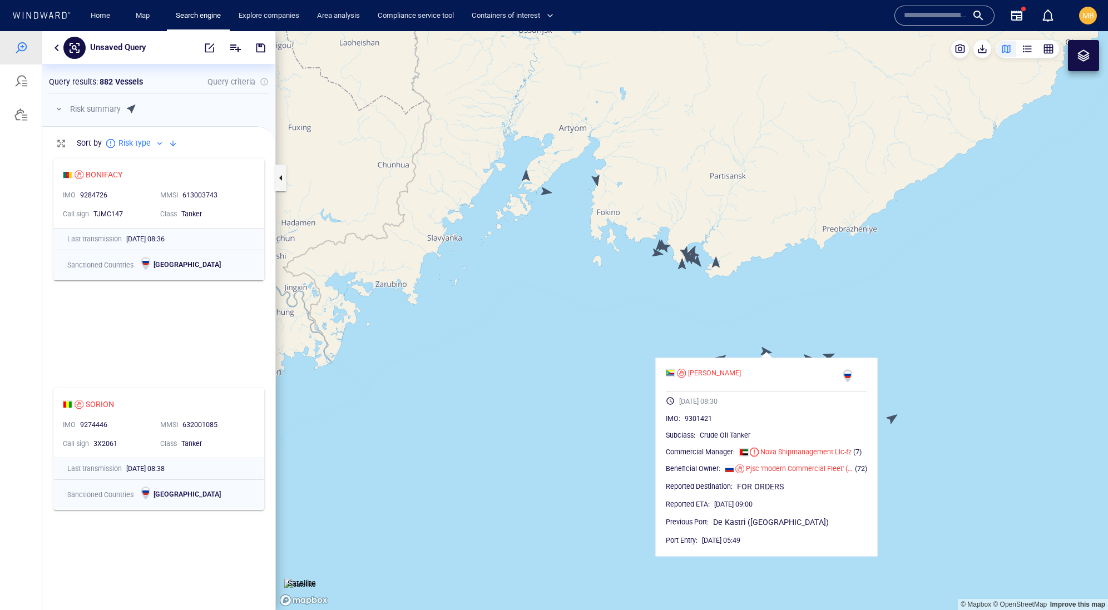
click at [781, 310] on canvas "Map" at bounding box center [692, 320] width 832 height 579
